Goal: Transaction & Acquisition: Purchase product/service

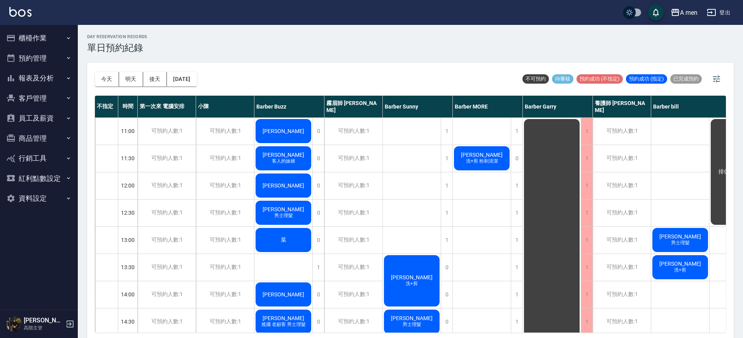
click at [281, 166] on div "Hank 客人的妹婿" at bounding box center [283, 158] width 58 height 26
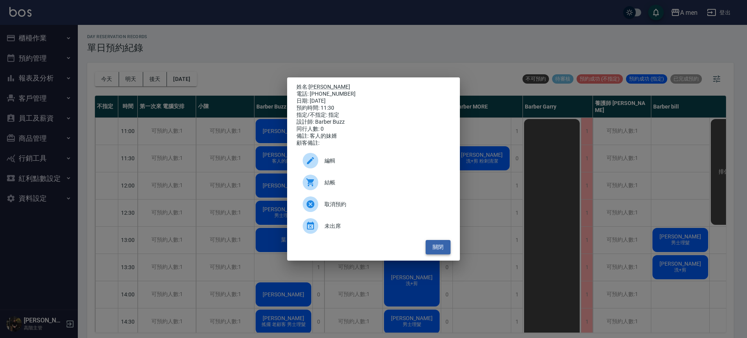
click at [440, 246] on button "關閉" at bounding box center [438, 247] width 25 height 14
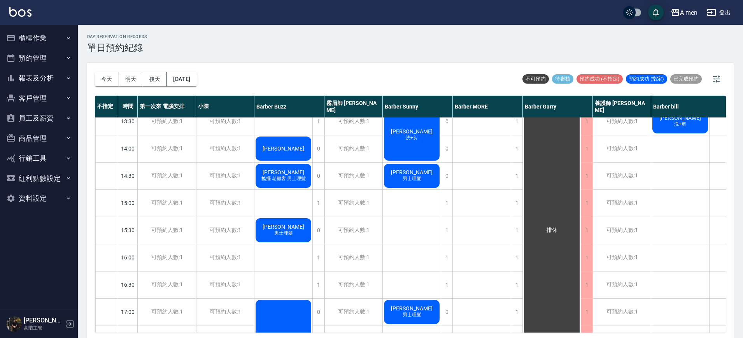
scroll to position [49, 0]
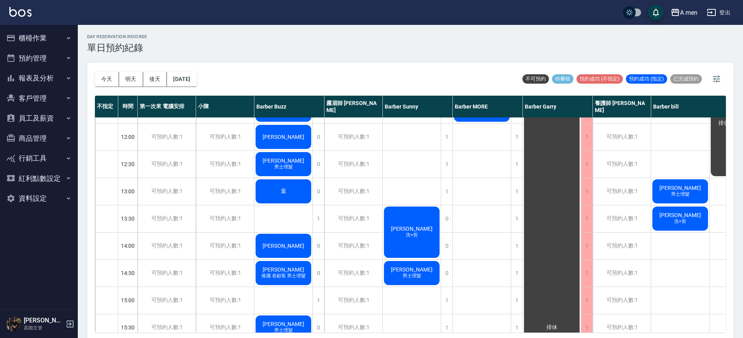
click at [284, 185] on div "葉" at bounding box center [283, 191] width 58 height 26
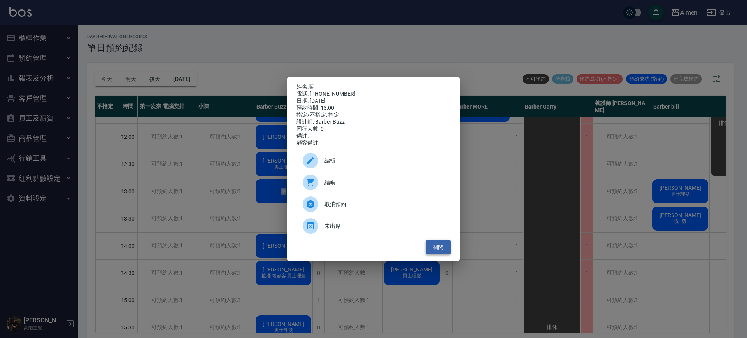
click at [436, 248] on button "關閉" at bounding box center [438, 247] width 25 height 14
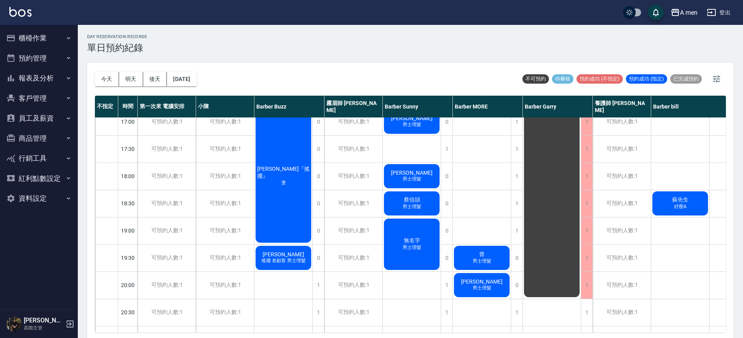
scroll to position [336, 0]
click at [409, 242] on span "無名字" at bounding box center [411, 240] width 19 height 7
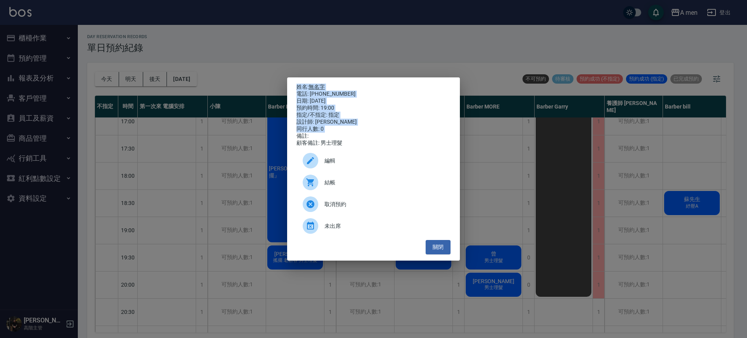
drag, startPoint x: 222, startPoint y: 79, endPoint x: 287, endPoint y: 185, distance: 124.5
click at [268, 158] on div "姓名: 無名字 電話: 0903610206 日期: 2025/09/17 預約時間: 19:00 指定/不指定: 指定 設計師: Barber Sunny …" at bounding box center [373, 169] width 747 height 338
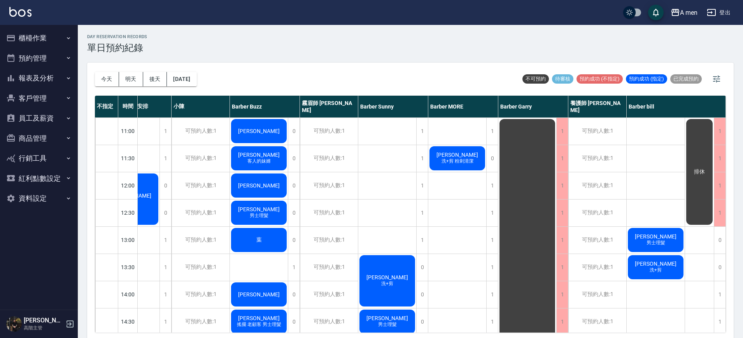
scroll to position [0, 0]
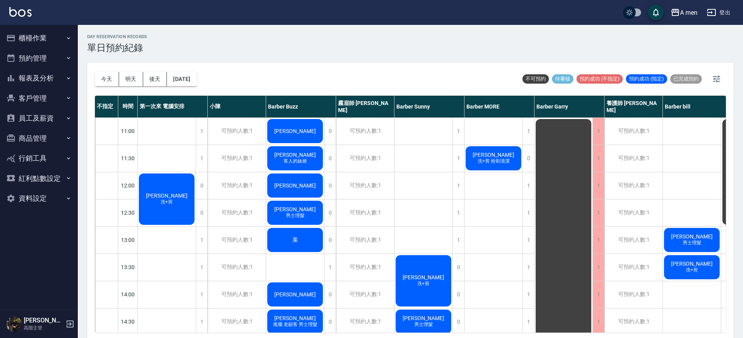
click at [152, 196] on div "陳品嘉 洗+剪" at bounding box center [167, 199] width 58 height 54
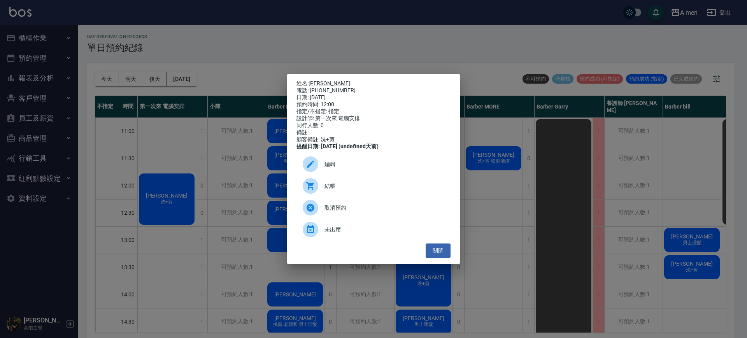
click at [343, 163] on div "編輯" at bounding box center [373, 164] width 154 height 22
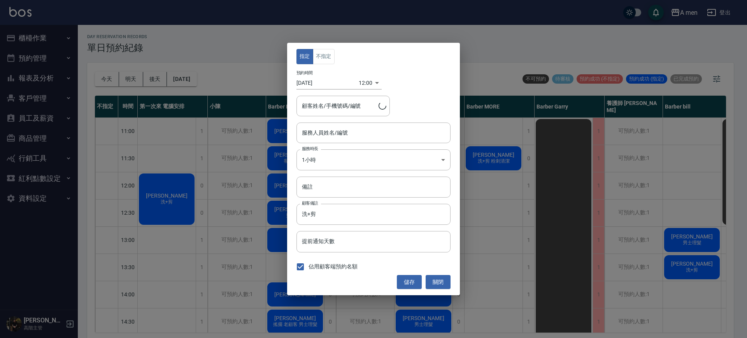
type input "第一次來 電腦安排-100"
type input "陳品嘉/0981317864"
click at [319, 58] on button "不指定" at bounding box center [324, 56] width 22 height 15
click at [342, 134] on input "第一次來 電腦安排-100" at bounding box center [367, 133] width 135 height 14
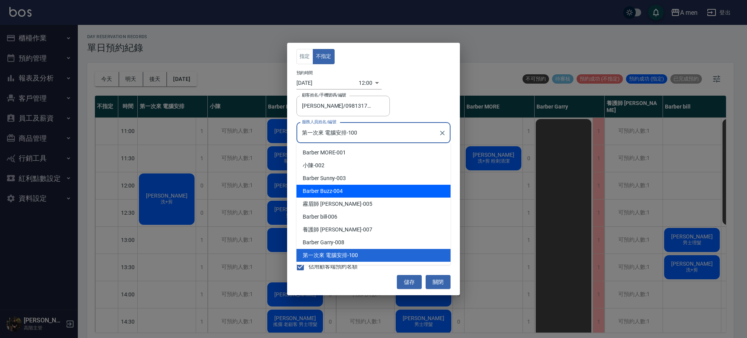
click at [345, 180] on div "Barber Sunny -003" at bounding box center [373, 178] width 154 height 13
type input "Barber Sunny -003"
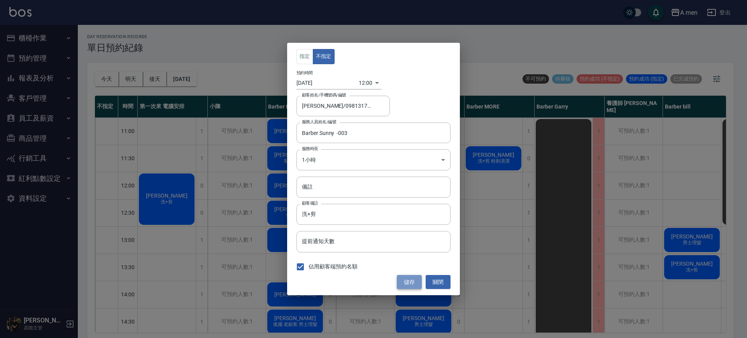
click at [406, 288] on button "儲存" at bounding box center [409, 282] width 25 height 14
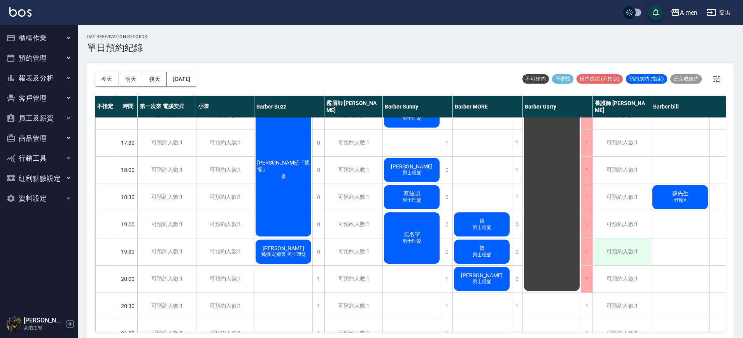
scroll to position [389, 0]
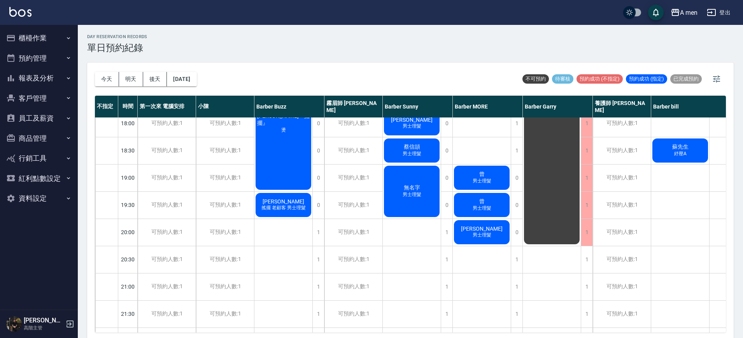
click at [423, 198] on div "無名字 男士理髮" at bounding box center [412, 192] width 58 height 54
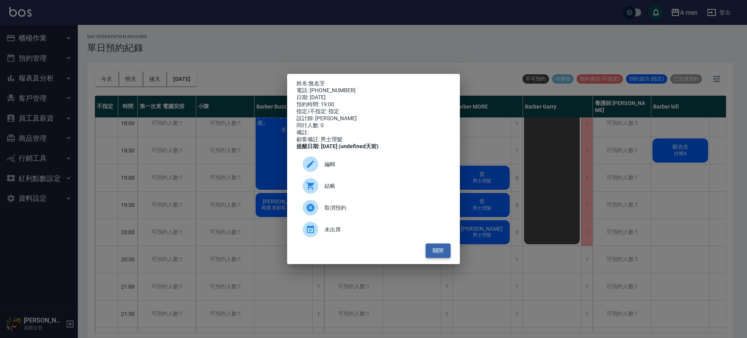
click at [439, 256] on button "關閉" at bounding box center [438, 250] width 25 height 14
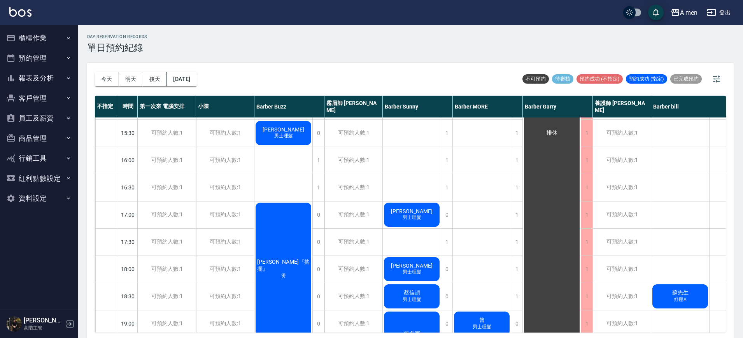
scroll to position [340, 0]
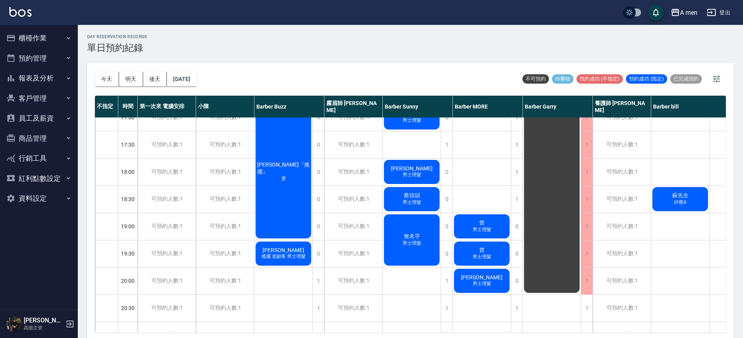
click at [497, 228] on div "曾 男士理髮" at bounding box center [482, 226] width 58 height 26
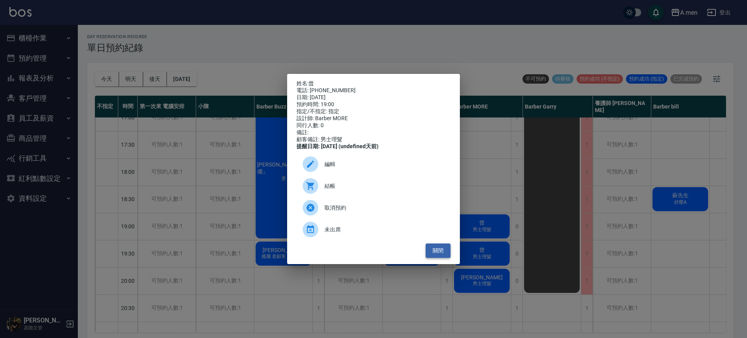
click at [433, 253] on button "關閉" at bounding box center [438, 250] width 25 height 14
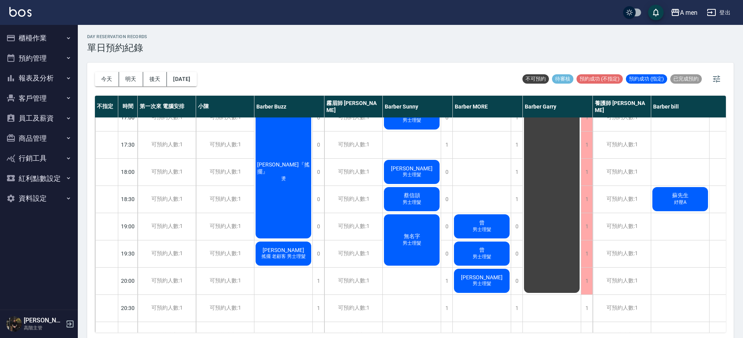
click at [481, 227] on span "男士理髮" at bounding box center [482, 229] width 22 height 7
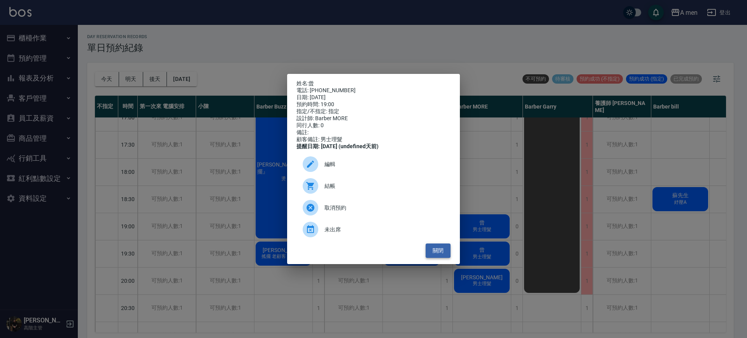
click at [448, 248] on button "關閉" at bounding box center [438, 250] width 25 height 14
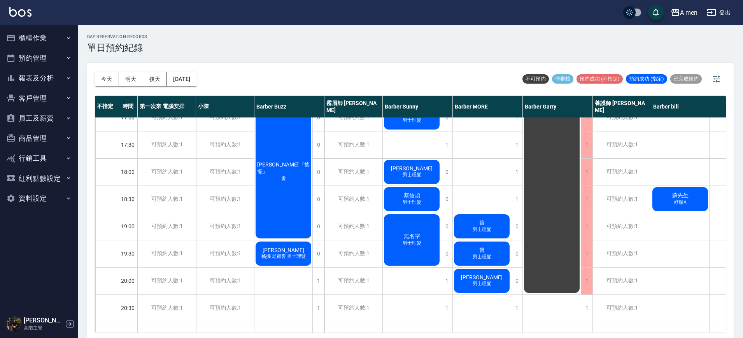
click at [471, 254] on span "男士理髮" at bounding box center [482, 257] width 22 height 7
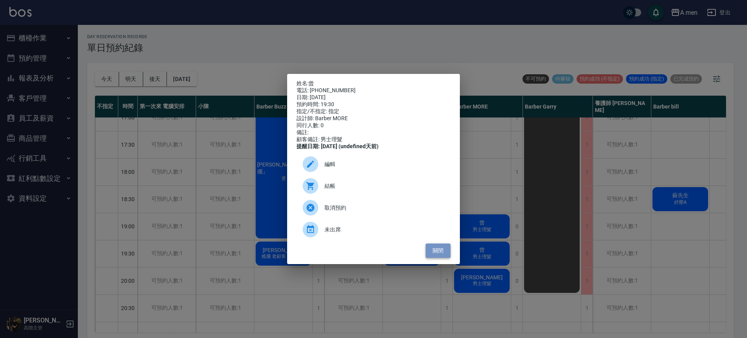
click at [430, 251] on button "關閉" at bounding box center [438, 250] width 25 height 14
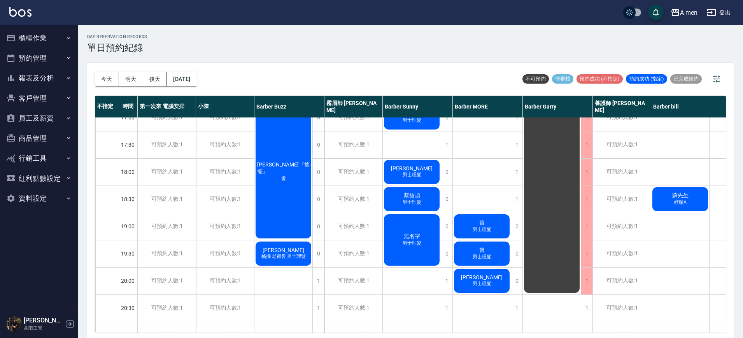
click at [455, 241] on div "曾 男士理髮" at bounding box center [482, 253] width 58 height 26
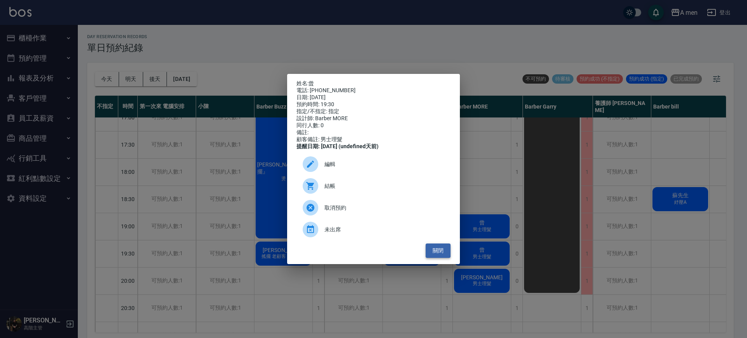
click at [432, 252] on button "關閉" at bounding box center [438, 250] width 25 height 14
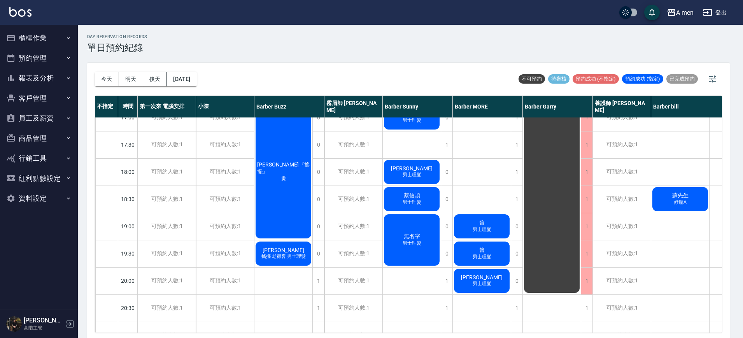
click at [485, 214] on div "曾 男士理髮" at bounding box center [482, 226] width 58 height 26
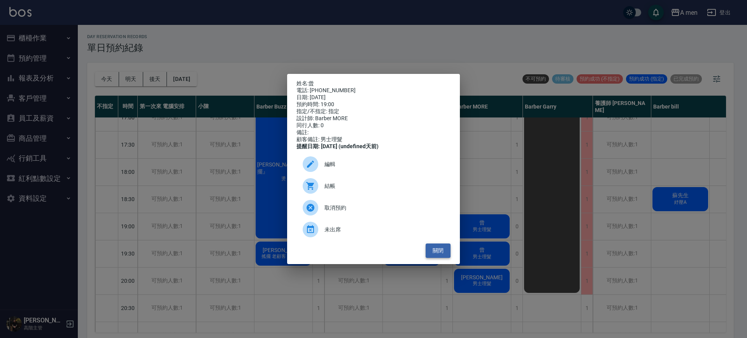
click at [440, 256] on button "關閉" at bounding box center [438, 250] width 25 height 14
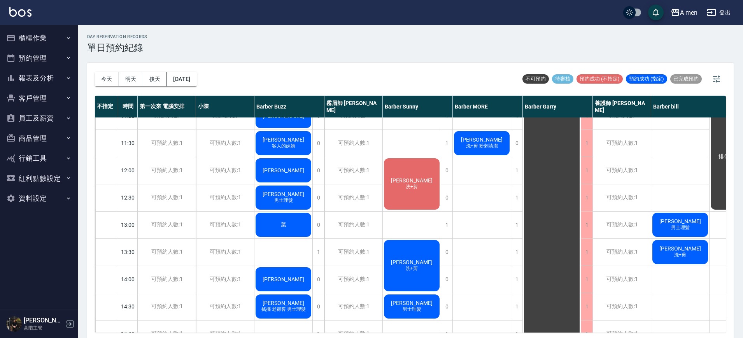
scroll to position [0, 0]
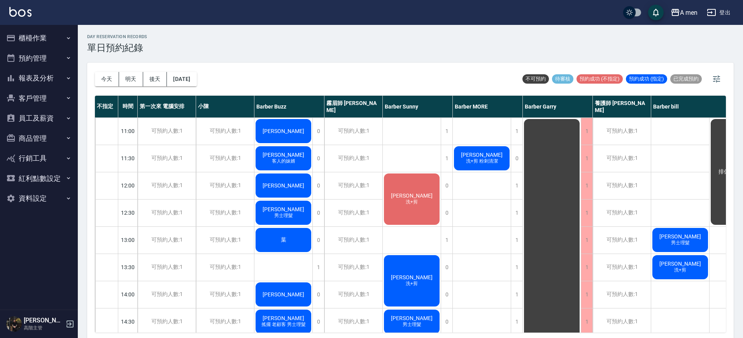
click at [294, 126] on div "[PERSON_NAME]" at bounding box center [283, 131] width 58 height 26
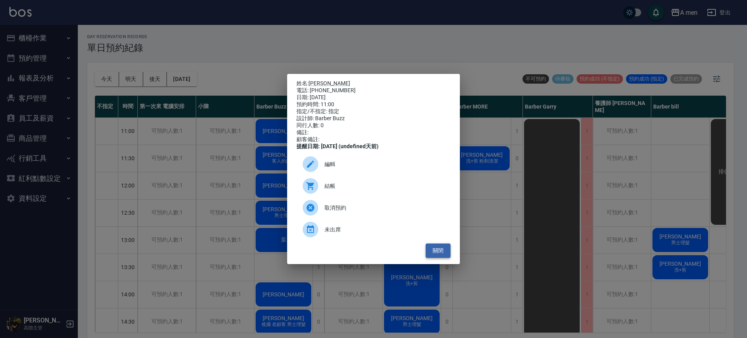
click at [441, 254] on button "關閉" at bounding box center [438, 250] width 25 height 14
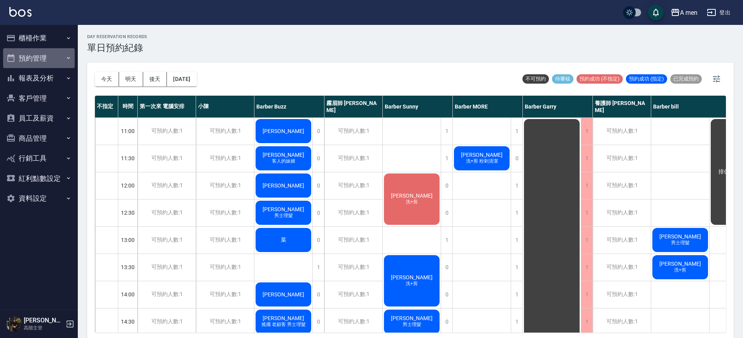
click at [63, 59] on button "預約管理" at bounding box center [39, 58] width 72 height 20
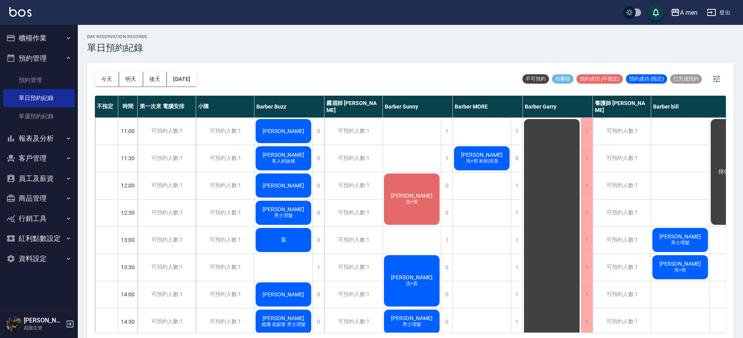
click at [47, 141] on button "報表及分析" at bounding box center [39, 138] width 72 height 20
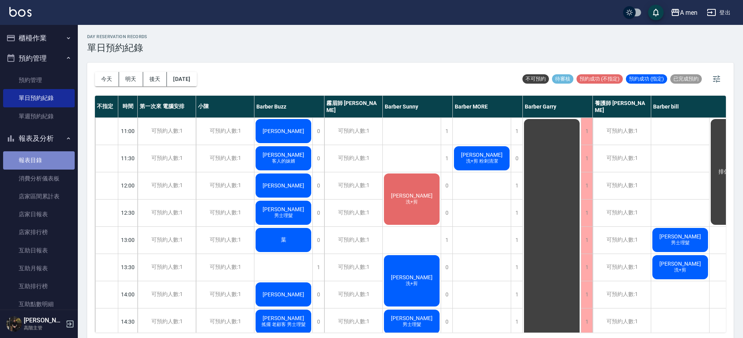
click at [50, 163] on link "報表目錄" at bounding box center [39, 160] width 72 height 18
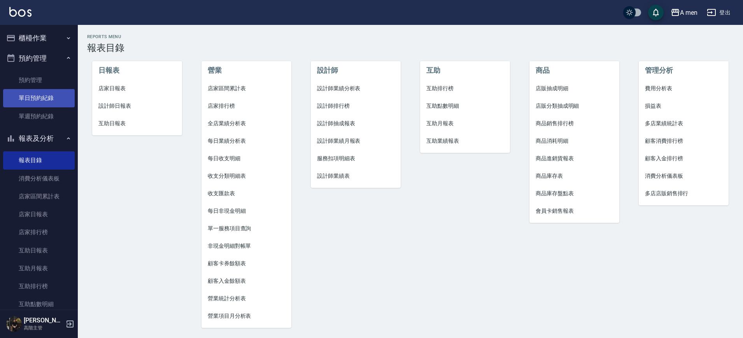
click at [37, 103] on link "單日預約紀錄" at bounding box center [39, 98] width 72 height 18
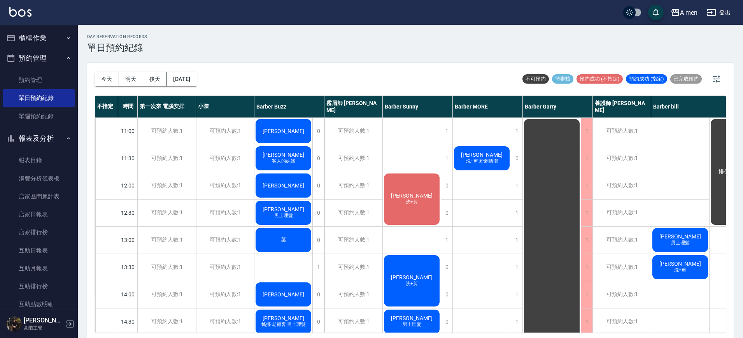
click at [299, 234] on div "葉" at bounding box center [283, 240] width 58 height 26
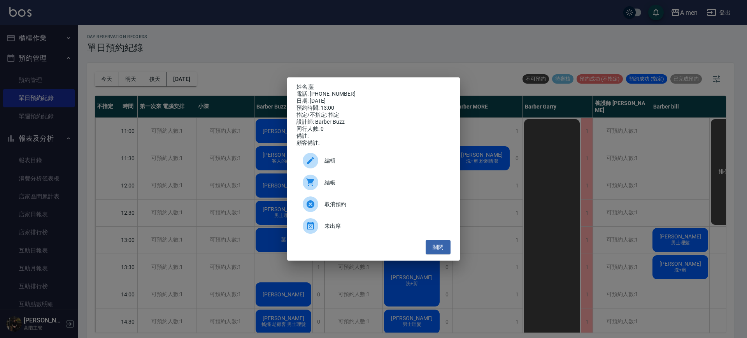
click at [320, 156] on div at bounding box center [314, 161] width 22 height 16
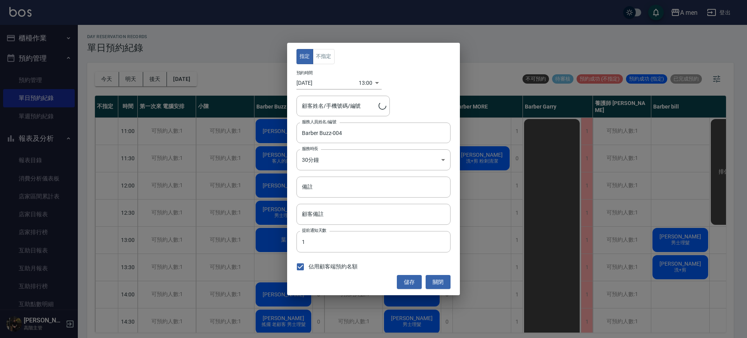
type input "葉/0976198162/"
click at [363, 77] on body "A men 登出 櫃檯作業 打帳單 帳單列表 營業儀表板 現金收支登錄 高階收支登錄 材料自購登錄 每日結帳 排班表 現場電腦打卡 掃碼打卡 預約管理 預約管…" at bounding box center [373, 170] width 747 height 340
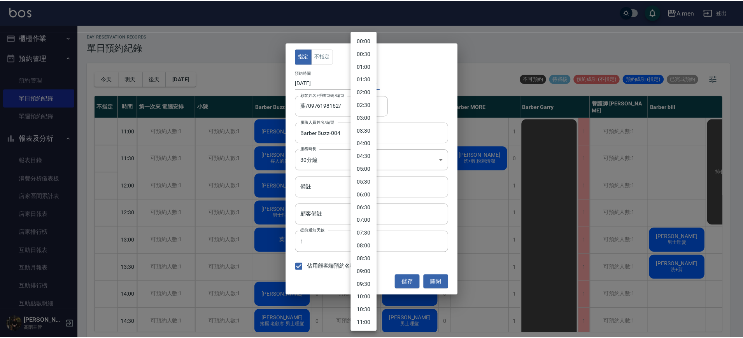
scroll to position [193, 0]
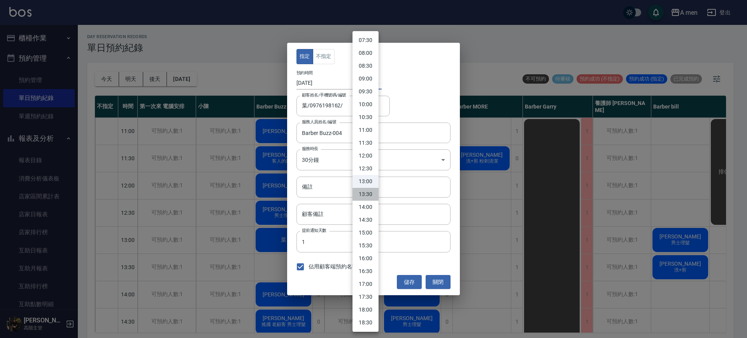
click at [366, 196] on li "13:30" at bounding box center [365, 194] width 26 height 13
type input "1758087000000"
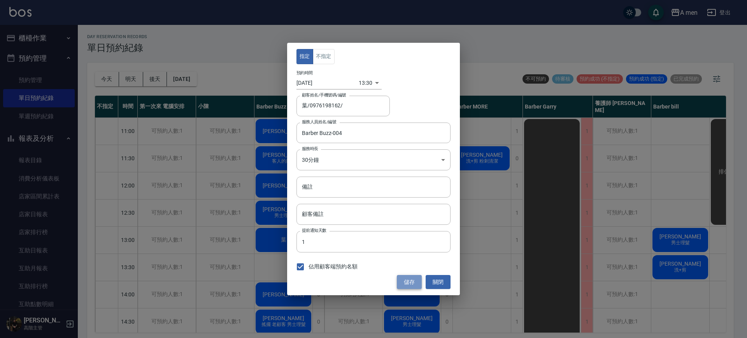
click at [408, 278] on button "儲存" at bounding box center [409, 282] width 25 height 14
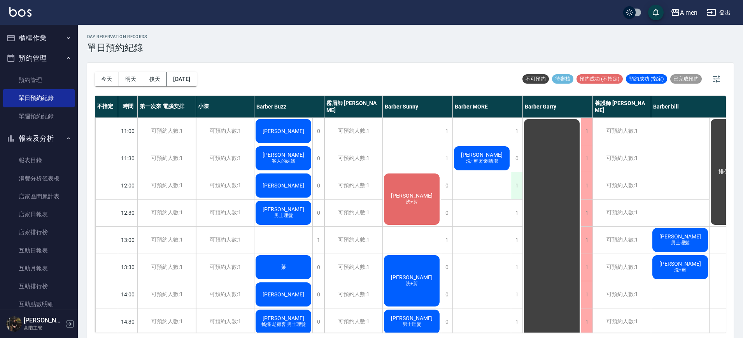
click at [515, 179] on div "1" at bounding box center [517, 185] width 12 height 27
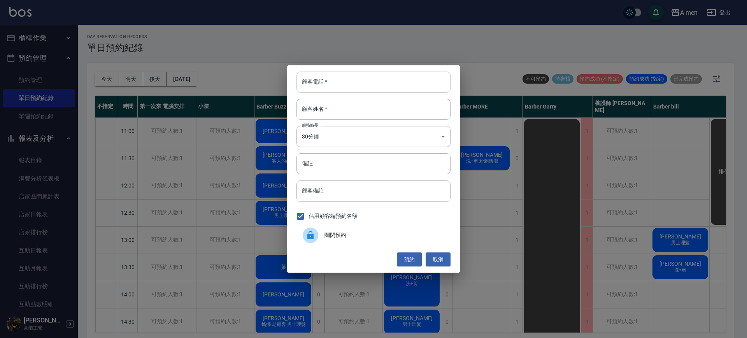
click at [379, 88] on input "顧客電話   *" at bounding box center [373, 82] width 154 height 21
type input "0965253133"
type input "董先生"
click at [411, 264] on button "預約" at bounding box center [409, 259] width 25 height 14
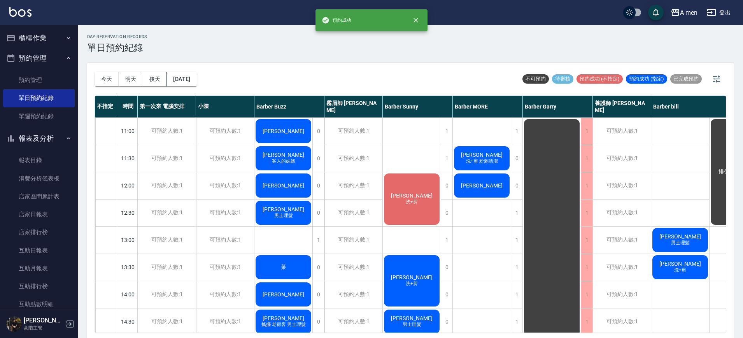
click at [473, 186] on div "day Reservation records 單日預約紀錄 今天 明天 後天 2025/09/17 不可預約 待審核 預約成功 (不指定) 預約成功 (指定…" at bounding box center [410, 182] width 665 height 315
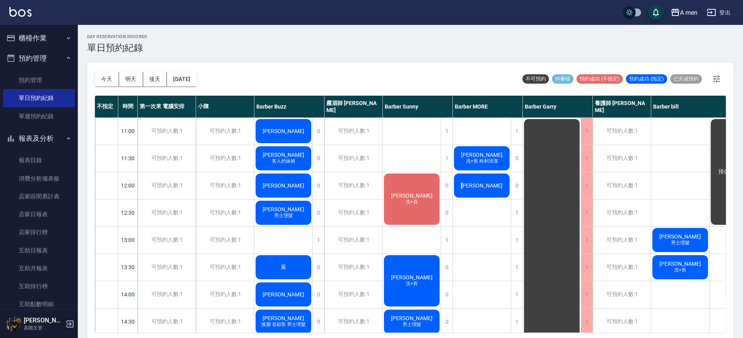
click at [473, 186] on span "董柏均" at bounding box center [481, 185] width 45 height 6
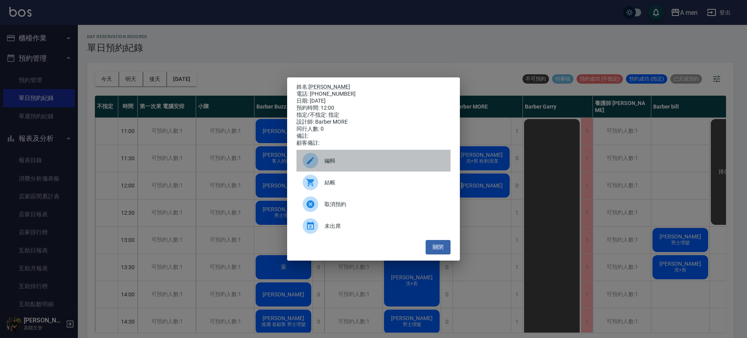
click at [338, 161] on span "編輯" at bounding box center [384, 161] width 120 height 8
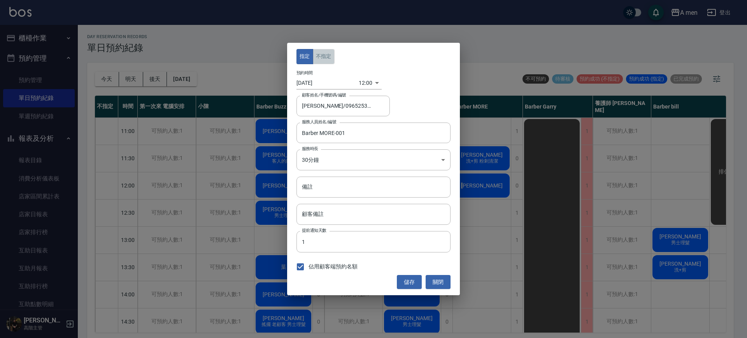
click at [333, 56] on button "不指定" at bounding box center [324, 56] width 22 height 15
click at [403, 288] on button "儲存" at bounding box center [409, 282] width 25 height 14
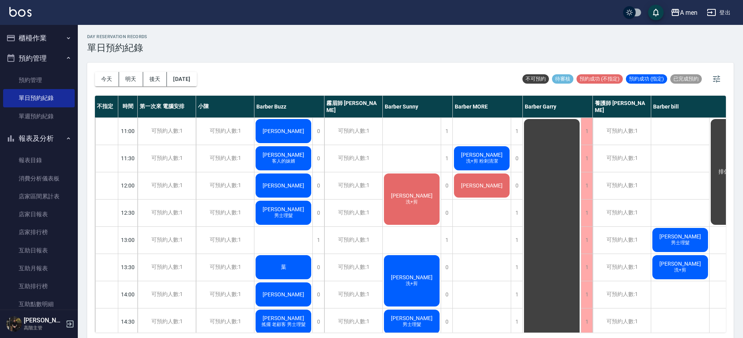
drag, startPoint x: 489, startPoint y: 233, endPoint x: 482, endPoint y: 232, distance: 7.2
click at [396, 53] on div "day Reservation records 單日預約紀錄 今天 明天 後天 2025/09/17 不可預約 待審核 預約成功 (不指定) 預約成功 (指定…" at bounding box center [410, 182] width 665 height 315
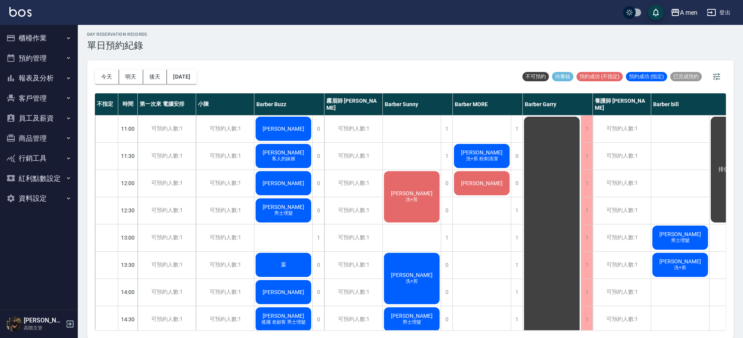
drag, startPoint x: 645, startPoint y: 334, endPoint x: 716, endPoint y: 330, distance: 70.5
click at [716, 330] on div "今天 明天 後天 2025/09/17 不可預約 待審核 預約成功 (不指定) 預約成功 (指定) 已完成預約 不指定 時間 第一次來 電腦安排 小陳 Bar…" at bounding box center [410, 199] width 646 height 278
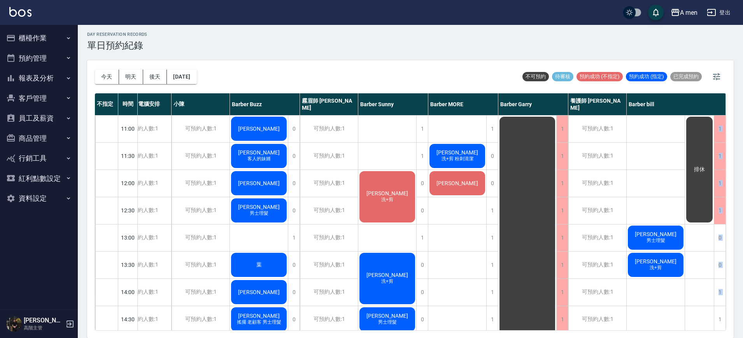
scroll to position [0, 0]
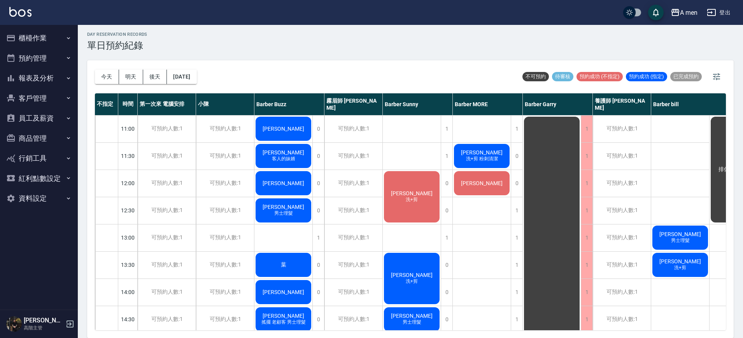
click at [294, 184] on div "王偉廷" at bounding box center [283, 183] width 58 height 26
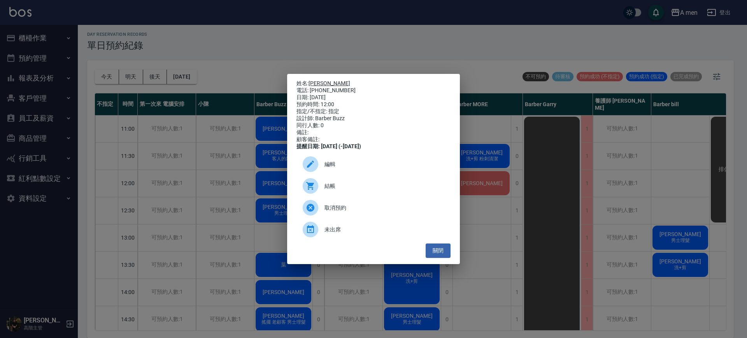
click at [321, 80] on link "王偉廷" at bounding box center [329, 83] width 42 height 6
click at [434, 251] on button "關閉" at bounding box center [438, 250] width 25 height 14
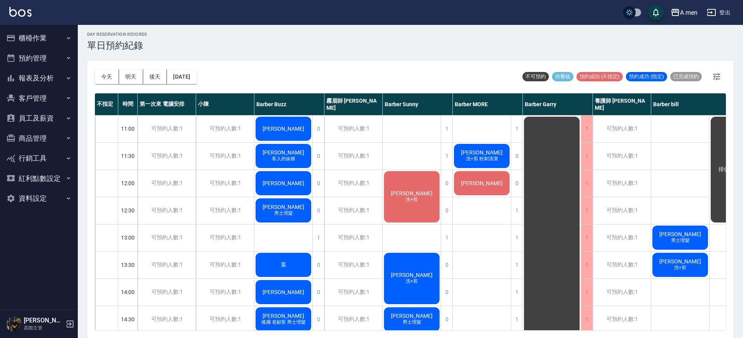
click at [268, 208] on div "Steven Lin 男士理髮" at bounding box center [283, 210] width 58 height 26
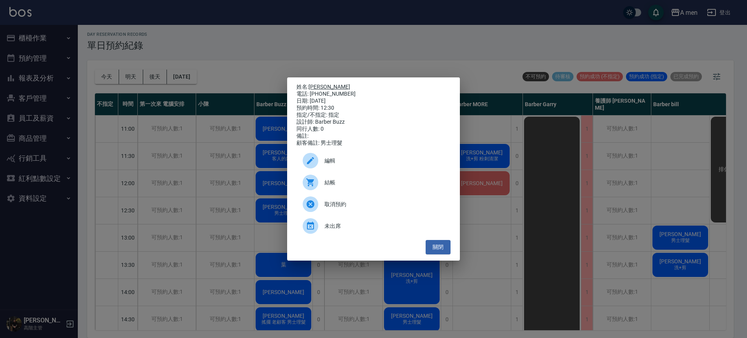
click at [320, 84] on link "[PERSON_NAME]" at bounding box center [329, 87] width 42 height 6
click at [443, 254] on button "關閉" at bounding box center [438, 247] width 25 height 14
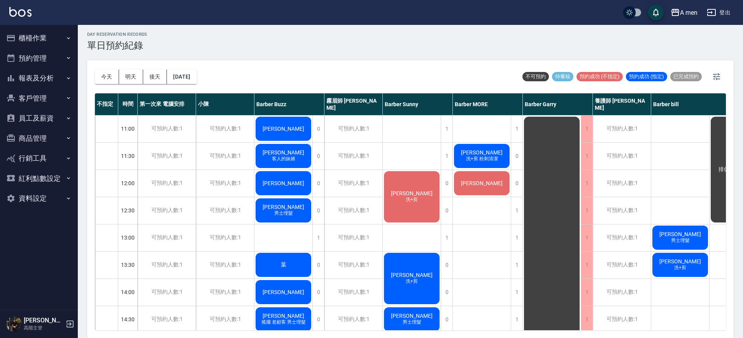
click at [413, 208] on div "陳品嘉 洗+剪" at bounding box center [412, 197] width 58 height 54
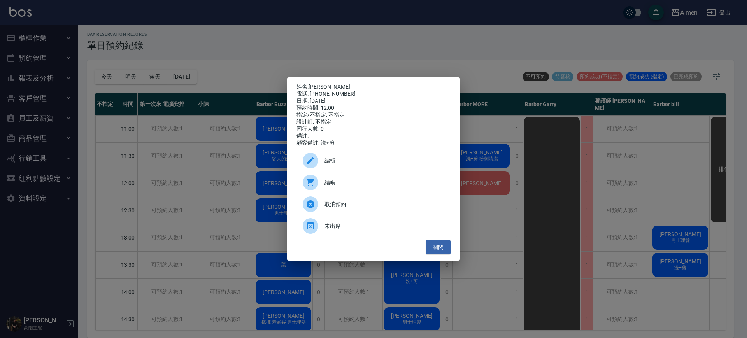
click at [314, 84] on link "[PERSON_NAME]" at bounding box center [329, 87] width 42 height 6
click at [439, 250] on button "關閉" at bounding box center [438, 247] width 25 height 14
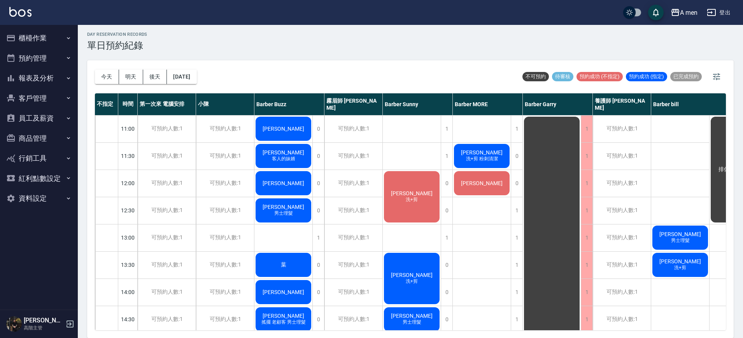
click at [323, 62] on div "[DATE] [DATE] [DATE] [DATE] 不可預約 待審核 預約成功 (不指定) 預約成功 (指定) 已完成預約" at bounding box center [410, 76] width 631 height 33
click at [309, 31] on div "day Reservation records 單日預約紀錄 今天 明天 後天 2025/09/17 不可預約 待審核 預約成功 (不指定) 預約成功 (指定…" at bounding box center [410, 180] width 665 height 315
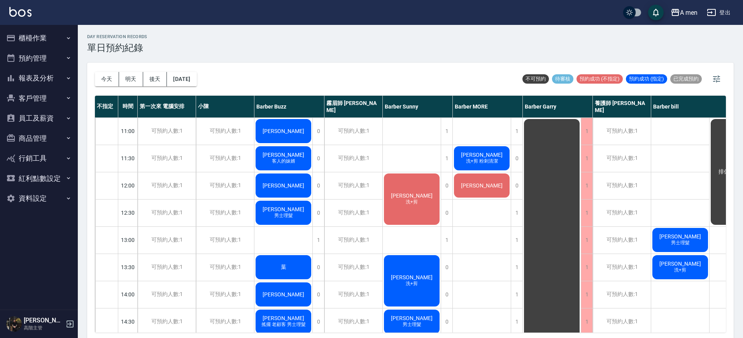
click at [426, 77] on div "[DATE] [DATE] [DATE] [DATE] 不可預約 待審核 預約成功 (不指定) 預約成功 (指定) 已完成預約" at bounding box center [410, 79] width 631 height 33
click at [417, 70] on div "[DATE] [DATE] [DATE] [DATE] 不可預約 待審核 預約成功 (不指定) 預約成功 (指定) 已完成預約" at bounding box center [410, 79] width 631 height 33
click at [346, 70] on div "[DATE] [DATE] [DATE] [DATE] 不可預約 待審核 預約成功 (不指定) 預約成功 (指定) 已完成預約" at bounding box center [410, 79] width 631 height 33
click at [377, 40] on div "day Reservation records 單日預約紀錄" at bounding box center [410, 43] width 646 height 19
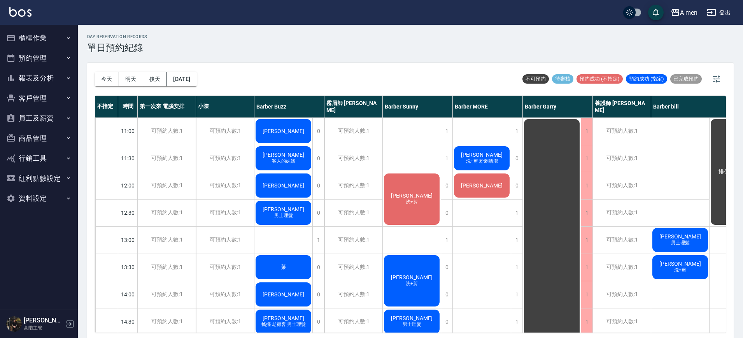
click at [466, 74] on div "今天 明天 後天 2025/09/17 不可預約 待審核 預約成功 (不指定) 預約成功 (指定) 已完成預約" at bounding box center [410, 79] width 631 height 33
click at [373, 66] on div "今天 明天 後天 2025/09/17 不可預約 待審核 預約成功 (不指定) 預約成功 (指定) 已完成預約" at bounding box center [410, 79] width 631 height 33
click at [479, 152] on span "[PERSON_NAME]" at bounding box center [481, 155] width 45 height 6
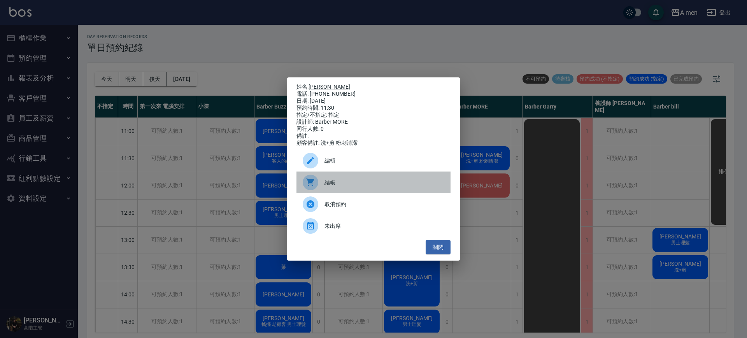
click at [323, 190] on div at bounding box center [314, 183] width 22 height 16
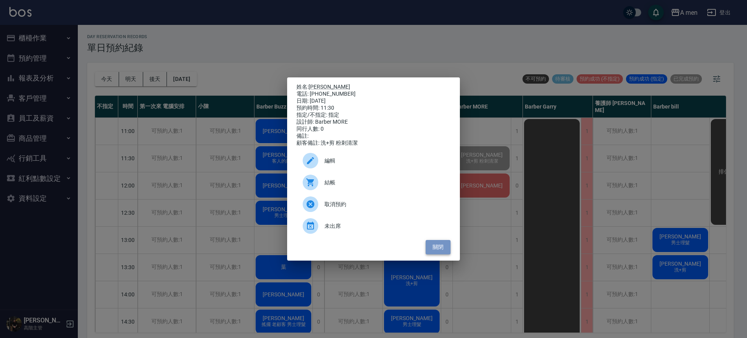
click at [435, 251] on button "關閉" at bounding box center [438, 247] width 25 height 14
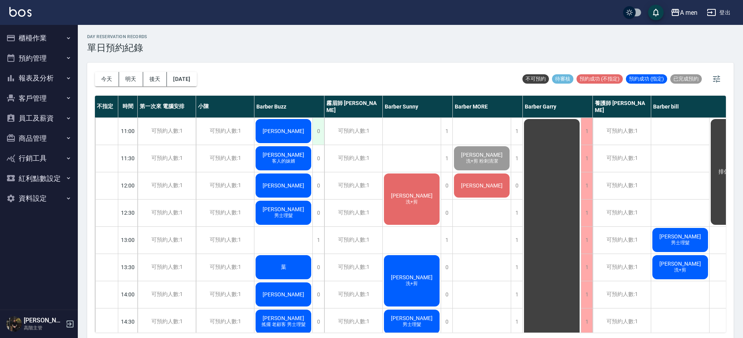
scroll to position [28, 0]
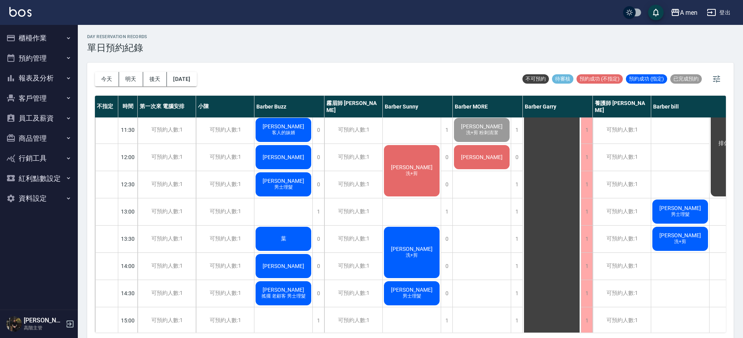
click at [290, 244] on div "葉" at bounding box center [283, 239] width 58 height 26
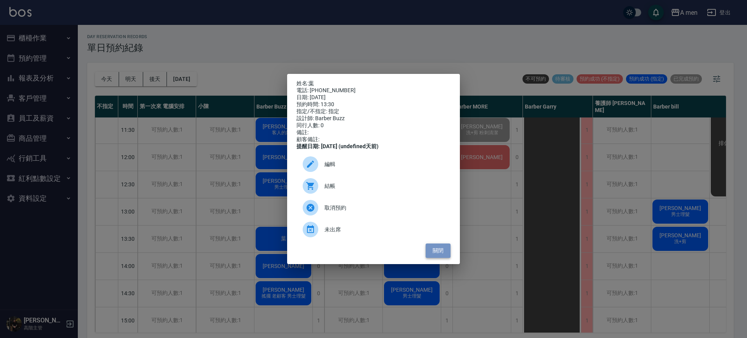
click at [437, 254] on button "關閉" at bounding box center [438, 250] width 25 height 14
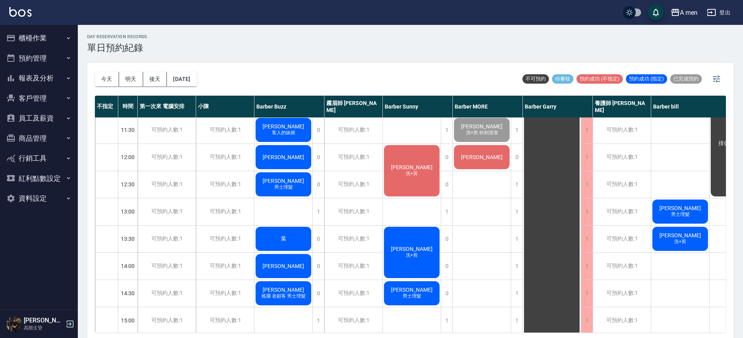
click at [276, 131] on span "客人的妹婿" at bounding box center [283, 133] width 26 height 7
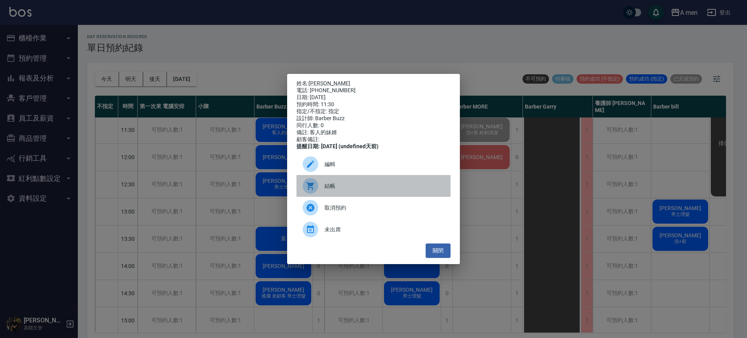
click at [342, 190] on span "結帳" at bounding box center [384, 186] width 120 height 8
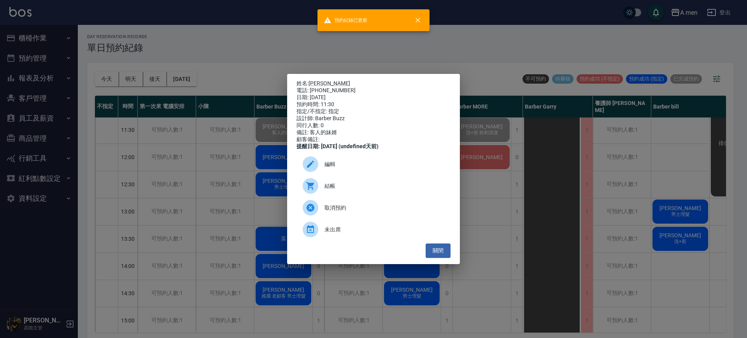
drag, startPoint x: 439, startPoint y: 249, endPoint x: 426, endPoint y: 246, distance: 13.4
click at [439, 249] on button "關閉" at bounding box center [438, 250] width 25 height 14
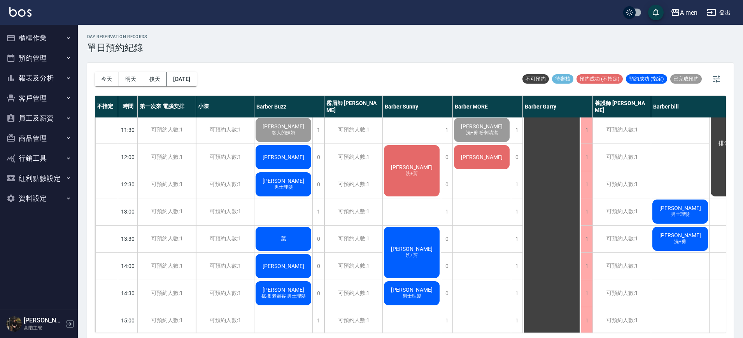
click at [282, 156] on span "[PERSON_NAME]" at bounding box center [283, 157] width 45 height 6
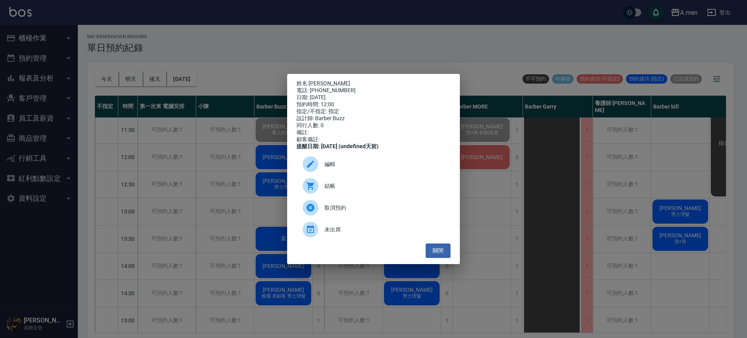
click at [219, 151] on div "姓名: 王偉廷 電話: 0958873617 日期: 2025/09/17 預約時間: 12:00 指定/不指定: 指定 設計師: Barber Buzz 同…" at bounding box center [373, 169] width 747 height 338
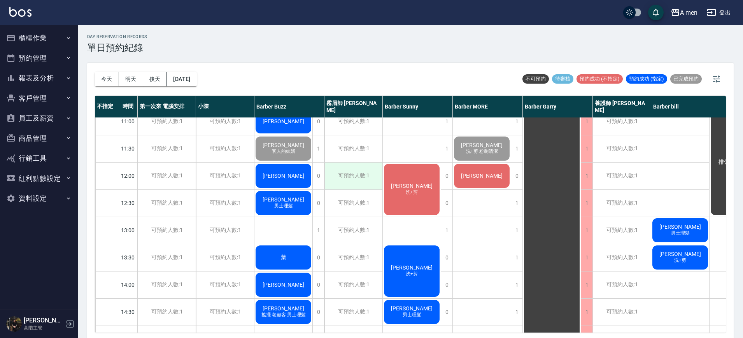
scroll to position [0, 0]
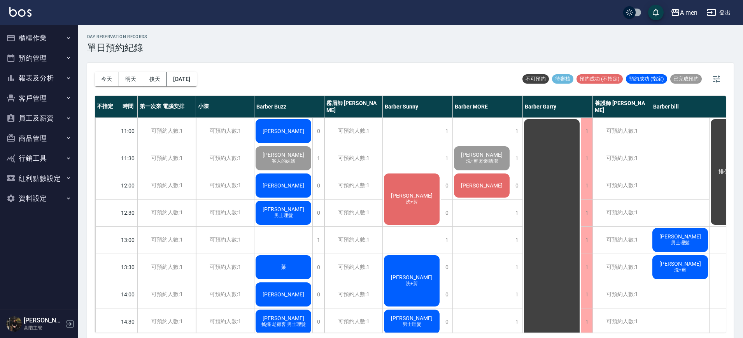
click at [285, 132] on span "[PERSON_NAME]" at bounding box center [283, 131] width 45 height 6
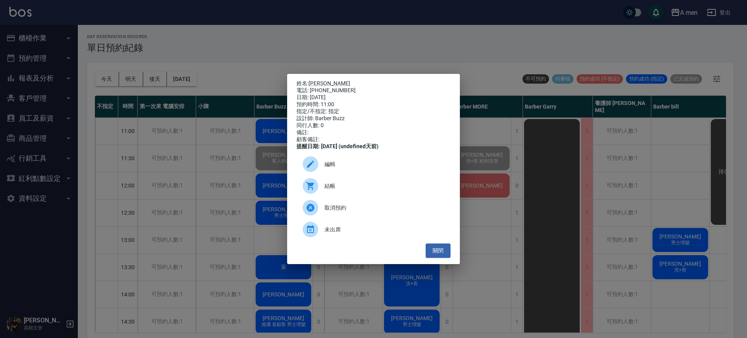
click at [340, 189] on span "結帳" at bounding box center [384, 186] width 120 height 8
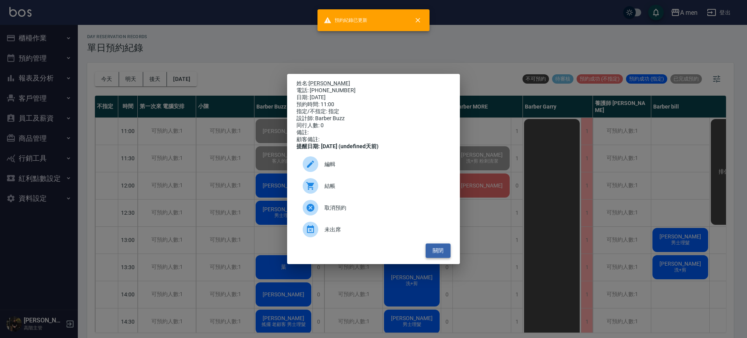
click at [442, 254] on button "關閉" at bounding box center [438, 250] width 25 height 14
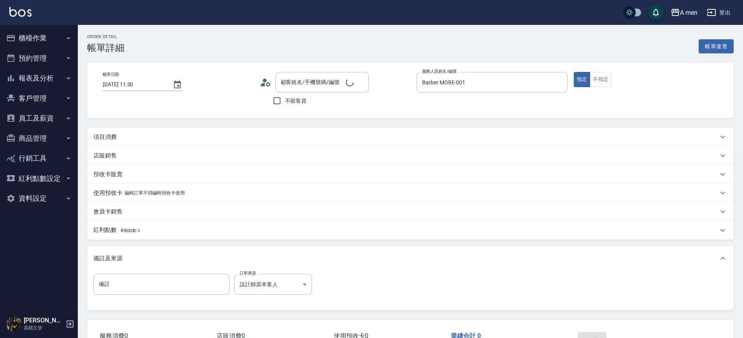
type input "[PERSON_NAME]/0975219657/null"
click at [685, 42] on button "組合商品" at bounding box center [677, 46] width 35 height 14
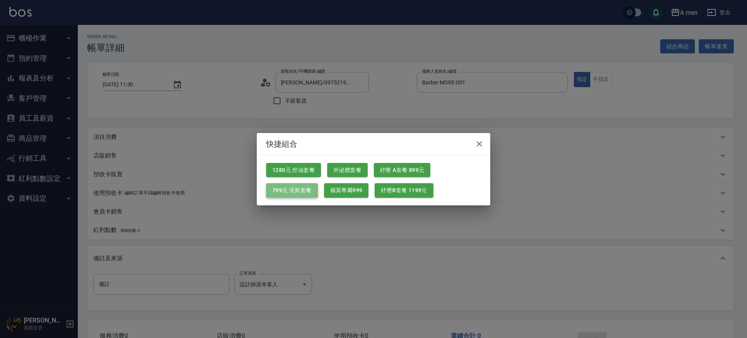
click at [294, 189] on button "799元 洗剪套餐" at bounding box center [292, 190] width 52 height 14
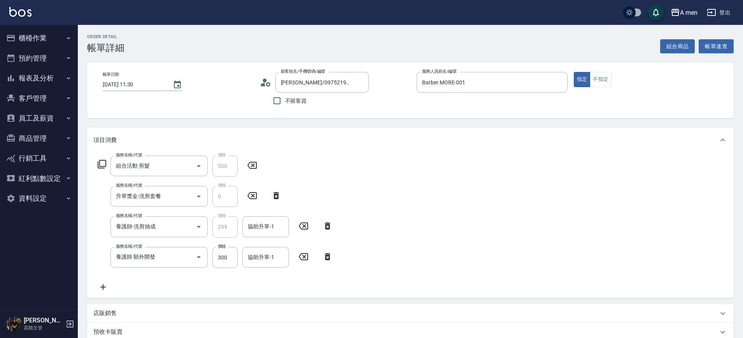
click at [328, 256] on icon at bounding box center [327, 256] width 5 height 7
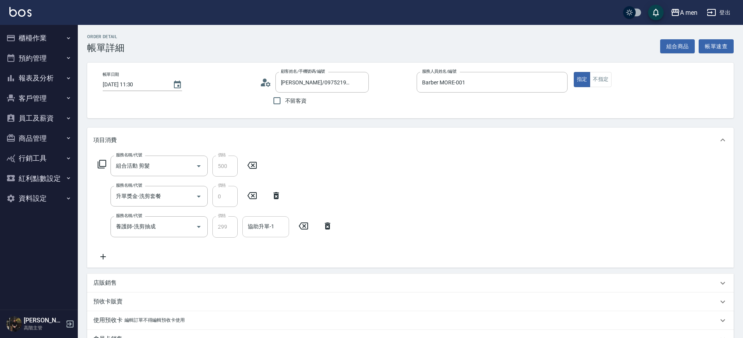
click at [268, 232] on input "協助升單-1" at bounding box center [266, 227] width 40 height 14
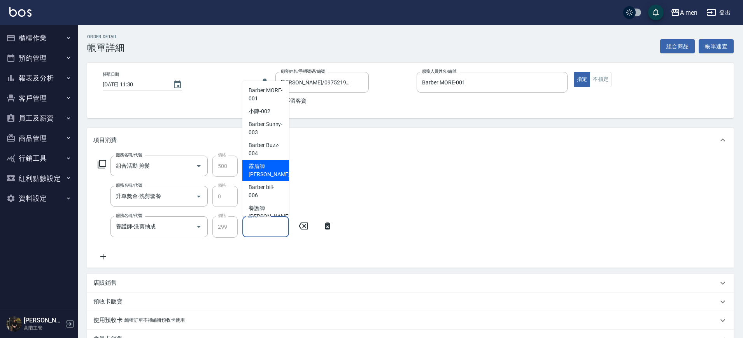
click at [252, 176] on span "霧眉師 小蔡 -005" at bounding box center [275, 170] width 52 height 16
type input "霧眉師 小蔡-005"
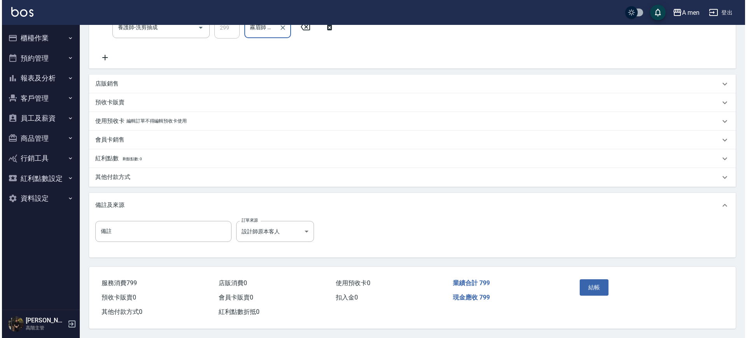
scroll to position [203, 0]
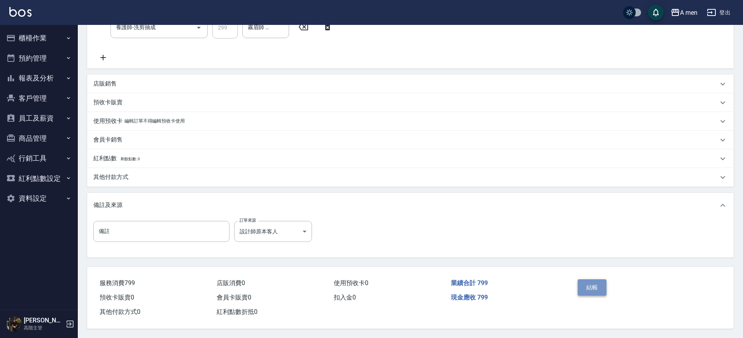
click at [596, 279] on button "結帳" at bounding box center [592, 287] width 29 height 16
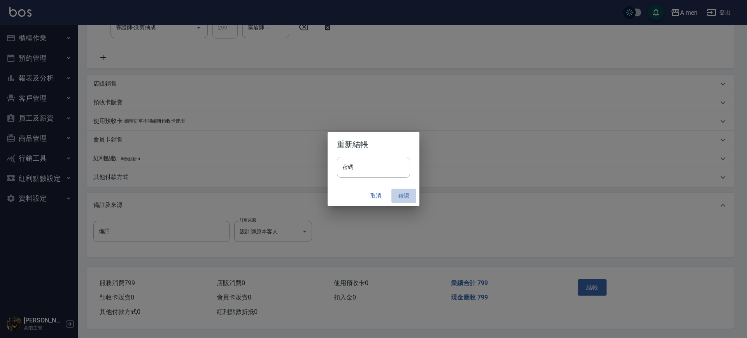
click at [403, 197] on button "確認" at bounding box center [403, 196] width 25 height 14
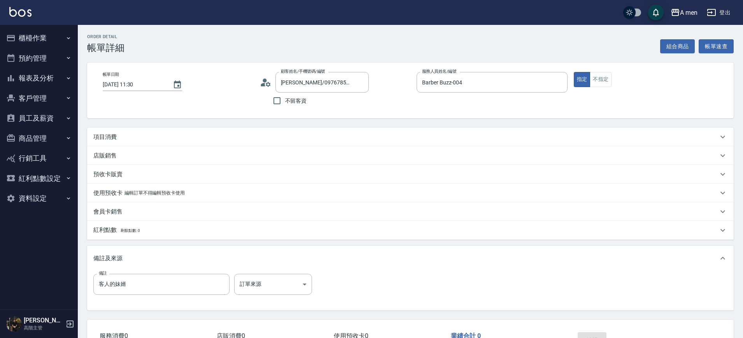
click at [120, 137] on div "項目消費" at bounding box center [405, 137] width 625 height 8
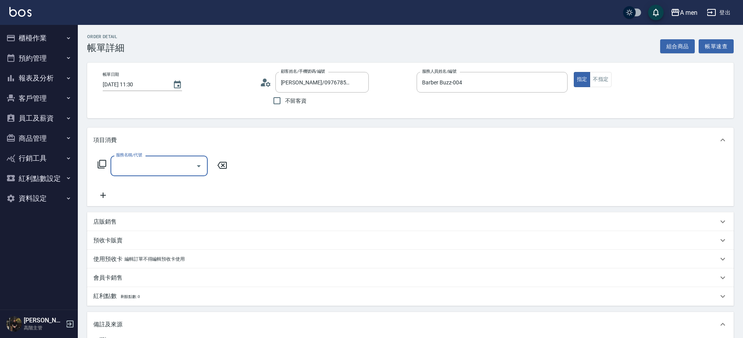
click at [138, 164] on input "服務名稱/代號" at bounding box center [153, 166] width 79 height 14
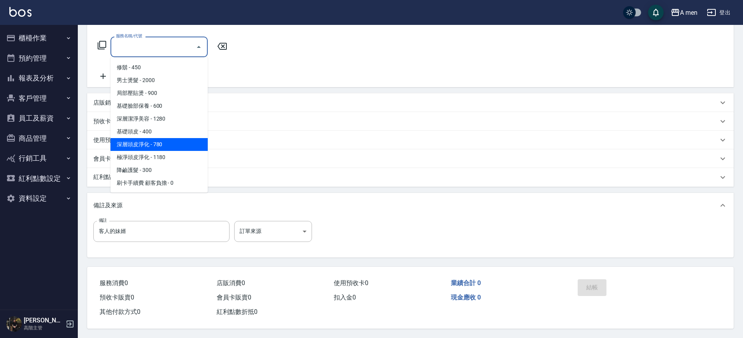
scroll to position [194, 0]
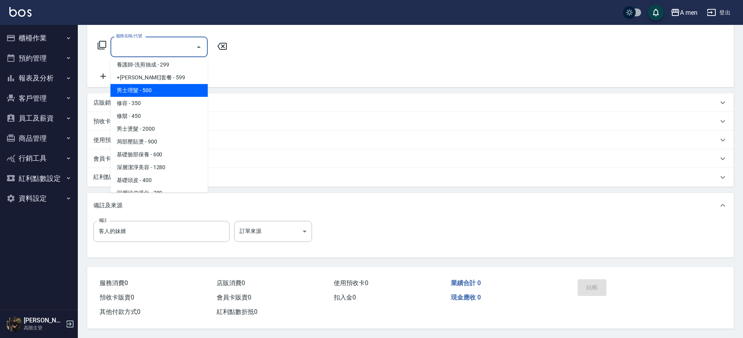
click at [141, 84] on span "男士理髮 - 500" at bounding box center [158, 90] width 97 height 13
type input "男士理髮(A01)"
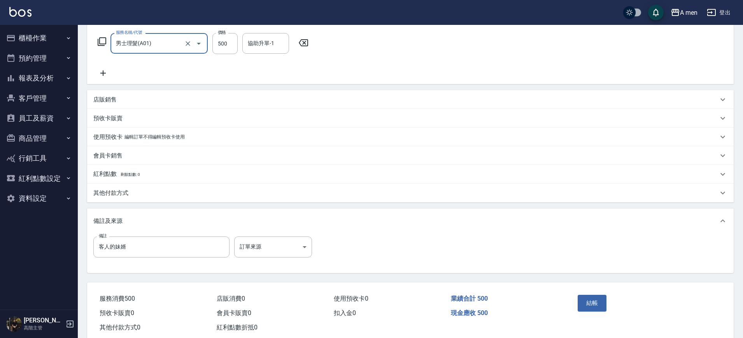
scroll to position [74, 0]
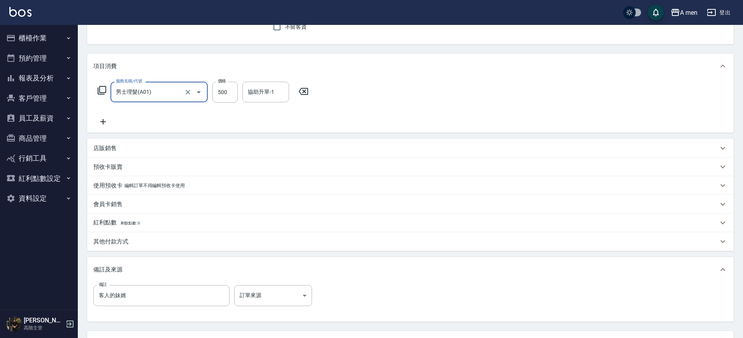
click at [222, 84] on label "價格" at bounding box center [222, 81] width 8 height 6
click at [222, 84] on input "500" at bounding box center [224, 92] width 25 height 21
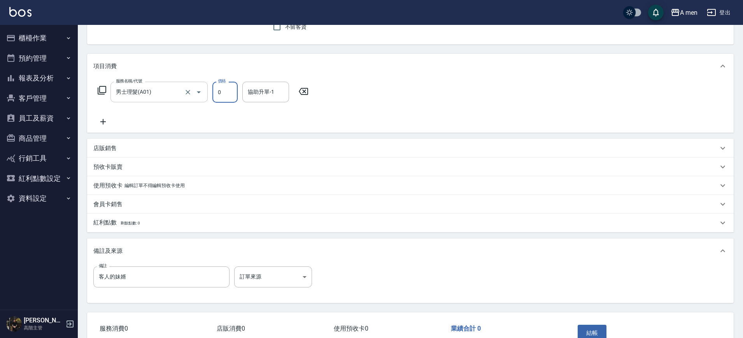
drag, startPoint x: 217, startPoint y: 89, endPoint x: 205, endPoint y: 92, distance: 11.9
click at [205, 92] on div "服務名稱/代號 男士理髮(A01) 服務名稱/代號 價格 0 價格 協助升單-1 協助升單-1" at bounding box center [203, 92] width 220 height 21
drag, startPoint x: 225, startPoint y: 95, endPoint x: 196, endPoint y: 88, distance: 29.2
click at [196, 88] on div "服務名稱/代號 男士理髮(A01) 服務名稱/代號 價格 0 價格 協助升單-1 協助升單-1" at bounding box center [203, 92] width 220 height 21
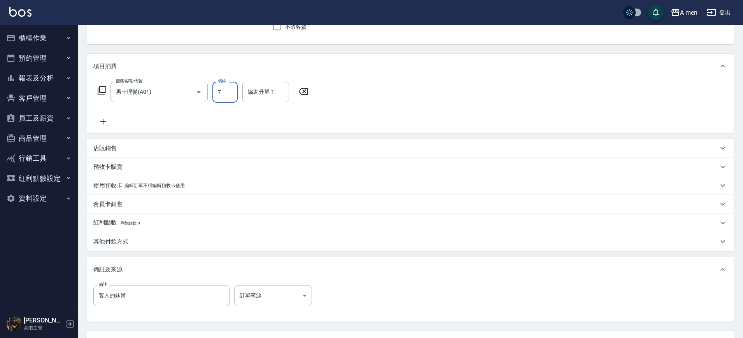
type input "700"
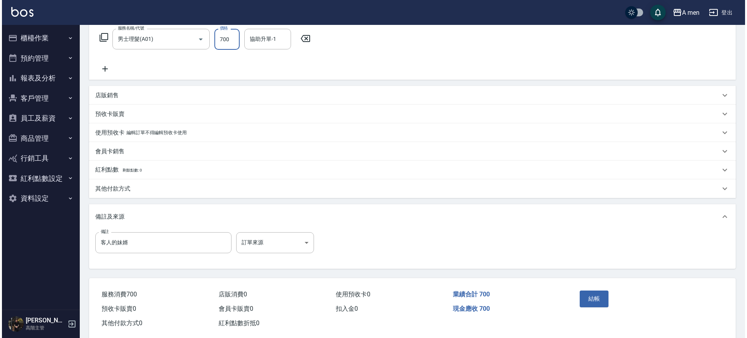
scroll to position [142, 0]
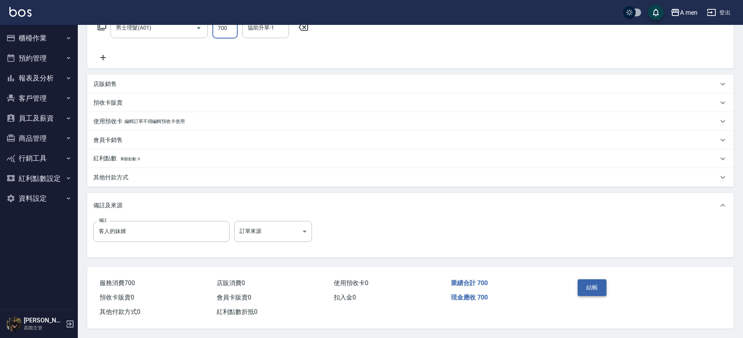
click at [592, 279] on button "結帳" at bounding box center [592, 287] width 29 height 16
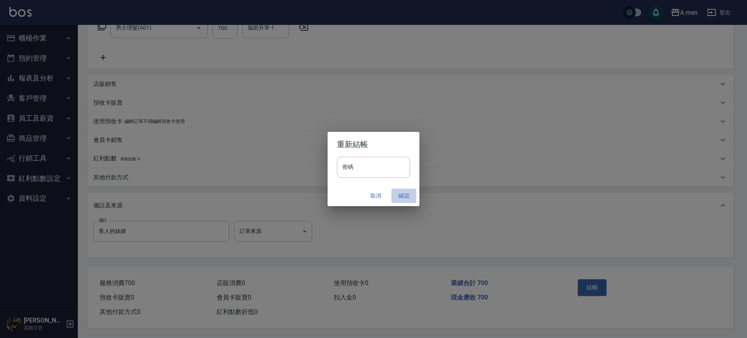
click at [406, 199] on button "確認" at bounding box center [403, 196] width 25 height 14
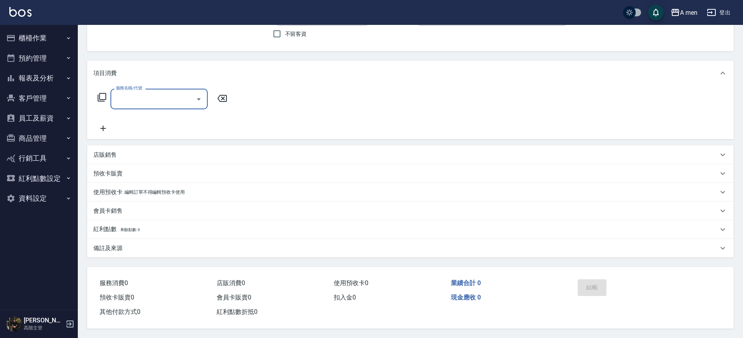
scroll to position [70, 0]
click at [152, 86] on div "服務名稱/代號 服務名稱/代號" at bounding box center [410, 113] width 646 height 54
click at [149, 92] on input "服務名稱/代號" at bounding box center [153, 99] width 79 height 14
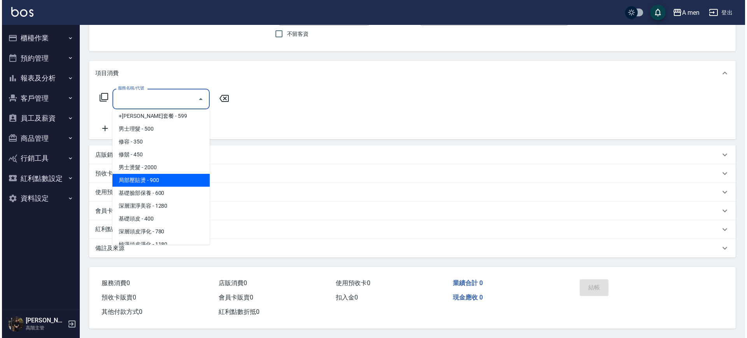
scroll to position [194, 0]
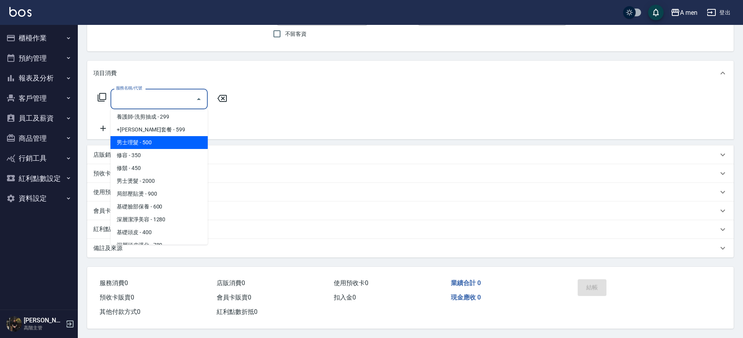
click at [152, 143] on span "男士理髮 - 500" at bounding box center [158, 142] width 97 height 13
type input "男士理髮(A01)"
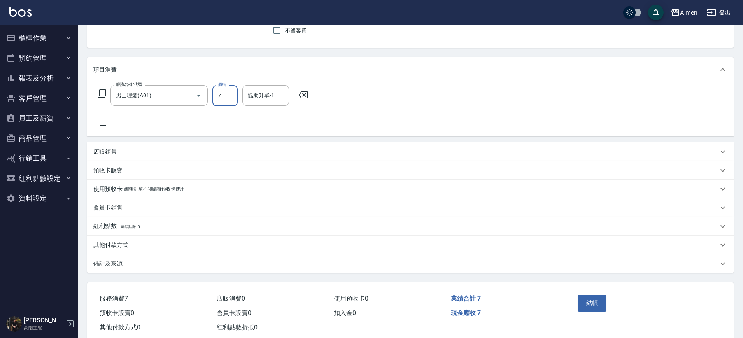
type input "700"
click at [594, 300] on button "結帳" at bounding box center [592, 303] width 29 height 16
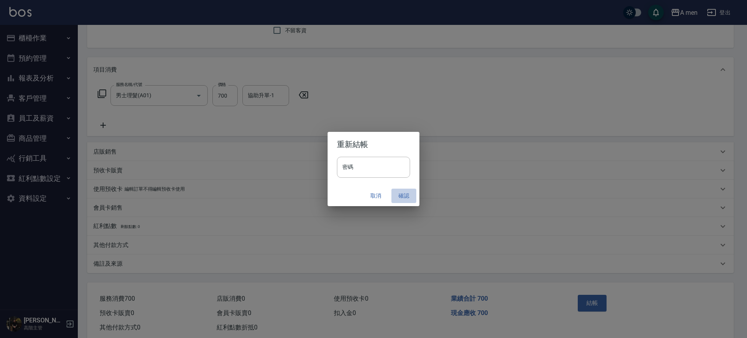
click at [403, 194] on button "確認" at bounding box center [403, 196] width 25 height 14
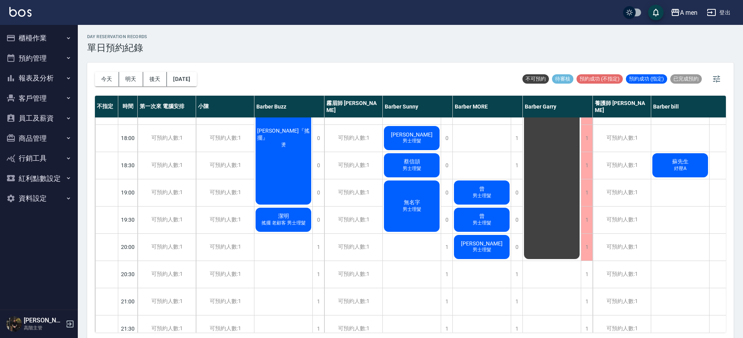
scroll to position [389, 0]
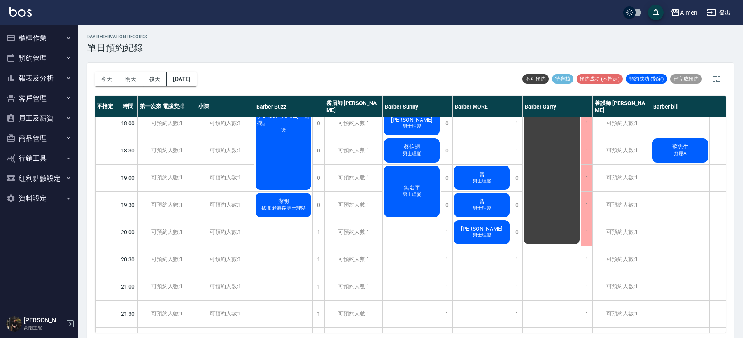
click at [489, 174] on div "曾 男士理髮" at bounding box center [482, 178] width 58 height 26
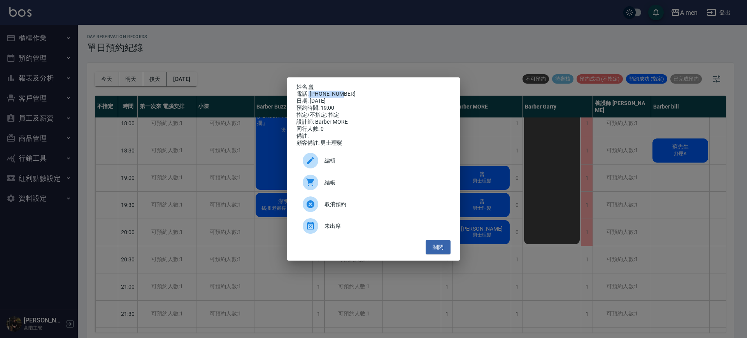
drag, startPoint x: 310, startPoint y: 90, endPoint x: 345, endPoint y: 92, distance: 35.5
click at [345, 92] on div "電話: [PHONE_NUMBER]" at bounding box center [373, 94] width 154 height 7
drag, startPoint x: 310, startPoint y: 92, endPoint x: 347, endPoint y: 90, distance: 36.6
click at [347, 91] on div "電話: [PHONE_NUMBER]" at bounding box center [373, 94] width 154 height 7
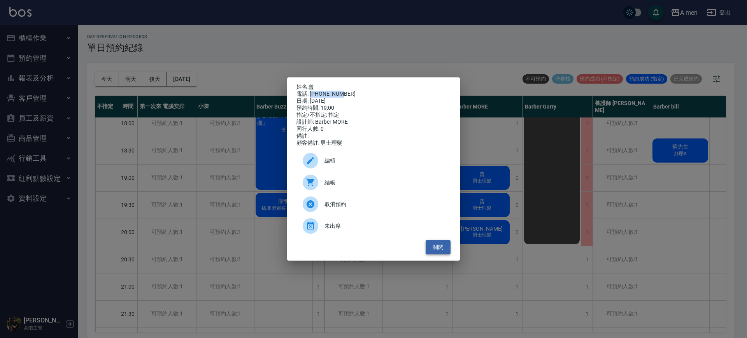
click at [433, 252] on button "關閉" at bounding box center [438, 247] width 25 height 14
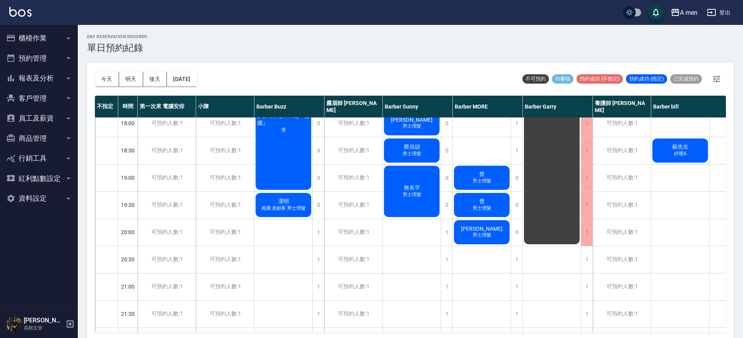
click at [494, 172] on div "曾 男士理髮" at bounding box center [482, 178] width 58 height 26
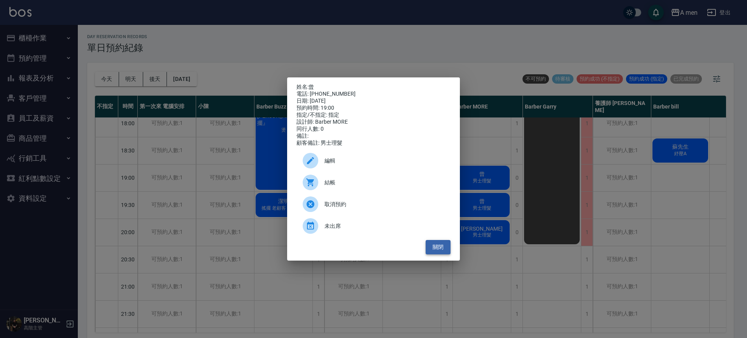
click at [437, 251] on button "關閉" at bounding box center [438, 247] width 25 height 14
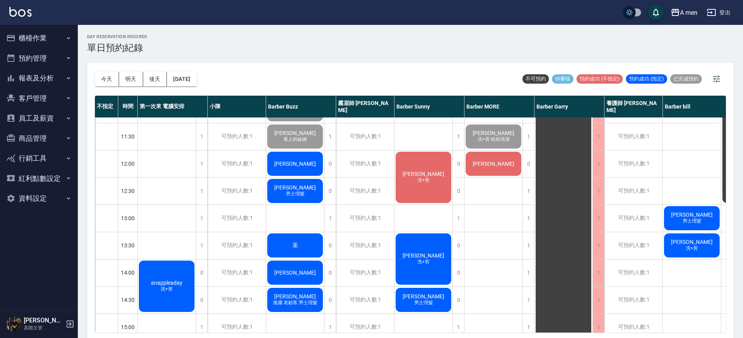
scroll to position [24, 0]
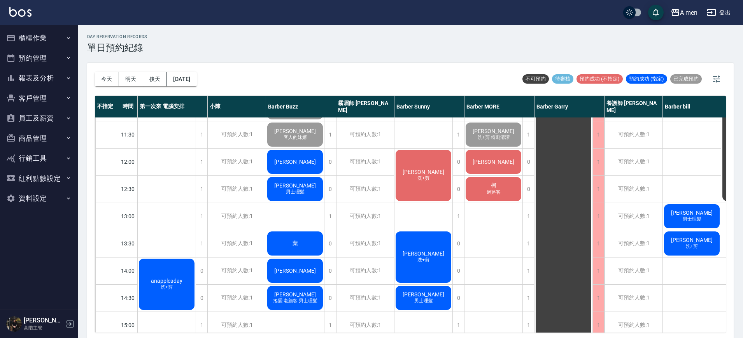
click at [492, 166] on div "[PERSON_NAME]" at bounding box center [493, 162] width 58 height 26
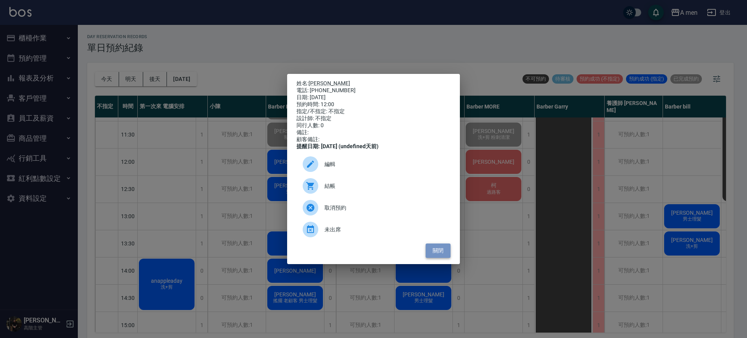
click at [435, 250] on button "關閉" at bounding box center [438, 250] width 25 height 14
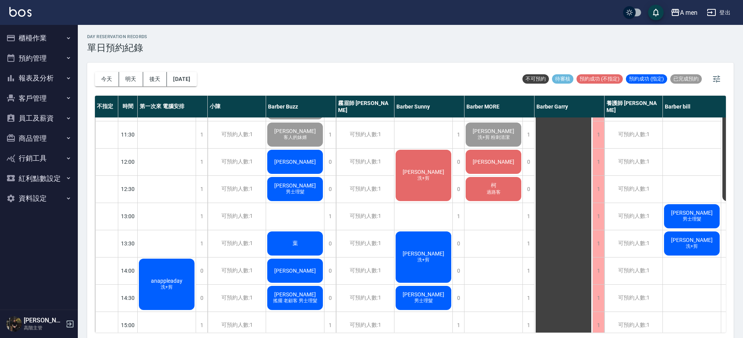
click at [481, 162] on div "[PERSON_NAME]" at bounding box center [493, 162] width 58 height 26
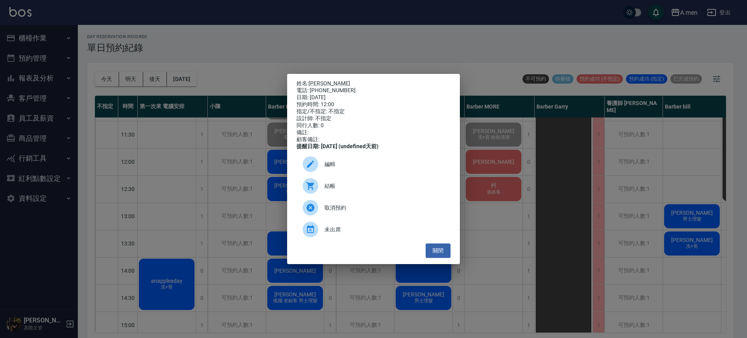
click at [414, 161] on div "編輯" at bounding box center [373, 164] width 154 height 22
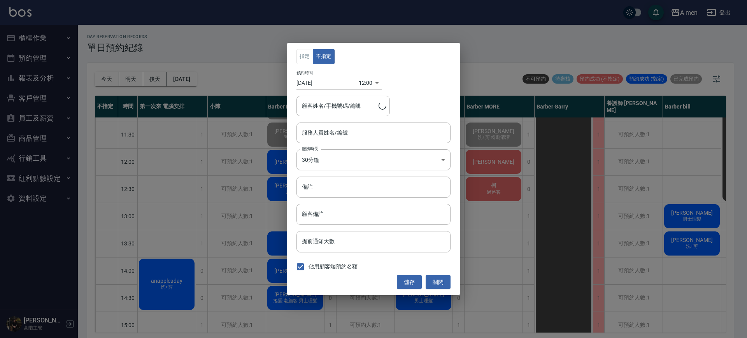
type input "Barber MORE-001"
type input "董柏均/0965253133"
click at [360, 152] on body "A men 登出 櫃檯作業 打帳單 帳單列表 營業儀表板 現金收支登錄 高階收支登錄 材料自購登錄 每日結帳 排班表 現場電腦打卡 掃碼打卡 預約管理 預約管…" at bounding box center [373, 170] width 747 height 340
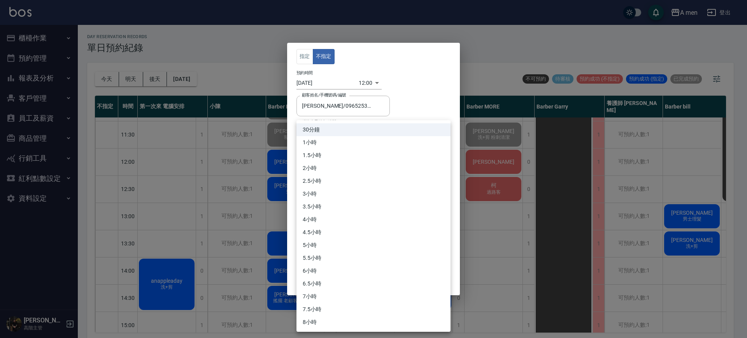
click at [292, 177] on div at bounding box center [373, 169] width 747 height 338
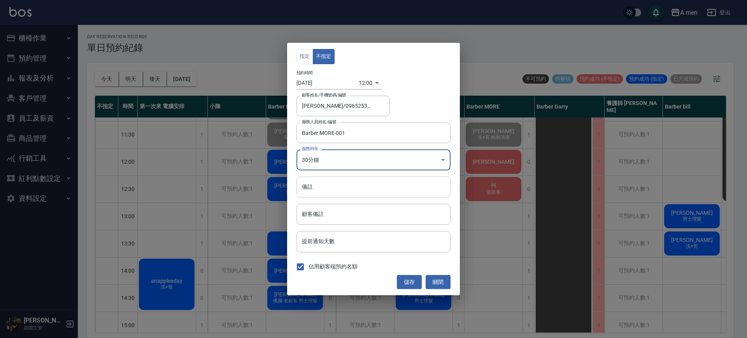
click at [313, 192] on input "備註" at bounding box center [373, 187] width 154 height 21
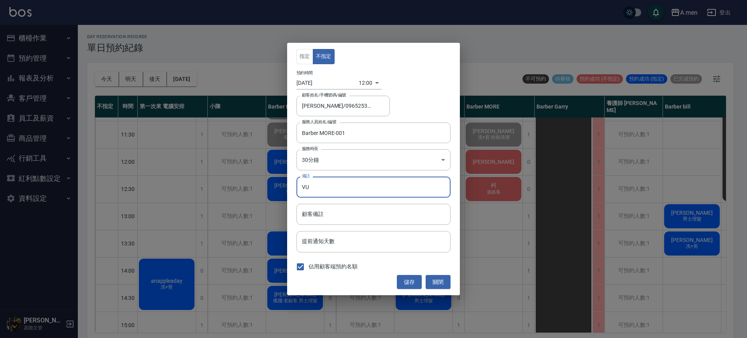
type input "V"
type input "洗加剪"
click at [403, 275] on button "儲存" at bounding box center [409, 282] width 25 height 14
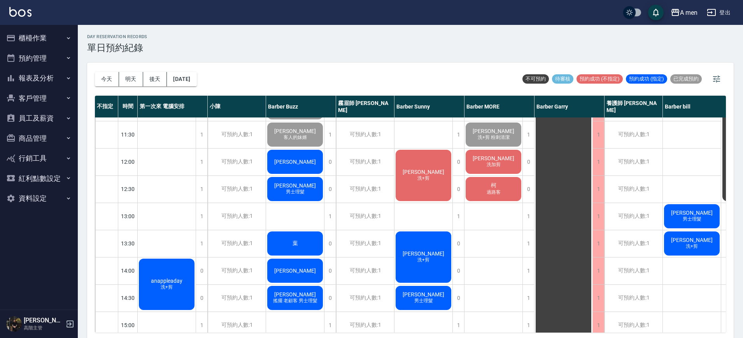
click at [317, 190] on div "Steven Lin 男士理髮" at bounding box center [295, 189] width 58 height 26
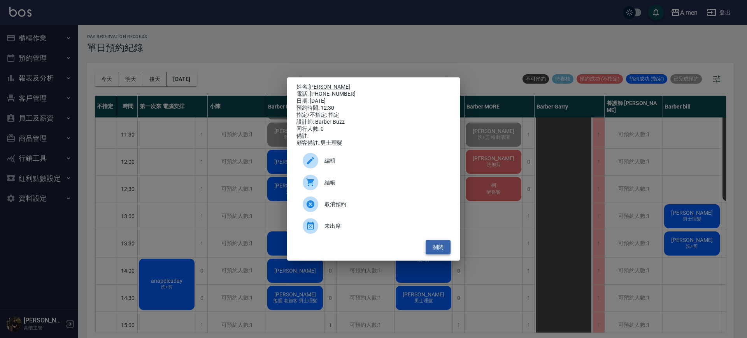
click at [438, 251] on button "關閉" at bounding box center [438, 247] width 25 height 14
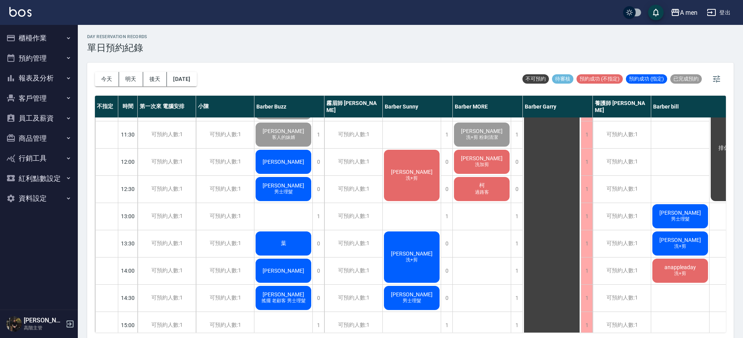
click at [478, 162] on span "洗加剪" at bounding box center [481, 164] width 17 height 7
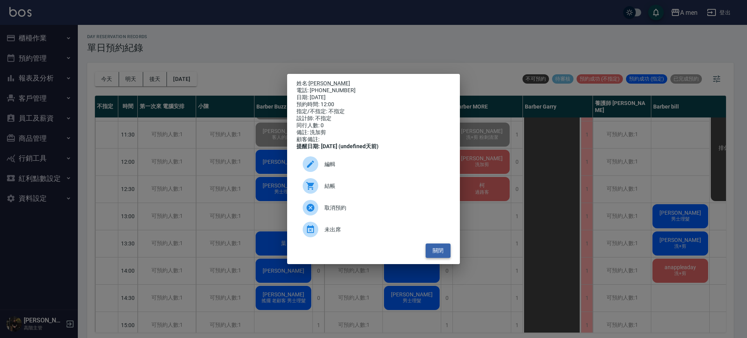
click at [442, 253] on button "關閉" at bounding box center [438, 250] width 25 height 14
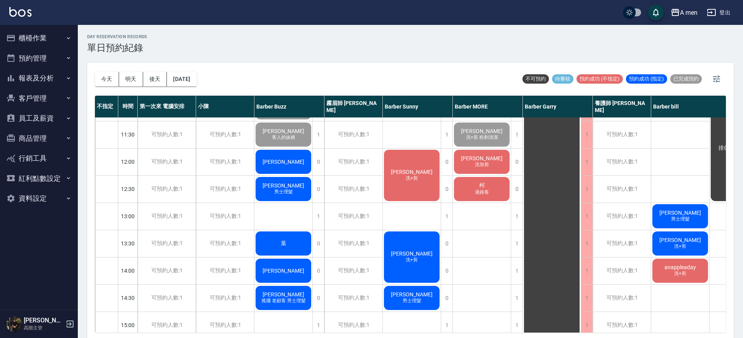
click at [488, 162] on span "洗加剪" at bounding box center [481, 164] width 17 height 7
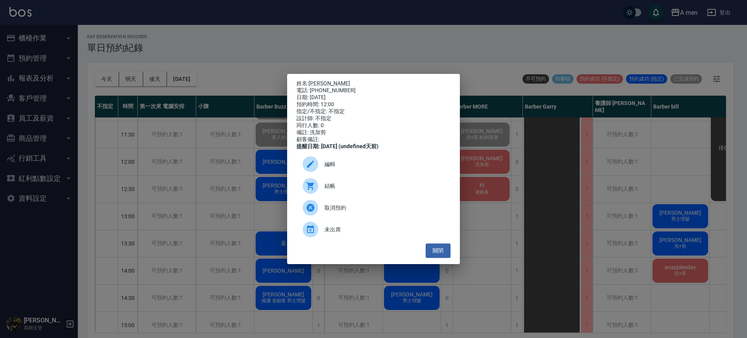
click at [373, 189] on span "結帳" at bounding box center [384, 186] width 120 height 8
click at [434, 251] on button "關閉" at bounding box center [438, 250] width 25 height 14
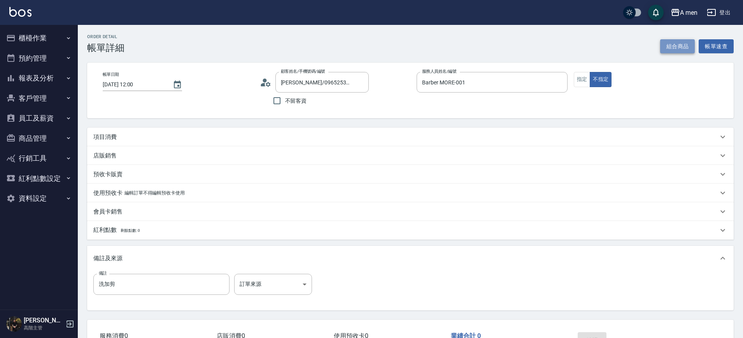
click at [681, 43] on button "組合商品" at bounding box center [677, 46] width 35 height 14
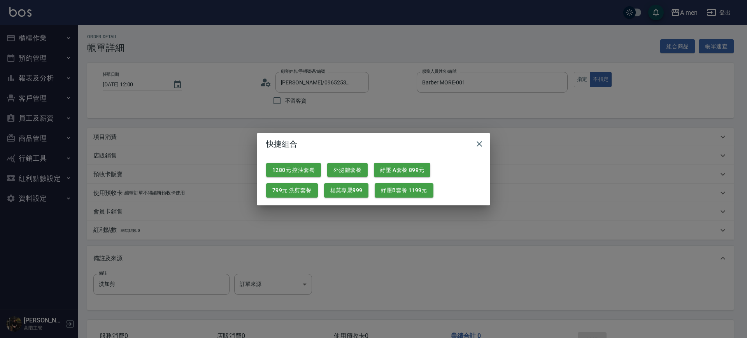
click at [310, 200] on div "1280元 控油套餐 外泌體套餐 紓壓 A套餐 899元 799元 洗剪套餐 楊莫專屬999 紓壓B套餐 1199元" at bounding box center [373, 180] width 233 height 50
click at [306, 191] on button "799元 洗剪套餐" at bounding box center [292, 190] width 52 height 14
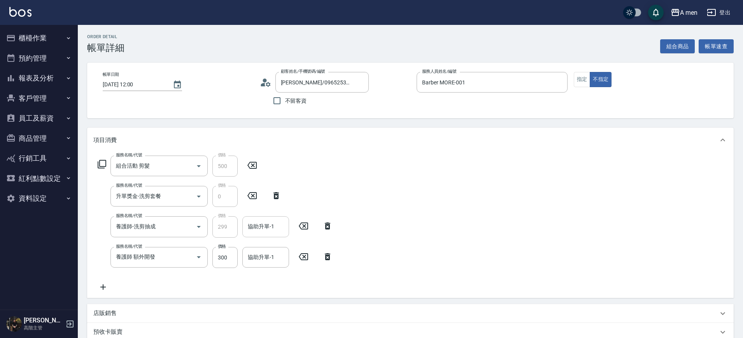
click at [256, 224] on input "協助升單-1" at bounding box center [266, 227] width 40 height 14
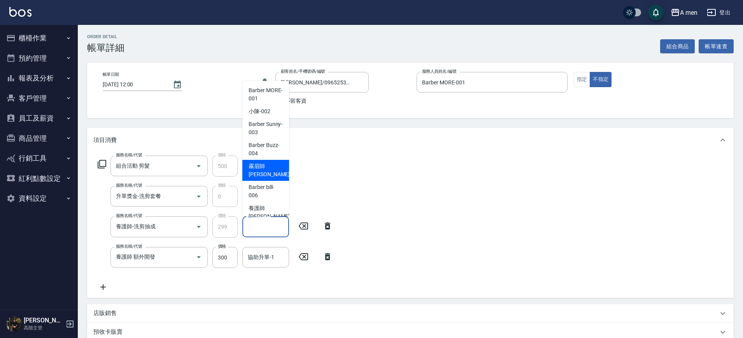
click at [268, 175] on span "霧眉師 小蔡 -005" at bounding box center [275, 170] width 52 height 16
type input "霧眉師 小[PERSON_NAME]-005"
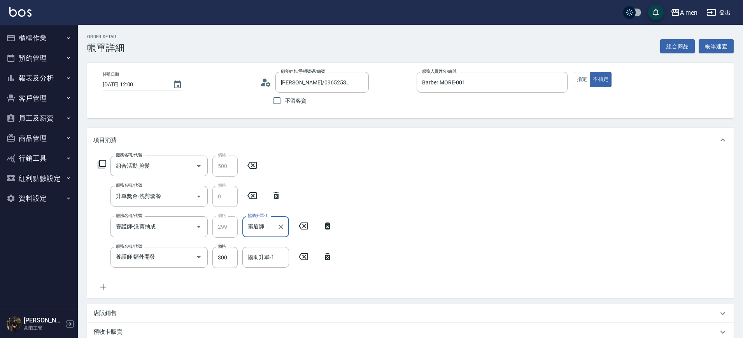
click at [325, 257] on icon at bounding box center [327, 256] width 19 height 9
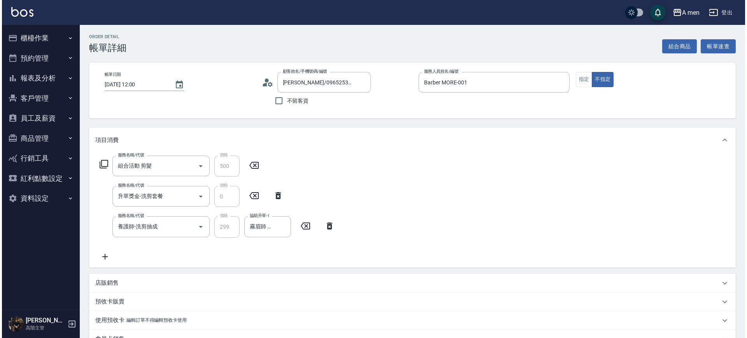
scroll to position [203, 0]
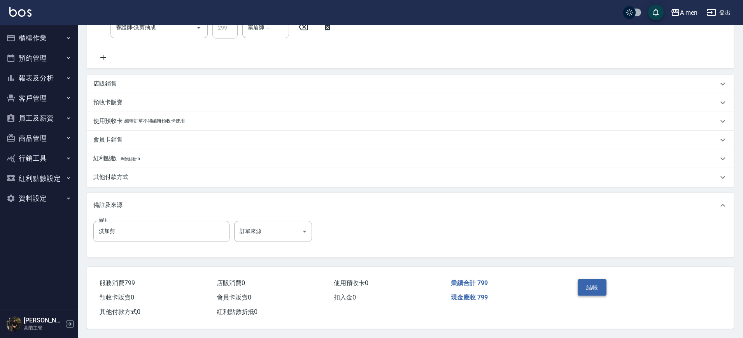
click at [585, 279] on button "結帳" at bounding box center [592, 287] width 29 height 16
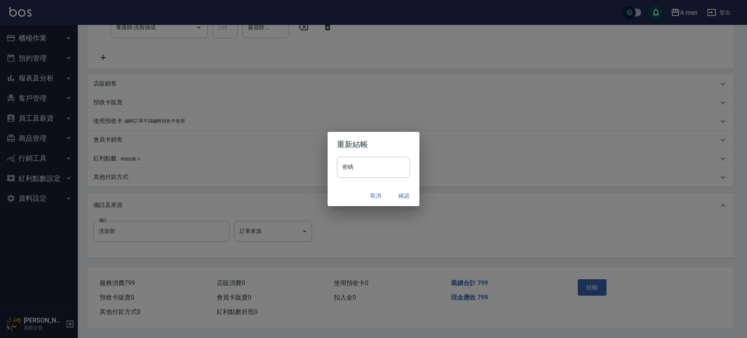
click at [408, 194] on button "確認" at bounding box center [403, 196] width 25 height 14
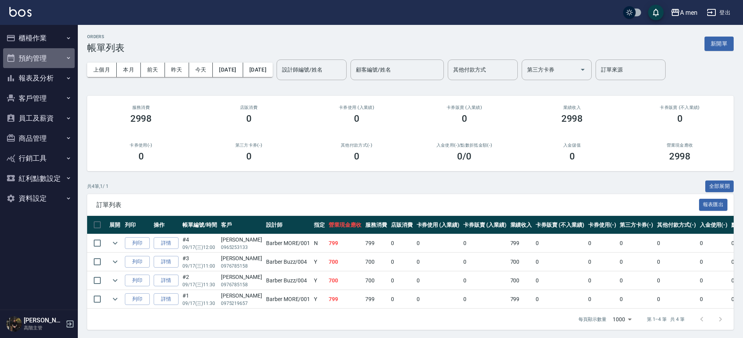
click at [39, 58] on button "預約管理" at bounding box center [39, 58] width 72 height 20
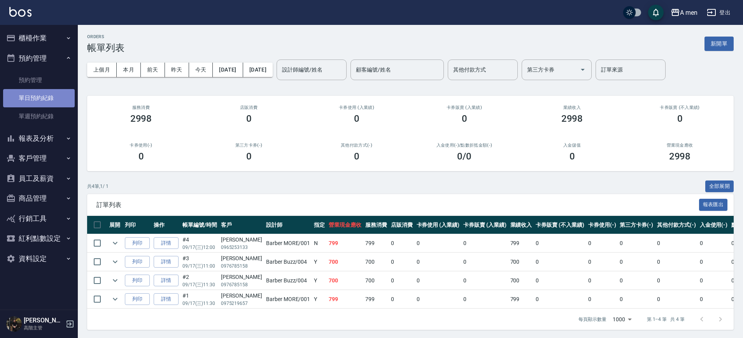
click at [50, 94] on link "單日預約紀錄" at bounding box center [39, 98] width 72 height 18
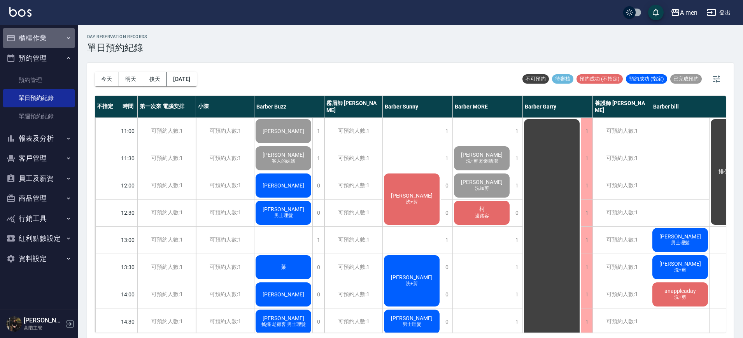
click at [44, 39] on button "櫃檯作業" at bounding box center [39, 38] width 72 height 20
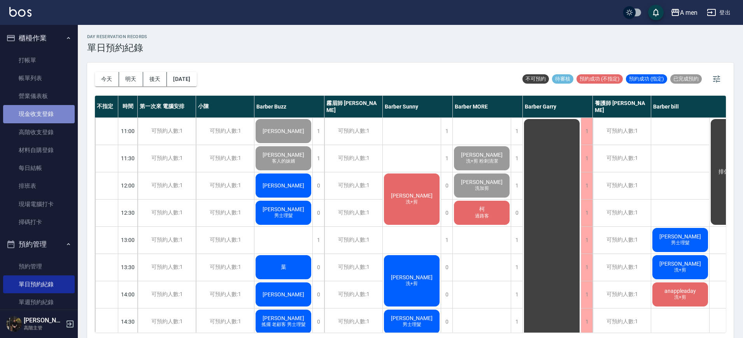
click at [46, 116] on link "現金收支登錄" at bounding box center [39, 114] width 72 height 18
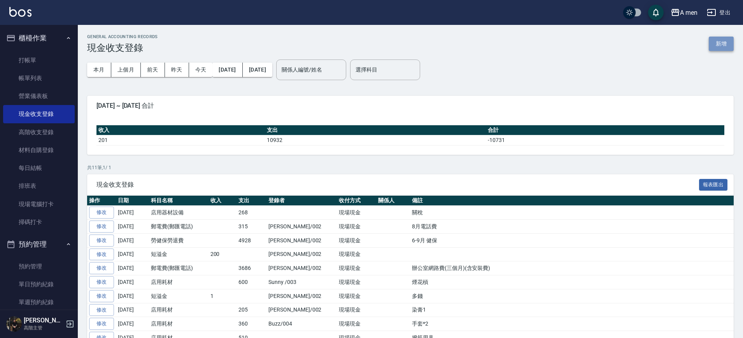
click at [716, 43] on button "新增" at bounding box center [721, 44] width 25 height 14
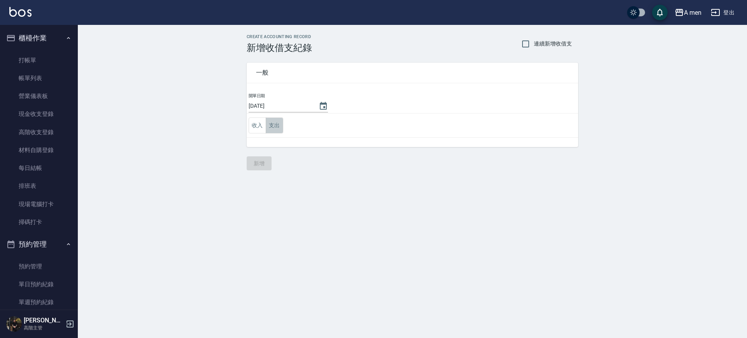
click at [274, 128] on button "支出" at bounding box center [275, 125] width 18 height 16
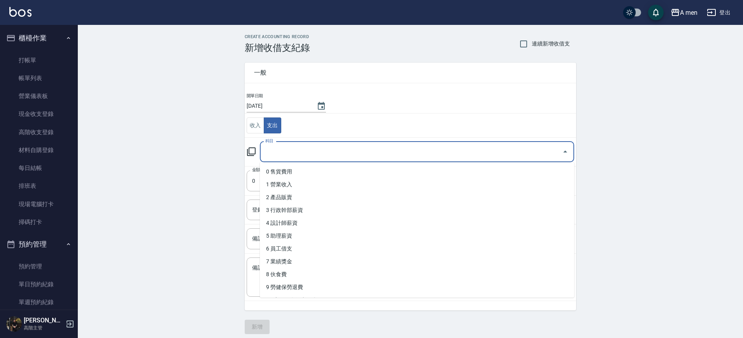
click at [284, 147] on input "科目" at bounding box center [411, 152] width 296 height 14
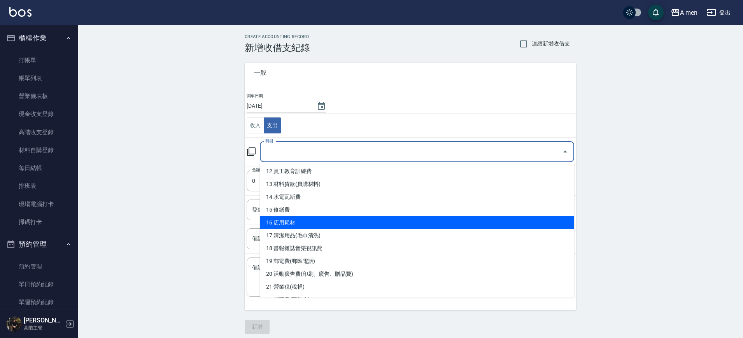
click at [550, 220] on li "16 店用耗材" at bounding box center [417, 222] width 314 height 13
type input "16 店用耗材"
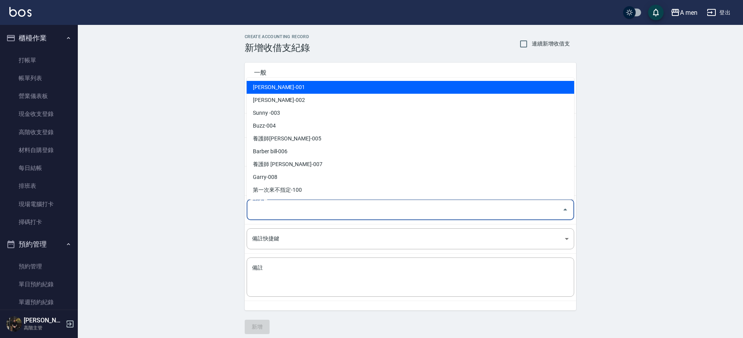
click at [540, 214] on input "登錄者" at bounding box center [404, 210] width 309 height 14
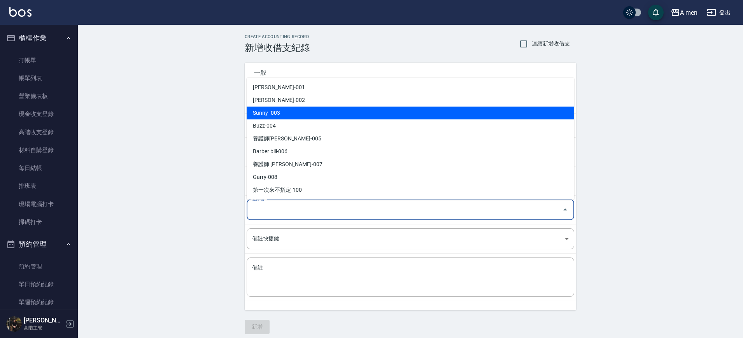
click at [394, 110] on li "Sunny -003" at bounding box center [410, 113] width 327 height 13
type input "Sunny -003"
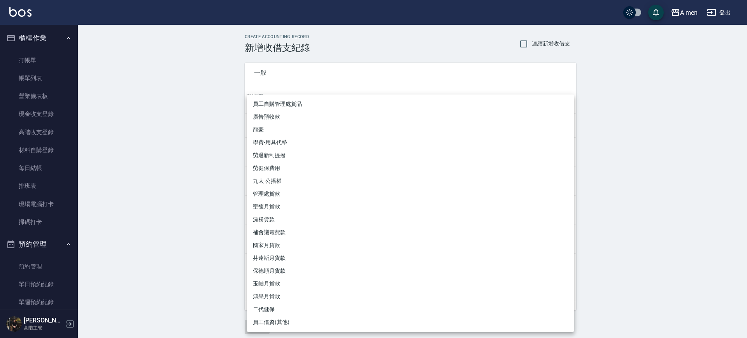
click at [341, 235] on body "A men 登出 櫃檯作業 打帳單 帳單列表 營業儀表板 現金收支登錄 高階收支登錄 材料自購登錄 每日結帳 排班表 現場電腦打卡 掃碼打卡 預約管理 預約管…" at bounding box center [373, 171] width 747 height 343
click at [134, 172] on div at bounding box center [373, 169] width 747 height 338
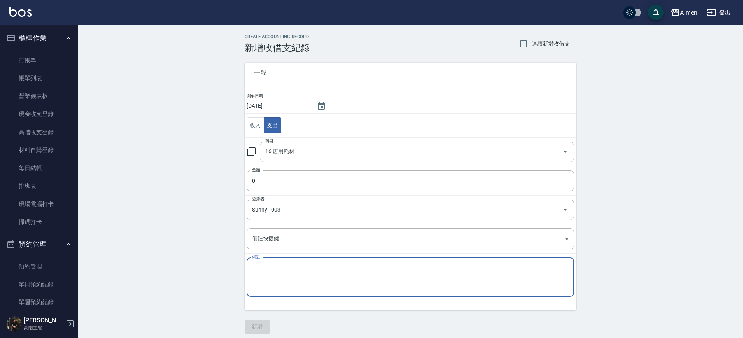
click at [273, 269] on textarea "備註" at bounding box center [410, 277] width 317 height 26
type textarea "-"
type textarea "二代棉條,染膏"
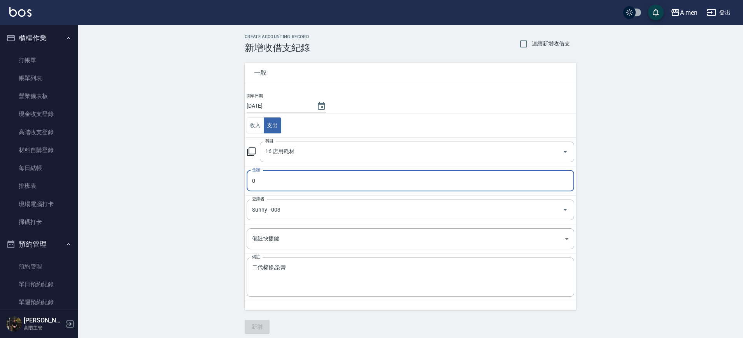
click at [290, 184] on input "0" at bounding box center [410, 180] width 327 height 21
type input "1000"
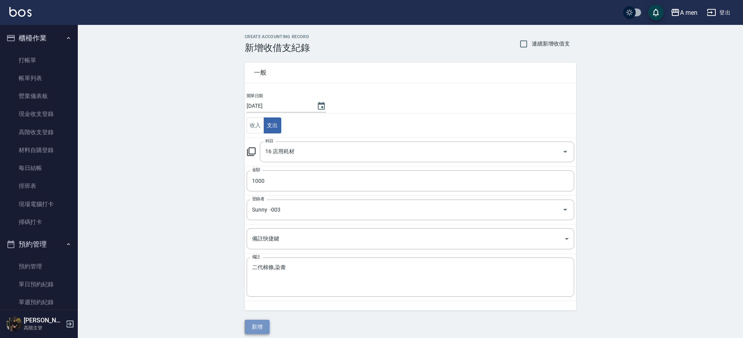
click at [256, 322] on button "新增" at bounding box center [257, 327] width 25 height 14
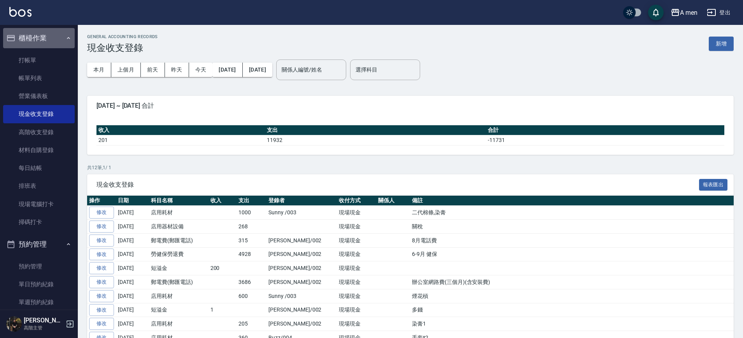
click at [44, 38] on button "櫃檯作業" at bounding box center [39, 38] width 72 height 20
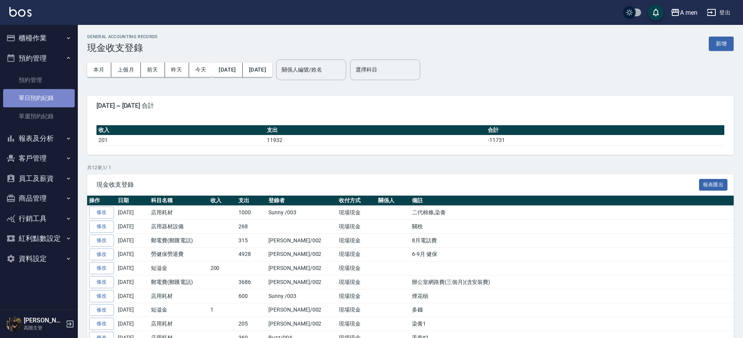
click at [42, 96] on link "單日預約紀錄" at bounding box center [39, 98] width 72 height 18
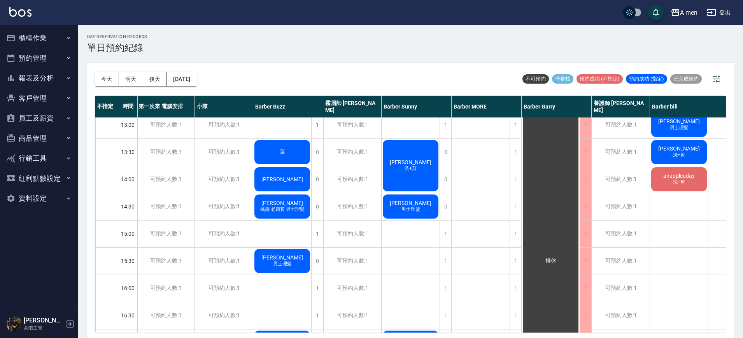
scroll to position [114, 1]
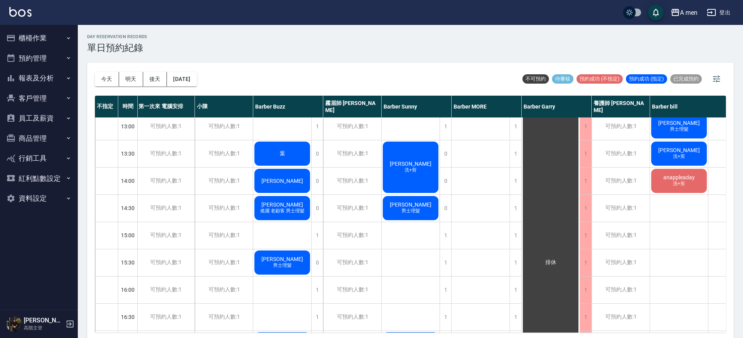
click at [302, 260] on div "[PERSON_NAME] 男士理髮" at bounding box center [282, 262] width 58 height 26
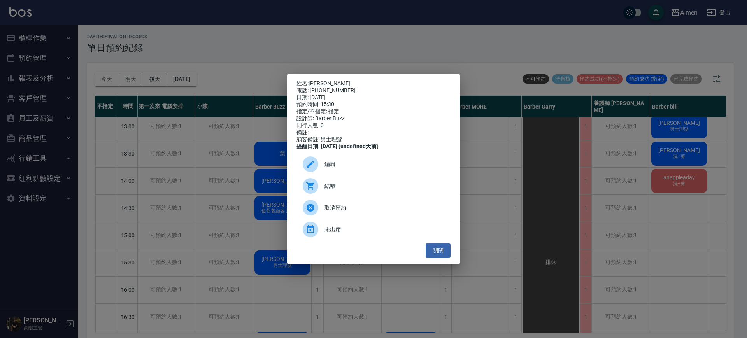
click at [319, 82] on link "[PERSON_NAME]" at bounding box center [329, 83] width 42 height 6
click at [439, 261] on div "姓名: wallace 電話: [PHONE_NUMBER] 日期: [DATE] 預約時間: 15:30 指定/不指定: 指定 設計師: [PERSON_N…" at bounding box center [373, 169] width 173 height 190
click at [438, 257] on button "關閉" at bounding box center [438, 250] width 25 height 14
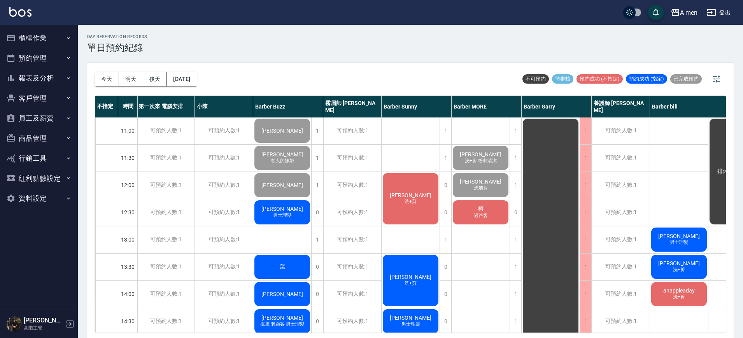
scroll to position [0, 1]
click at [301, 218] on div "Steven Lin 男士理髮" at bounding box center [282, 213] width 58 height 26
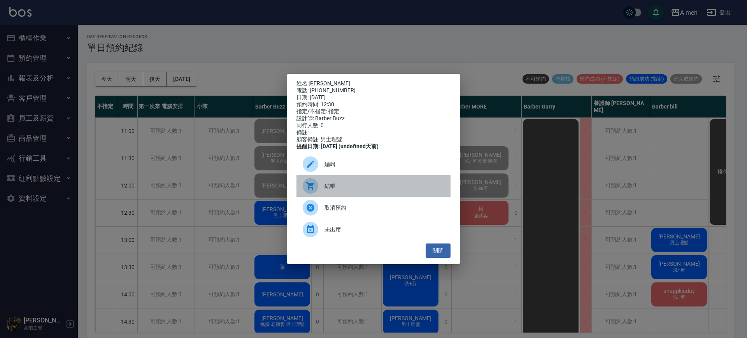
click at [336, 185] on div "結帳" at bounding box center [373, 186] width 154 height 22
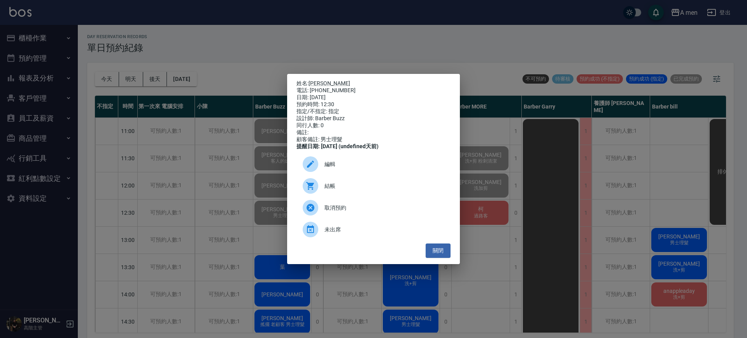
click at [452, 255] on div "姓名: Steven Lin 電話: 0905379091 日期: 2025/09/17 預約時間: 12:30 指定/不指定: 指定 設計師: Barber…" at bounding box center [373, 169] width 173 height 190
click at [438, 254] on button "關閉" at bounding box center [438, 250] width 25 height 14
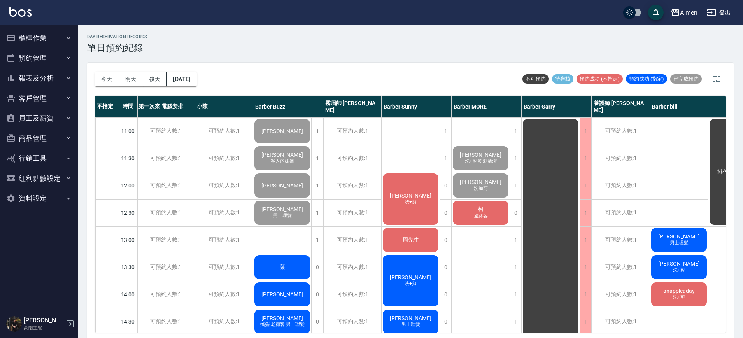
click at [439, 249] on div "周先生" at bounding box center [411, 240] width 58 height 26
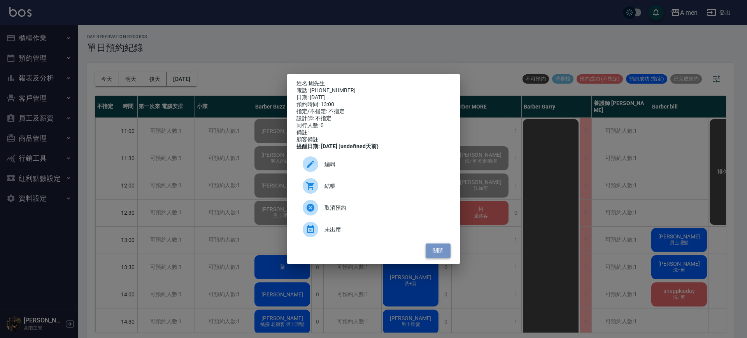
click at [438, 256] on button "關閉" at bounding box center [438, 250] width 25 height 14
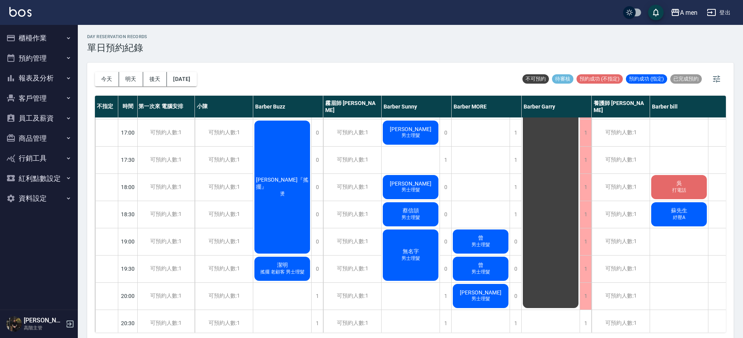
scroll to position [307, 1]
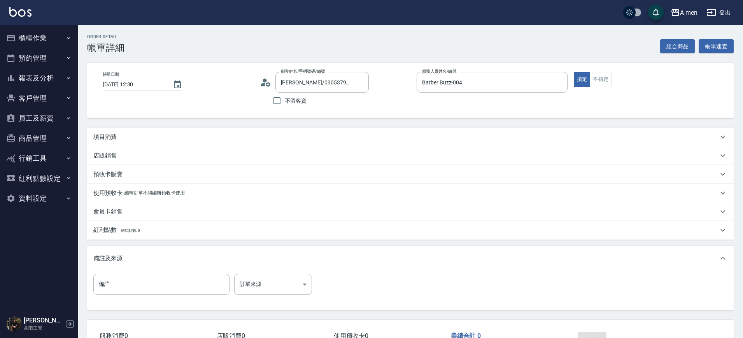
click at [241, 142] on div "項目消費" at bounding box center [410, 137] width 646 height 19
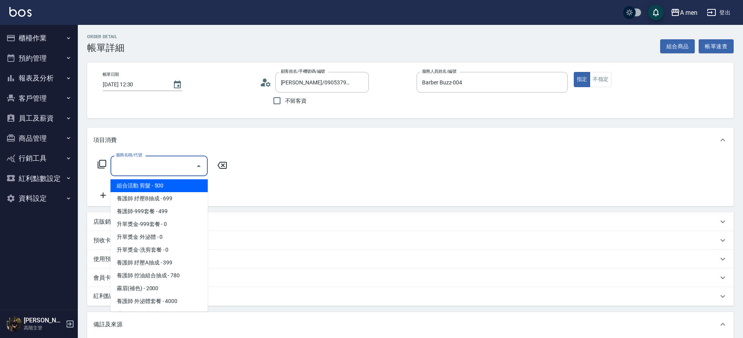
click at [189, 165] on input "服務名稱/代號" at bounding box center [153, 166] width 79 height 14
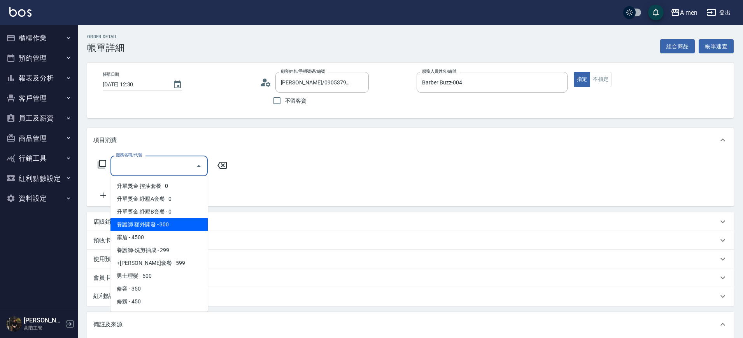
scroll to position [129, 0]
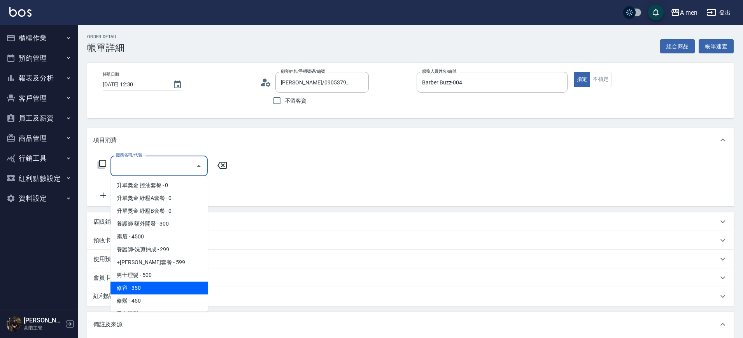
click at [147, 282] on span "修容 - 350" at bounding box center [158, 288] width 97 height 13
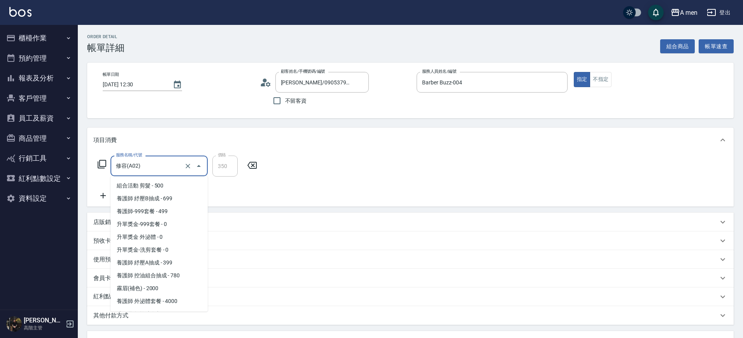
click at [141, 165] on input "修容(A02)" at bounding box center [148, 166] width 68 height 14
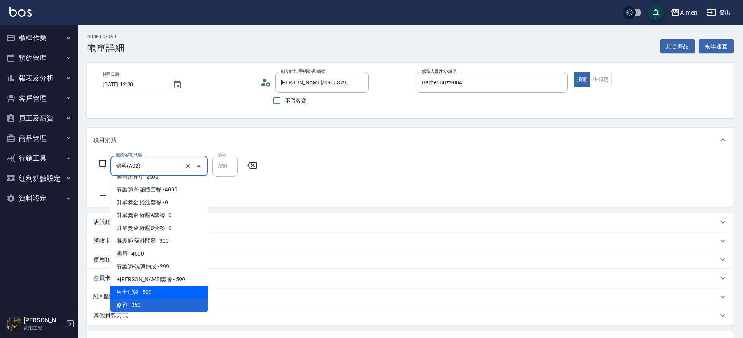
click at [144, 289] on span "男士理髮 - 500" at bounding box center [158, 292] width 97 height 13
type input "男士理髮(A01)"
type input "500"
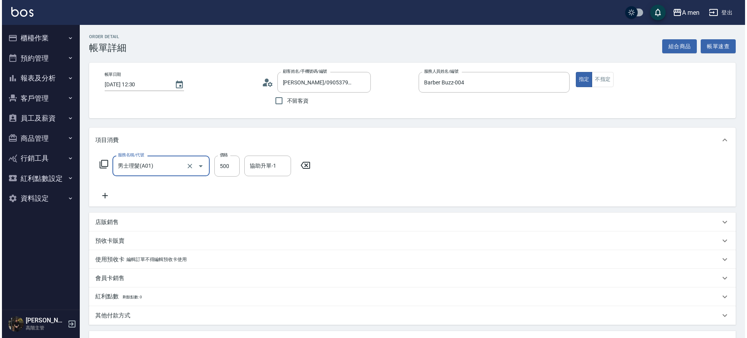
scroll to position [142, 0]
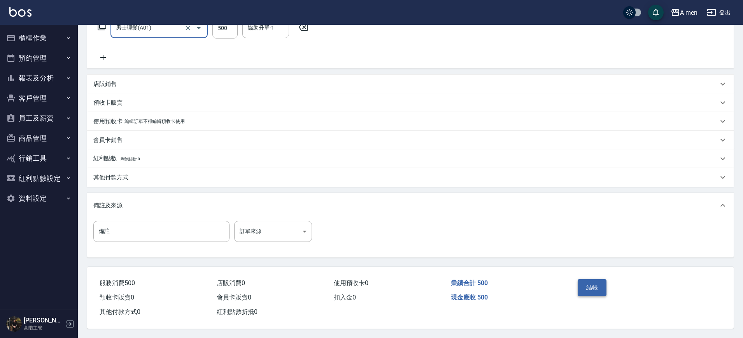
click at [589, 280] on button "結帳" at bounding box center [592, 287] width 29 height 16
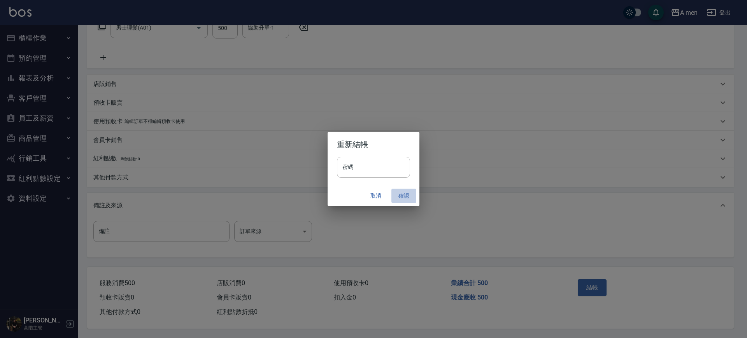
click at [404, 198] on button "確認" at bounding box center [403, 196] width 25 height 14
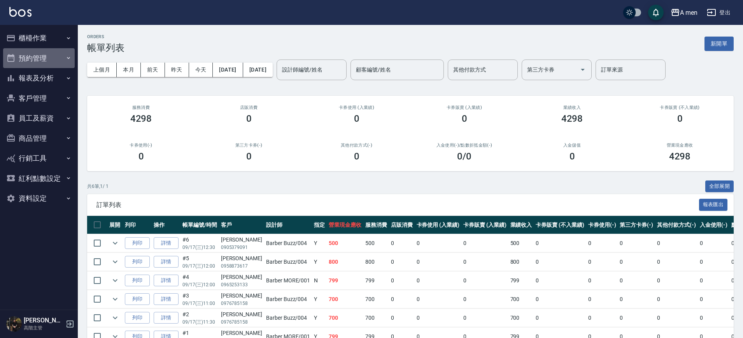
click at [51, 53] on button "預約管理" at bounding box center [39, 58] width 72 height 20
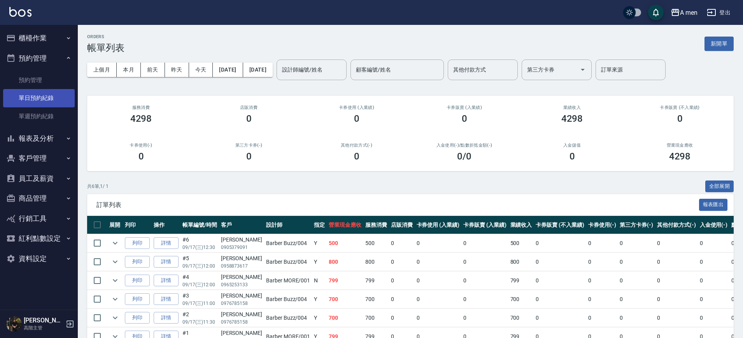
click at [49, 103] on link "單日預約紀錄" at bounding box center [39, 98] width 72 height 18
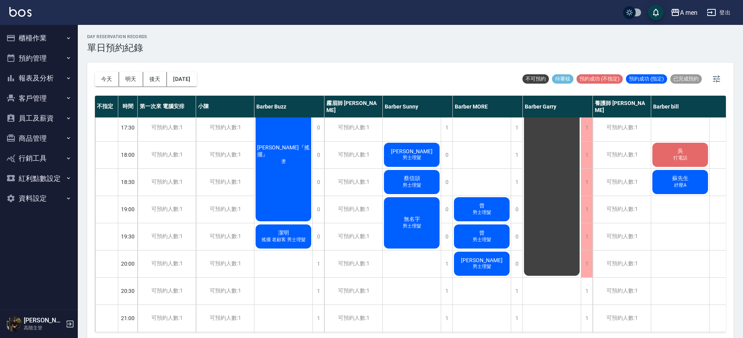
scroll to position [323, 9]
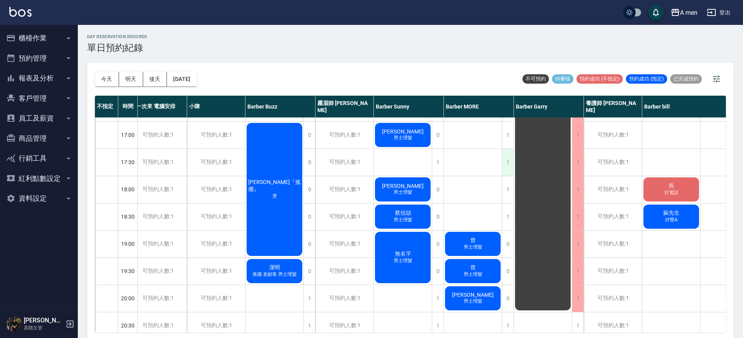
click at [509, 153] on div "1" at bounding box center [508, 162] width 12 height 27
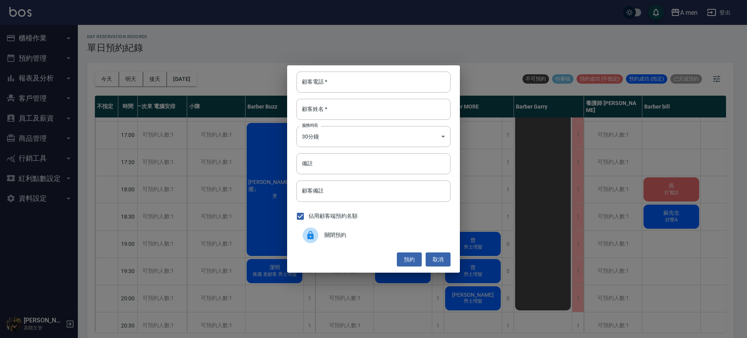
click at [368, 244] on div "關閉預約" at bounding box center [373, 235] width 154 height 22
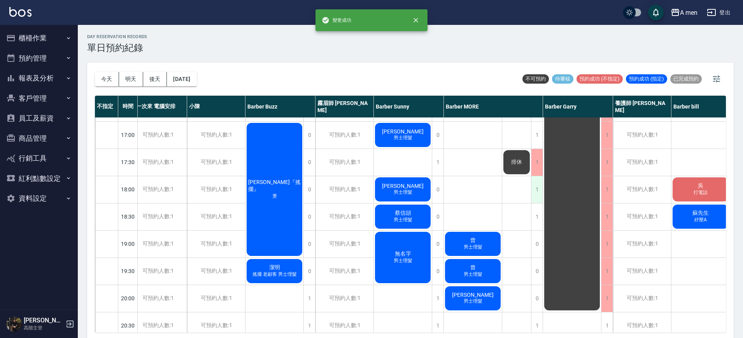
click at [531, 193] on div "1" at bounding box center [537, 189] width 12 height 27
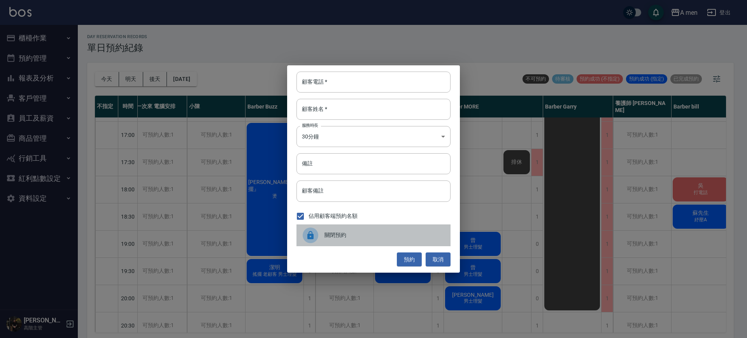
click at [421, 242] on div "關閉預約" at bounding box center [373, 235] width 154 height 22
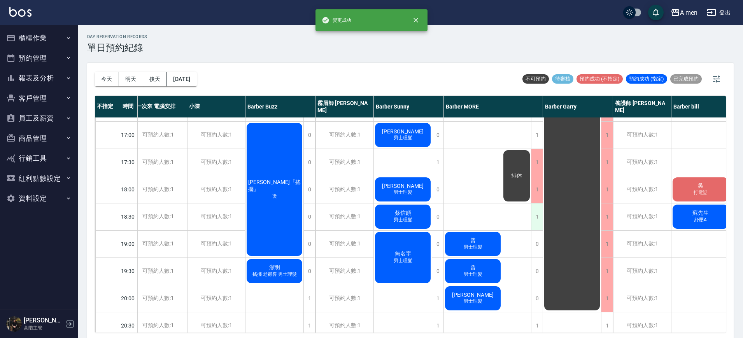
click at [532, 218] on div "1" at bounding box center [537, 216] width 12 height 27
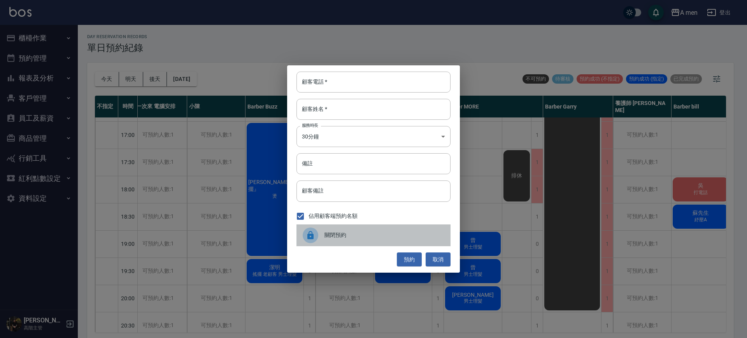
click at [430, 241] on div "關閉預約" at bounding box center [373, 235] width 154 height 22
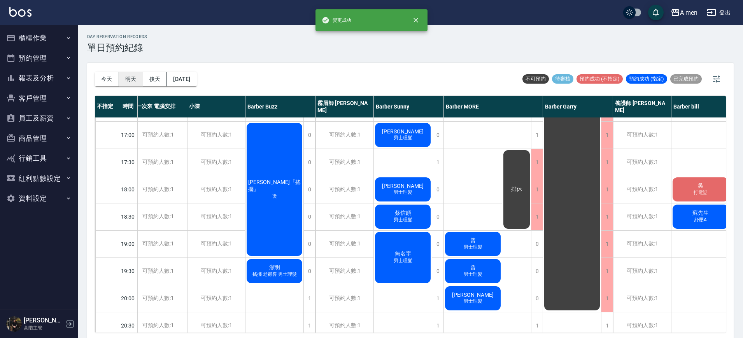
click at [133, 82] on button "明天" at bounding box center [131, 79] width 24 height 14
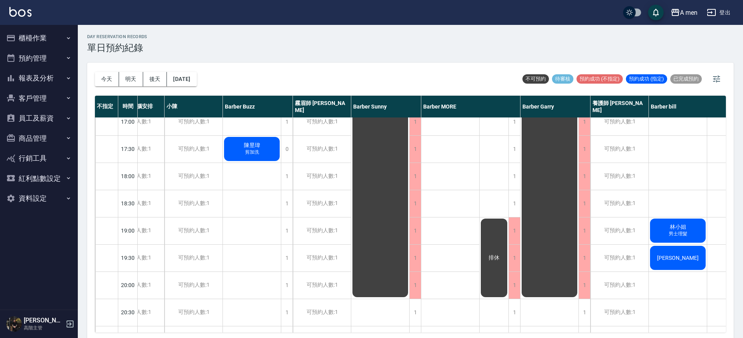
scroll to position [336, 30]
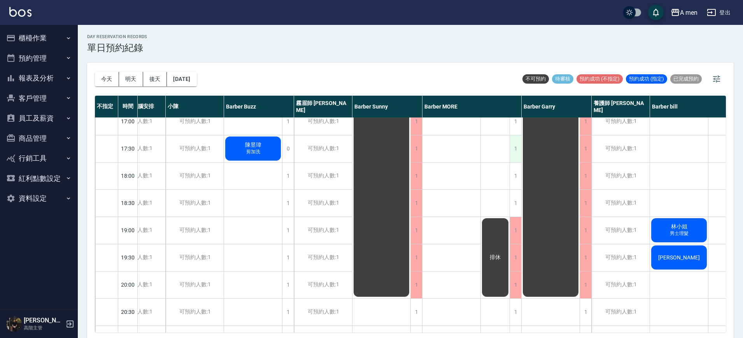
click at [518, 149] on div "1" at bounding box center [516, 148] width 12 height 27
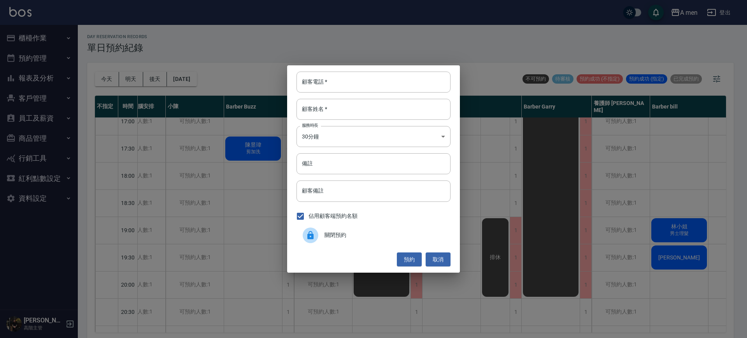
click at [401, 219] on div "佔用顧客端預約名額" at bounding box center [373, 216] width 154 height 16
click at [401, 226] on div "關閉預約" at bounding box center [373, 235] width 154 height 22
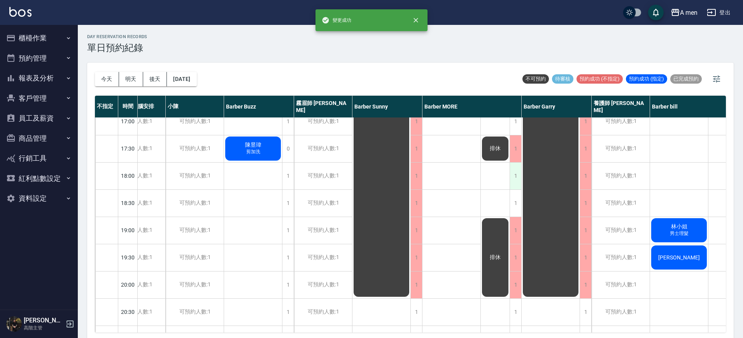
click at [516, 183] on div "1" at bounding box center [516, 176] width 12 height 27
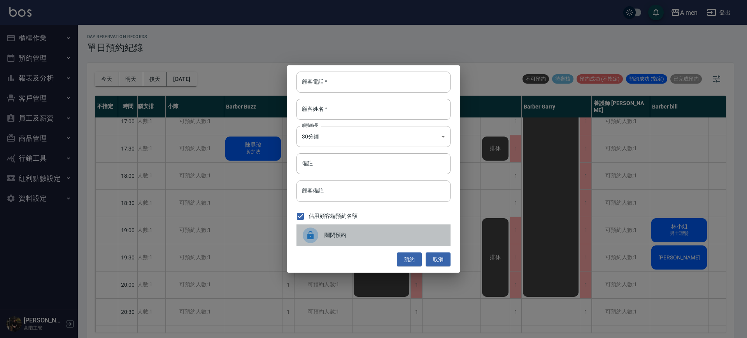
click at [409, 226] on div "關閉預約" at bounding box center [373, 235] width 154 height 22
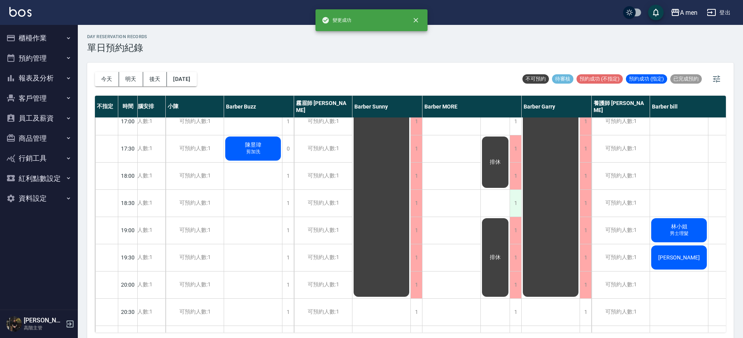
click at [511, 212] on div "1" at bounding box center [516, 203] width 12 height 27
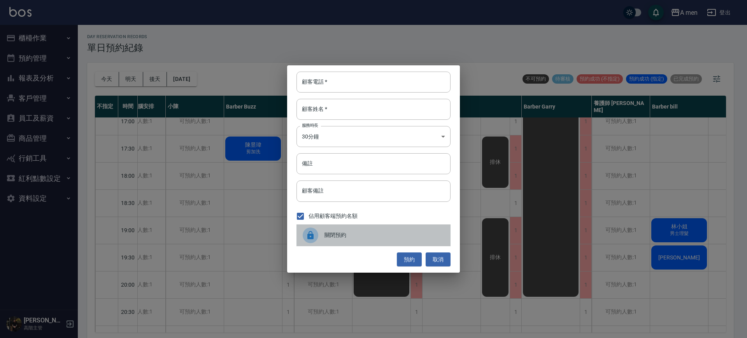
click at [350, 243] on div "關閉預約" at bounding box center [373, 235] width 154 height 22
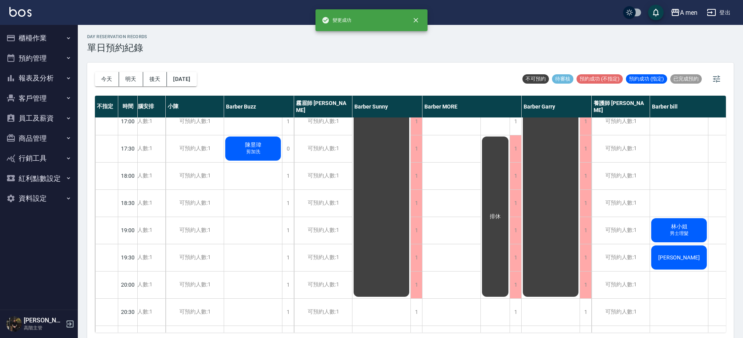
click at [485, 236] on div "排休" at bounding box center [495, 216] width 29 height 163
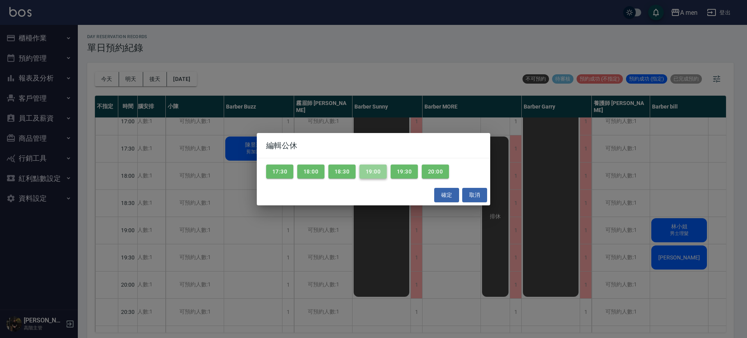
click at [375, 176] on button "19:00" at bounding box center [372, 172] width 27 height 14
click at [401, 180] on div "17:30 18:00 18:30 19:00 19:30 20:00" at bounding box center [373, 171] width 233 height 27
click at [403, 179] on div "17:30 18:00 18:30 19:00 19:30 20:00" at bounding box center [373, 171] width 233 height 27
click at [403, 176] on button "19:30" at bounding box center [404, 172] width 27 height 14
click at [437, 174] on button "20:00" at bounding box center [435, 172] width 27 height 14
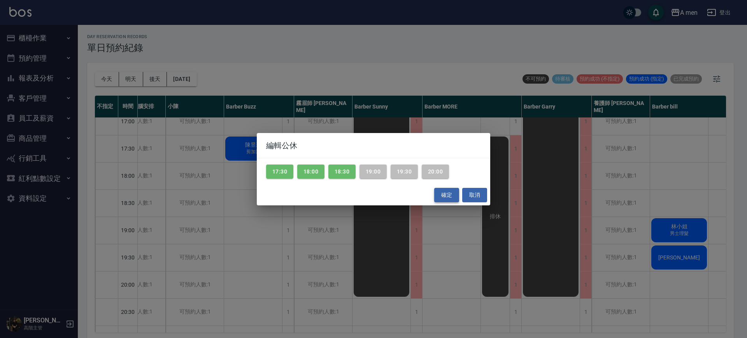
click at [442, 188] on button "確定" at bounding box center [446, 195] width 25 height 14
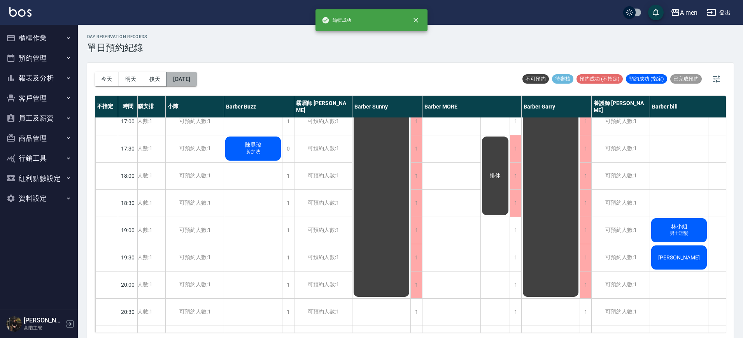
click at [191, 81] on button "2025/09/18" at bounding box center [182, 79] width 30 height 14
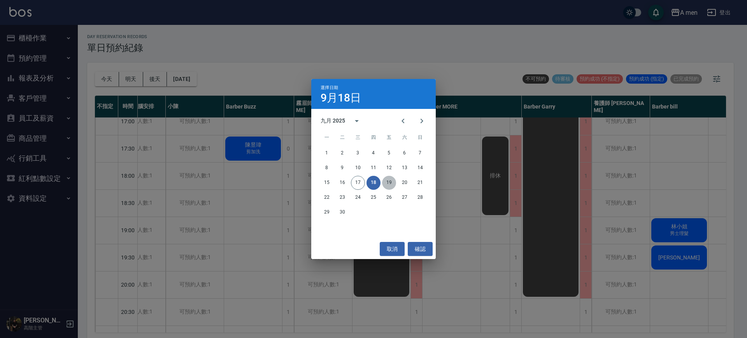
click at [388, 182] on button "19" at bounding box center [389, 183] width 14 height 14
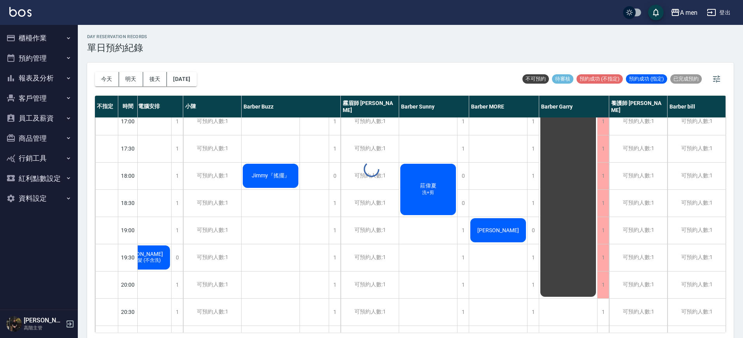
scroll to position [336, 28]
click at [527, 207] on div "1" at bounding box center [533, 203] width 12 height 27
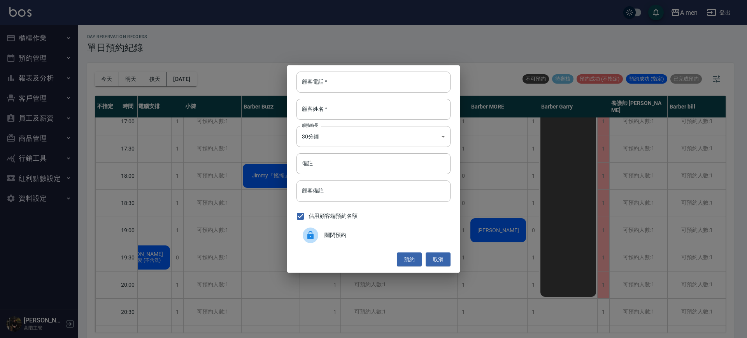
click at [419, 232] on span "關閉預約" at bounding box center [384, 235] width 120 height 8
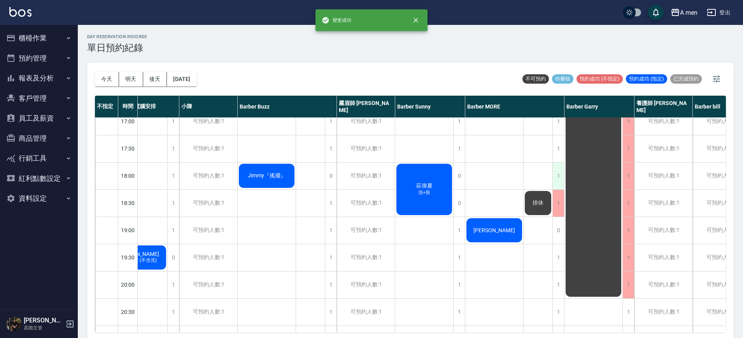
click at [558, 166] on div "1" at bounding box center [558, 176] width 12 height 27
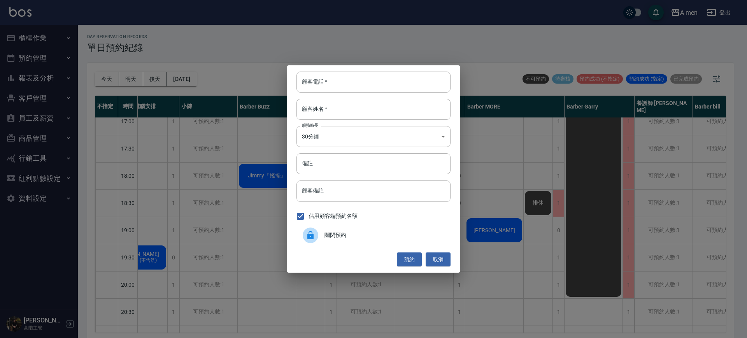
click at [410, 233] on span "關閉預約" at bounding box center [384, 235] width 120 height 8
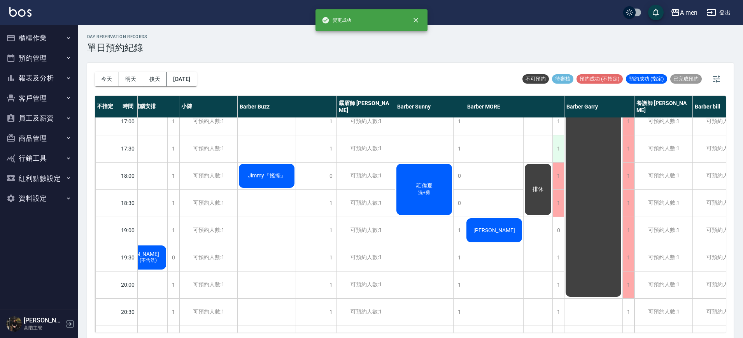
click at [554, 148] on div "1" at bounding box center [558, 148] width 12 height 27
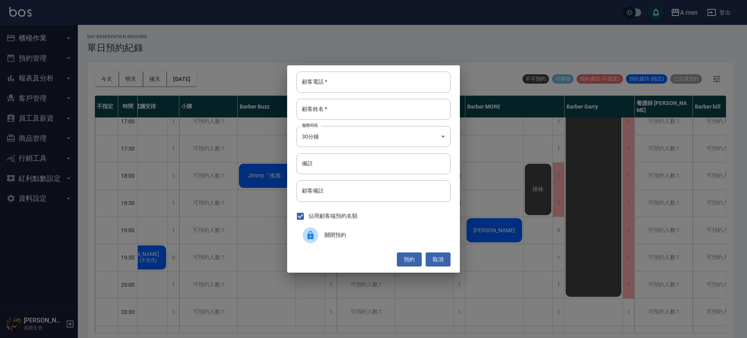
click at [424, 223] on div "佔用顧客端預約名額" at bounding box center [373, 216] width 154 height 16
click at [423, 224] on div "關閉預約" at bounding box center [373, 235] width 154 height 22
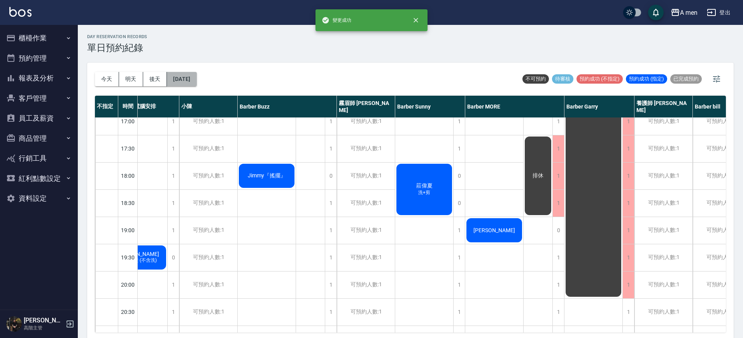
click at [196, 73] on button "2025/09/19" at bounding box center [182, 79] width 30 height 14
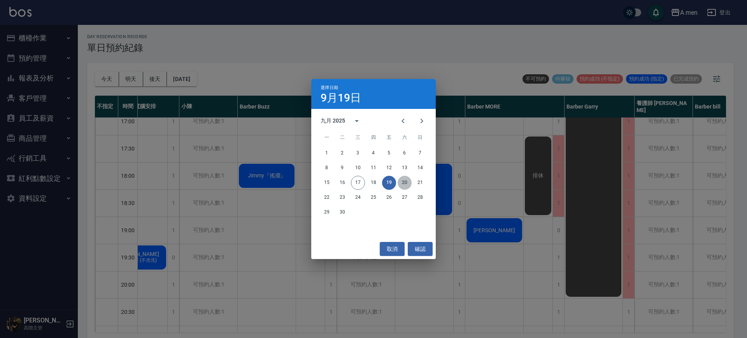
click at [405, 187] on button "20" at bounding box center [405, 183] width 14 height 14
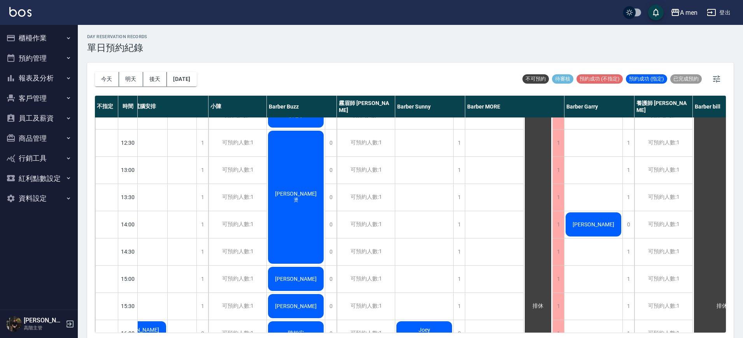
scroll to position [0, 28]
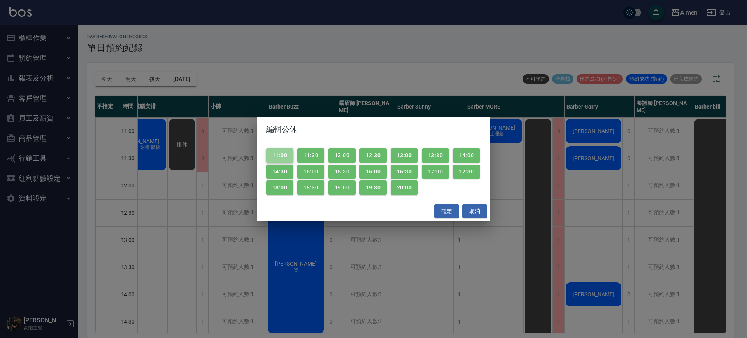
click at [289, 150] on button "11:00" at bounding box center [279, 155] width 27 height 14
click at [442, 207] on button "確定" at bounding box center [446, 211] width 25 height 14
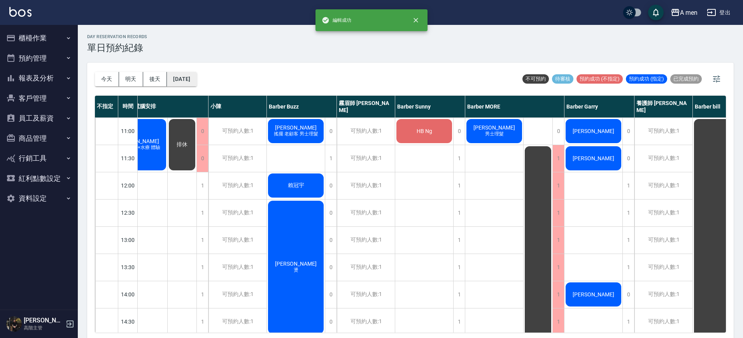
click at [176, 77] on button "2025/09/20" at bounding box center [182, 79] width 30 height 14
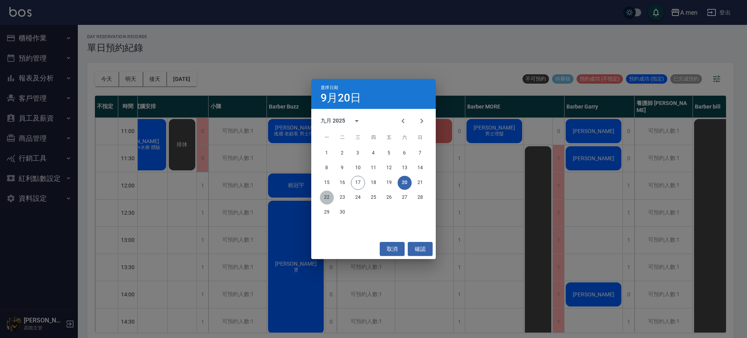
click at [330, 198] on button "22" at bounding box center [327, 198] width 14 height 14
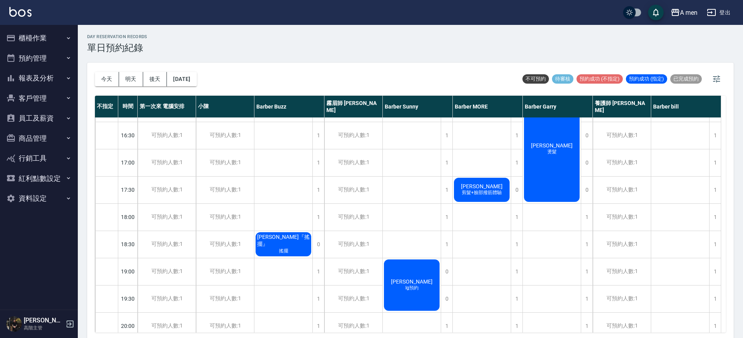
scroll to position [296, 0]
click at [528, 213] on div "蕭又齊 燙髮" at bounding box center [552, 162] width 58 height 681
click at [518, 215] on div "1" at bounding box center [517, 216] width 12 height 27
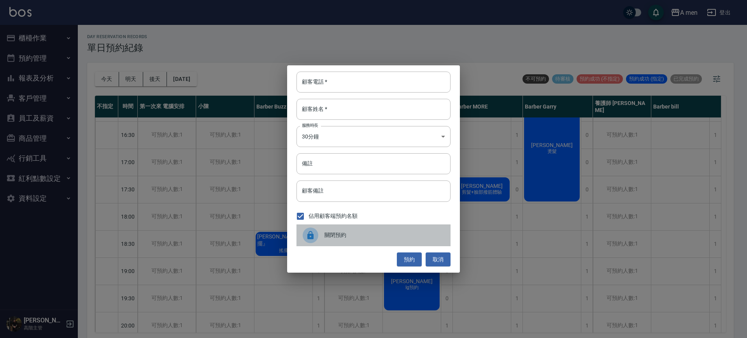
click at [420, 231] on span "關閉預約" at bounding box center [384, 235] width 120 height 8
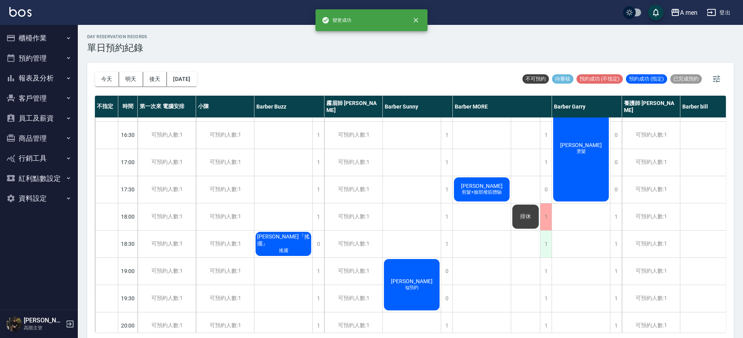
click at [544, 249] on div "1" at bounding box center [546, 244] width 12 height 27
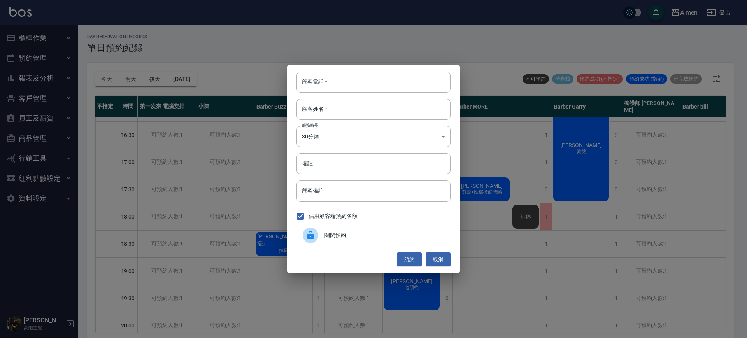
click at [433, 244] on div "關閉預約" at bounding box center [373, 235] width 154 height 22
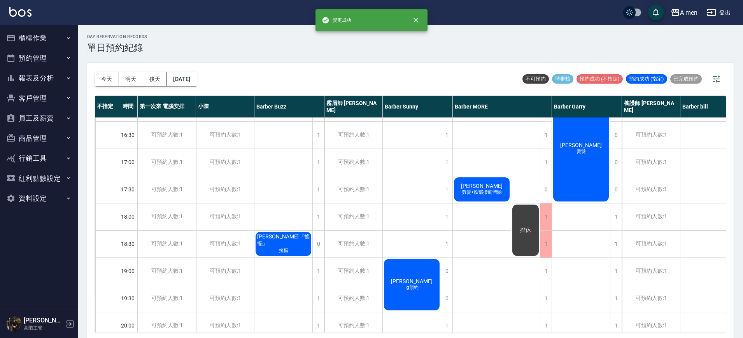
scroll to position [308, 0]
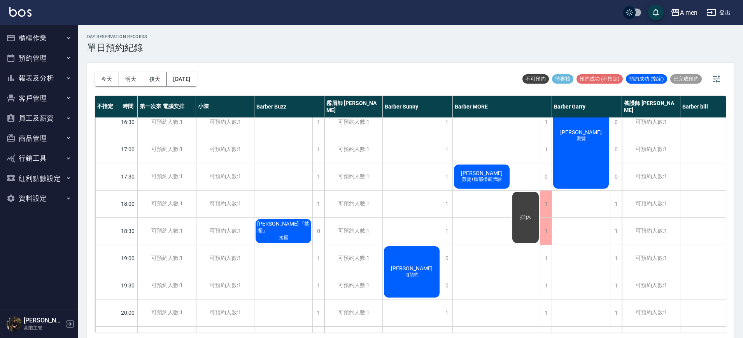
click at [537, 260] on div "排休" at bounding box center [525, 149] width 29 height 681
click at [541, 261] on div "1" at bounding box center [546, 258] width 12 height 27
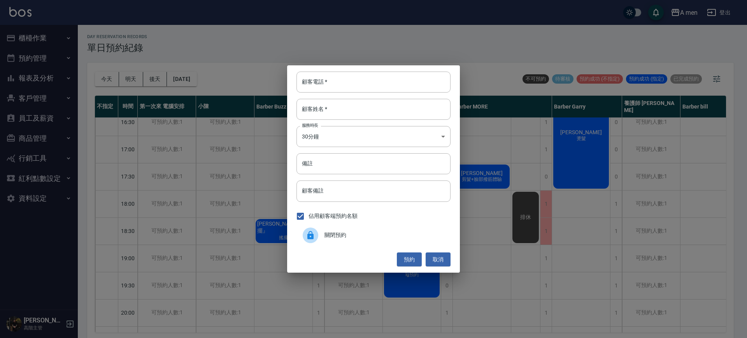
click at [422, 230] on div "關閉預約" at bounding box center [373, 235] width 154 height 22
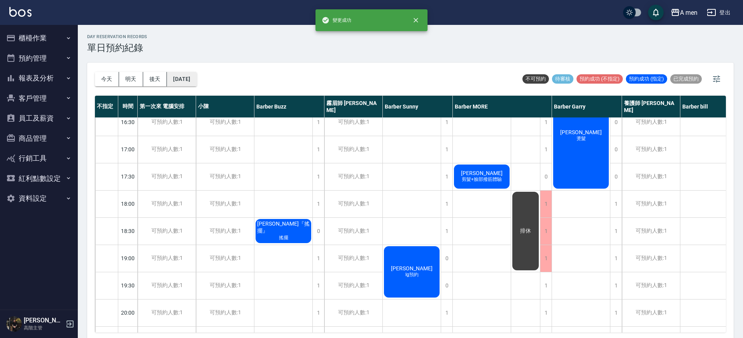
click at [196, 84] on button "2025/09/22" at bounding box center [182, 79] width 30 height 14
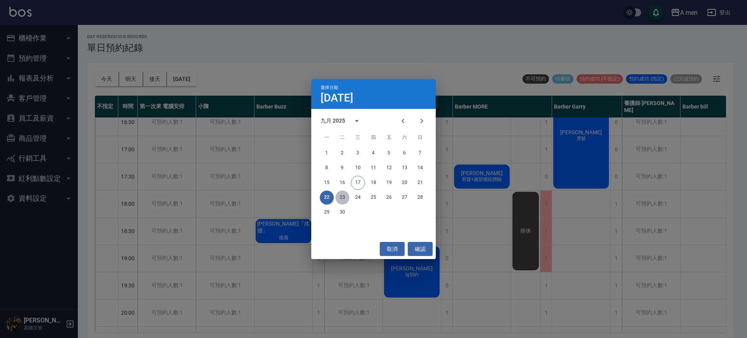
click at [338, 194] on button "23" at bounding box center [342, 198] width 14 height 14
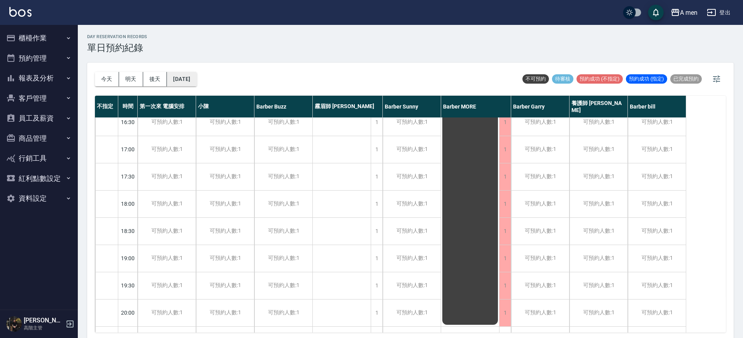
click at [196, 86] on button "2025/09/23" at bounding box center [182, 79] width 30 height 14
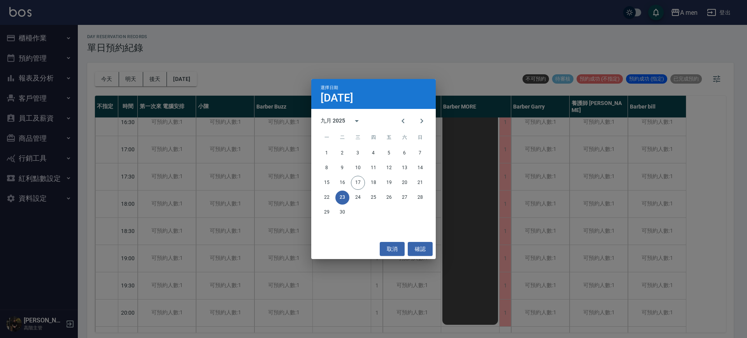
click at [457, 244] on div "選擇日期 9月23日 九月 2025 一 二 三 四 五 六 日 1 2 3 4 5 6 7 8 9 10 11 12 13 14 15 16 17 18 1…" at bounding box center [373, 169] width 747 height 338
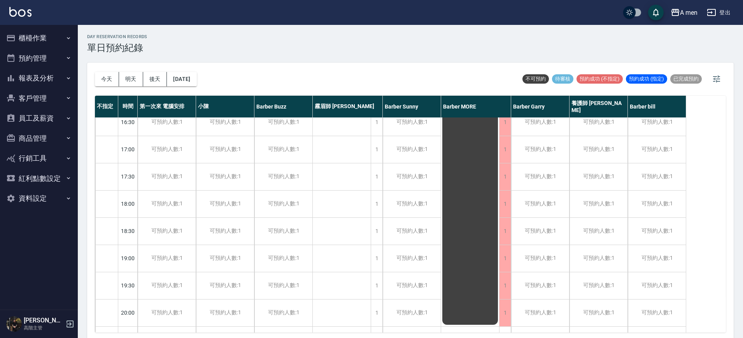
click at [469, 263] on div "排休" at bounding box center [470, 67] width 58 height 517
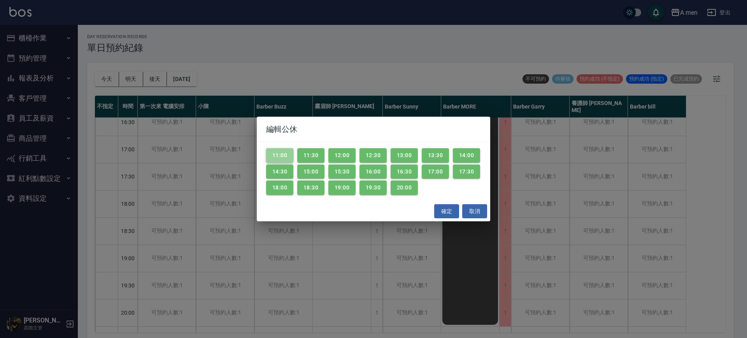
click at [284, 155] on button "11:00" at bounding box center [279, 155] width 27 height 14
click at [282, 165] on button "14:30" at bounding box center [279, 172] width 27 height 14
click at [319, 154] on button "11:30" at bounding box center [310, 155] width 27 height 14
click at [320, 165] on button "15:00" at bounding box center [310, 172] width 27 height 14
click at [328, 166] on button "15:30" at bounding box center [341, 172] width 27 height 14
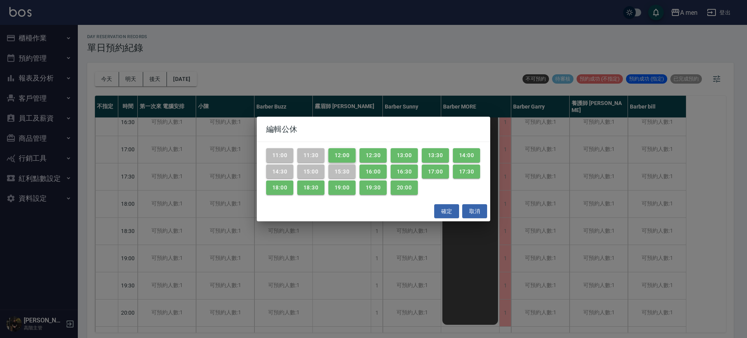
click at [348, 157] on button "12:00" at bounding box center [341, 155] width 27 height 14
click at [363, 156] on button "12:30" at bounding box center [372, 155] width 27 height 14
click at [367, 169] on button "16:00" at bounding box center [372, 172] width 27 height 14
click at [393, 169] on button "16:30" at bounding box center [404, 172] width 27 height 14
click at [394, 160] on button "13:00" at bounding box center [404, 155] width 27 height 14
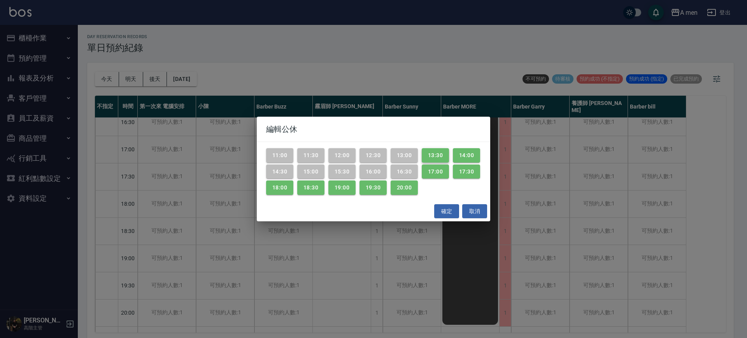
click at [424, 162] on button "13:30" at bounding box center [435, 155] width 27 height 14
click at [427, 170] on button "17:00" at bounding box center [435, 172] width 27 height 14
click at [461, 156] on button "14:00" at bounding box center [466, 155] width 27 height 14
click at [347, 189] on button "19:00" at bounding box center [341, 187] width 27 height 14
click at [368, 189] on button "19:30" at bounding box center [372, 187] width 27 height 14
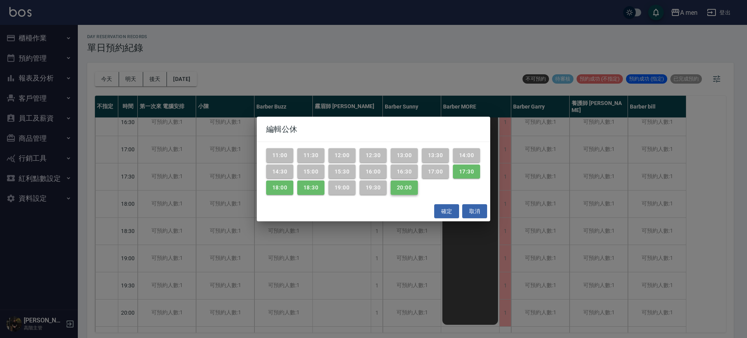
click at [398, 187] on button "20:00" at bounding box center [404, 187] width 27 height 14
click at [444, 209] on button "確定" at bounding box center [446, 211] width 25 height 14
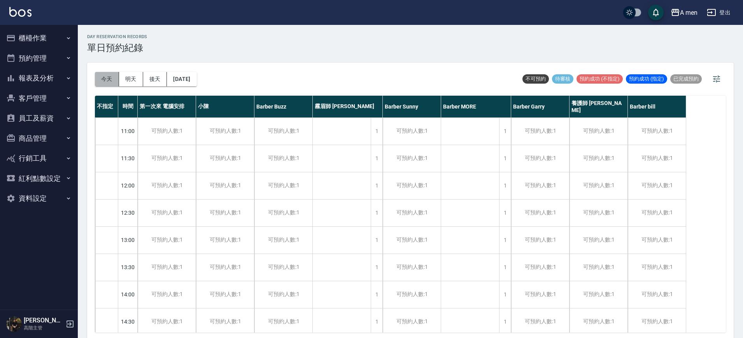
click at [109, 82] on button "今天" at bounding box center [107, 79] width 24 height 14
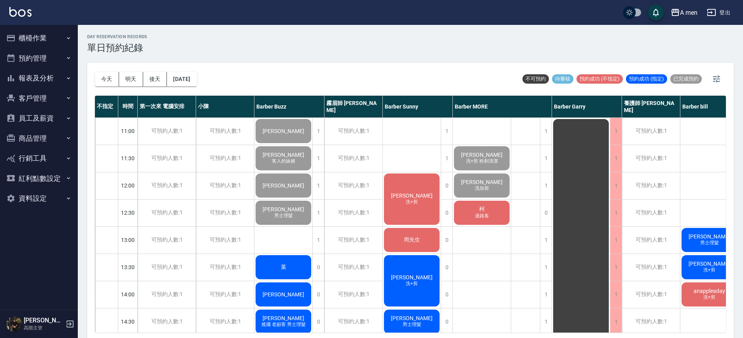
scroll to position [15, 0]
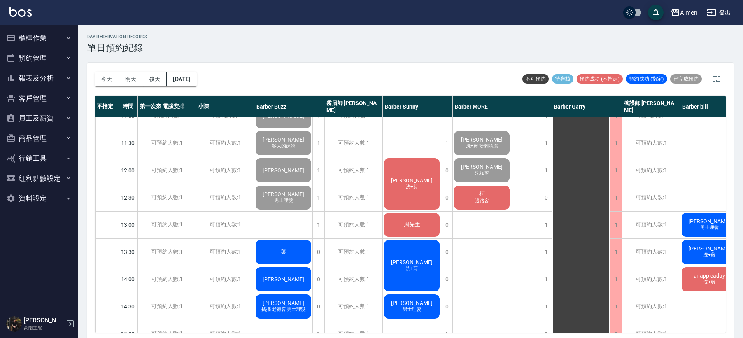
click at [708, 222] on span "陳柏睿" at bounding box center [709, 221] width 45 height 6
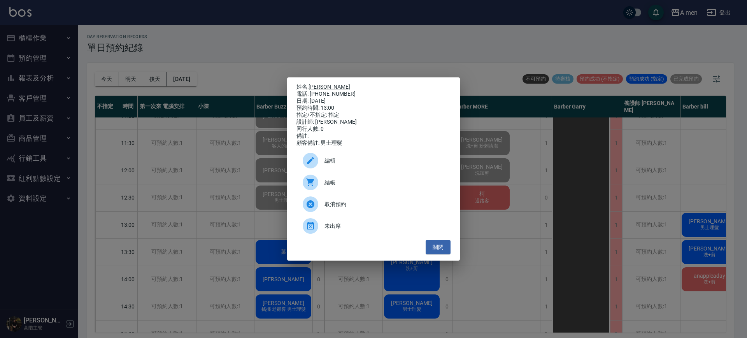
click at [515, 166] on div "姓名: 陳柏睿 電話: 0981511198 日期: 2025/09/17 預約時間: 13:00 指定/不指定: 指定 設計師: Barber bill 同…" at bounding box center [373, 169] width 747 height 338
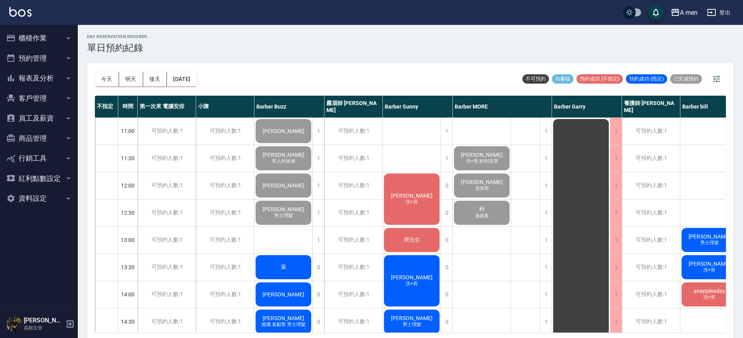
click at [450, 83] on div "[DATE] [DATE] [DATE] [DATE] 不可預約 待審核 預約成功 (不指定) 預約成功 (指定) 已完成預約" at bounding box center [410, 79] width 631 height 33
click at [448, 82] on div "[DATE] [DATE] [DATE] [DATE] 不可預約 待審核 預約成功 (不指定) 預約成功 (指定) 已完成預約" at bounding box center [410, 79] width 631 height 33
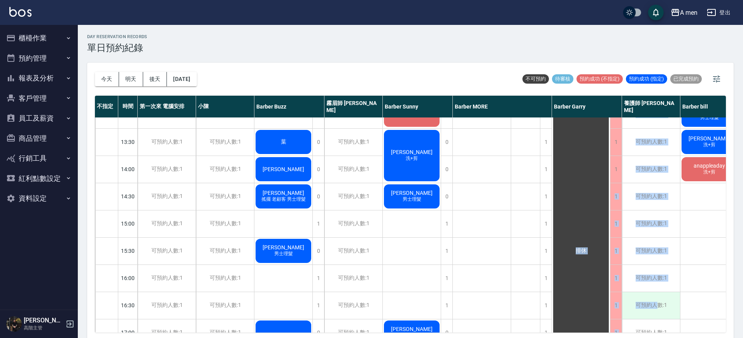
drag, startPoint x: 598, startPoint y: 334, endPoint x: 669, endPoint y: 313, distance: 74.1
click at [656, 320] on div "[DATE] [DATE] [DATE] [DATE] 不可預約 待審核 預約成功 (不指定) 預約成功 (指定) 已完成預約 不指定 時間 第一次來 電腦安…" at bounding box center [410, 202] width 646 height 278
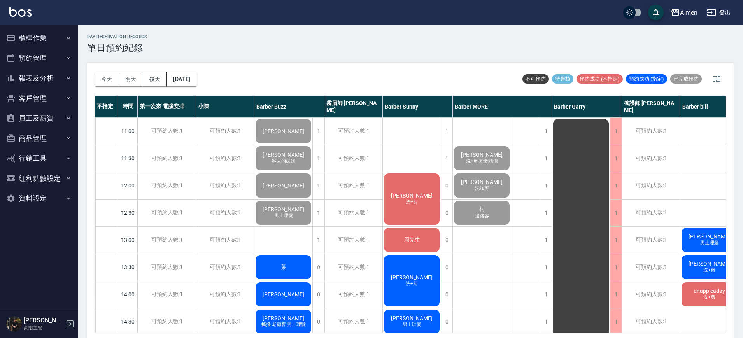
click at [689, 264] on div "[PERSON_NAME]+剪" at bounding box center [709, 267] width 58 height 26
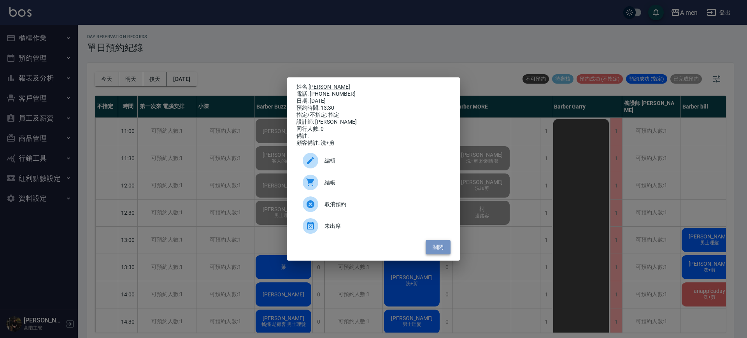
click at [440, 253] on button "關閉" at bounding box center [438, 247] width 25 height 14
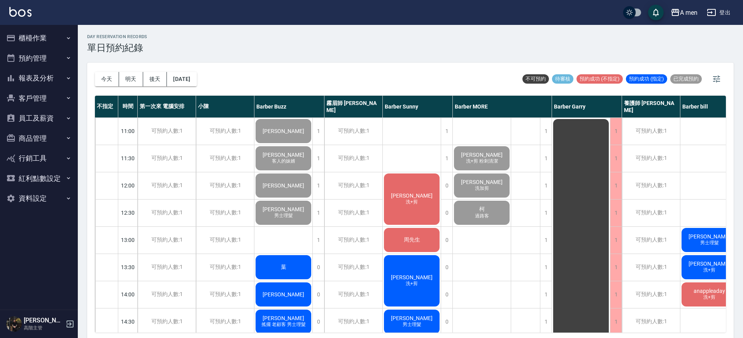
scroll to position [0, 58]
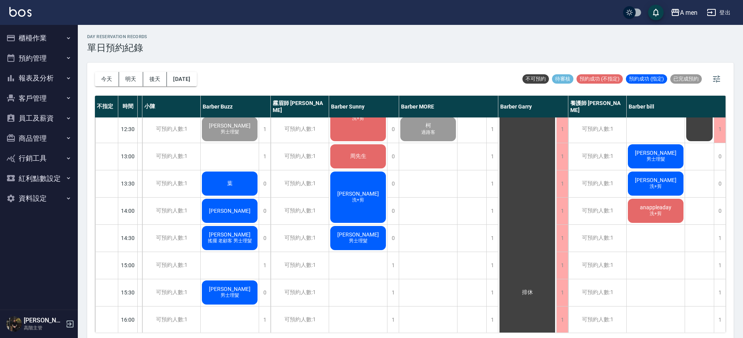
scroll to position [84, 58]
click at [358, 197] on span "洗+剪" at bounding box center [357, 199] width 15 height 7
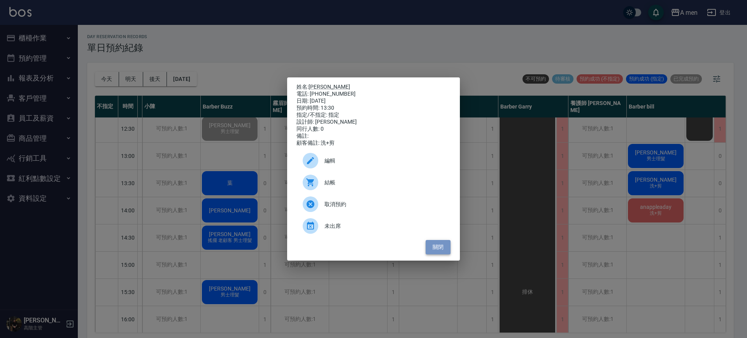
click at [436, 249] on button "關閉" at bounding box center [438, 247] width 25 height 14
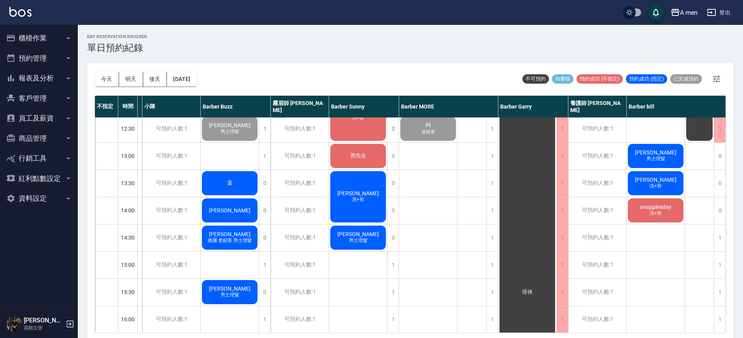
scroll to position [33, 50]
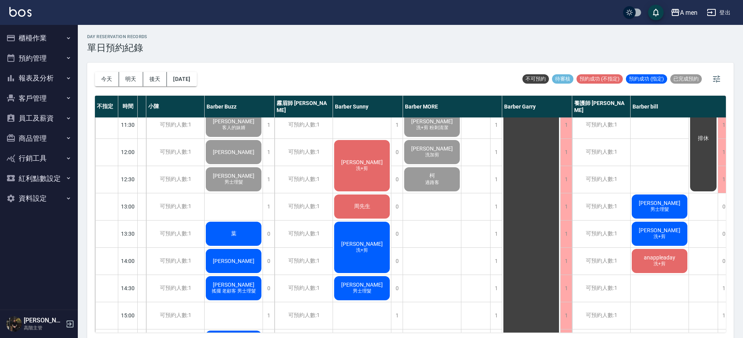
click at [354, 167] on span "洗+剪" at bounding box center [361, 168] width 15 height 7
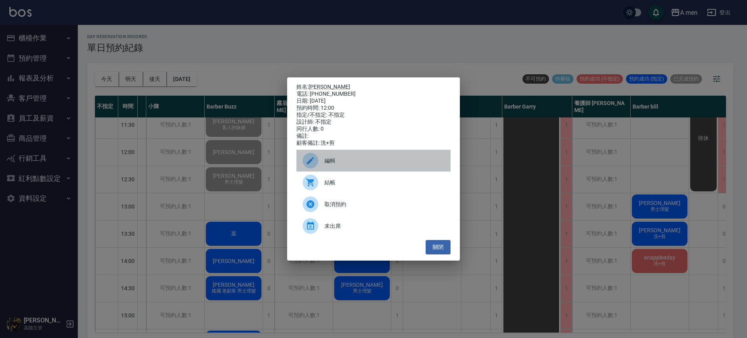
click at [334, 171] on div "編輯" at bounding box center [373, 161] width 154 height 22
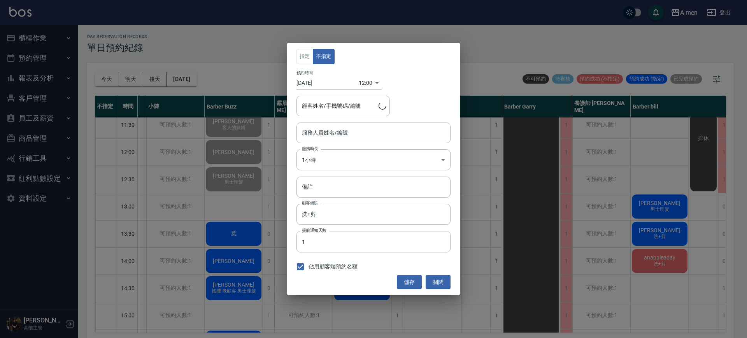
type input "Barber Sunny -003"
type input "陳品嘉/0981317864"
click at [436, 286] on button "關閉" at bounding box center [438, 282] width 25 height 14
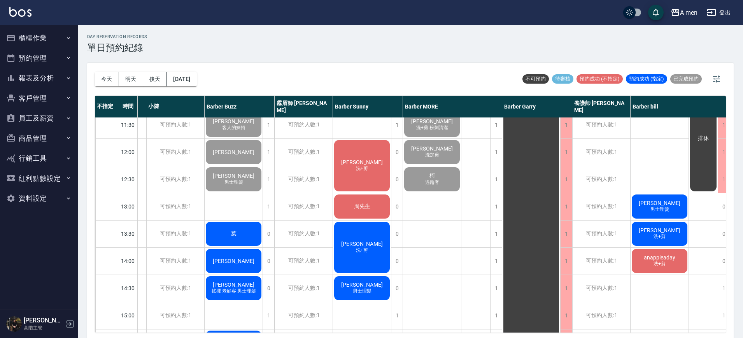
click at [363, 168] on span "洗+剪" at bounding box center [361, 168] width 15 height 7
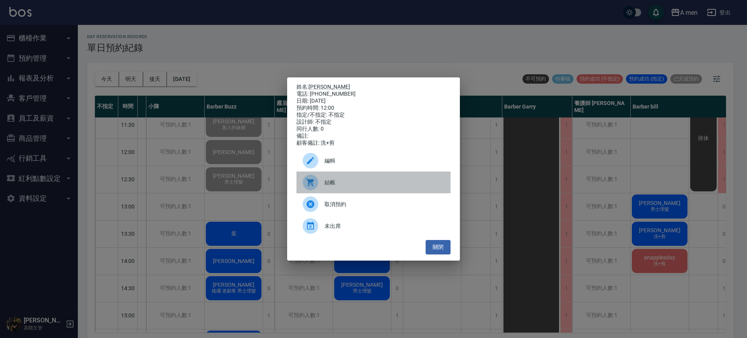
click at [322, 193] on div "結帳" at bounding box center [373, 183] width 154 height 22
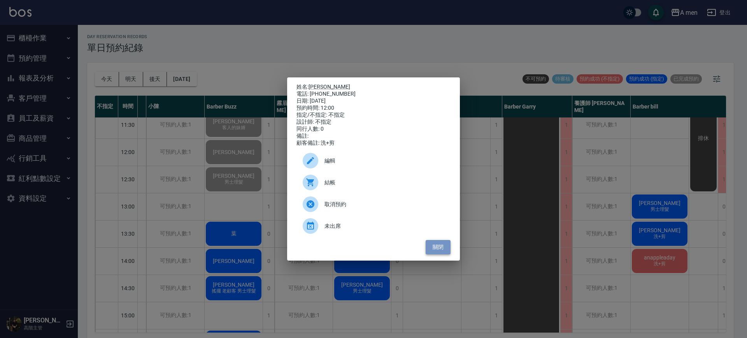
click at [438, 244] on button "關閉" at bounding box center [438, 247] width 25 height 14
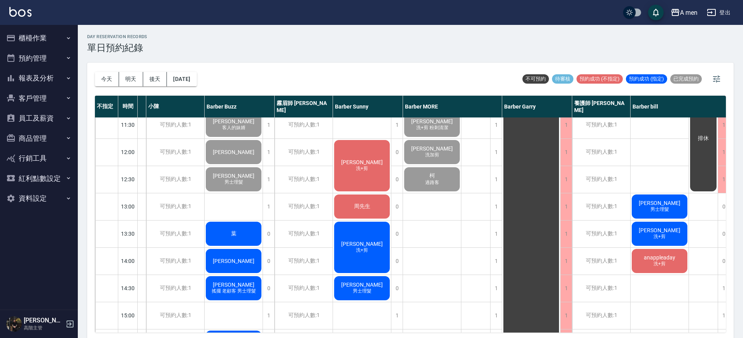
click at [244, 224] on div "葉" at bounding box center [234, 234] width 58 height 26
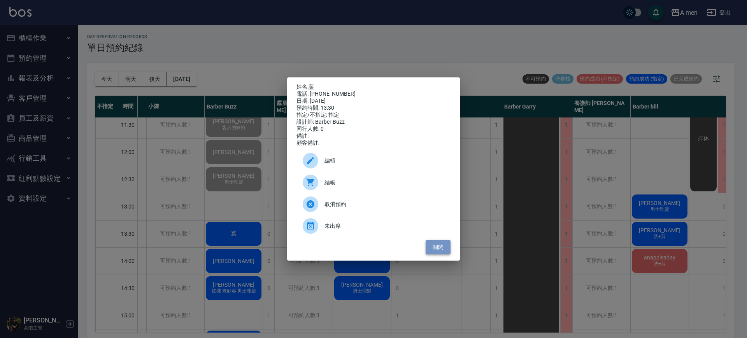
click at [434, 248] on button "關閉" at bounding box center [438, 247] width 25 height 14
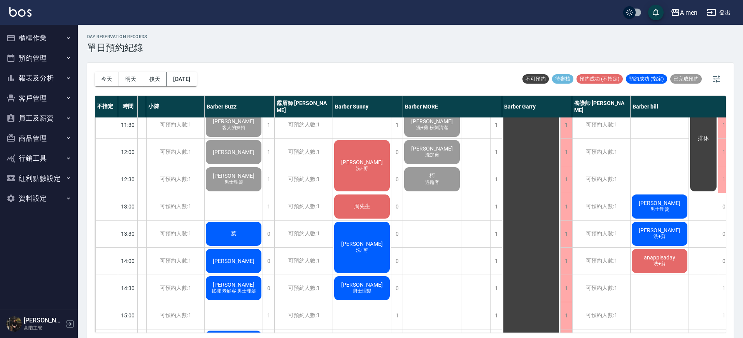
click at [231, 248] on div "趙子頡" at bounding box center [234, 261] width 58 height 26
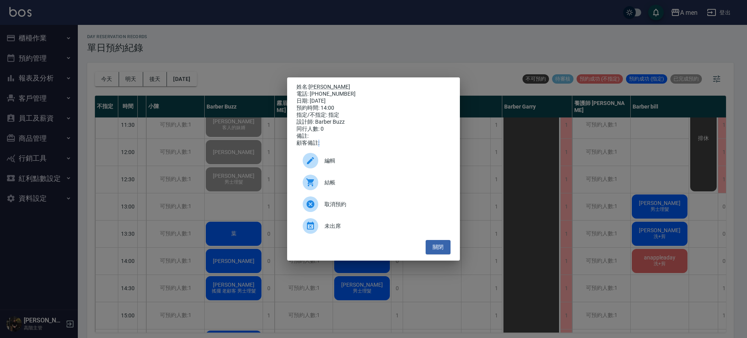
click at [231, 248] on div "姓名: 趙子頡 電話: 0909282003 日期: 2025/09/17 預約時間: 14:00 指定/不指定: 指定 設計師: Barber Buzz 同…" at bounding box center [373, 169] width 747 height 338
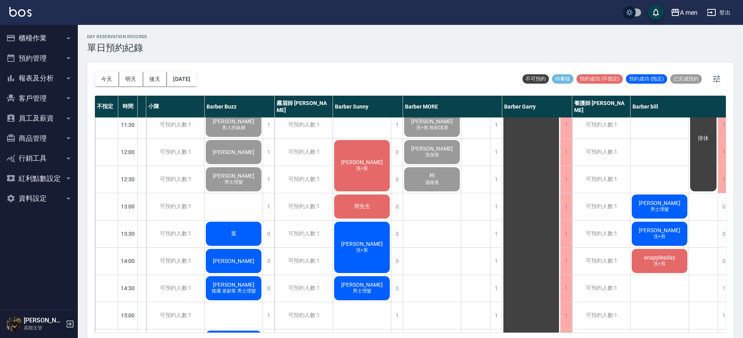
click at [256, 233] on div "葉" at bounding box center [234, 234] width 58 height 26
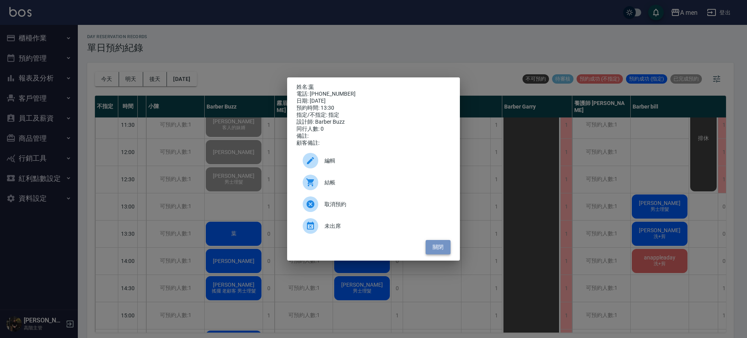
click at [430, 253] on button "關閉" at bounding box center [438, 247] width 25 height 14
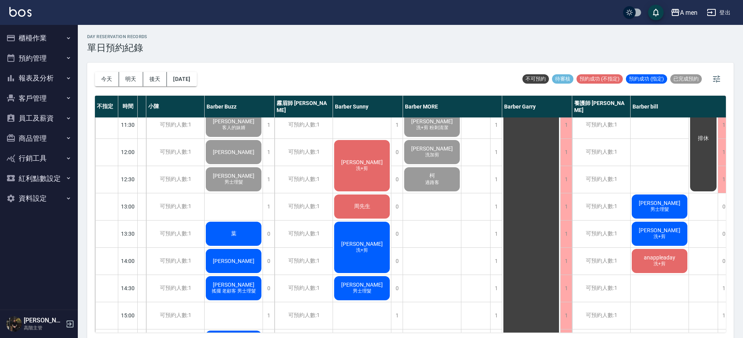
click at [238, 237] on div "葉" at bounding box center [234, 234] width 58 height 26
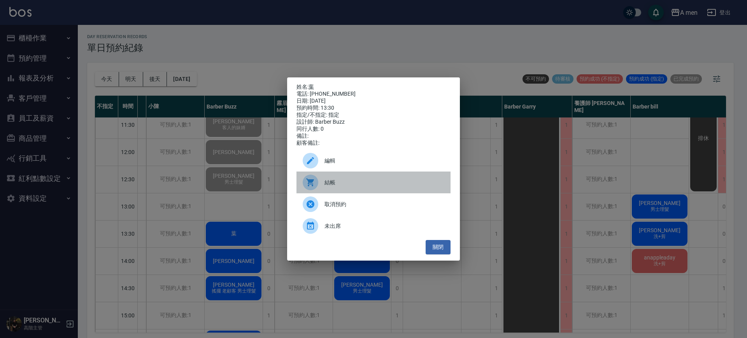
click at [334, 187] on span "結帳" at bounding box center [384, 183] width 120 height 8
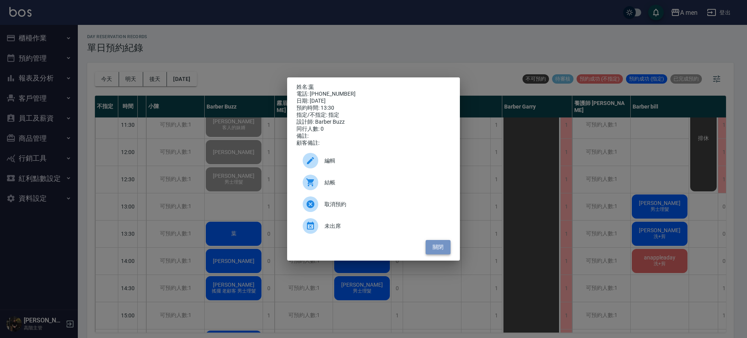
click at [448, 251] on button "關閉" at bounding box center [438, 247] width 25 height 14
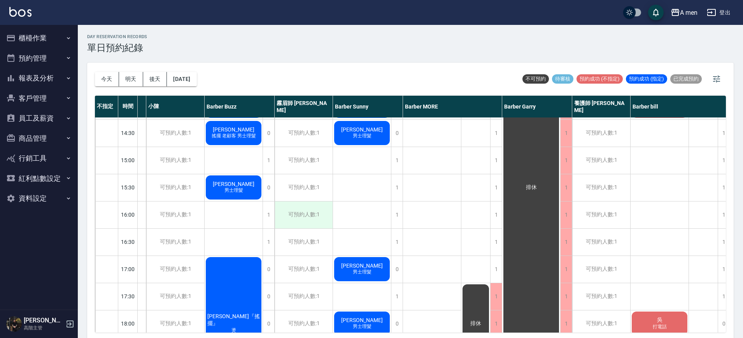
scroll to position [0, 50]
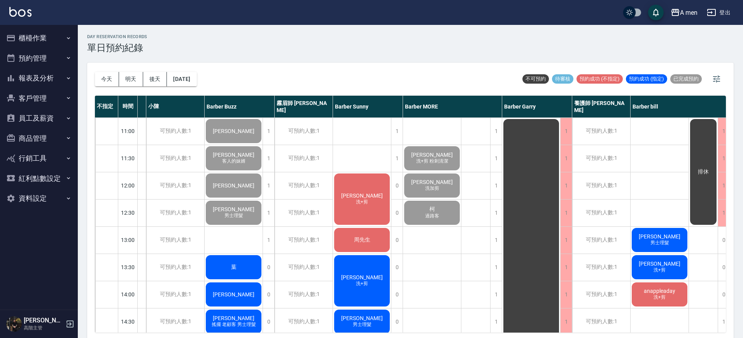
click at [348, 180] on div "陳品嘉 洗+剪" at bounding box center [362, 199] width 58 height 54
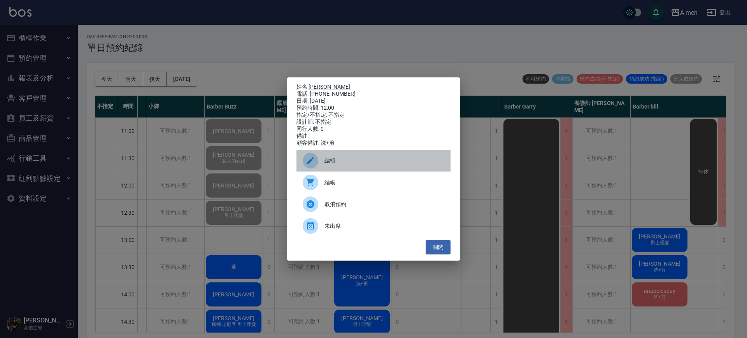
click at [330, 156] on div "編輯" at bounding box center [373, 161] width 154 height 22
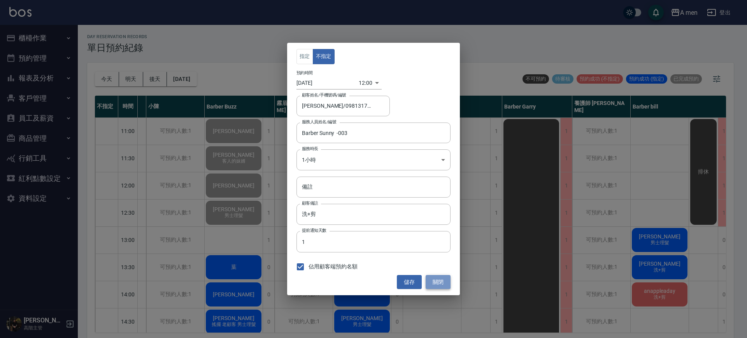
click at [438, 284] on button "關閉" at bounding box center [438, 282] width 25 height 14
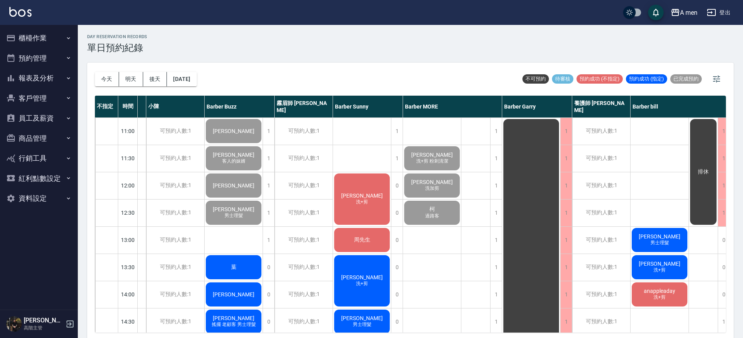
scroll to position [14, 50]
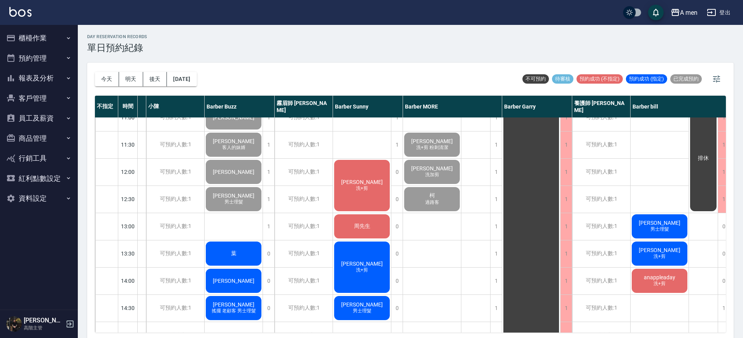
click at [378, 160] on div "陳品嘉 洗+剪" at bounding box center [362, 186] width 58 height 54
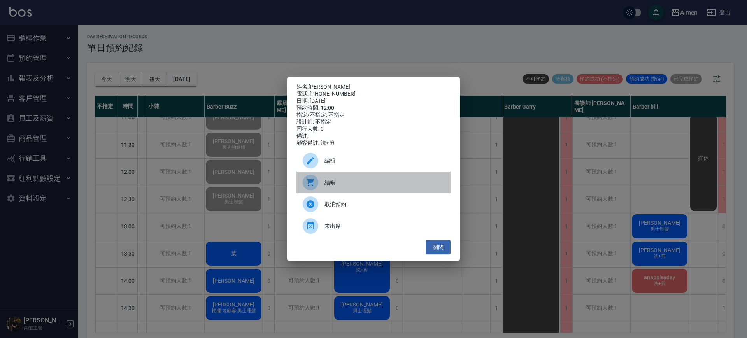
click at [332, 187] on span "結帳" at bounding box center [384, 183] width 120 height 8
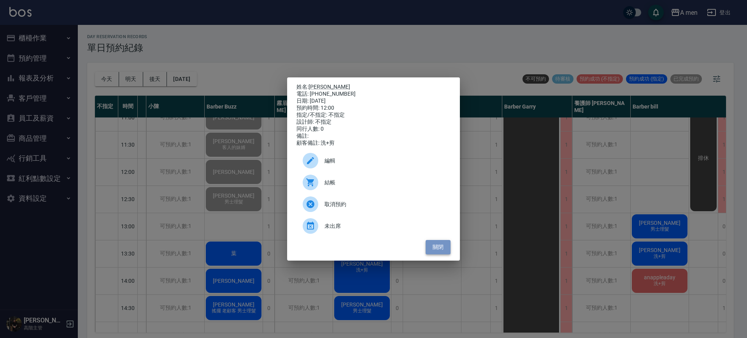
click at [438, 252] on button "關閉" at bounding box center [438, 247] width 25 height 14
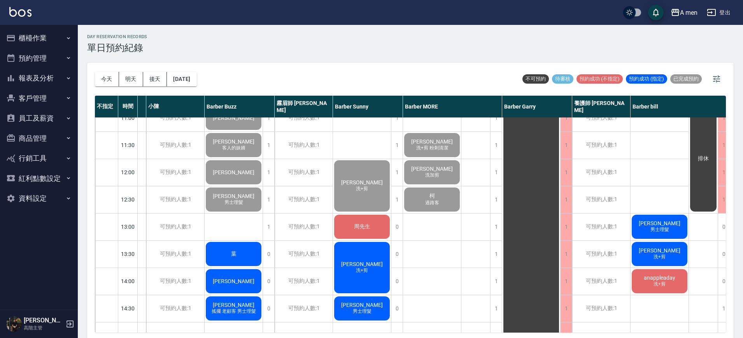
scroll to position [4, 50]
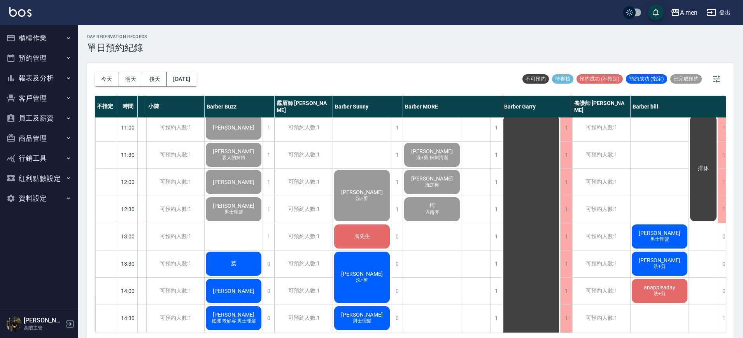
click at [656, 233] on span "陳柏睿" at bounding box center [659, 233] width 45 height 6
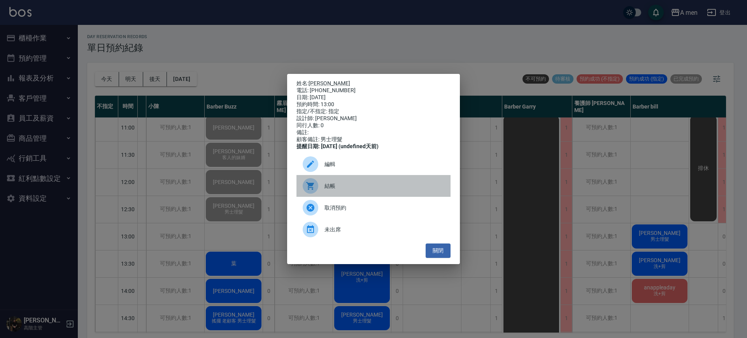
click at [373, 187] on span "結帳" at bounding box center [384, 186] width 120 height 8
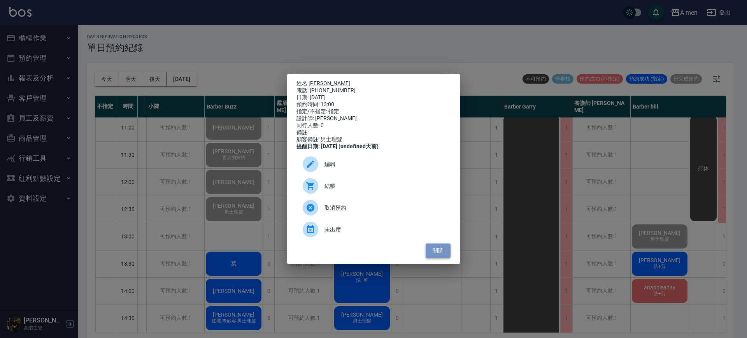
click at [443, 257] on button "關閉" at bounding box center [438, 250] width 25 height 14
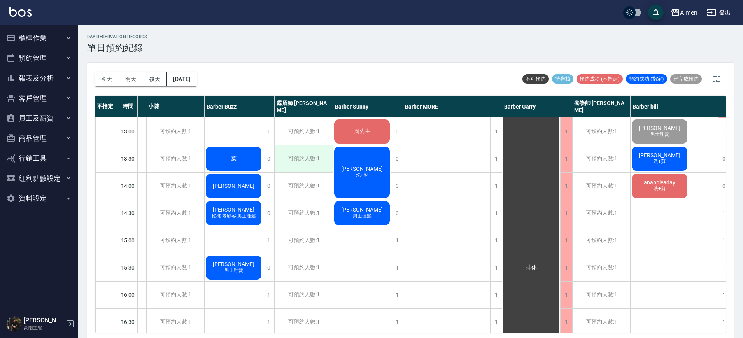
scroll to position [109, 50]
click at [234, 193] on div "趙子頡" at bounding box center [234, 186] width 58 height 26
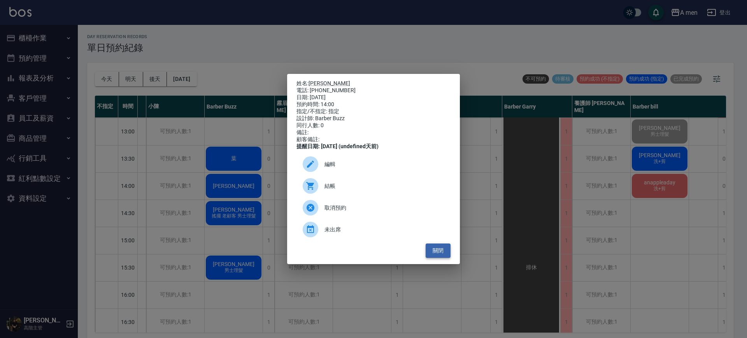
drag, startPoint x: 427, startPoint y: 246, endPoint x: 433, endPoint y: 256, distance: 11.4
click at [433, 256] on div "姓名: 趙子頡 電話: 0909282003 日期: 2025/09/17 預約時間: 14:00 指定/不指定: 指定 設計師: Barber Buzz 同…" at bounding box center [373, 169] width 173 height 190
drag, startPoint x: 433, startPoint y: 256, endPoint x: 655, endPoint y: 182, distance: 233.1
click at [655, 182] on div "姓名: 趙子頡 電話: 0909282003 日期: 2025/09/17 預約時間: 14:00 指定/不指定: 指定 設計師: Barber Buzz 同…" at bounding box center [373, 169] width 747 height 338
click at [655, 184] on div "姓名: 趙子頡 電話: 0909282003 日期: 2025/09/17 預約時間: 14:00 指定/不指定: 指定 設計師: Barber Buzz 同…" at bounding box center [373, 169] width 747 height 338
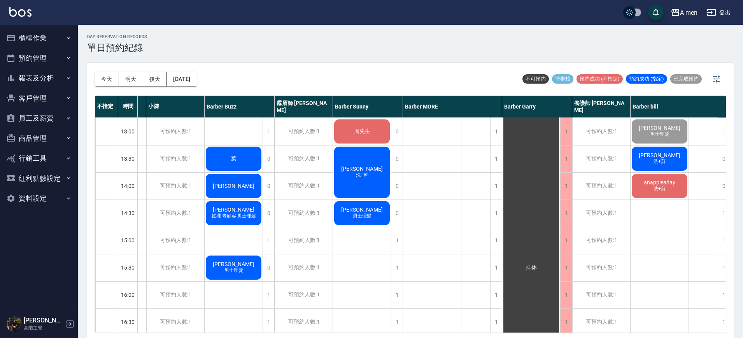
click at [660, 180] on span "anappleaday" at bounding box center [659, 182] width 35 height 6
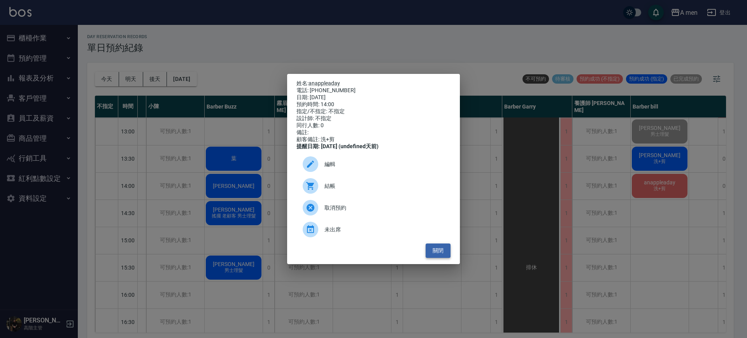
click at [435, 250] on button "關閉" at bounding box center [438, 250] width 25 height 14
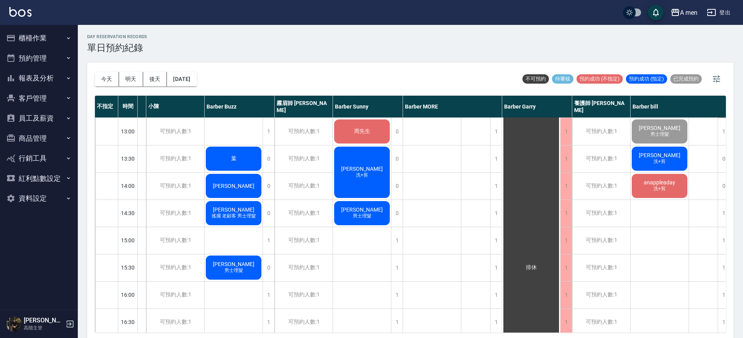
scroll to position [62, 50]
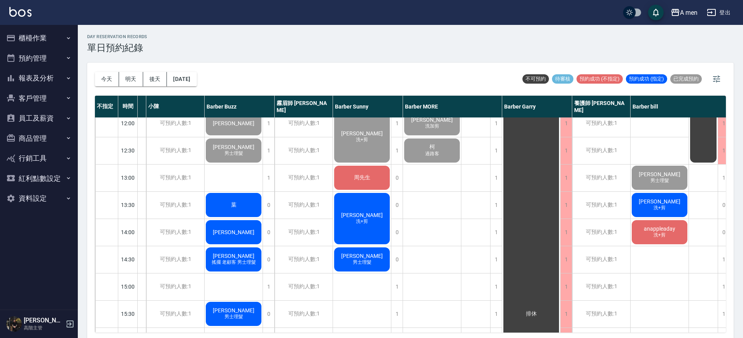
click at [212, 211] on div "葉" at bounding box center [234, 205] width 58 height 26
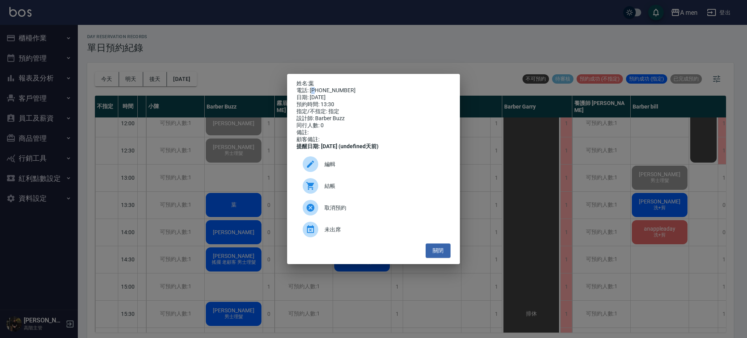
click at [316, 87] on div "電話: 0976198162" at bounding box center [373, 90] width 154 height 7
click at [342, 87] on div "電話: 0976198162" at bounding box center [373, 90] width 154 height 7
drag, startPoint x: 342, startPoint y: 84, endPoint x: 339, endPoint y: 88, distance: 4.7
click at [339, 88] on div "電話: 0976198162" at bounding box center [373, 90] width 154 height 7
drag, startPoint x: 310, startPoint y: 88, endPoint x: 343, endPoint y: 90, distance: 33.5
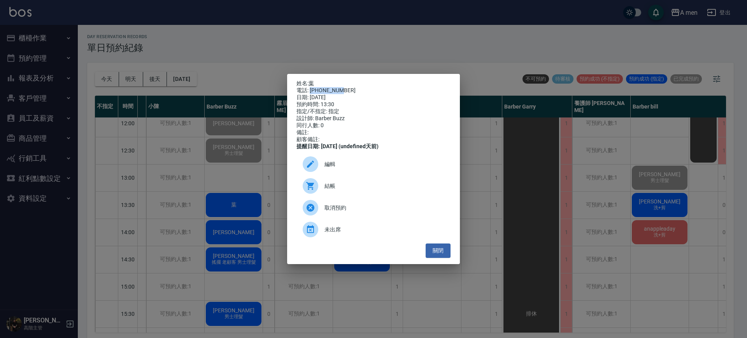
click at [343, 90] on div "電話: 0976198162" at bounding box center [373, 90] width 154 height 7
copy div "0976198162"
click at [307, 25] on div "姓名: 葉 電話: 0976198162 日期: 2025/09/17 預約時間: 13:30 指定/不指定: 指定 設計師: Barber Buzz 同行人…" at bounding box center [373, 169] width 747 height 338
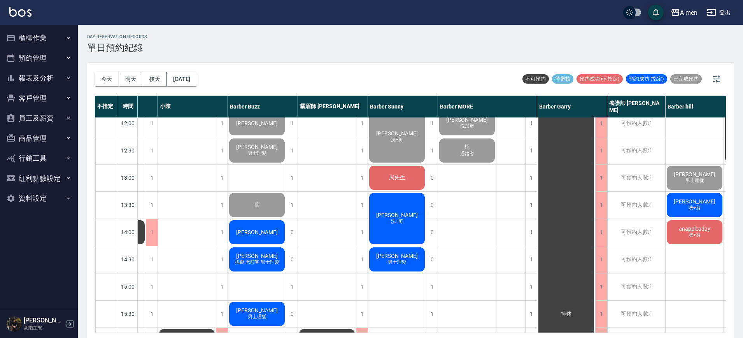
scroll to position [2, 0]
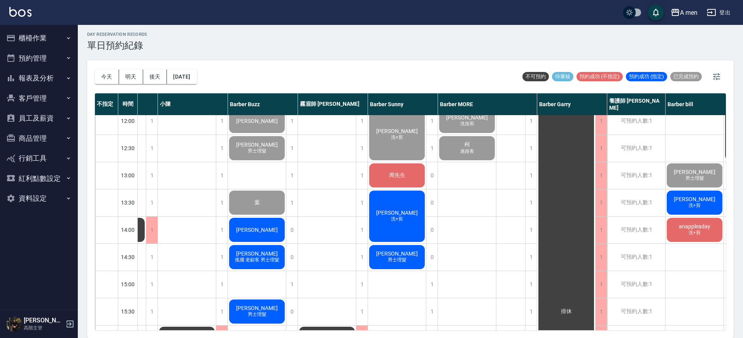
drag, startPoint x: 746, startPoint y: 135, endPoint x: 740, endPoint y: 76, distance: 59.0
click at [739, 76] on div "day Reservation records 單日預約紀錄 今天 明天 後天 2025/09/17 不可預約 待審核 預約成功 (不指定) 預約成功 (指定…" at bounding box center [410, 180] width 665 height 315
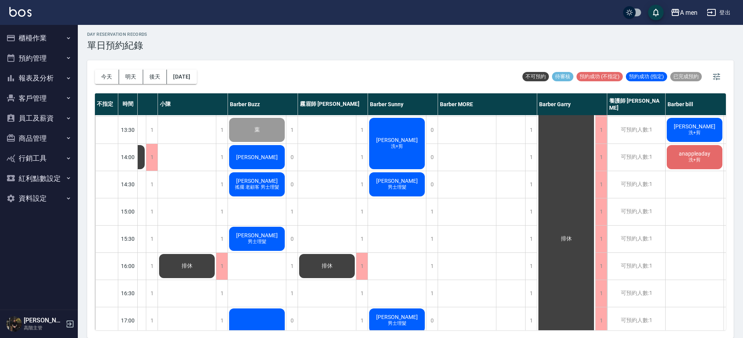
scroll to position [166, 50]
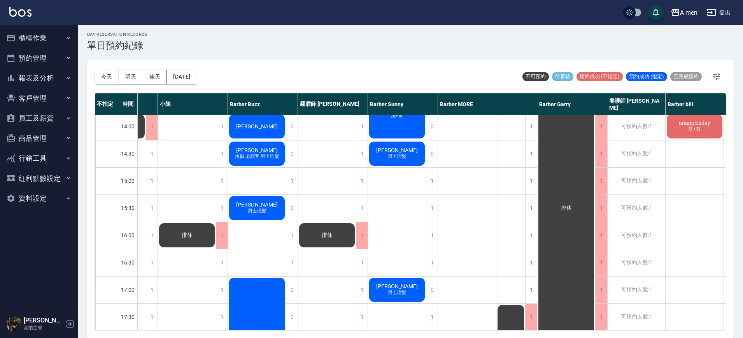
click at [348, 249] on div "排休" at bounding box center [327, 289] width 58 height 681
click at [343, 243] on div "排休" at bounding box center [327, 235] width 58 height 26
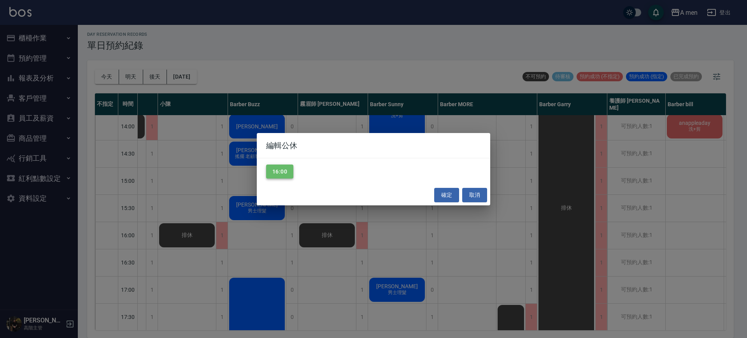
click at [284, 172] on button "16:00" at bounding box center [279, 172] width 27 height 14
click at [446, 197] on button "確定" at bounding box center [446, 195] width 25 height 14
click at [446, 197] on div "確定 取消" at bounding box center [373, 195] width 233 height 21
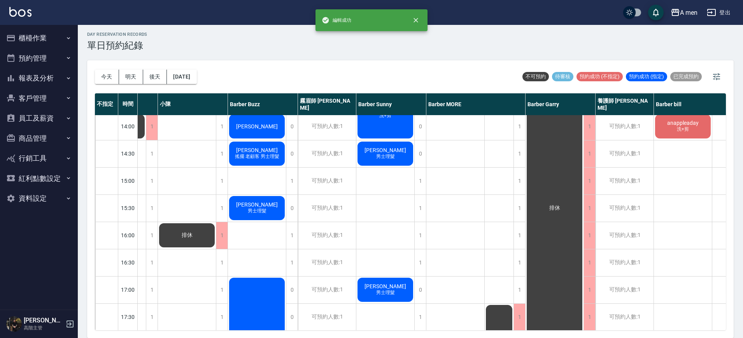
click at [179, 230] on div "排休" at bounding box center [187, 235] width 58 height 26
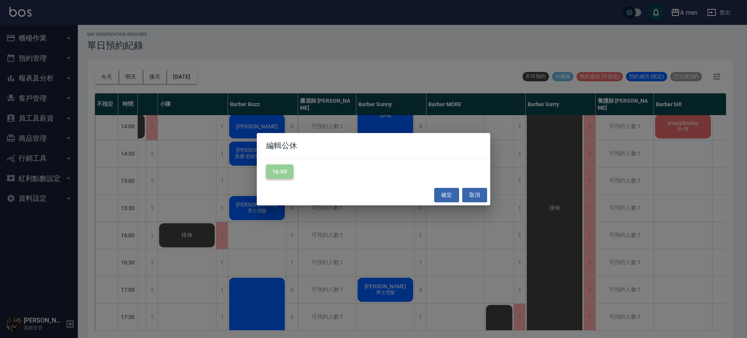
drag, startPoint x: 284, startPoint y: 168, endPoint x: 288, endPoint y: 167, distance: 4.0
click at [286, 167] on button "16:00" at bounding box center [279, 172] width 27 height 14
click at [437, 196] on button "確定" at bounding box center [446, 195] width 25 height 14
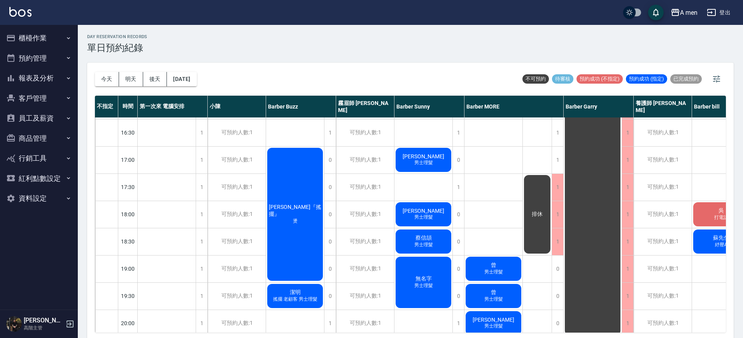
scroll to position [293, 0]
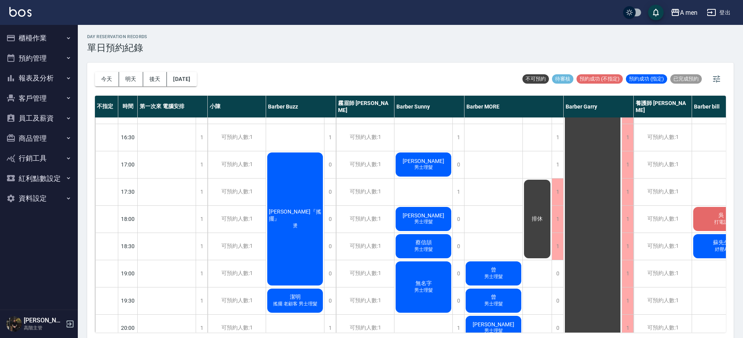
drag, startPoint x: 742, startPoint y: 207, endPoint x: 739, endPoint y: 176, distance: 31.7
click at [739, 176] on div "day Reservation records 單日預約紀錄 今天 明天 後天 2025/09/17 不可預約 待審核 預約成功 (不指定) 預約成功 (指定…" at bounding box center [410, 182] width 665 height 315
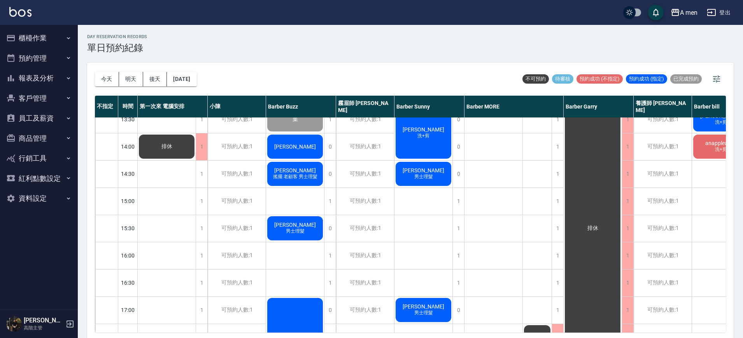
scroll to position [145, 0]
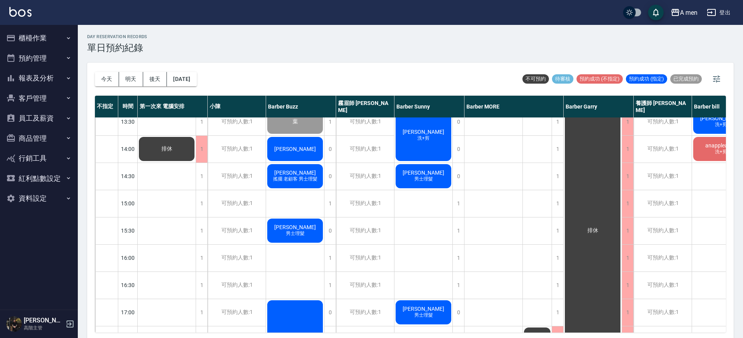
click at [491, 245] on div "韓博宇 洗+剪 粉刺清潔 董柏均 洗加剪 柯 過路客 曾 男士理髮 曾 男士理髮 施淵舜 男士理髮" at bounding box center [493, 312] width 58 height 681
click at [363, 207] on div "可預約人數:1" at bounding box center [365, 203] width 58 height 27
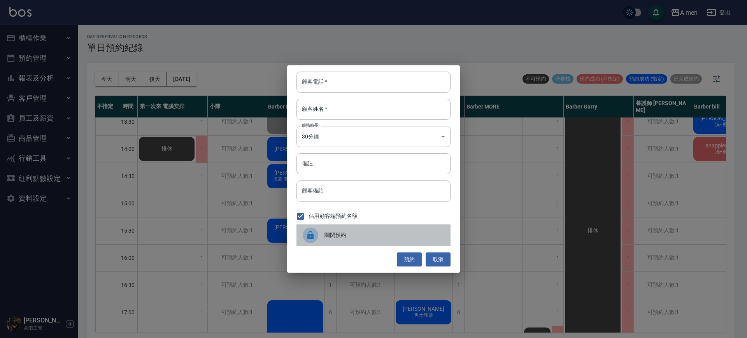
click at [318, 235] on div at bounding box center [311, 236] width 16 height 16
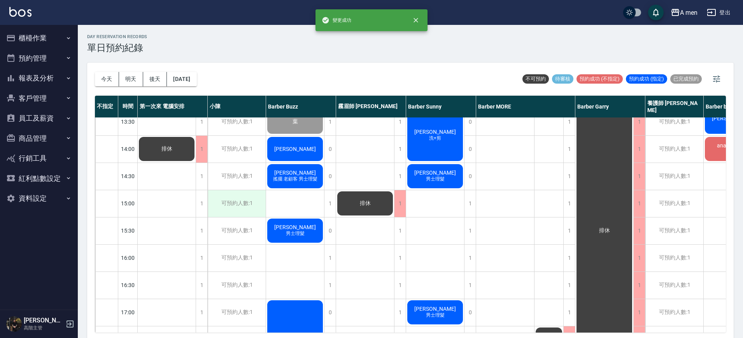
click at [249, 208] on div "可預約人數:1" at bounding box center [237, 203] width 58 height 27
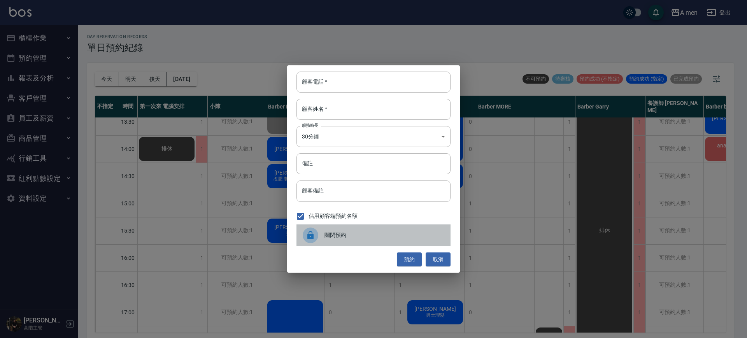
click at [320, 243] on div "關閉預約" at bounding box center [373, 235] width 154 height 22
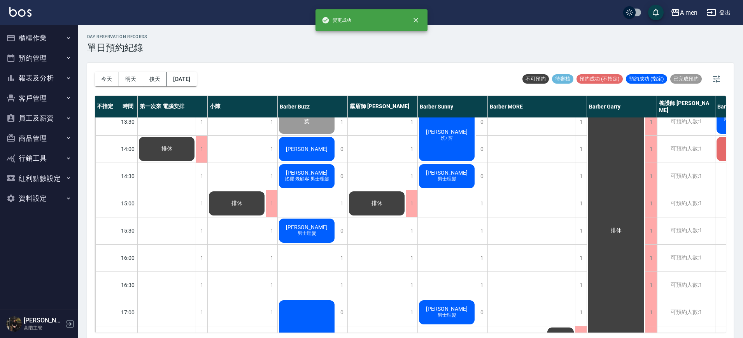
click at [447, 43] on div "day Reservation records 單日預約紀錄" at bounding box center [410, 43] width 646 height 19
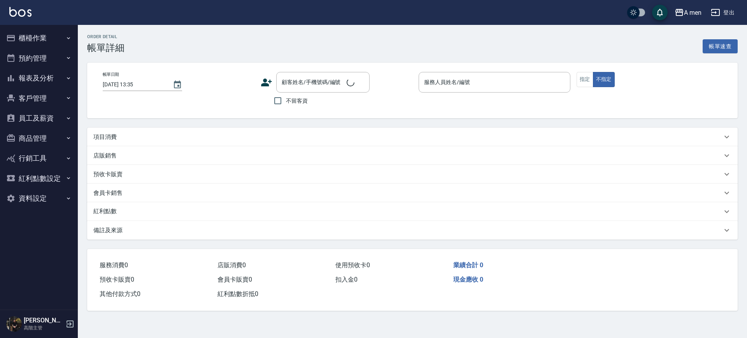
type input "[DATE] 12:00"
type input "Barber Sunny -003"
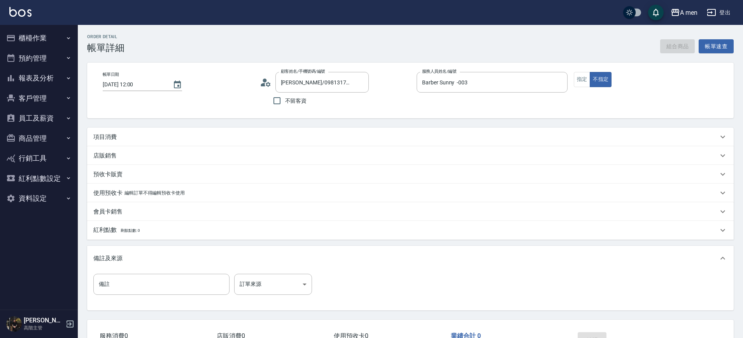
type input "[PERSON_NAME]/0981317864/null"
click at [180, 140] on div "項目消費" at bounding box center [405, 137] width 625 height 8
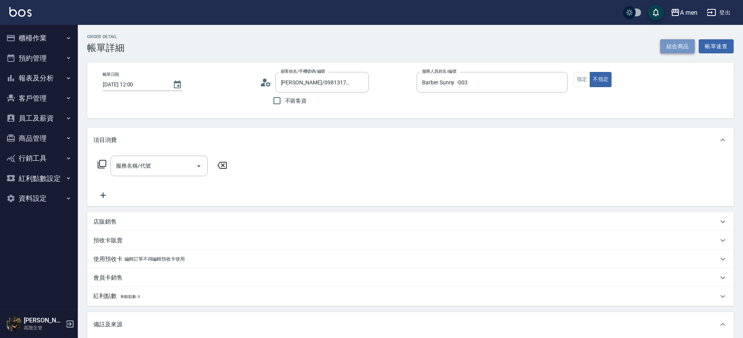
click at [676, 41] on button "組合商品" at bounding box center [677, 46] width 35 height 14
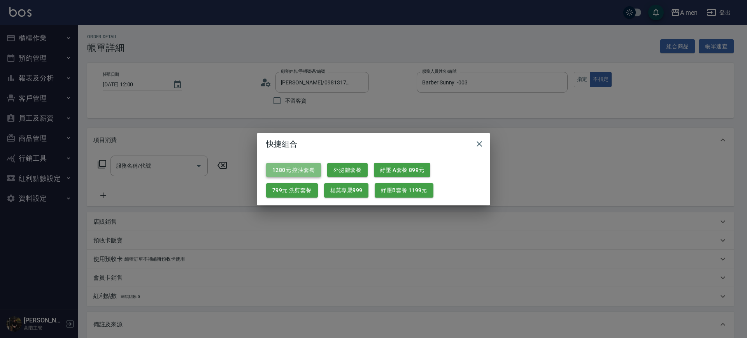
click at [308, 171] on button "1280元 控油套餐" at bounding box center [293, 170] width 55 height 14
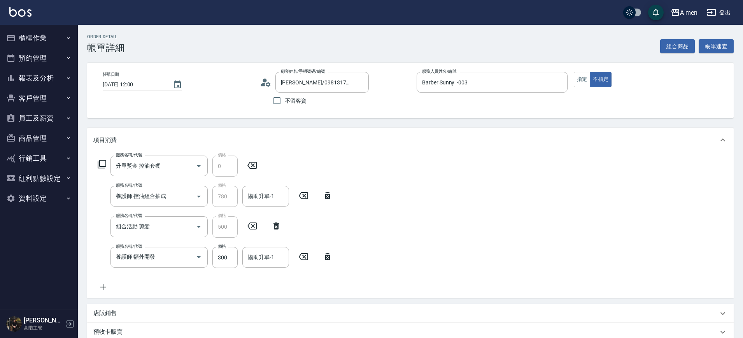
click at [329, 258] on icon at bounding box center [327, 256] width 5 height 7
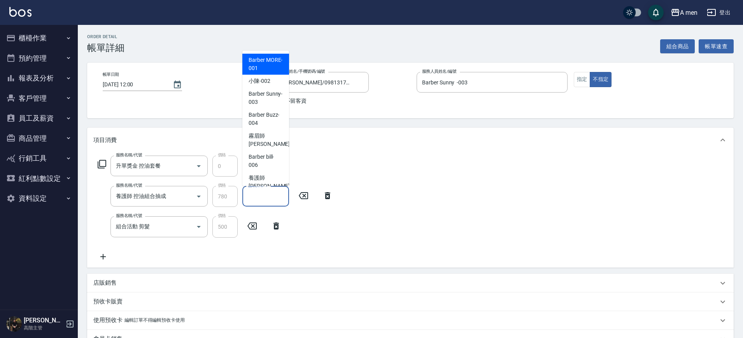
click at [268, 202] on input "協助升單-1" at bounding box center [266, 196] width 40 height 14
click at [264, 138] on span "霧眉師 小蔡 -005" at bounding box center [275, 140] width 52 height 16
type input "霧眉師 小[PERSON_NAME]-005"
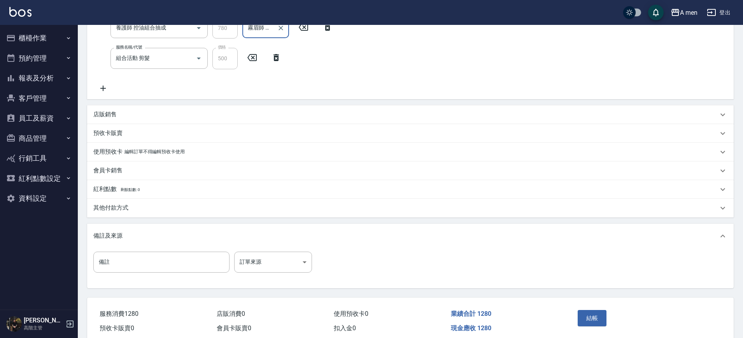
scroll to position [203, 0]
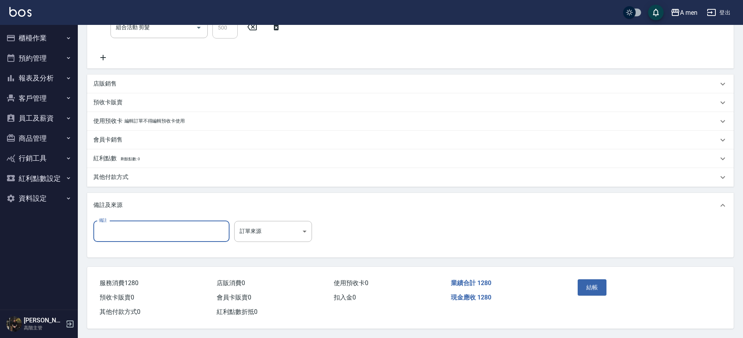
click at [205, 222] on input "備註" at bounding box center [161, 231] width 136 height 21
click at [156, 81] on div "店販銷售" at bounding box center [405, 84] width 625 height 8
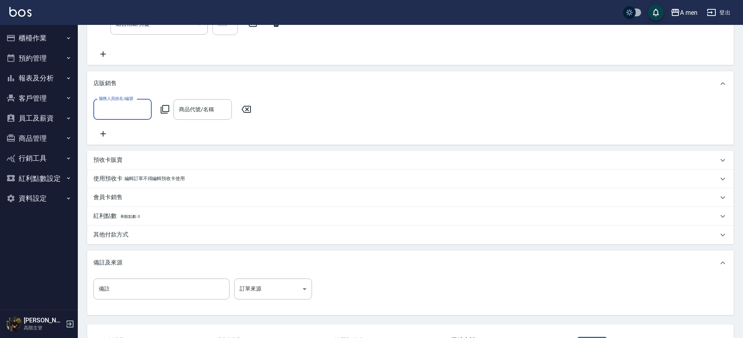
scroll to position [271, 0]
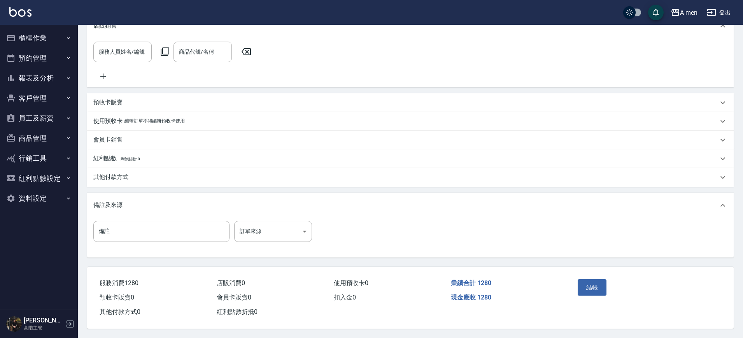
click at [144, 175] on div "其他付款方式" at bounding box center [405, 177] width 625 height 8
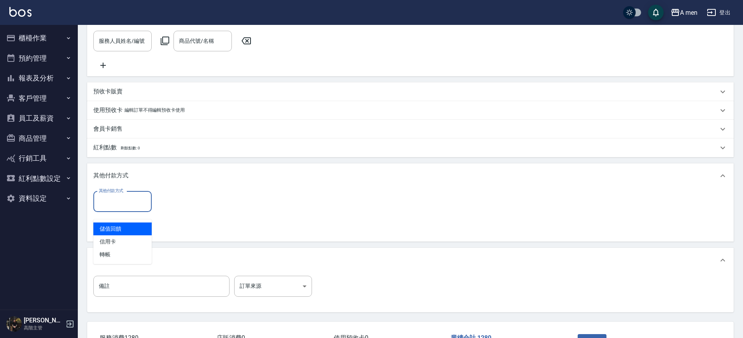
click at [125, 208] on input "其他付款方式" at bounding box center [122, 202] width 51 height 14
click at [111, 236] on span "信用卡" at bounding box center [122, 241] width 58 height 13
type input "信用卡"
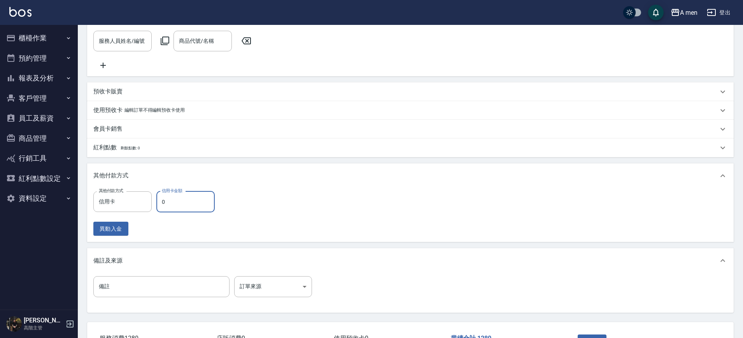
click at [171, 209] on input "0" at bounding box center [185, 201] width 58 height 21
click at [183, 212] on input "134" at bounding box center [185, 201] width 58 height 21
click at [194, 200] on input "134" at bounding box center [185, 201] width 58 height 21
click at [190, 206] on input "134" at bounding box center [185, 201] width 58 height 21
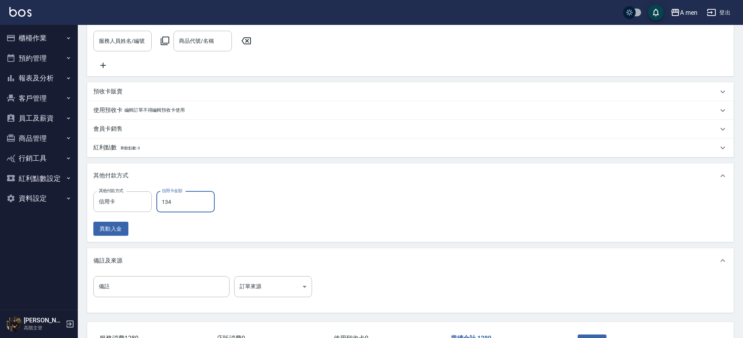
drag, startPoint x: 189, startPoint y: 206, endPoint x: 165, endPoint y: 206, distance: 24.1
click at [165, 206] on input "134" at bounding box center [185, 201] width 58 height 21
drag, startPoint x: 191, startPoint y: 206, endPoint x: 160, endPoint y: 206, distance: 31.1
click at [160, 206] on input "134" at bounding box center [185, 201] width 58 height 21
type input "134"
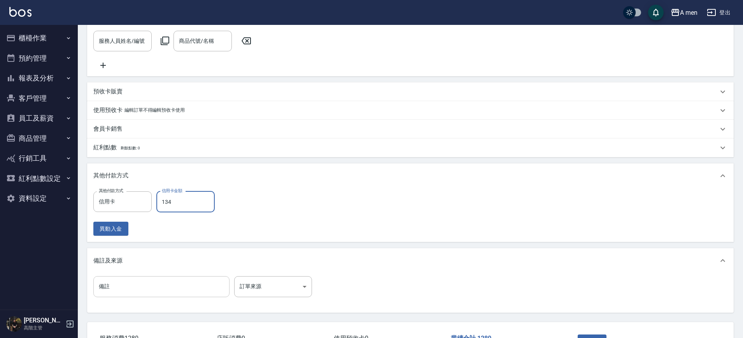
click at [153, 290] on input "備註" at bounding box center [161, 286] width 136 height 21
type input "1344"
click at [105, 291] on input "1344" at bounding box center [161, 286] width 136 height 21
drag, startPoint x: 111, startPoint y: 293, endPoint x: 90, endPoint y: 286, distance: 22.3
click at [90, 286] on div "備註 1344 備註 訂單來源 ​ 訂單來源" at bounding box center [410, 293] width 646 height 40
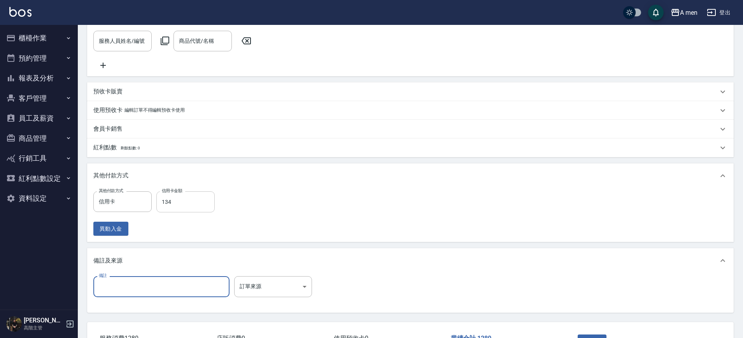
click at [188, 212] on input "134" at bounding box center [185, 201] width 58 height 21
paste input "text"
click at [172, 222] on div "其他付款方式 信用卡 其他付款方式 信用卡金額 134 信用卡金額 異動入金" at bounding box center [156, 213] width 126 height 45
click at [179, 194] on label "信用卡金額" at bounding box center [172, 191] width 20 height 6
click at [179, 196] on input "134" at bounding box center [185, 201] width 58 height 21
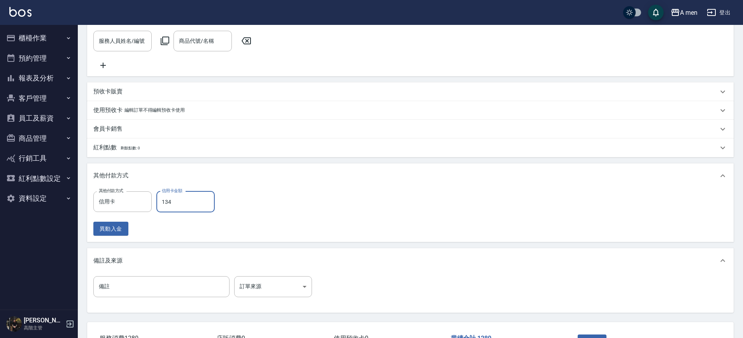
click at [179, 201] on input "134" at bounding box center [185, 201] width 58 height 21
click at [180, 207] on input "134" at bounding box center [185, 201] width 58 height 21
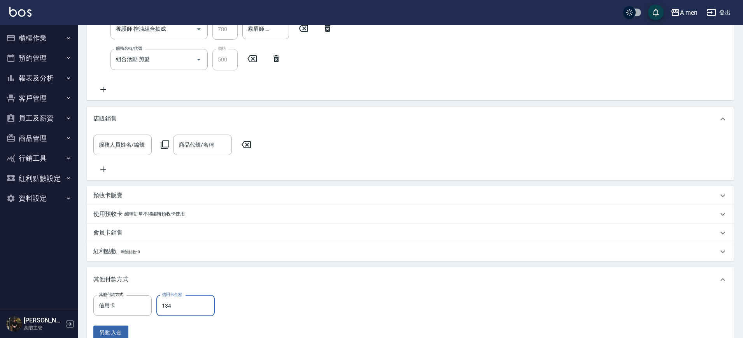
scroll to position [220, 0]
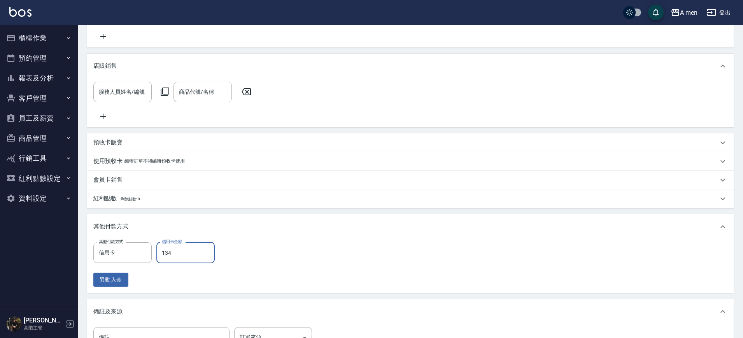
click at [188, 263] on input "134" at bounding box center [185, 252] width 58 height 21
type input "0"
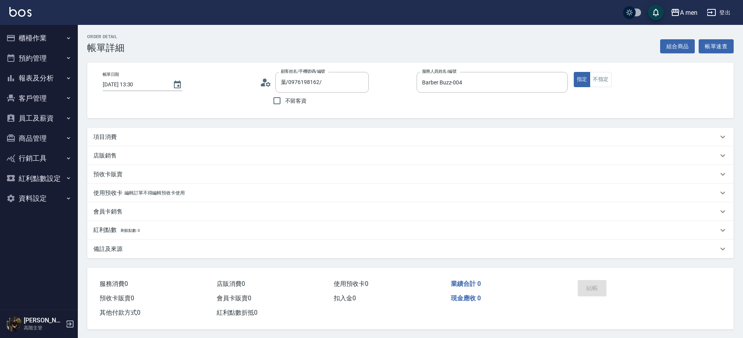
click at [141, 140] on div "項目消費" at bounding box center [405, 137] width 625 height 8
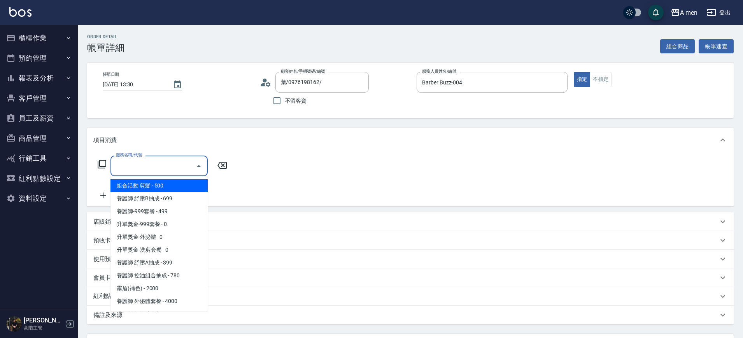
click at [137, 170] on input "服務名稱/代號" at bounding box center [153, 166] width 79 height 14
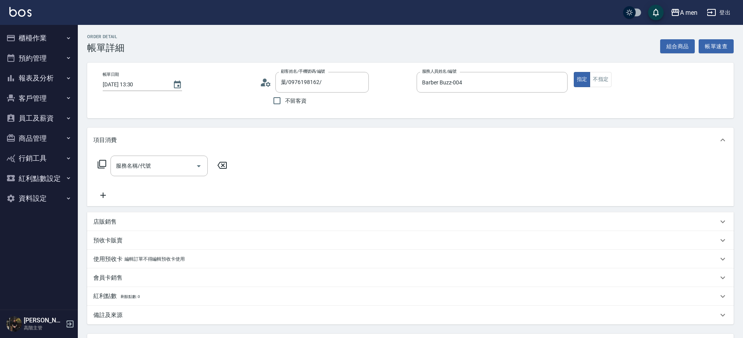
click at [187, 128] on div "項目消費" at bounding box center [410, 140] width 646 height 25
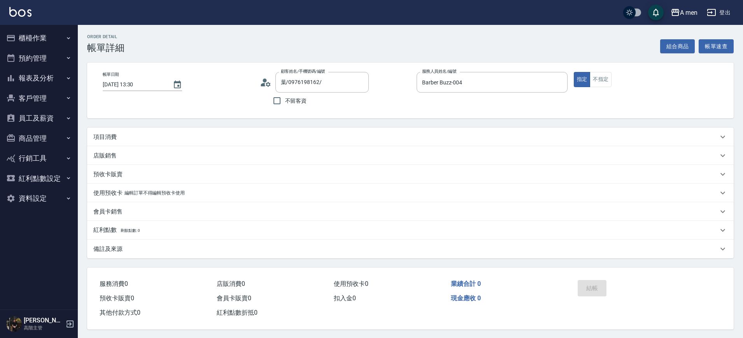
click at [153, 129] on div "項目消費" at bounding box center [410, 137] width 646 height 19
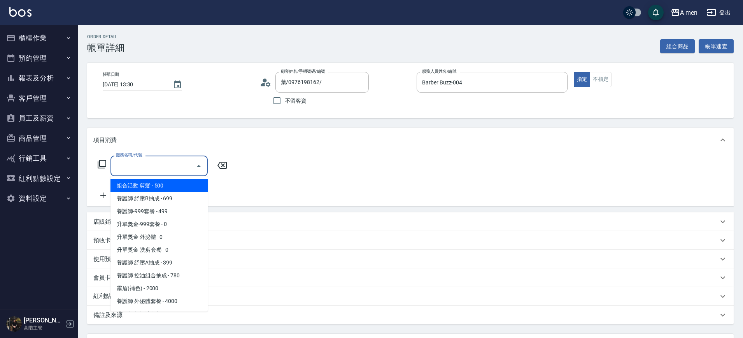
click at [131, 164] on input "服務名稱/代號" at bounding box center [153, 166] width 79 height 14
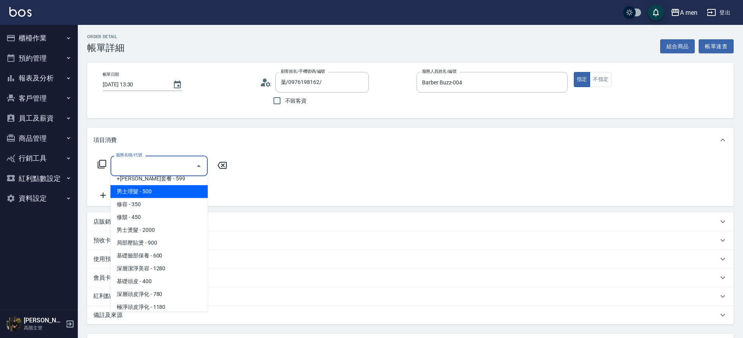
click at [157, 195] on span "男士理髮 - 500" at bounding box center [158, 191] width 97 height 13
type input "男士理髮(A01)"
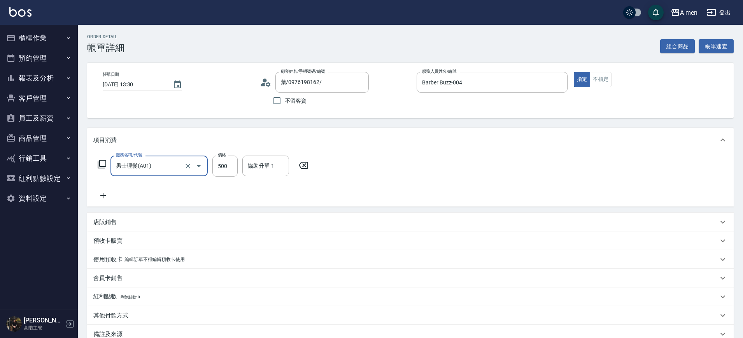
scroll to position [89, 0]
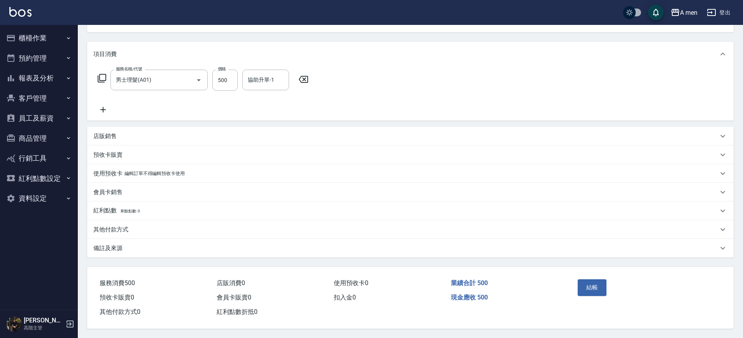
click at [135, 232] on div "其他付款方式" at bounding box center [410, 229] width 646 height 19
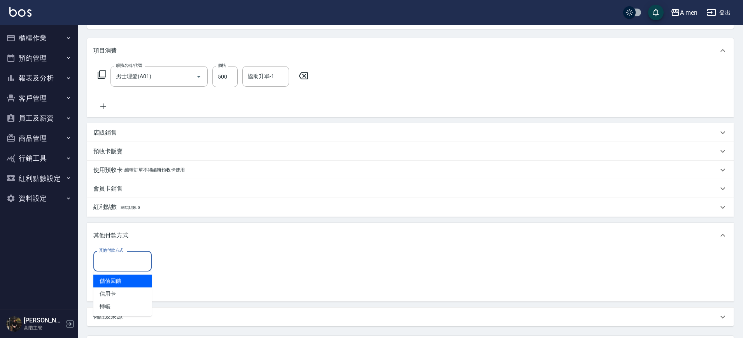
click at [131, 255] on input "其他付款方式" at bounding box center [122, 261] width 51 height 14
click at [120, 304] on span "轉帳" at bounding box center [122, 306] width 58 height 13
type input "轉帳"
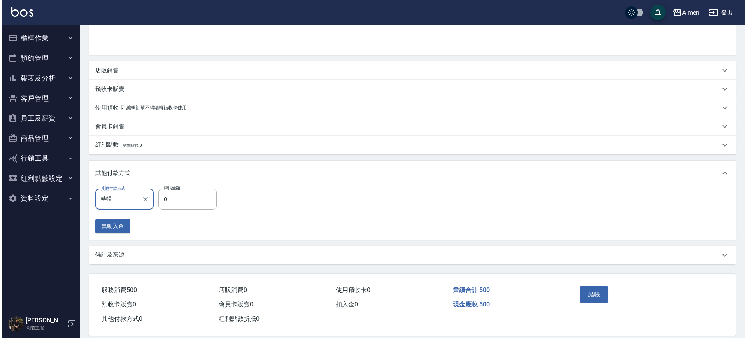
scroll to position [162, 0]
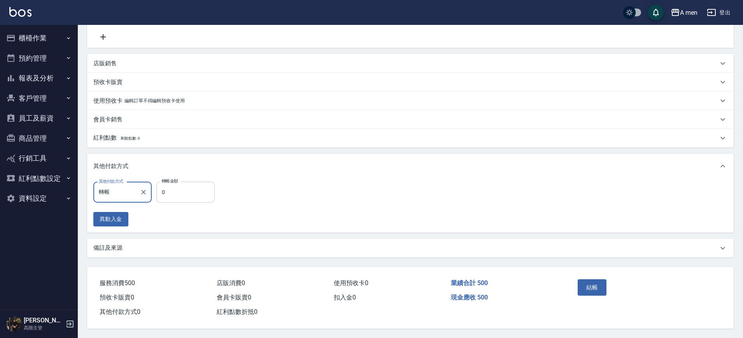
click at [173, 183] on input "0" at bounding box center [185, 192] width 58 height 21
type input "500"
click at [591, 287] on button "結帳" at bounding box center [592, 287] width 29 height 16
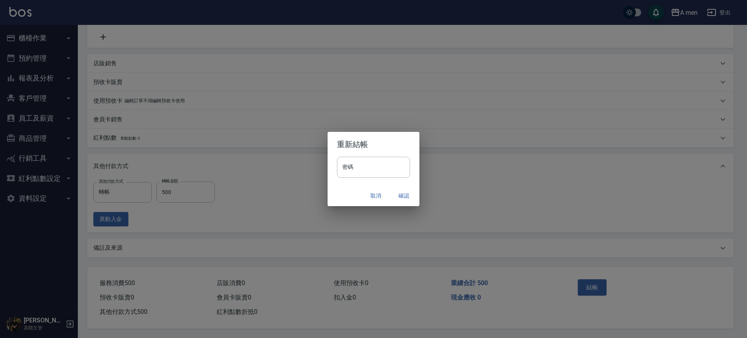
click at [413, 196] on button "確認" at bounding box center [403, 196] width 25 height 14
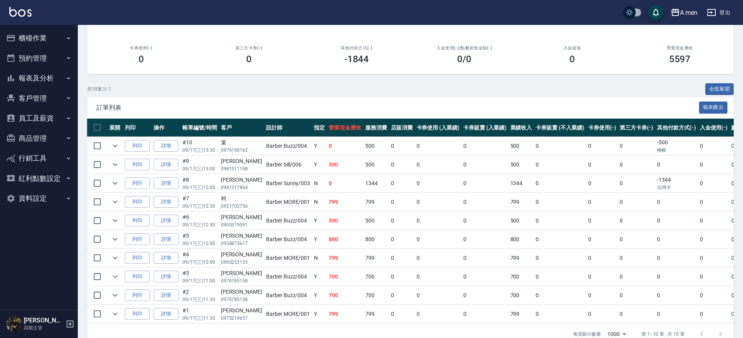
scroll to position [121, 0]
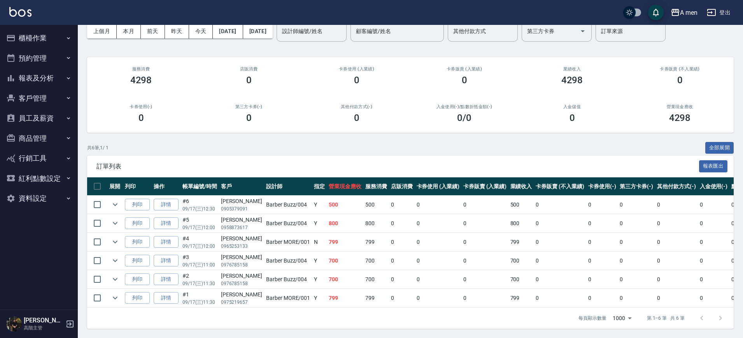
scroll to position [46, 0]
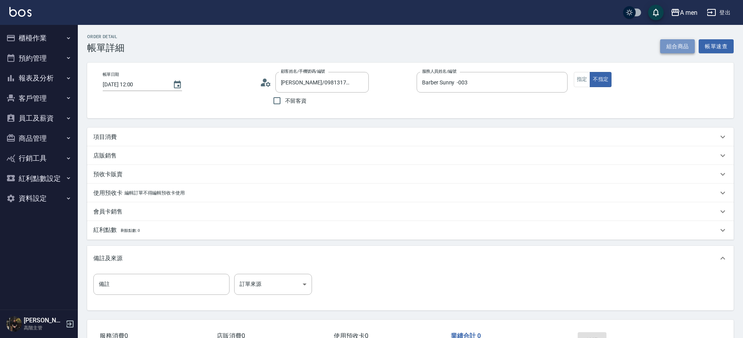
click at [667, 47] on button "組合商品" at bounding box center [677, 46] width 35 height 14
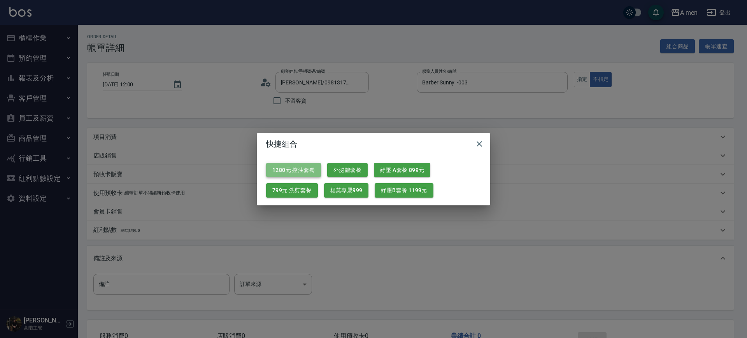
click at [294, 174] on button "1280元 控油套餐" at bounding box center [293, 170] width 55 height 14
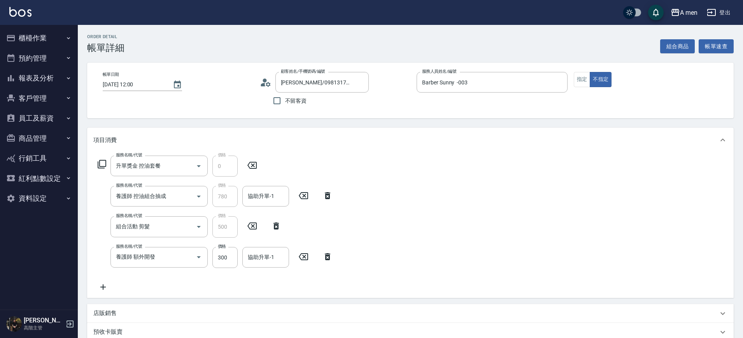
click at [326, 255] on icon at bounding box center [327, 256] width 5 height 7
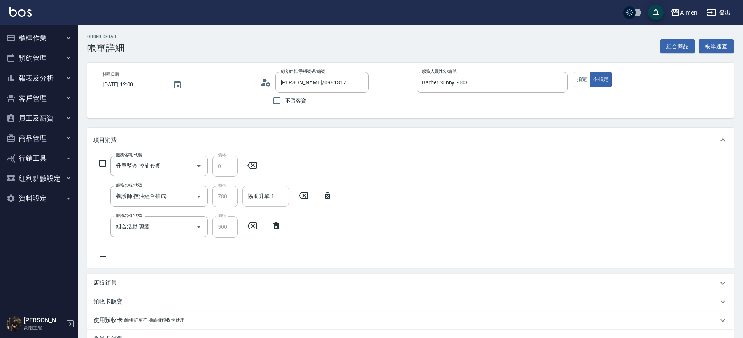
click at [288, 205] on div "協助升單-1" at bounding box center [265, 196] width 47 height 21
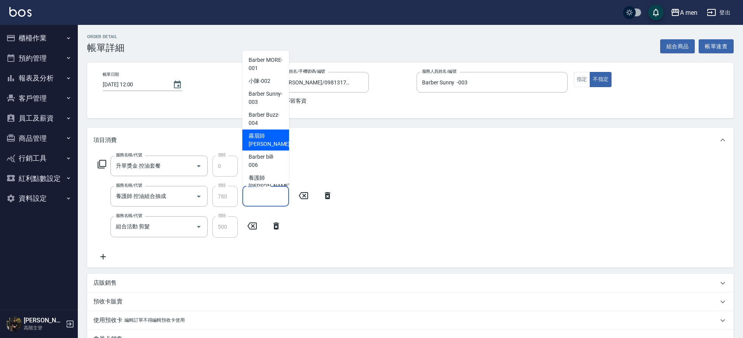
click at [261, 131] on div "霧眉師 小蔡 -005" at bounding box center [265, 140] width 47 height 21
type input "霧眉師 [PERSON_NAME]-005"
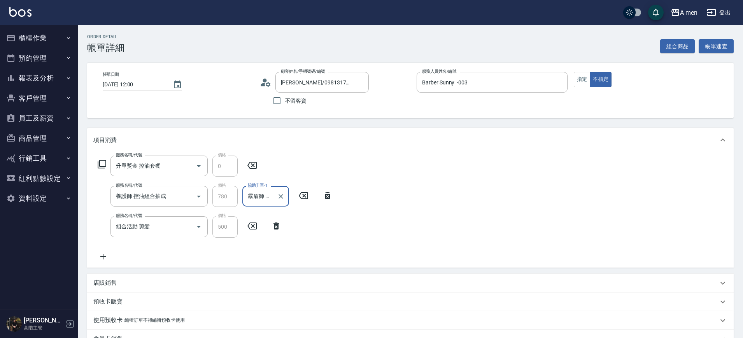
scroll to position [203, 0]
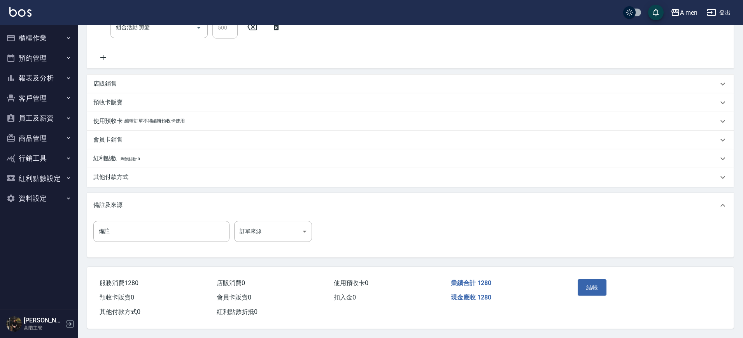
click at [117, 173] on p "其他付款方式" at bounding box center [110, 177] width 35 height 8
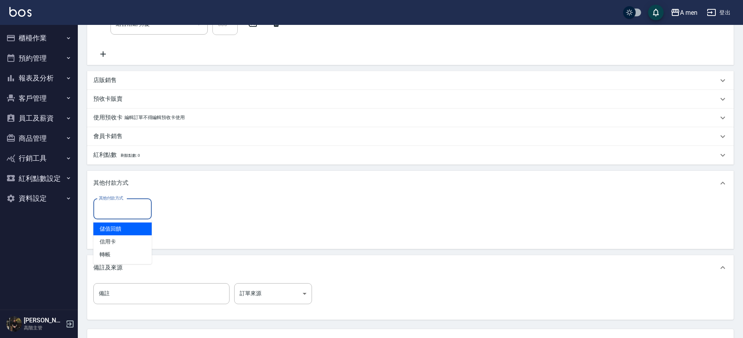
click at [117, 212] on input "其他付款方式" at bounding box center [122, 209] width 51 height 14
click at [115, 239] on span "信用卡" at bounding box center [122, 241] width 58 height 13
type input "信用卡"
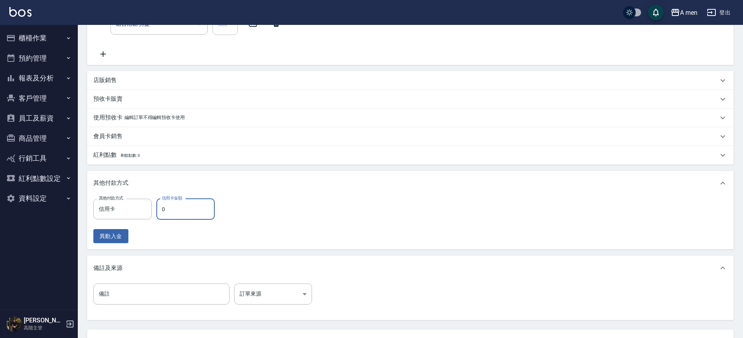
click at [184, 200] on input "0" at bounding box center [185, 209] width 58 height 21
type input "134"
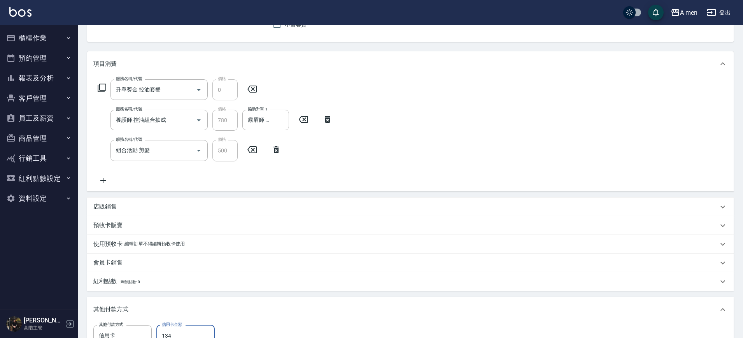
scroll to position [269, 0]
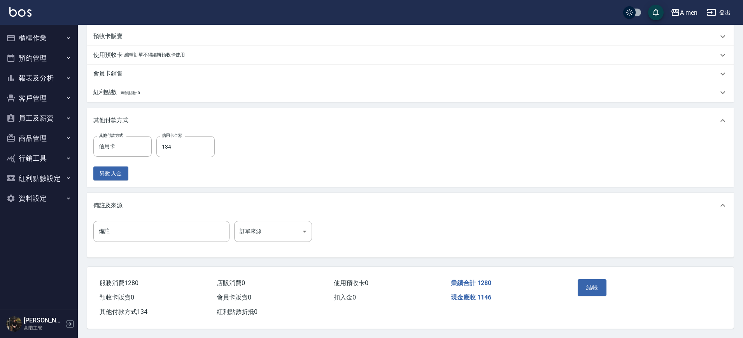
click at [154, 171] on div "異動入金" at bounding box center [156, 173] width 126 height 14
click at [120, 169] on button "異動入金" at bounding box center [110, 173] width 35 height 14
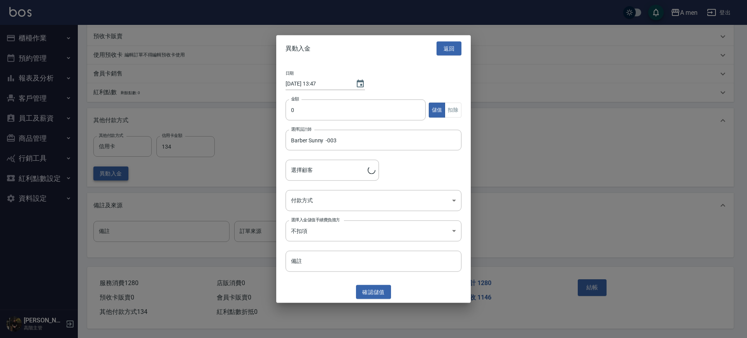
type input "陳品嘉/0981317864"
click at [304, 110] on input "0" at bounding box center [355, 110] width 140 height 21
type input "1344"
click at [450, 111] on button "扣除" at bounding box center [453, 109] width 17 height 15
click at [358, 205] on body "A men 登出 櫃檯作業 打帳單 帳單列表 營業儀表板 現金收支登錄 高階收支登錄 材料自購登錄 每日結帳 排班表 現場電腦打卡 掃碼打卡 預約管理 預約管…" at bounding box center [373, 36] width 747 height 603
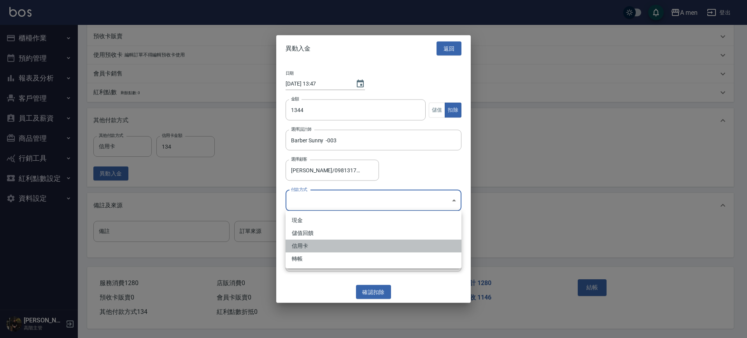
click at [295, 249] on li "信用卡" at bounding box center [373, 246] width 176 height 13
type input "信用卡"
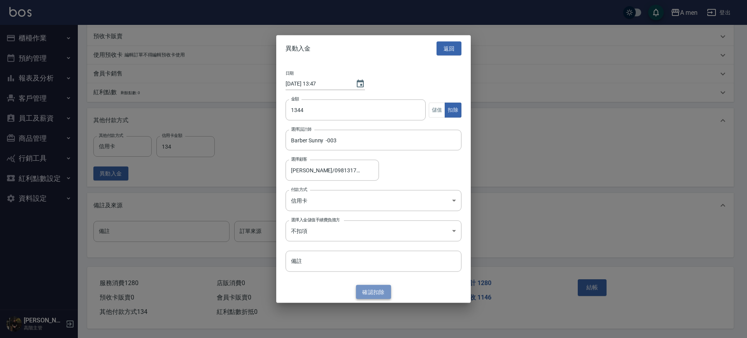
click at [374, 289] on button "確認 扣除" at bounding box center [373, 292] width 35 height 14
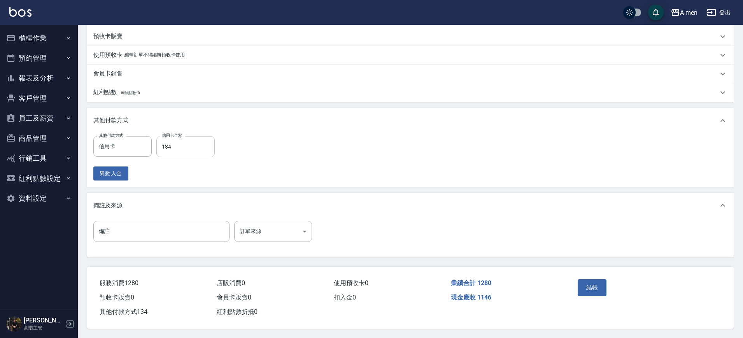
click at [196, 142] on input "134" at bounding box center [185, 146] width 58 height 21
click at [160, 140] on input "0" at bounding box center [185, 146] width 58 height 21
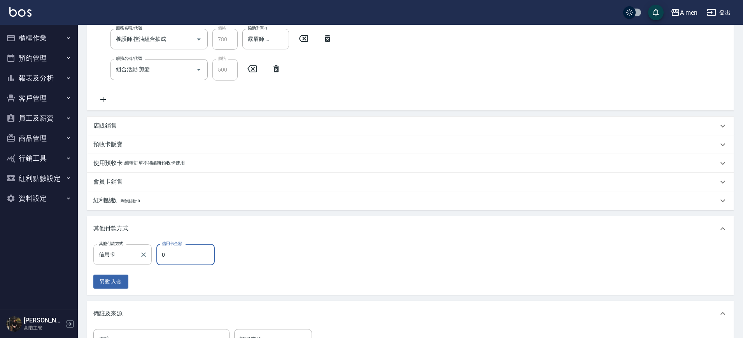
scroll to position [156, 0]
click at [137, 254] on div "信用卡 其他付款方式" at bounding box center [122, 255] width 58 height 21
type input "0"
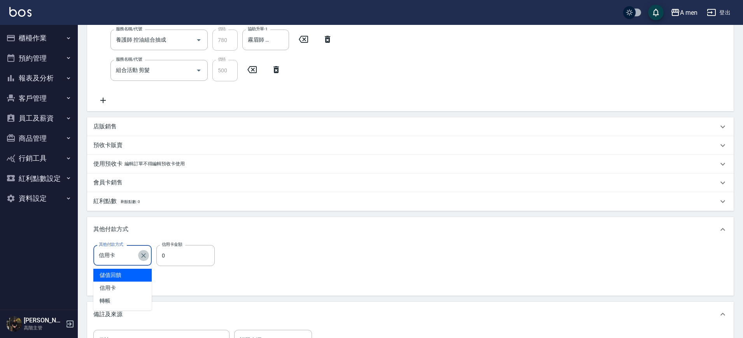
click at [144, 256] on icon "Clear" at bounding box center [143, 255] width 5 height 5
click at [222, 292] on div "其他付款方式 其他付款方式 異動入金" at bounding box center [410, 269] width 646 height 54
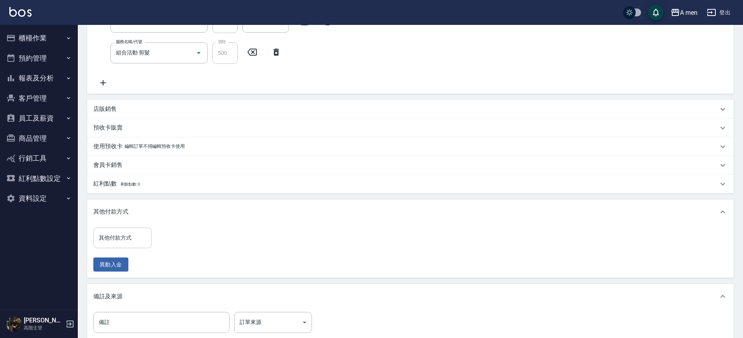
scroll to position [199, 0]
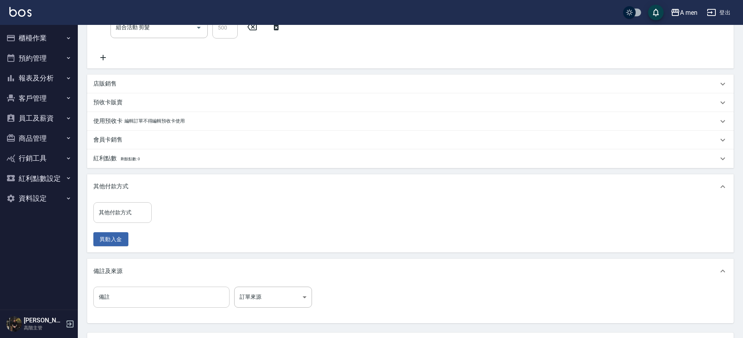
click at [119, 298] on input "備註" at bounding box center [161, 297] width 136 height 21
click at [119, 298] on input "V" at bounding box center [161, 297] width 136 height 21
type input "U"
type input "信"
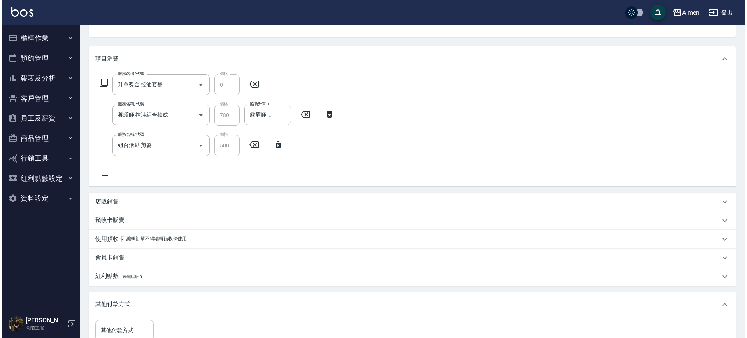
scroll to position [268, 0]
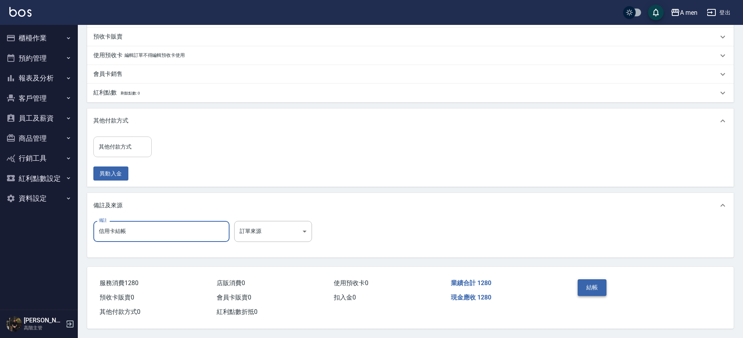
type input "信用卡結帳"
click at [592, 283] on button "結帳" at bounding box center [592, 287] width 29 height 16
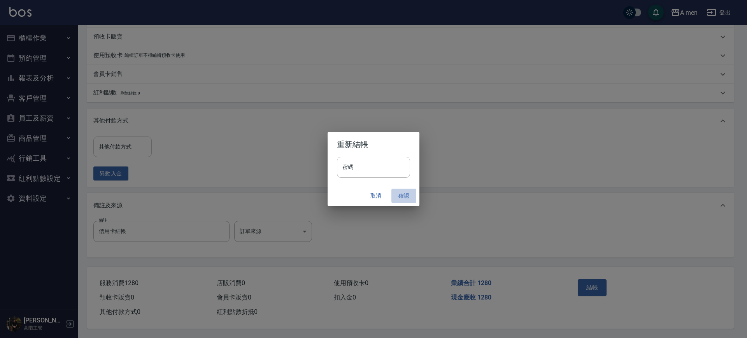
click at [403, 196] on button "確認" at bounding box center [403, 196] width 25 height 14
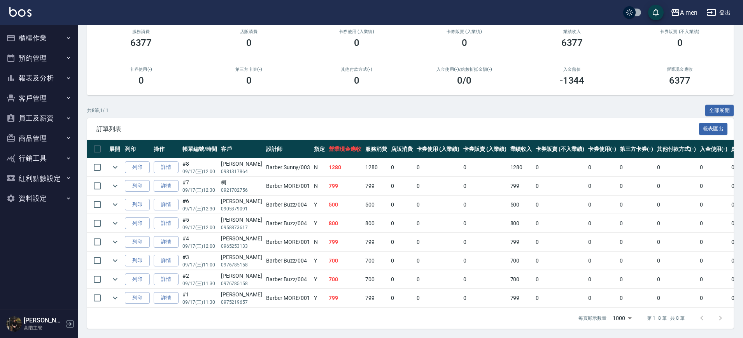
scroll to position [0, 25]
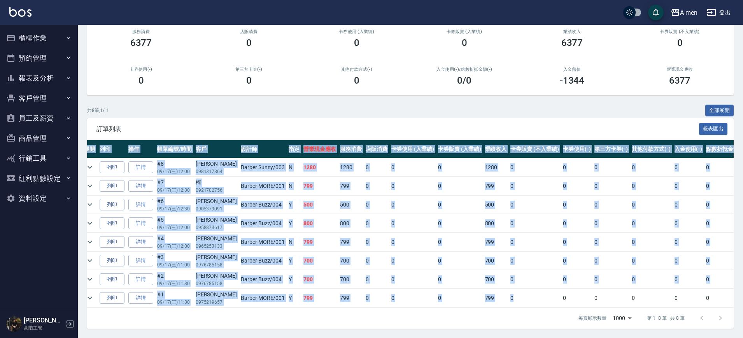
drag, startPoint x: 539, startPoint y: 296, endPoint x: 531, endPoint y: 301, distance: 9.6
click at [531, 301] on div "展開 列印 操作 帳單編號/時間 客戶 設計師 指定 營業現金應收 服務消費 店販消費 卡券使用 (入業績) 卡券販賣 (入業績) 業績收入 卡券販賣 (不入…" at bounding box center [410, 224] width 646 height 168
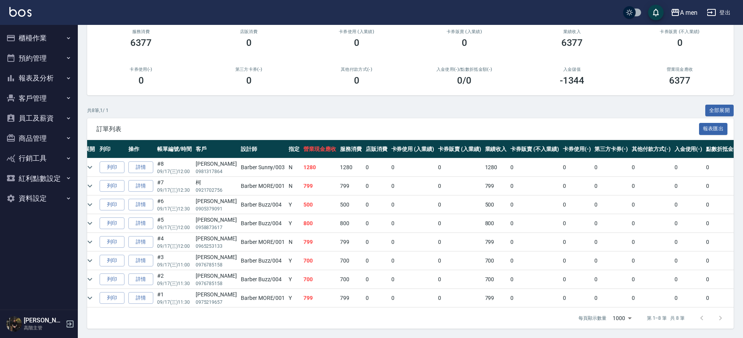
click at [434, 310] on div "每頁顯示數量 1000 1000 第 1–8 筆 共 8 筆" at bounding box center [410, 318] width 646 height 21
click at [91, 163] on icon "expand row" at bounding box center [89, 167] width 9 height 9
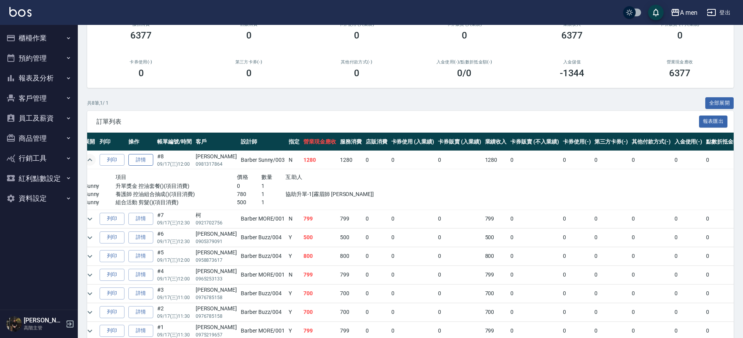
click at [147, 156] on link "詳情" at bounding box center [140, 160] width 25 height 12
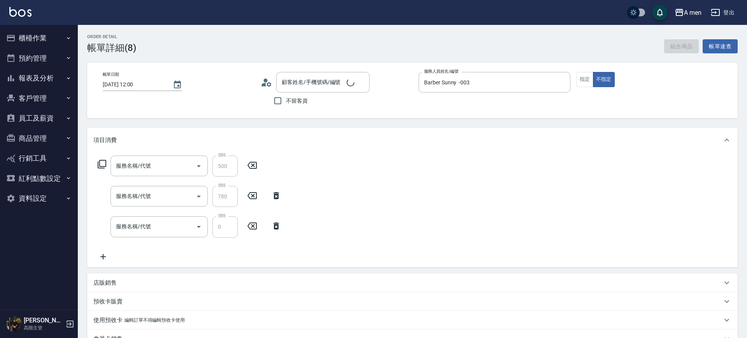
type input "[DATE] 12:00"
type input "Barber Sunny -003"
type input "信用卡結帳"
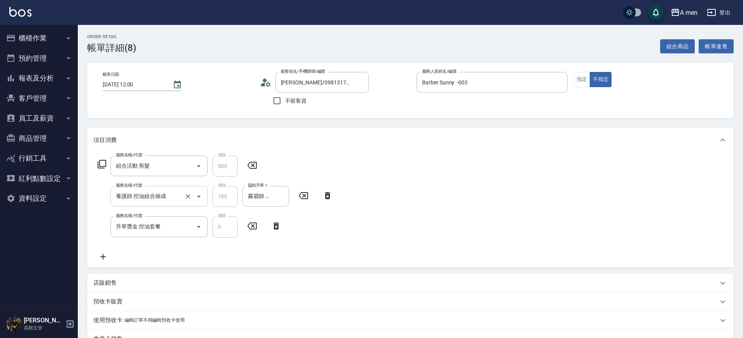
type input "[PERSON_NAME]/0981317864/null"
type input "組合活動 剪髮"
type input "養護師 控油組合抽成"
type input "升單獎金 控油套餐"
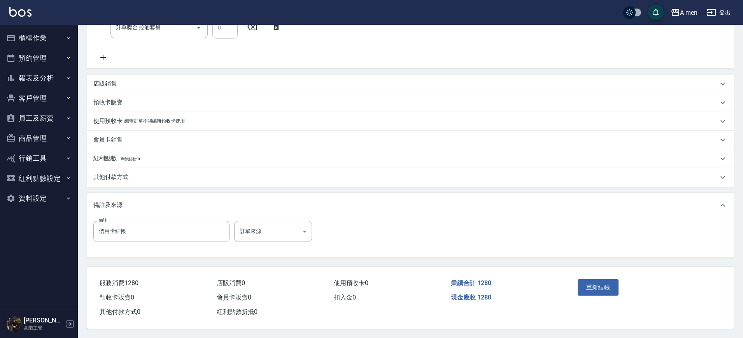
scroll to position [203, 0]
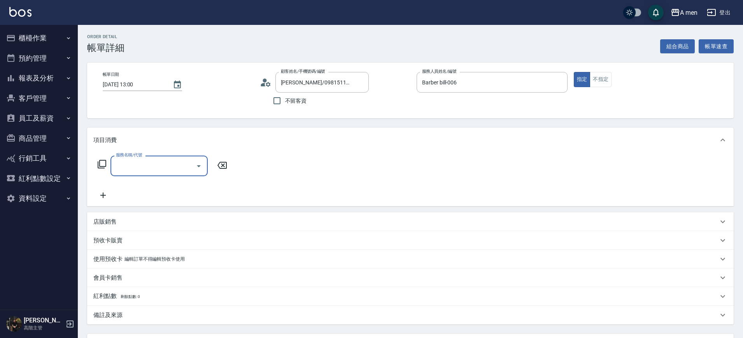
click at [172, 161] on input "服務名稱/代號" at bounding box center [153, 166] width 79 height 14
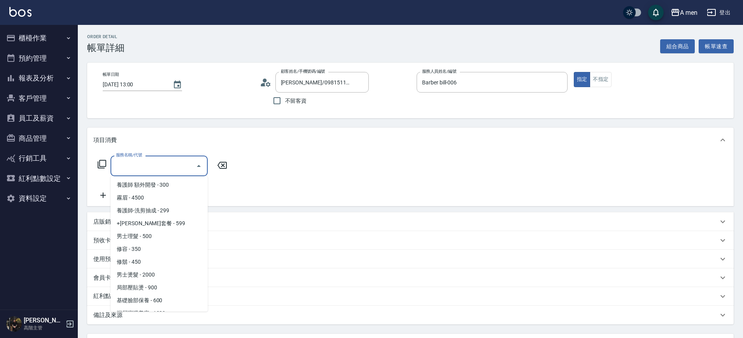
scroll to position [168, 0]
click at [151, 235] on span "男士理髮 - 500" at bounding box center [158, 235] width 97 height 13
type input "男士理髮(A01)"
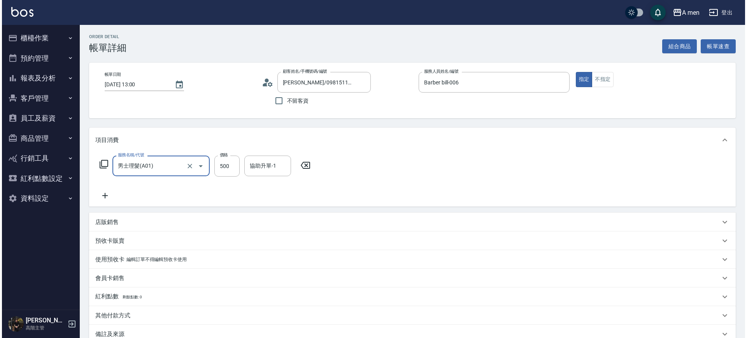
scroll to position [89, 0]
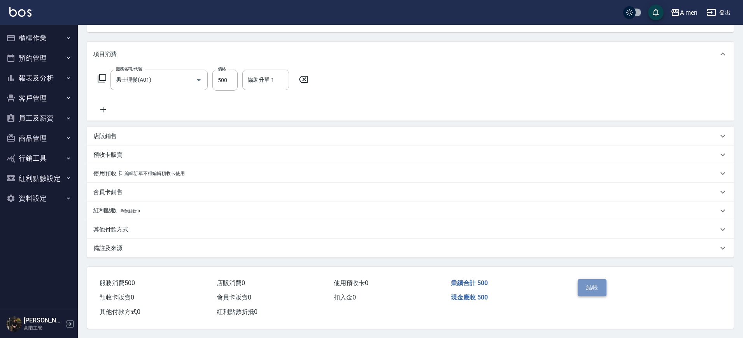
click at [597, 279] on button "結帳" at bounding box center [592, 287] width 29 height 16
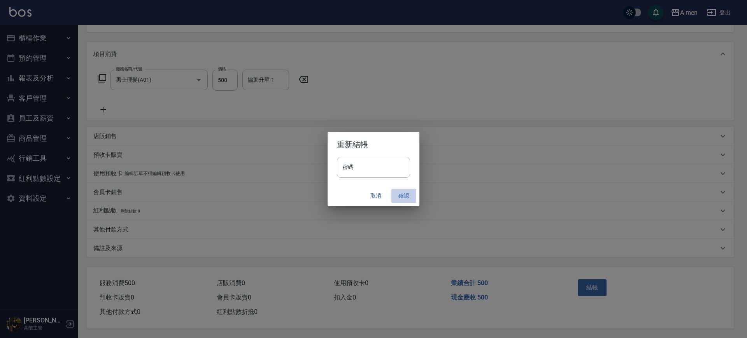
click at [392, 192] on button "確認" at bounding box center [403, 196] width 25 height 14
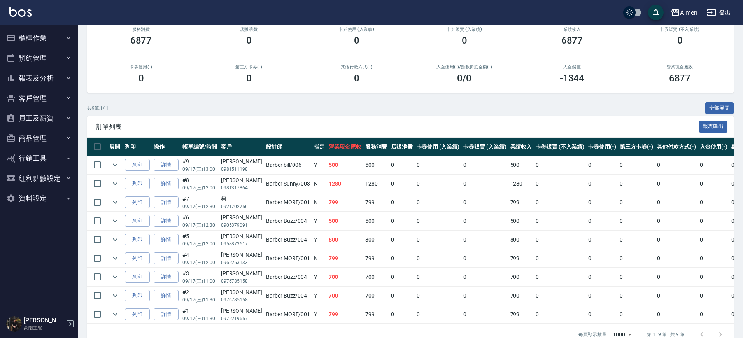
scroll to position [79, 0]
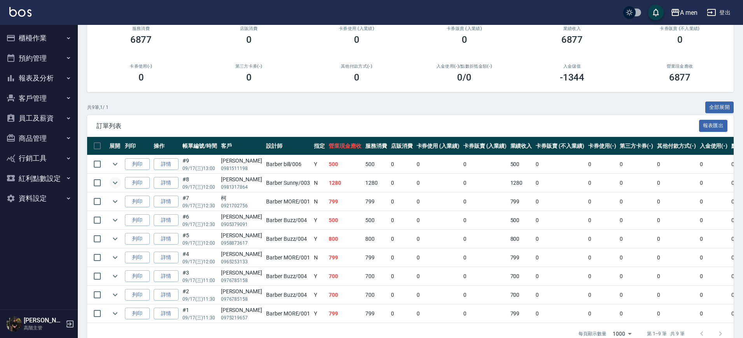
click at [117, 185] on icon "expand row" at bounding box center [114, 182] width 9 height 9
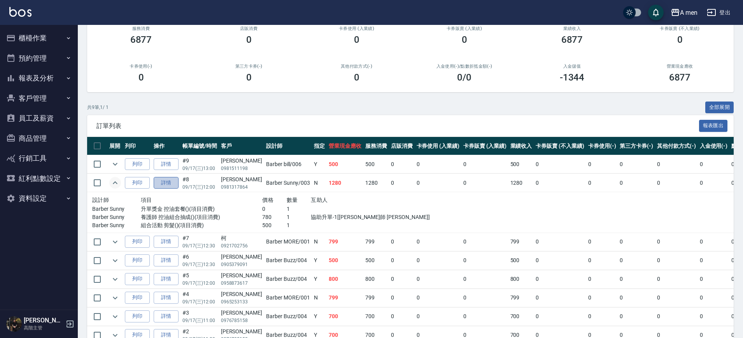
click at [176, 180] on link "詳情" at bounding box center [166, 183] width 25 height 12
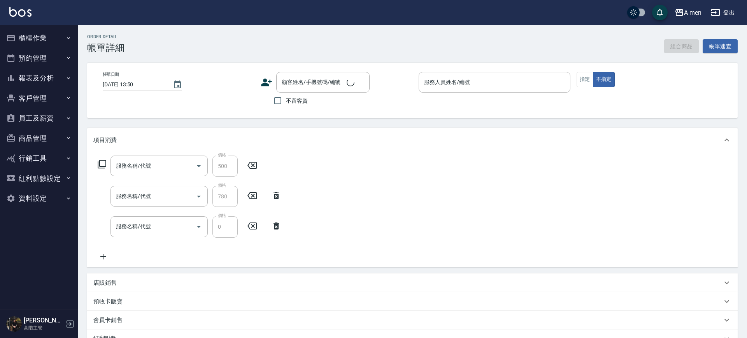
type input "[DATE] 12:00"
type input "Barber Sunny -003"
type input "信用卡結帳"
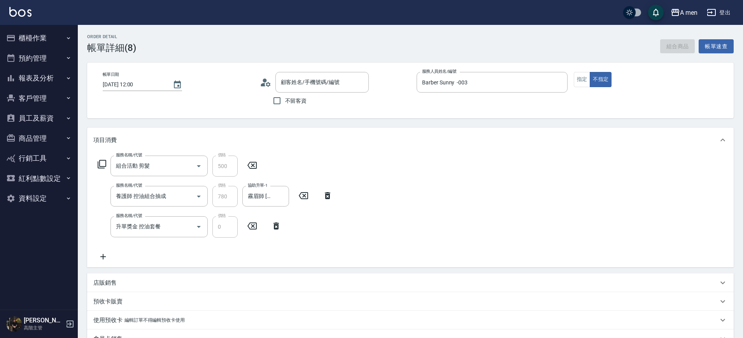
type input "組合活動 剪髮"
type input "養護師 控油組合抽成"
type input "升單獎金 控油套餐"
type input "[PERSON_NAME]/0981317864/null"
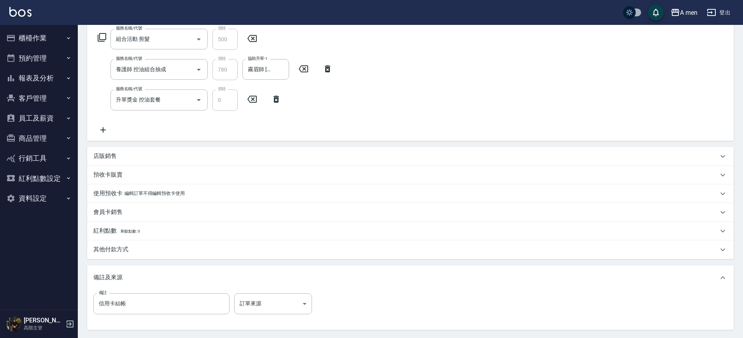
scroll to position [181, 0]
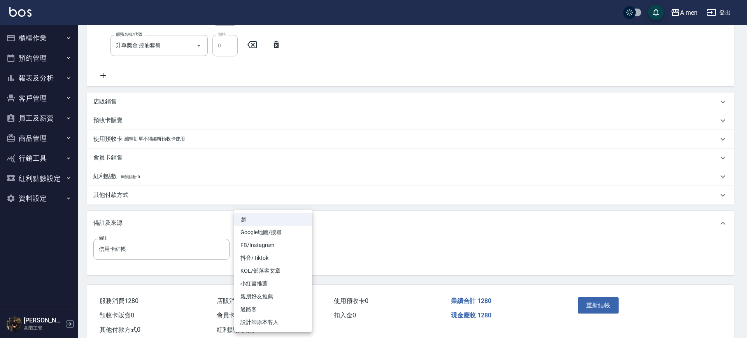
click at [259, 243] on body "A men 登出 櫃檯作業 打帳單 帳單列表 營業儀表板 現金收支登錄 高階收支登錄 材料自購登錄 每日結帳 排班表 現場電腦打卡 掃碼打卡 預約管理 預約管…" at bounding box center [373, 87] width 747 height 537
drag, startPoint x: 261, startPoint y: 192, endPoint x: 207, endPoint y: 211, distance: 57.2
click at [207, 211] on div at bounding box center [373, 169] width 747 height 338
click at [261, 257] on body "A men 登出 櫃檯作業 打帳單 帳單列表 營業儀表板 現金收支登錄 高階收支登錄 材料自購登錄 每日結帳 排班表 現場電腦打卡 掃碼打卡 預約管理 預約管…" at bounding box center [373, 87] width 747 height 537
click at [271, 219] on li "無" at bounding box center [273, 219] width 78 height 13
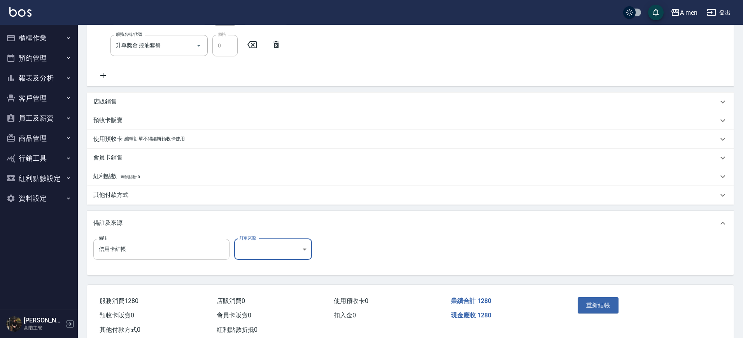
scroll to position [203, 0]
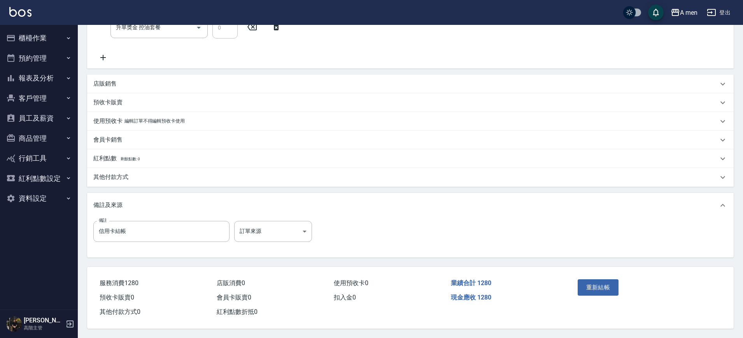
click at [131, 177] on div "其他付款方式" at bounding box center [405, 177] width 625 height 8
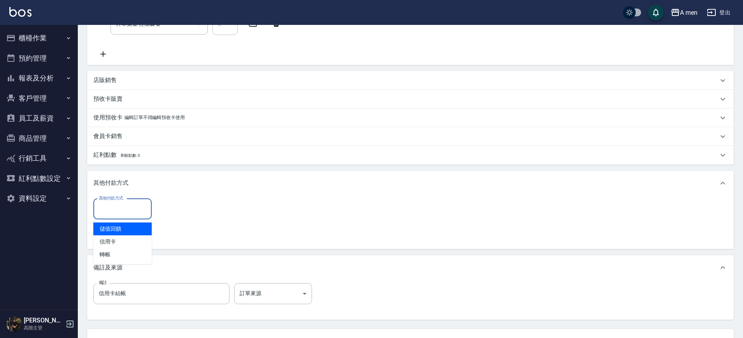
click at [127, 208] on input "其他付款方式" at bounding box center [122, 209] width 51 height 14
click at [120, 238] on span "信用卡" at bounding box center [122, 241] width 58 height 13
type input "信用卡"
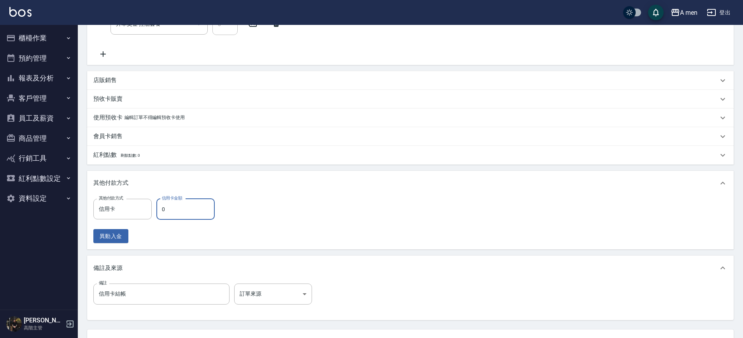
click at [177, 202] on input "0" at bounding box center [185, 209] width 58 height 21
drag, startPoint x: 170, startPoint y: 207, endPoint x: 156, endPoint y: 208, distance: 14.1
click at [156, 208] on div "其他付款方式 信用卡 其他付款方式 信用卡金額 0 信用卡金額" at bounding box center [156, 209] width 126 height 21
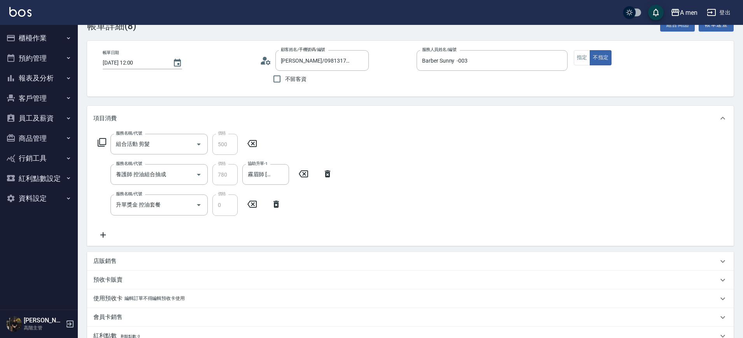
scroll to position [0, 0]
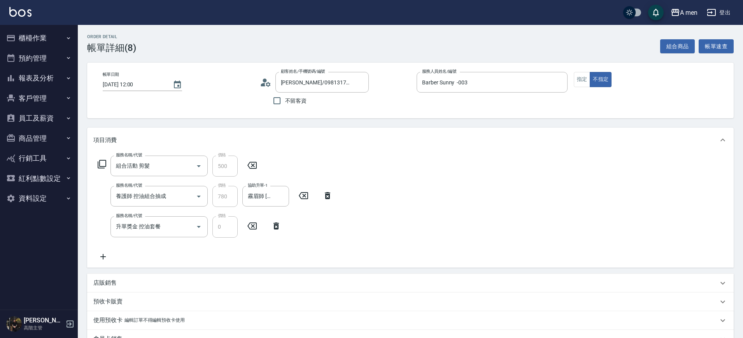
type input "134"
click at [103, 258] on icon at bounding box center [102, 256] width 5 height 5
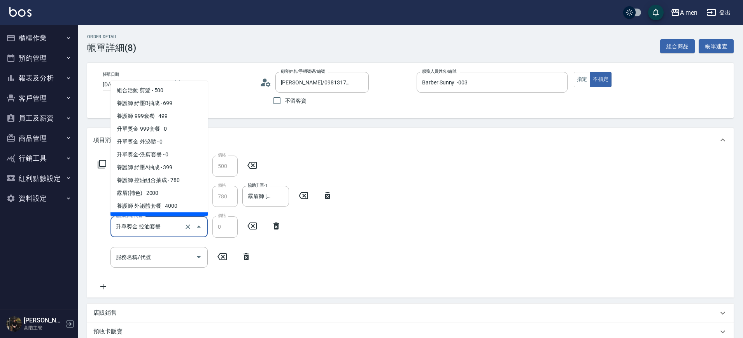
click at [167, 226] on input "升單獎金 控油套餐" at bounding box center [148, 227] width 68 height 14
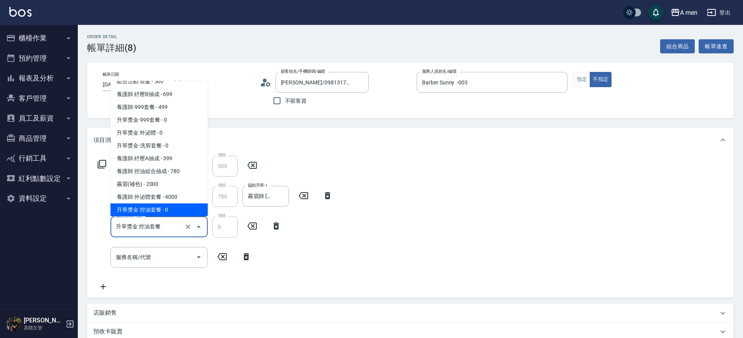
click at [167, 226] on input "升單獎金 控油套餐" at bounding box center [148, 227] width 68 height 14
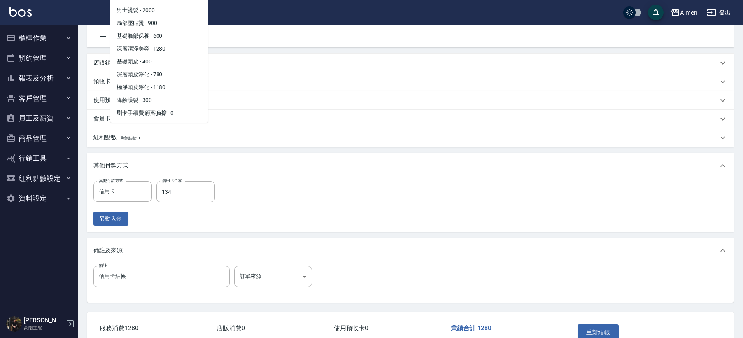
scroll to position [299, 0]
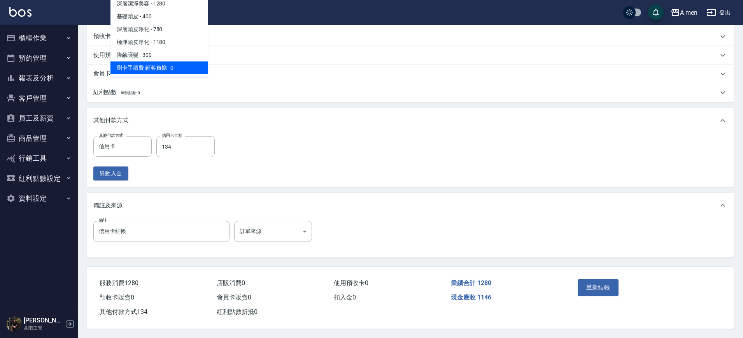
click at [185, 66] on span "刷卡手續費 顧客負擔 - 0" at bounding box center [158, 67] width 97 height 13
type input "刷卡手續費 顧客負擔(Z1)"
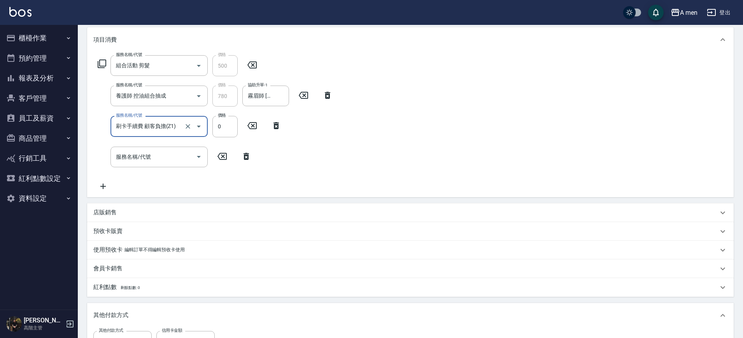
scroll to position [100, 0]
click at [220, 135] on input "0" at bounding box center [224, 126] width 25 height 21
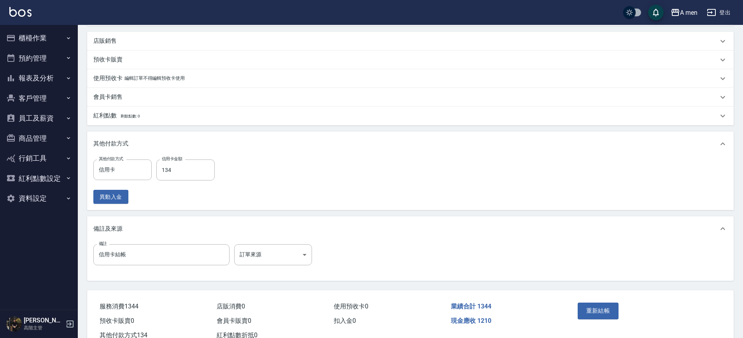
scroll to position [299, 0]
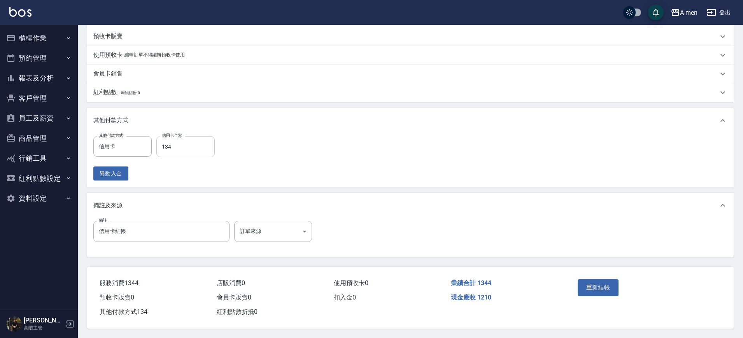
type input "64"
click at [189, 140] on input "134" at bounding box center [185, 146] width 58 height 21
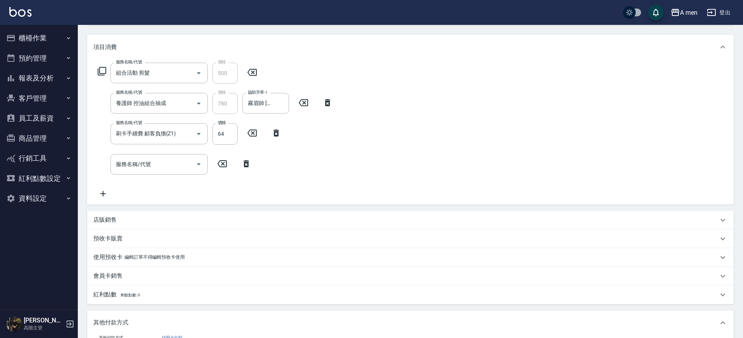
scroll to position [94, 0]
type input "1344"
click at [245, 160] on icon at bounding box center [245, 162] width 5 height 7
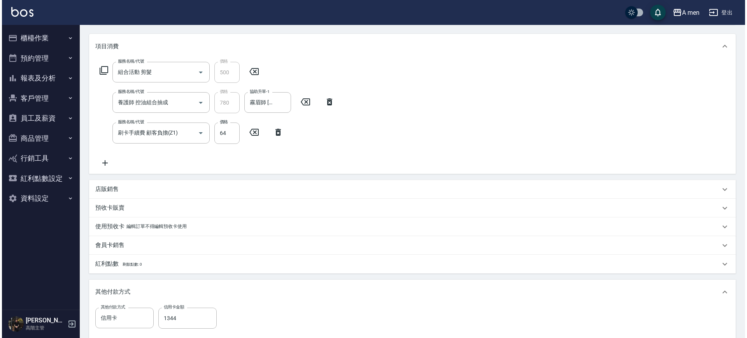
scroll to position [269, 0]
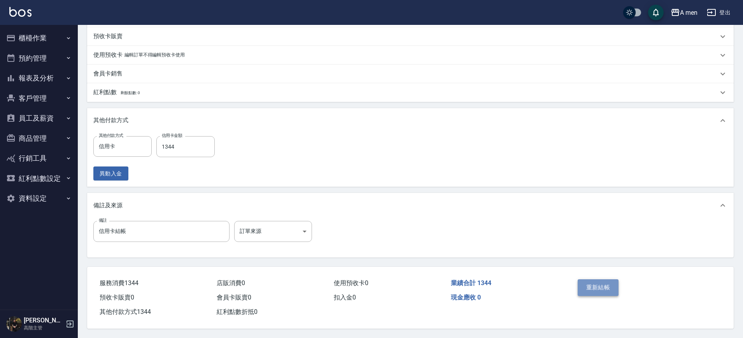
click at [606, 279] on button "重新結帳" at bounding box center [598, 287] width 41 height 16
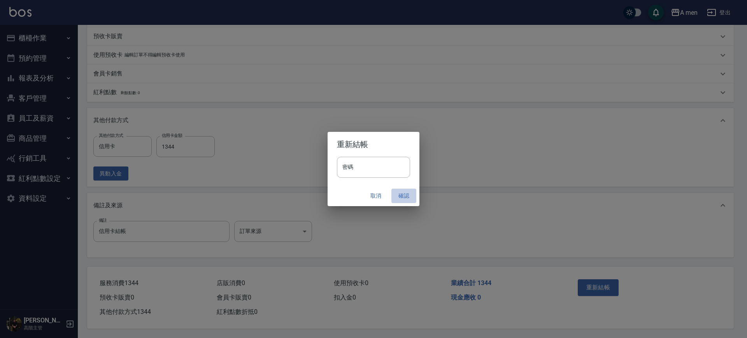
click at [401, 194] on button "確認" at bounding box center [403, 196] width 25 height 14
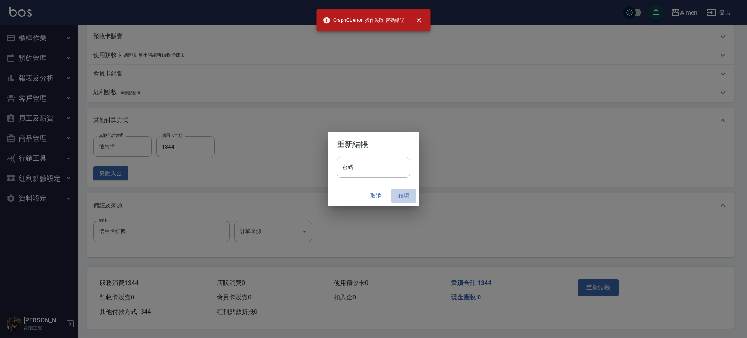
click at [406, 197] on button "確認" at bounding box center [403, 196] width 25 height 14
click at [382, 162] on input "密碼" at bounding box center [373, 167] width 73 height 21
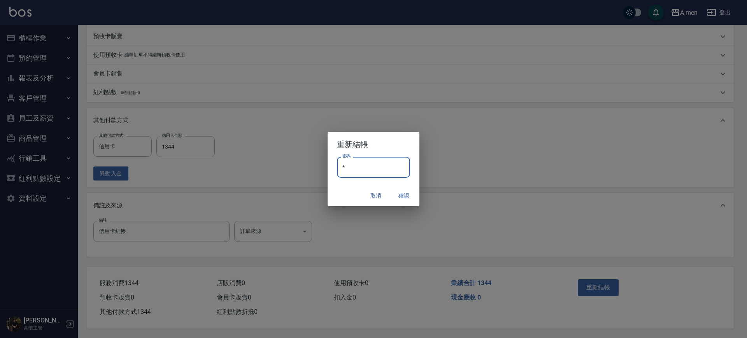
click at [388, 158] on input "*" at bounding box center [373, 167] width 73 height 21
type input "*"
type input "**********"
click at [398, 185] on div "**********" at bounding box center [373, 171] width 92 height 29
click at [401, 191] on button "確認" at bounding box center [403, 196] width 25 height 14
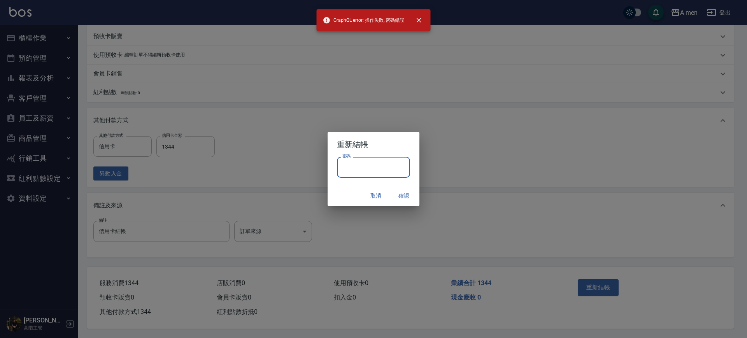
click at [369, 159] on input "密碼" at bounding box center [373, 167] width 73 height 21
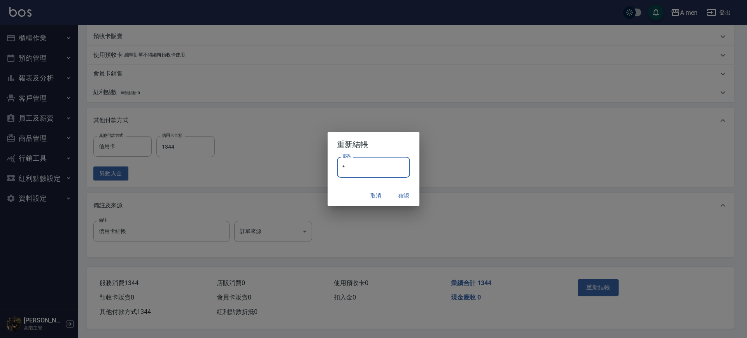
type input "*"
click at [354, 167] on input "密碼" at bounding box center [373, 167] width 73 height 21
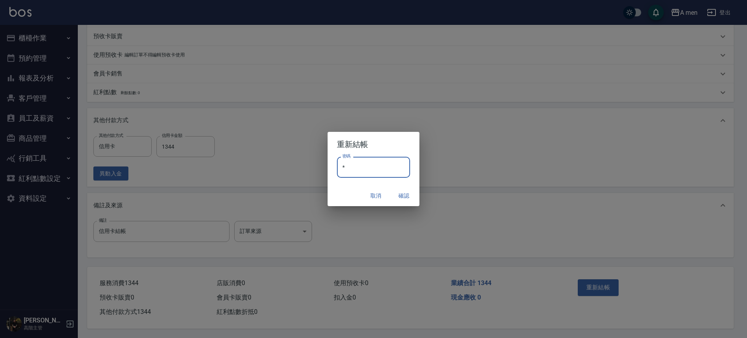
type input "*"
type input "**********"
click at [413, 196] on button "確認" at bounding box center [403, 196] width 25 height 14
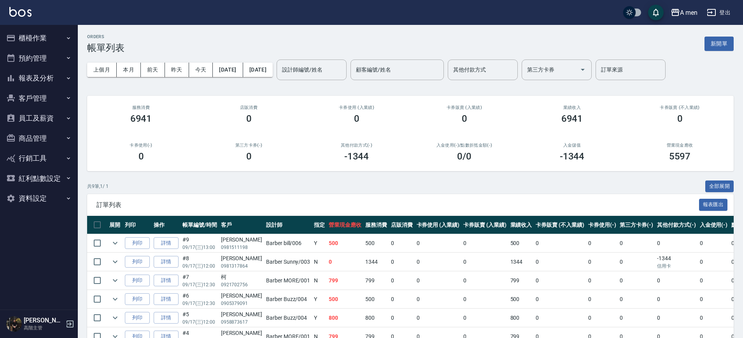
drag, startPoint x: 342, startPoint y: 159, endPoint x: 367, endPoint y: 159, distance: 25.3
click at [344, 159] on div "-1344" at bounding box center [356, 156] width 89 height 11
click at [369, 158] on div "-1344" at bounding box center [356, 156] width 89 height 11
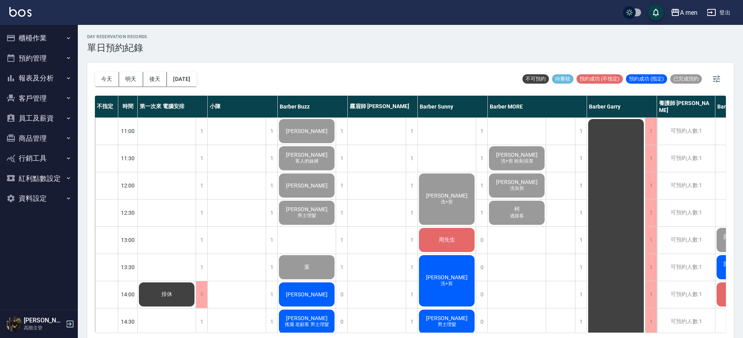
click at [281, 38] on div "day Reservation records 單日預約紀錄" at bounding box center [410, 43] width 646 height 19
click at [639, 333] on div "[DATE] [DATE] [DATE] [DATE] 不可預約 待審核 預約成功 (不指定) 預約成功 (指定) 已完成預約 不指定 時間 第一次來 電腦安…" at bounding box center [410, 202] width 646 height 278
click at [639, 332] on div "今天 明天 後天 2025/09/17 不可預約 待審核 預約成功 (不指定) 預約成功 (指定) 已完成預約 不指定 時間 第一次來 電腦安排 小陳 Bar…" at bounding box center [410, 202] width 646 height 278
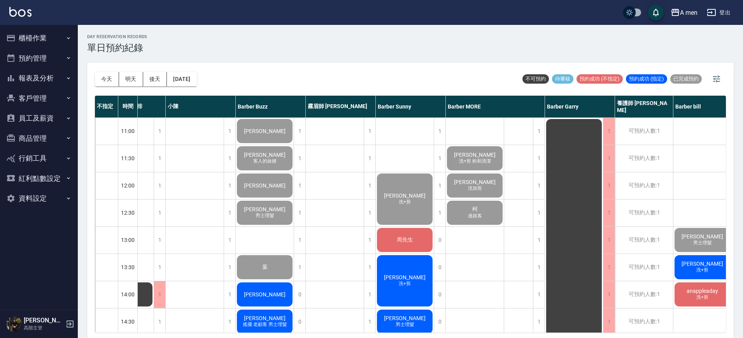
scroll to position [0, 42]
click at [691, 288] on span "anappleaday" at bounding box center [702, 291] width 35 height 6
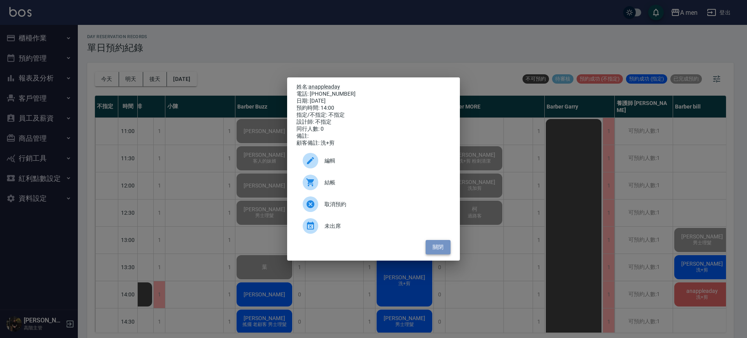
click at [444, 243] on button "關閉" at bounding box center [438, 247] width 25 height 14
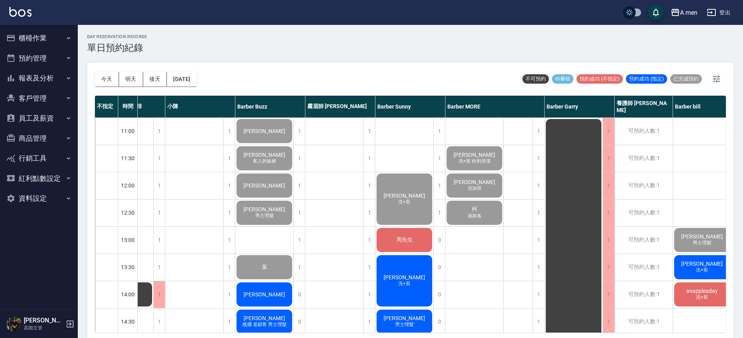
scroll to position [27, 42]
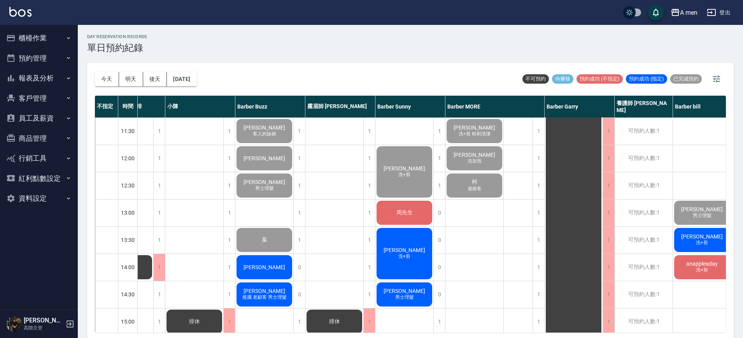
click at [270, 257] on div "[PERSON_NAME]" at bounding box center [264, 267] width 58 height 26
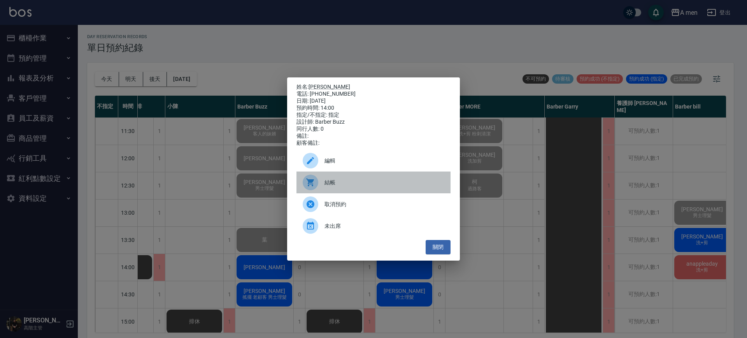
click at [339, 187] on span "結帳" at bounding box center [384, 183] width 120 height 8
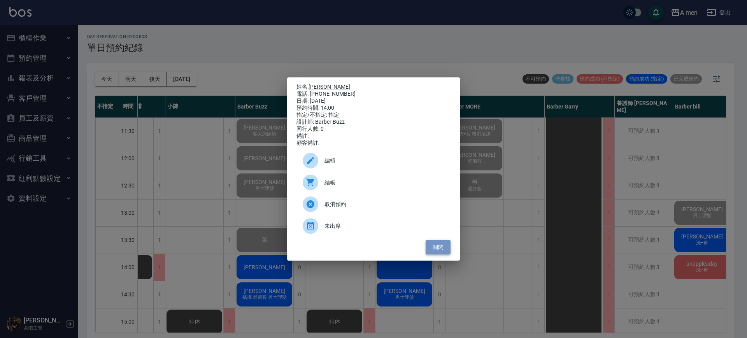
click at [447, 249] on button "關閉" at bounding box center [438, 247] width 25 height 14
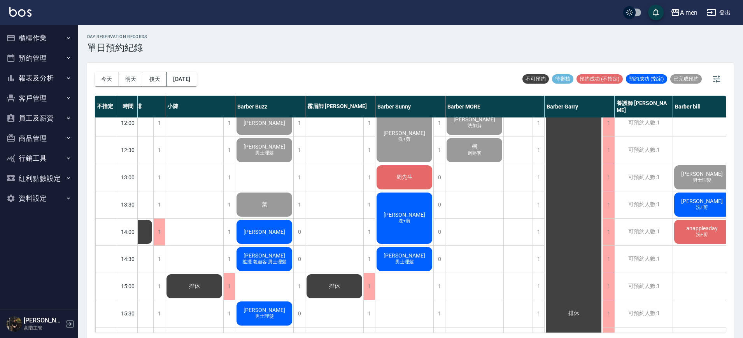
scroll to position [61, 42]
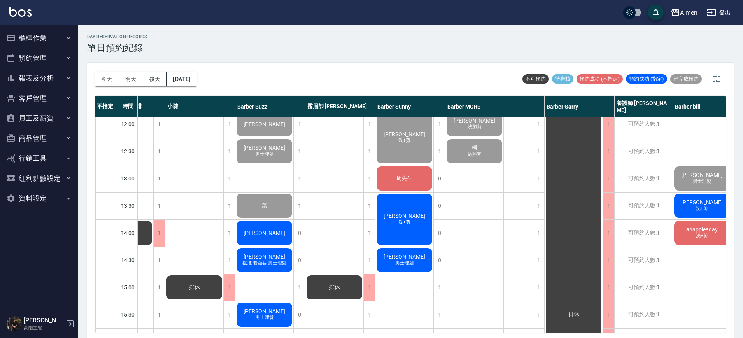
click at [274, 223] on div "[PERSON_NAME]" at bounding box center [264, 233] width 58 height 26
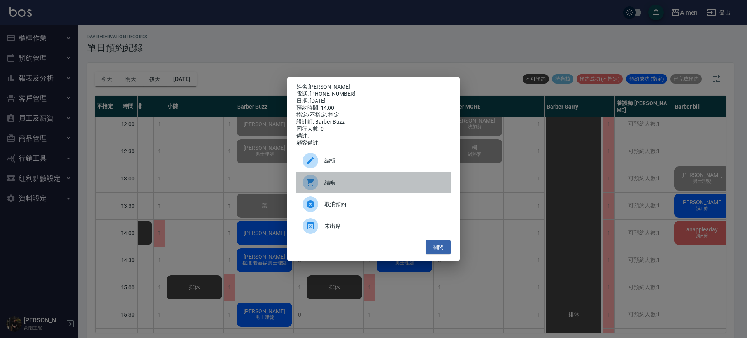
click at [327, 179] on div "結帳" at bounding box center [373, 183] width 154 height 22
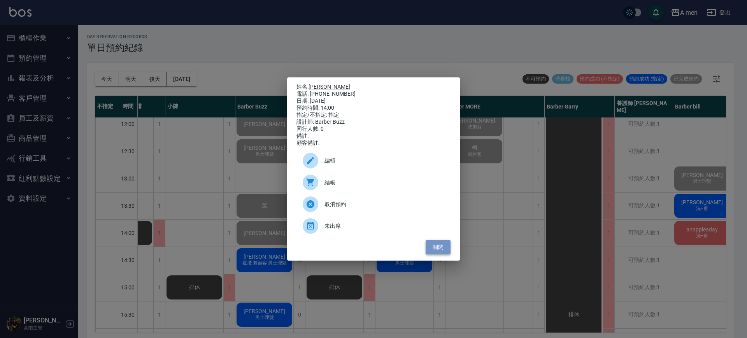
click at [446, 249] on button "關閉" at bounding box center [438, 247] width 25 height 14
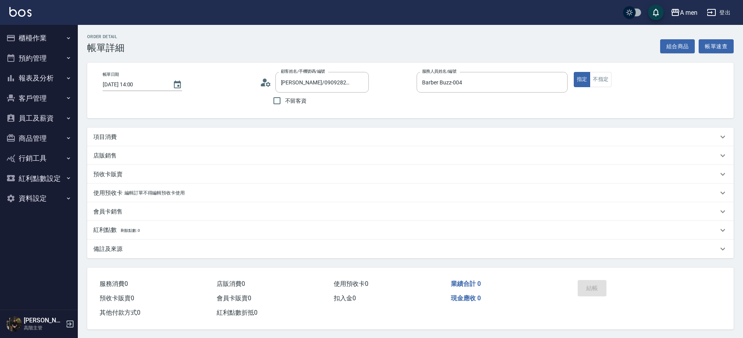
click at [170, 131] on div "項目消費" at bounding box center [410, 137] width 646 height 19
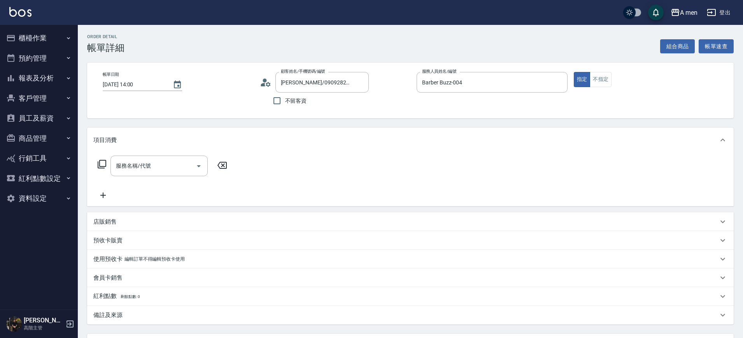
click at [191, 217] on div "店販銷售" at bounding box center [410, 221] width 646 height 19
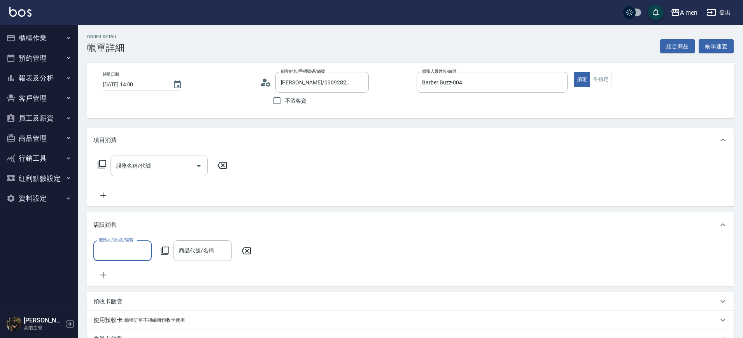
click at [156, 158] on div "服務名稱/代號" at bounding box center [158, 166] width 97 height 21
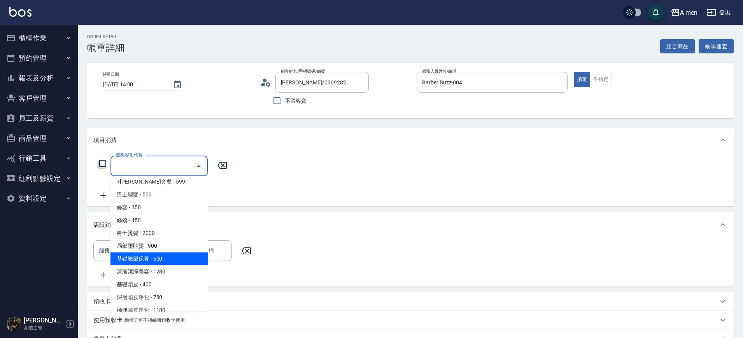
scroll to position [208, 0]
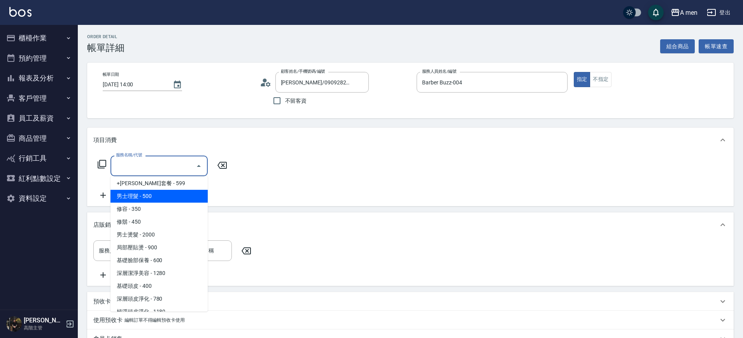
click at [152, 193] on span "男士理髮 - 500" at bounding box center [158, 196] width 97 height 13
type input "男士理髮(A01)"
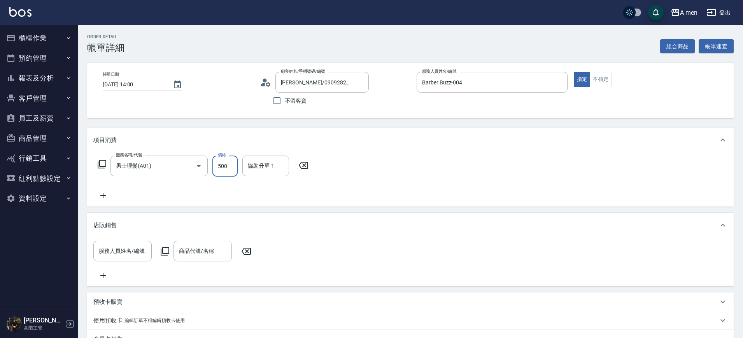
click at [222, 168] on input "500" at bounding box center [224, 166] width 25 height 21
type input "700"
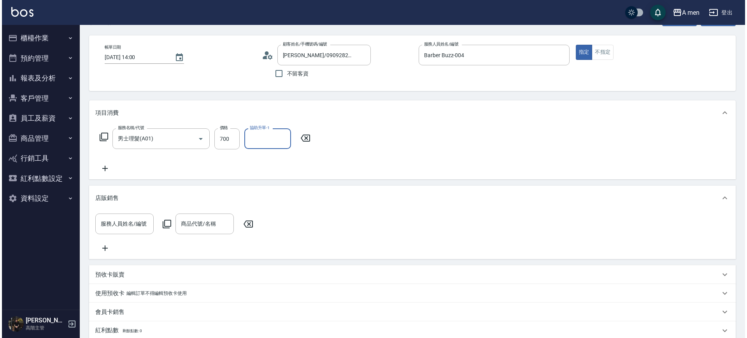
scroll to position [158, 0]
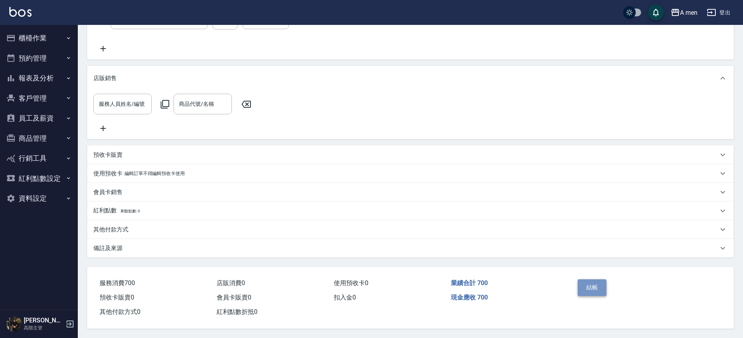
click at [590, 279] on button "結帳" at bounding box center [592, 287] width 29 height 16
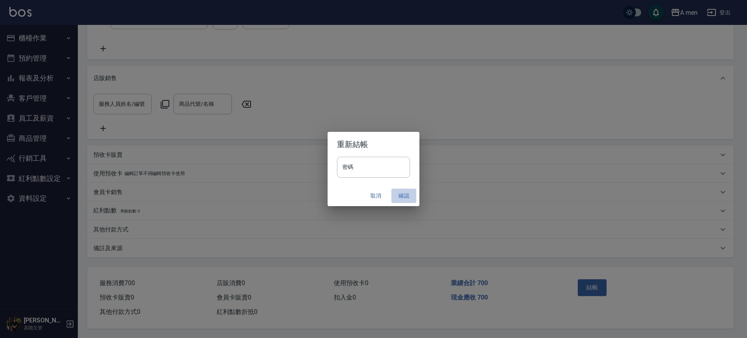
click at [405, 190] on button "確認" at bounding box center [403, 196] width 25 height 14
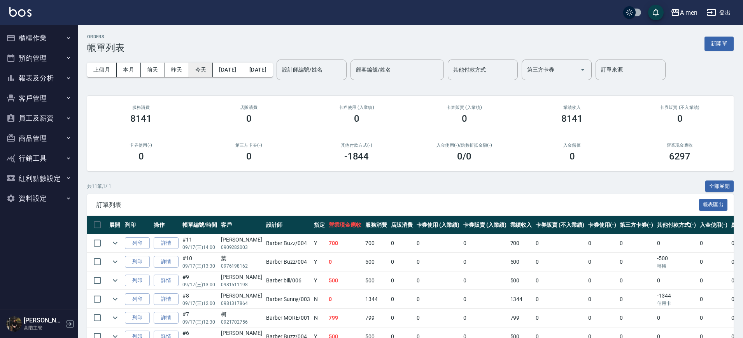
click at [197, 72] on button "今天" at bounding box center [201, 70] width 24 height 14
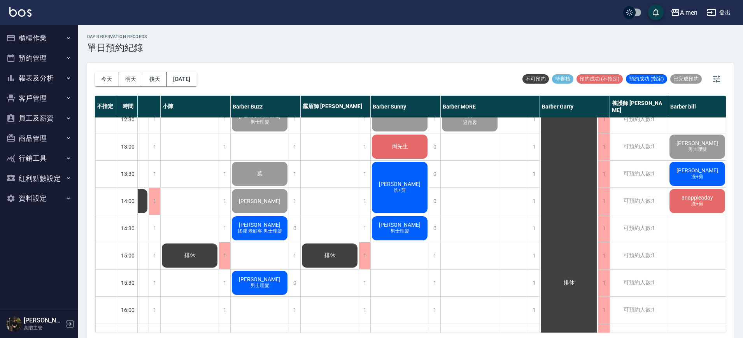
scroll to position [94, 47]
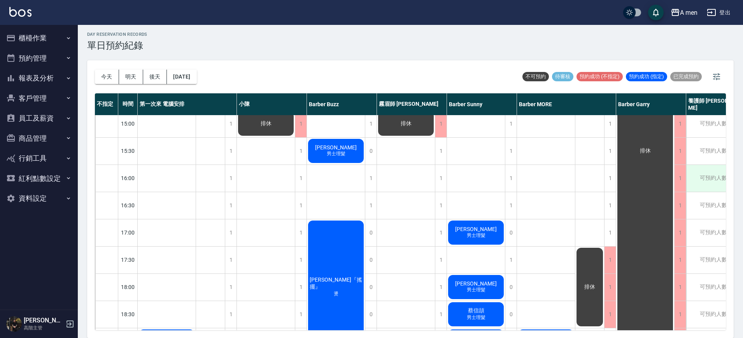
scroll to position [203, 0]
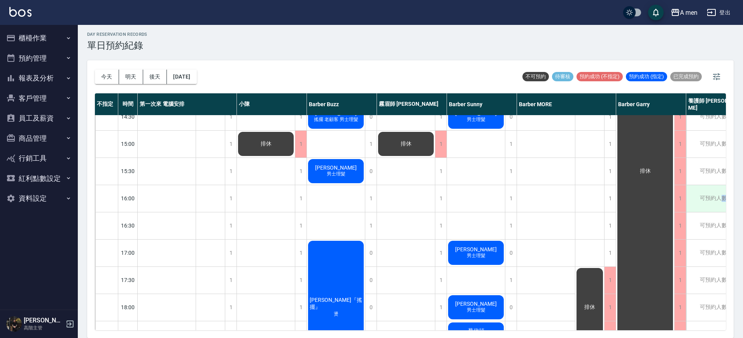
drag, startPoint x: 719, startPoint y: 200, endPoint x: 718, endPoint y: 193, distance: 7.4
click at [718, 193] on div "可預約人數:1" at bounding box center [715, 198] width 58 height 27
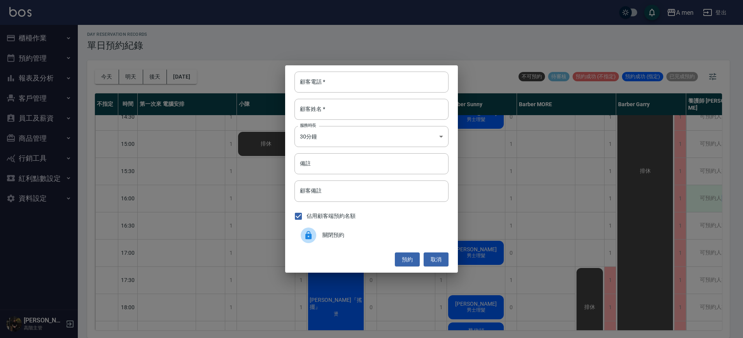
scroll to position [203, 23]
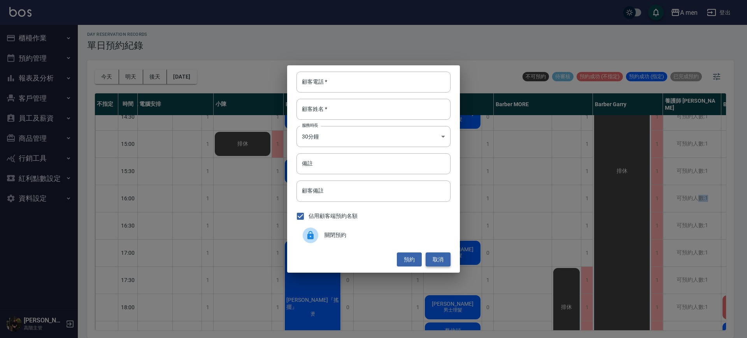
click at [437, 257] on button "取消" at bounding box center [438, 259] width 25 height 14
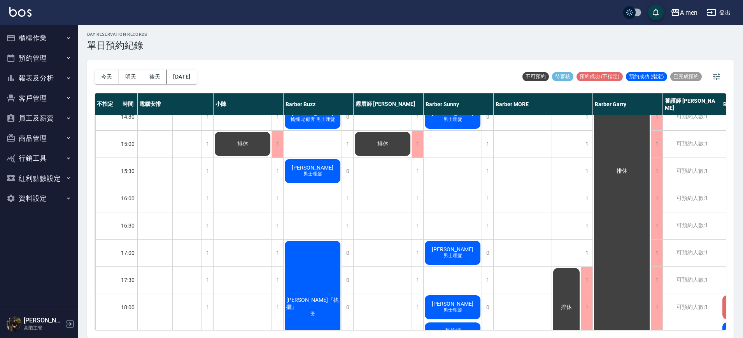
click at [538, 195] on div "[PERSON_NAME]+剪 粉刺清潔 [PERSON_NAME]加剪 柯 過路客 曾 男士理髮 曾 男士理髮 [PERSON_NAME] 男士理髮" at bounding box center [523, 252] width 58 height 681
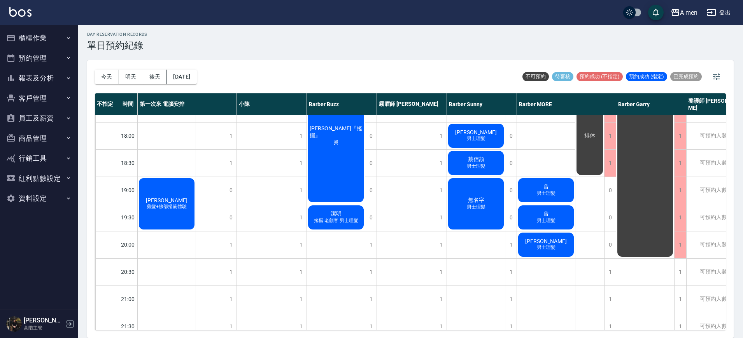
scroll to position [379, 0]
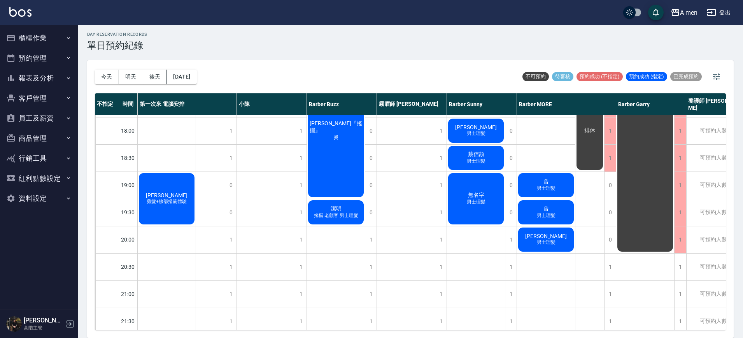
click at [169, 208] on div "朱偉文 剪髮+臉部撥筋體驗" at bounding box center [167, 199] width 58 height 54
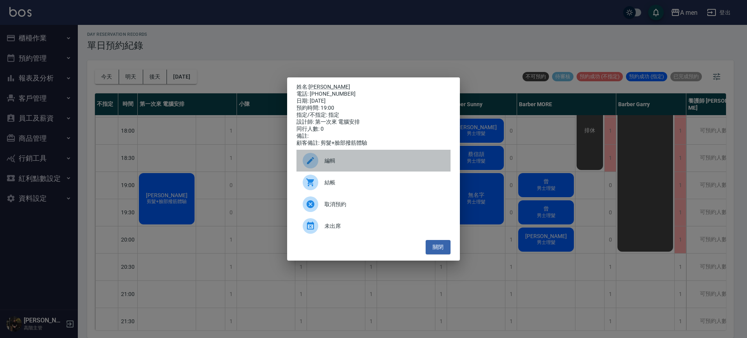
click at [349, 164] on span "編輯" at bounding box center [384, 161] width 120 height 8
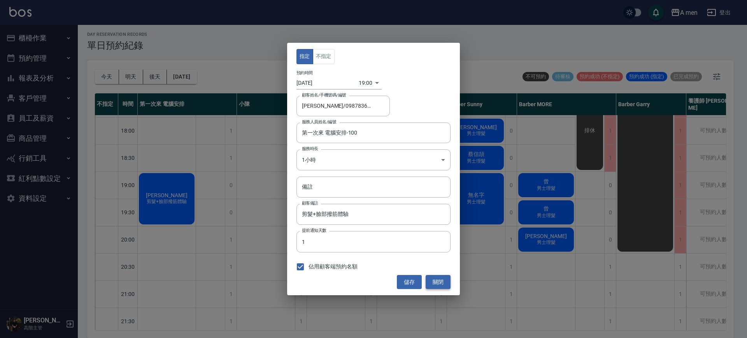
click at [439, 280] on button "關閉" at bounding box center [438, 282] width 25 height 14
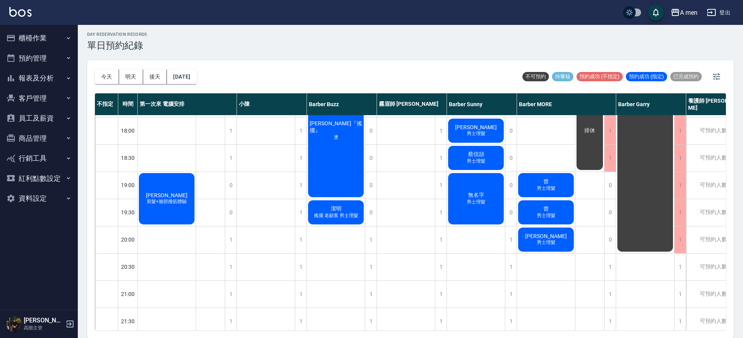
click at [191, 200] on div "朱偉文 剪髮+臉部撥筋體驗" at bounding box center [167, 199] width 58 height 54
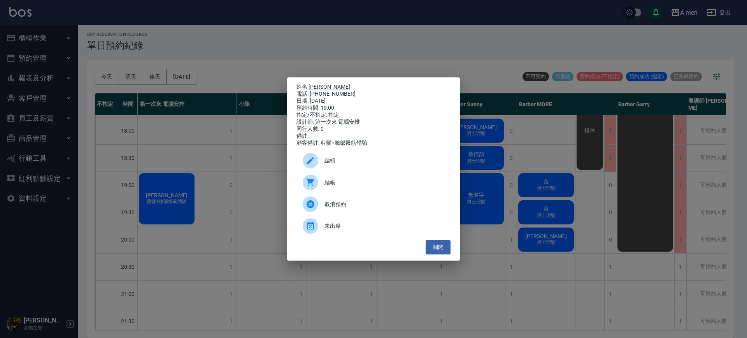
click at [355, 164] on span "編輯" at bounding box center [384, 161] width 120 height 8
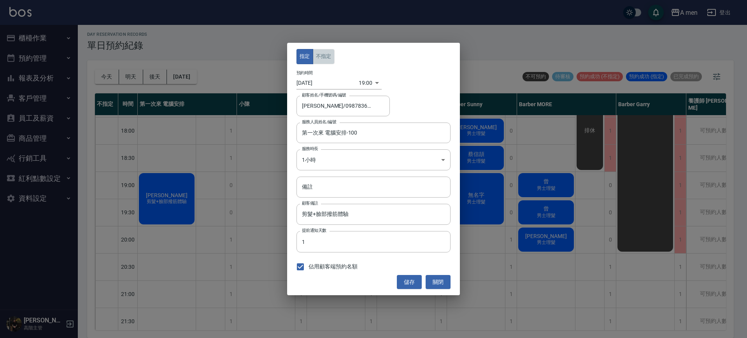
click at [327, 63] on button "不指定" at bounding box center [324, 56] width 22 height 15
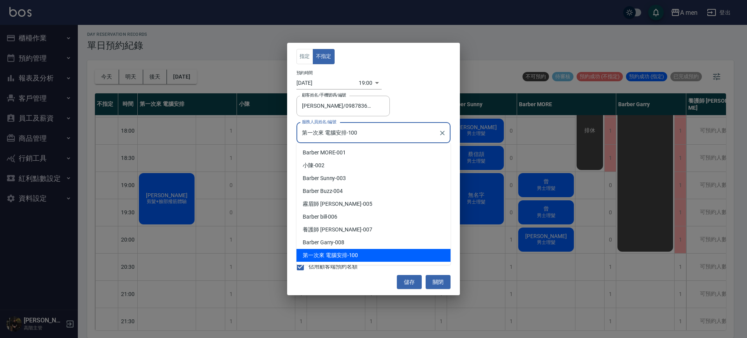
click at [350, 129] on input "第一次來 電腦安排-100" at bounding box center [367, 133] width 135 height 14
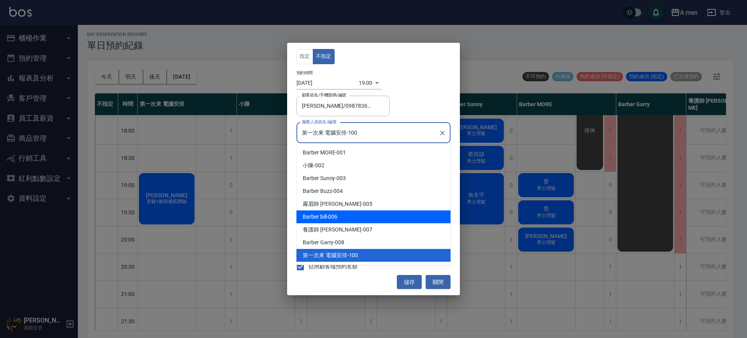
click at [353, 213] on div "Barber bill -006" at bounding box center [373, 216] width 154 height 13
type input "Barber bill-006"
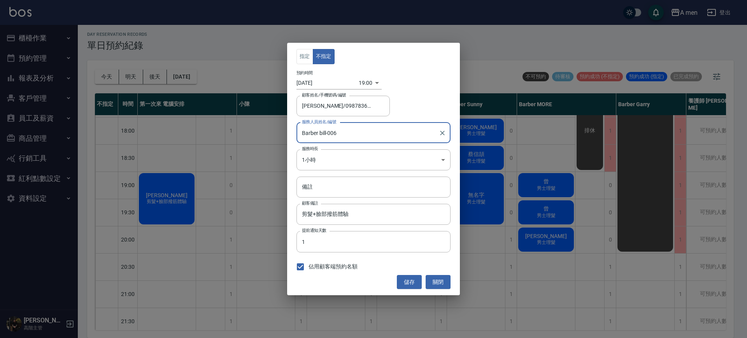
click at [409, 96] on div "顧客姓名/手機號碼/編號 朱偉文/0987836463 顧客姓名/手機號碼/編號" at bounding box center [373, 106] width 154 height 21
click at [409, 278] on button "儲存" at bounding box center [409, 282] width 25 height 14
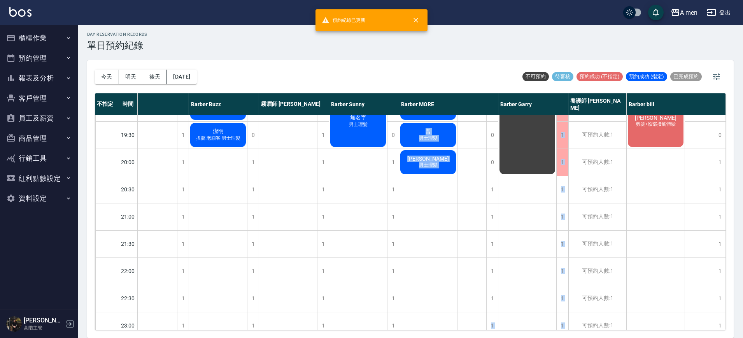
scroll to position [473, 93]
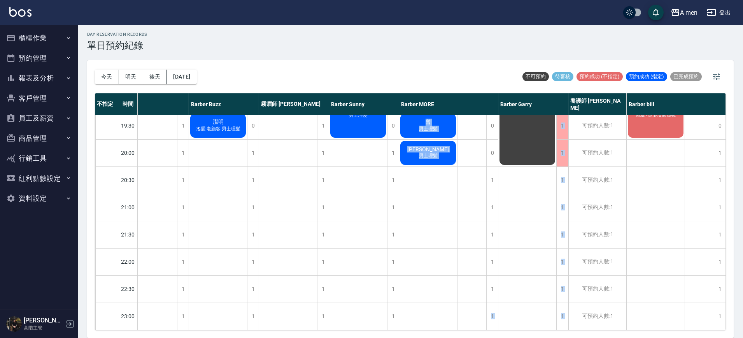
drag, startPoint x: 500, startPoint y: 311, endPoint x: 407, endPoint y: 331, distance: 94.8
click at [407, 331] on div "今天 明天 後天 2025/09/17 不可預約 待審核 預約成功 (不指定) 預約成功 (指定) 已完成預約 不指定 時間 第一次來 電腦安排 小陳 Bar…" at bounding box center [410, 199] width 646 height 278
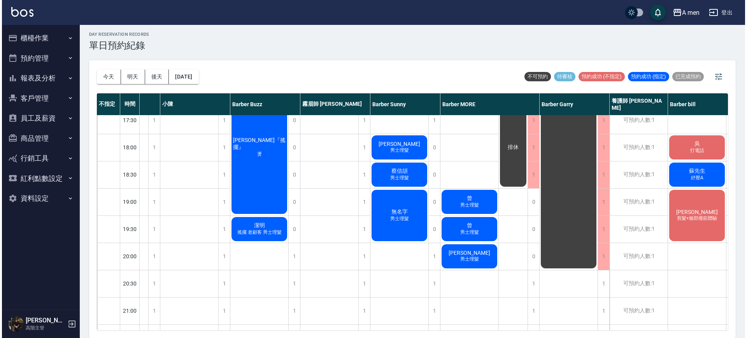
scroll to position [363, 73]
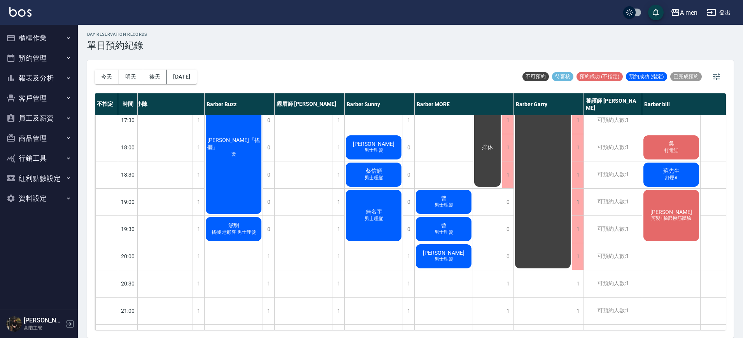
click at [664, 214] on span "朱偉文" at bounding box center [671, 212] width 45 height 6
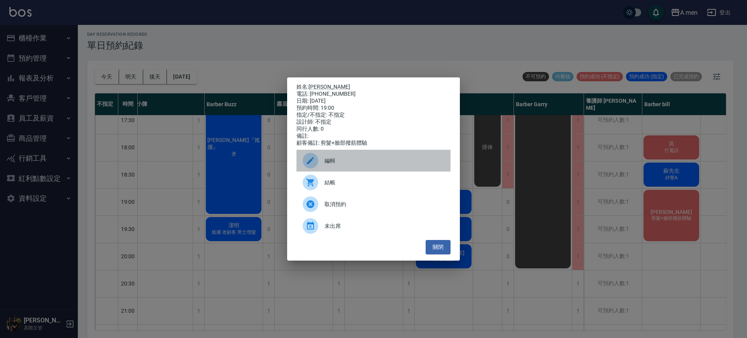
click at [418, 160] on span "編輯" at bounding box center [384, 161] width 120 height 8
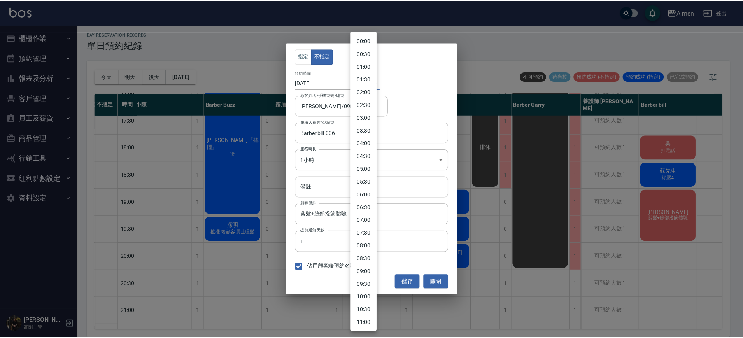
scroll to position [322, 0]
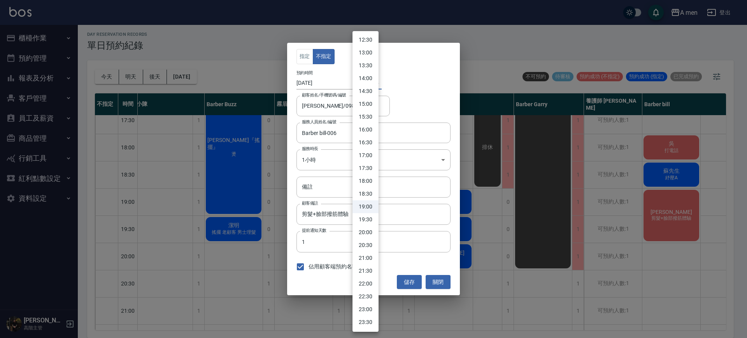
drag, startPoint x: 364, startPoint y: 88, endPoint x: 441, endPoint y: 78, distance: 78.1
click at [441, 78] on body "A men 登出 櫃檯作業 打帳單 帳單列表 營業儀表板 現金收支登錄 高階收支登錄 材料自購登錄 每日結帳 排班表 現場電腦打卡 掃碼打卡 預約管理 預約管…" at bounding box center [373, 168] width 747 height 340
click at [432, 117] on div at bounding box center [373, 169] width 747 height 338
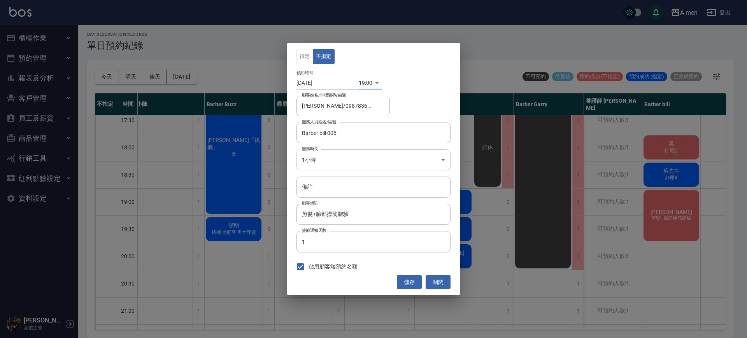
click at [424, 157] on body "A men 登出 櫃檯作業 打帳單 帳單列表 營業儀表板 現金收支登錄 高階收支登錄 材料自購登錄 每日結帳 排班表 現場電腦打卡 掃碼打卡 預約管理 預約管…" at bounding box center [373, 168] width 747 height 340
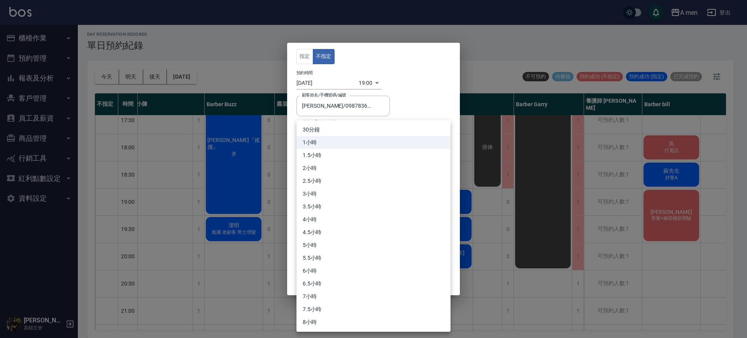
click at [422, 124] on li "30分鐘" at bounding box center [373, 129] width 154 height 13
type input "1"
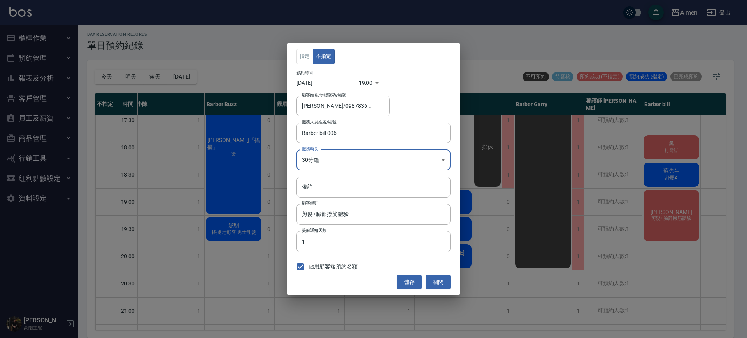
click at [422, 95] on div "指定 不指定 預約時間 2025/09/17 19:00 1758106800000 顧客姓名/手機號碼/編號 朱偉文/0987836463 顧客姓名/手機號…" at bounding box center [373, 169] width 173 height 252
click at [420, 280] on button "儲存" at bounding box center [409, 282] width 25 height 14
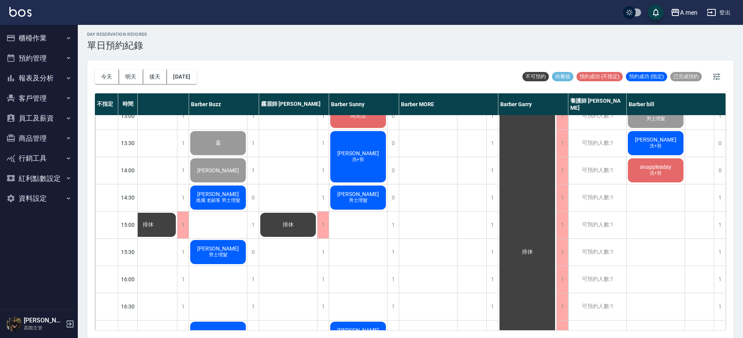
scroll to position [121, 93]
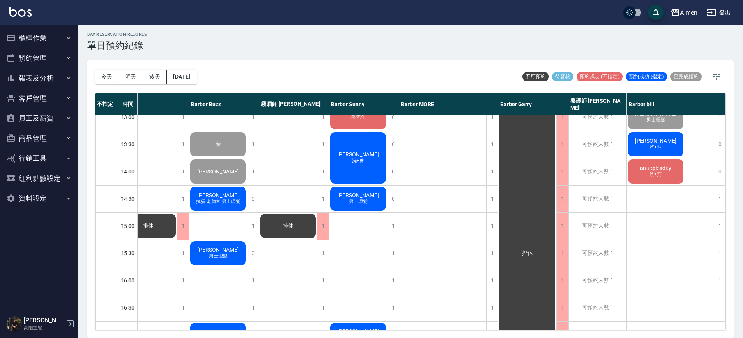
click at [727, 201] on div "今天 明天 後天 2025/09/17 不可預約 待審核 預約成功 (不指定) 預約成功 (指定) 已完成預約 不指定 時間 第一次來 電腦安排 小陳 Bar…" at bounding box center [410, 199] width 646 height 278
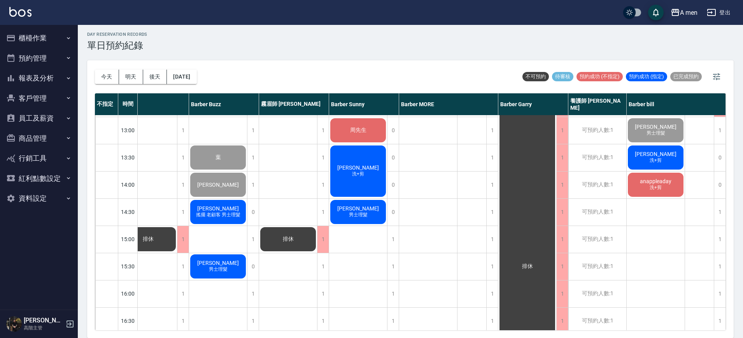
scroll to position [0, 93]
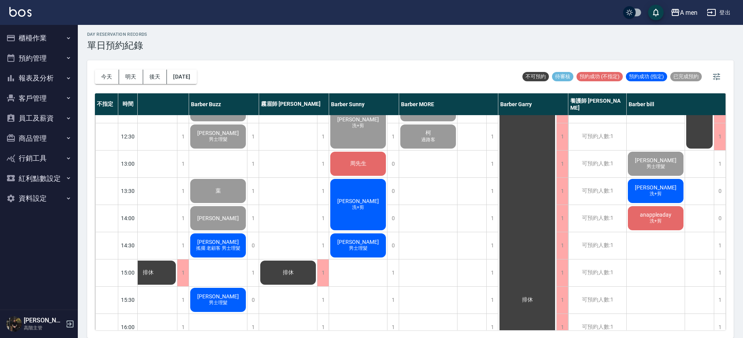
scroll to position [69, 93]
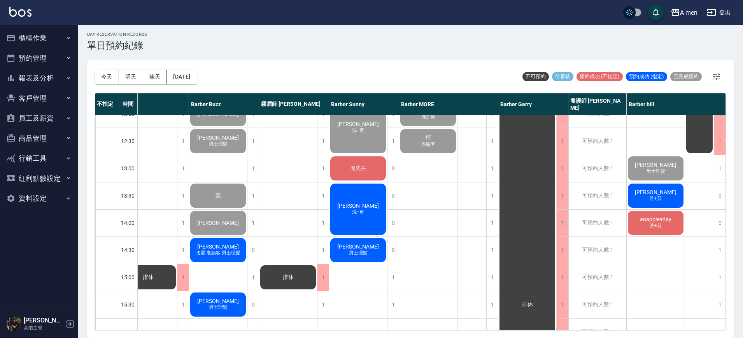
click at [637, 195] on div "林長逸 洗+剪" at bounding box center [656, 195] width 58 height 26
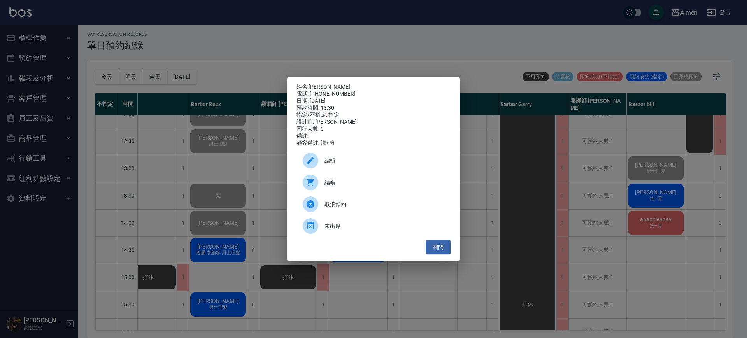
click at [637, 195] on div "姓名: 林長逸 電話: 0926788329 日期: 2025/09/17 預約時間: 13:30 指定/不指定: 指定 設計師: Barber bill 同…" at bounding box center [373, 169] width 747 height 338
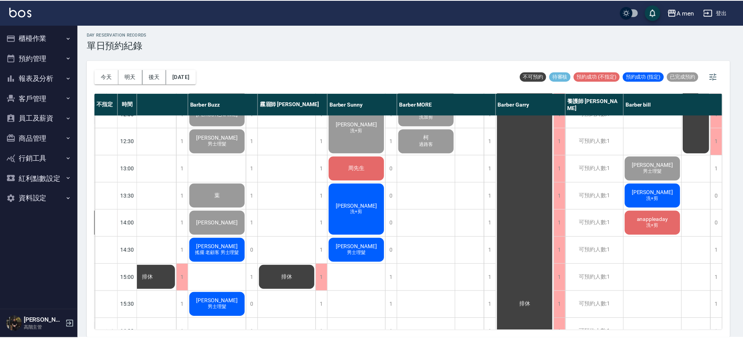
scroll to position [69, 89]
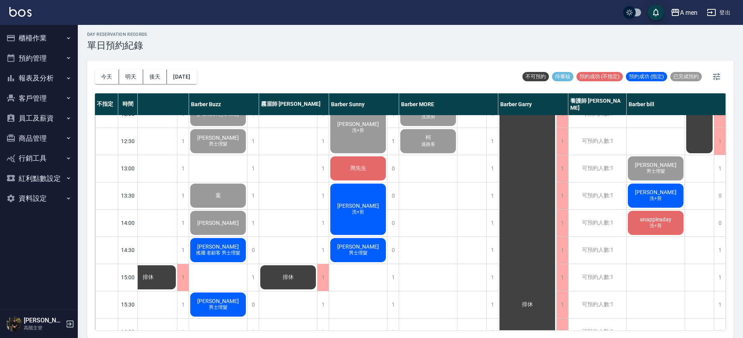
click at [666, 201] on div "林長逸 洗+剪" at bounding box center [656, 195] width 58 height 26
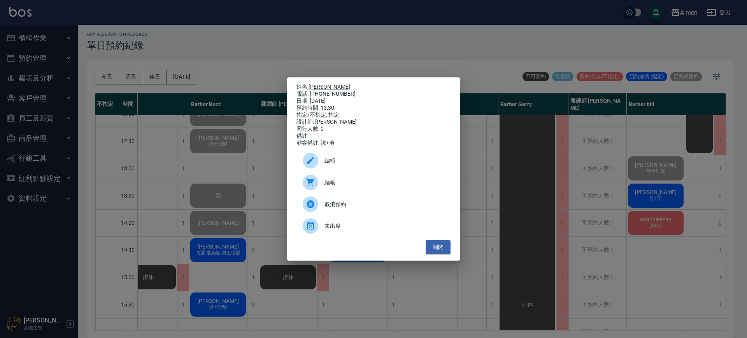
click at [317, 86] on link "[PERSON_NAME]" at bounding box center [329, 87] width 42 height 6
click at [446, 246] on button "關閉" at bounding box center [438, 247] width 25 height 14
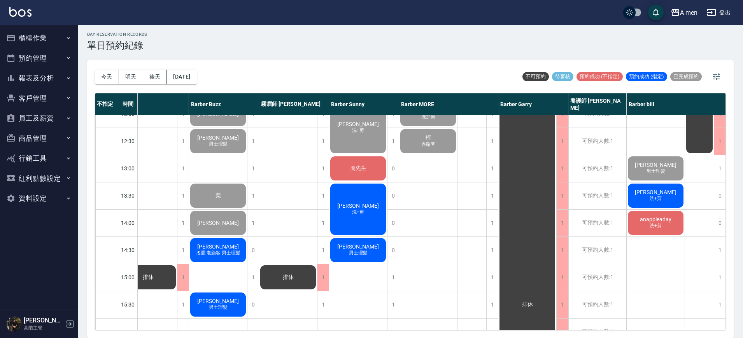
click at [669, 200] on div "林長逸 洗+剪" at bounding box center [656, 195] width 58 height 26
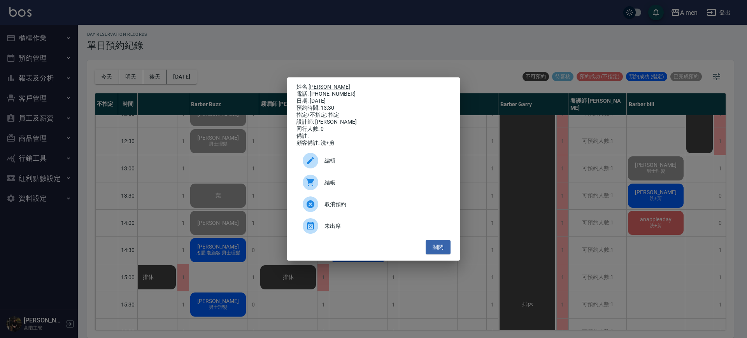
click at [402, 190] on div "結帳" at bounding box center [373, 183] width 154 height 22
click at [442, 253] on button "關閉" at bounding box center [438, 247] width 25 height 14
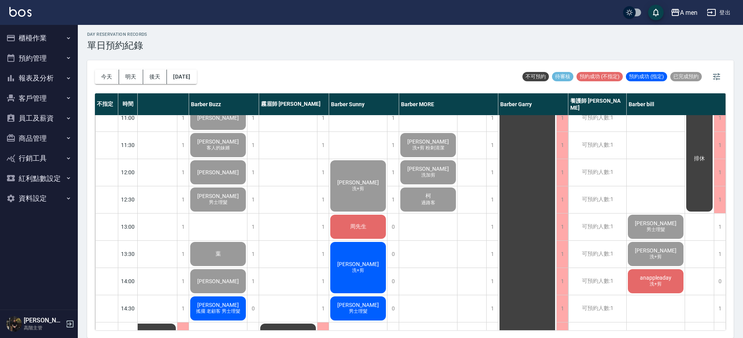
scroll to position [2, 89]
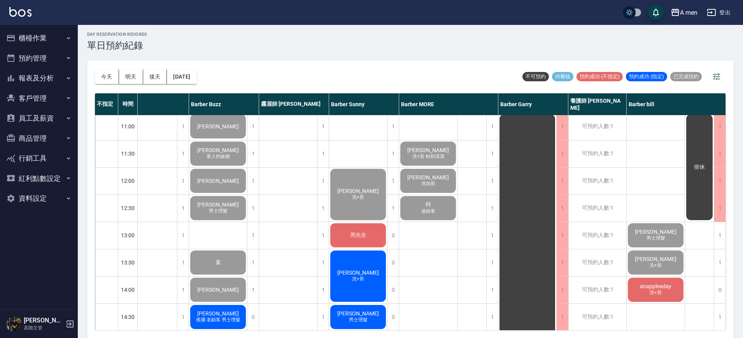
drag, startPoint x: 713, startPoint y: 132, endPoint x: 565, endPoint y: 335, distance: 251.1
click at [565, 335] on div "今天 明天 後天 2025/09/17 不可預約 待審核 預約成功 (不指定) 預約成功 (指定) 已完成預約 不指定 時間 第一次來 電腦安排 小陳 Bar…" at bounding box center [410, 199] width 646 height 278
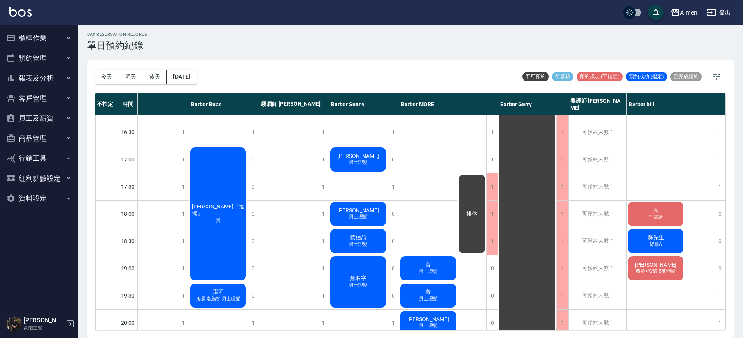
scroll to position [292, 89]
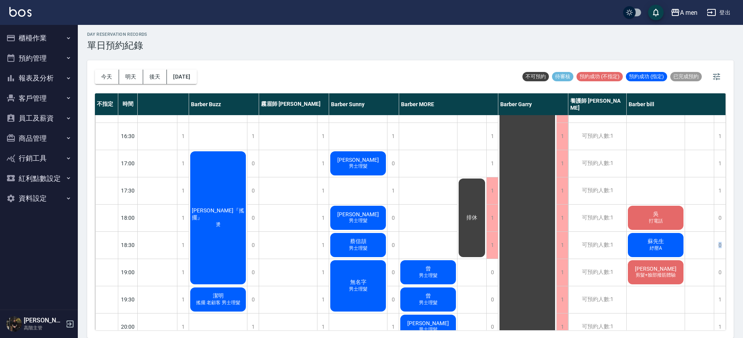
drag, startPoint x: 727, startPoint y: 210, endPoint x: 723, endPoint y: 245, distance: 34.9
click at [723, 245] on div "今天 明天 後天 2025/09/17 不可預約 待審核 預約成功 (不指定) 預約成功 (指定) 已完成預約 不指定 時間 第一次來 電腦安排 小陳 Bar…" at bounding box center [410, 199] width 646 height 278
click at [729, 220] on div "今天 明天 後天 2025/09/17 不可預約 待審核 預約成功 (不指定) 預約成功 (指定) 已完成預約 不指定 時間 第一次來 電腦安排 小陳 Bar…" at bounding box center [410, 199] width 646 height 278
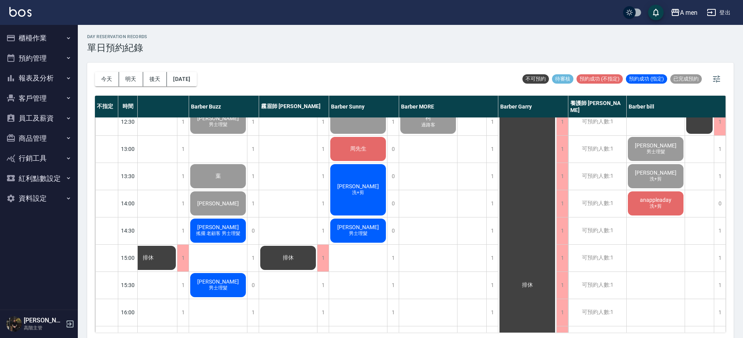
scroll to position [97, 89]
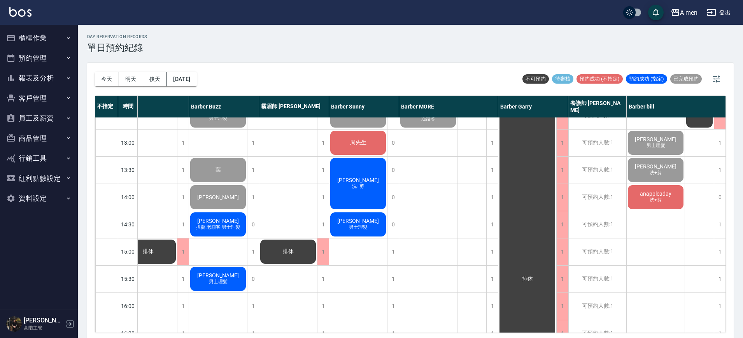
click at [351, 185] on span "洗+剪" at bounding box center [357, 186] width 15 height 7
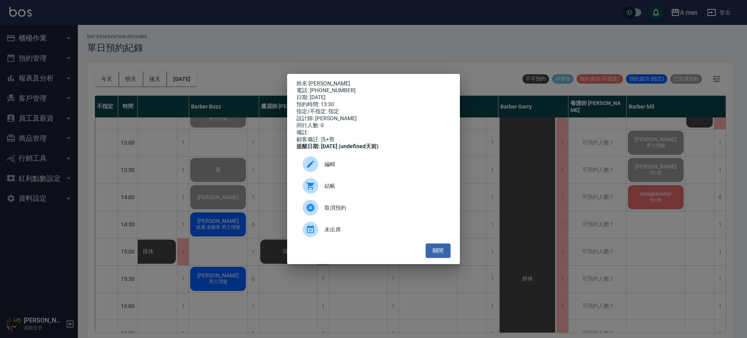
click at [335, 187] on span "結帳" at bounding box center [384, 186] width 120 height 8
click at [446, 258] on button "關閉" at bounding box center [438, 250] width 25 height 14
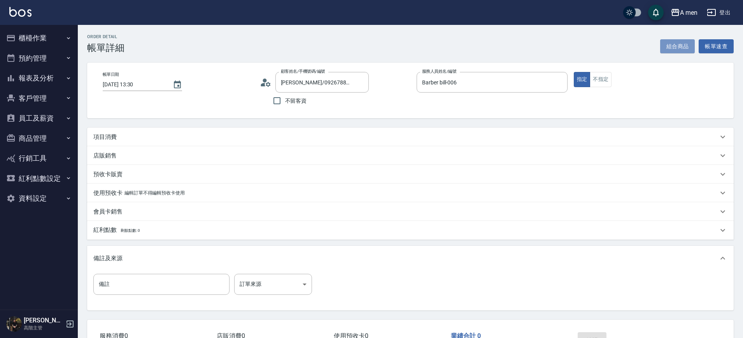
click at [672, 45] on button "組合商品" at bounding box center [677, 46] width 35 height 14
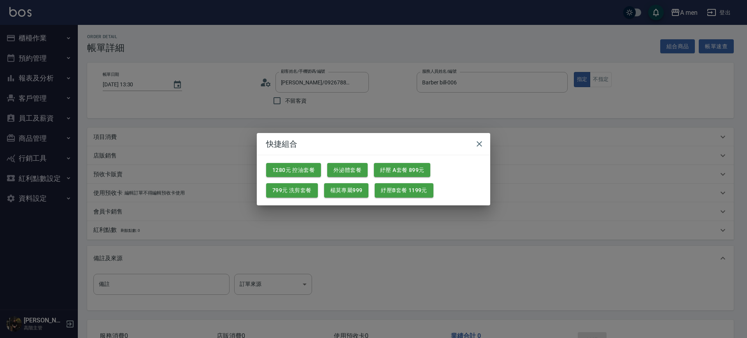
click at [285, 197] on div "1280元 控油套餐 外泌體套餐 紓壓 A套餐 899元 799元 洗剪套餐 楊莫專屬999 紓壓B套餐 1199元" at bounding box center [373, 180] width 233 height 50
click at [289, 193] on button "799元 洗剪套餐" at bounding box center [292, 190] width 52 height 14
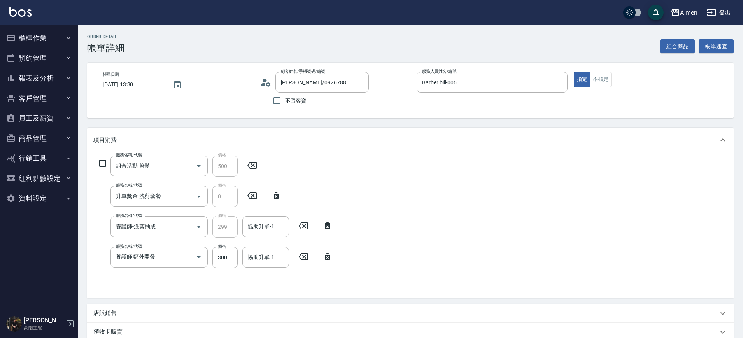
click at [327, 255] on icon at bounding box center [327, 256] width 5 height 7
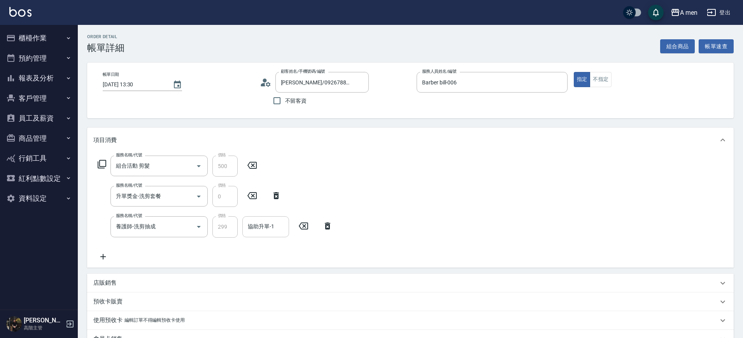
click at [259, 226] on div "協助升單-1 協助升單-1" at bounding box center [265, 226] width 47 height 21
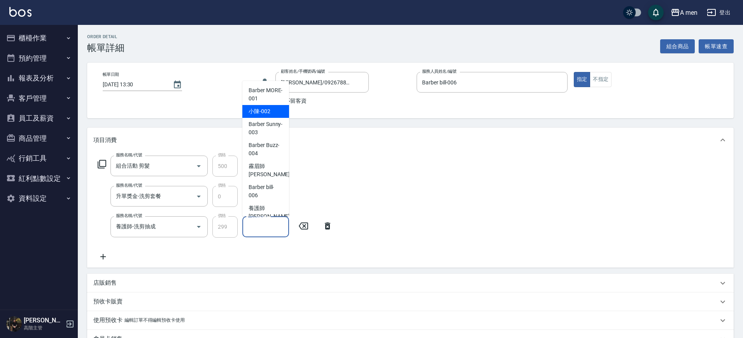
click at [266, 107] on span "小陳 -002" at bounding box center [260, 111] width 22 height 8
type input "小陳-002"
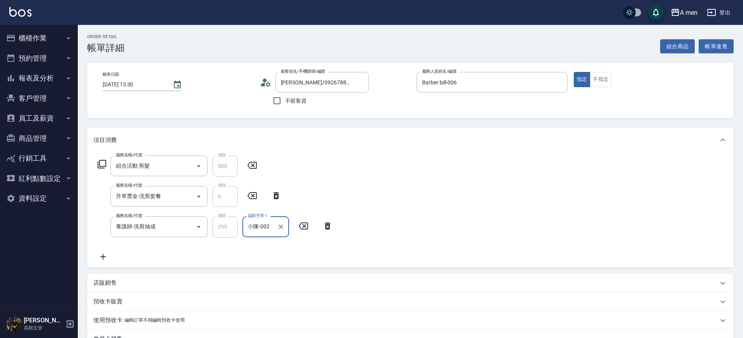
click at [449, 169] on div "服務名稱/代號 組合活動 剪髮 服務名稱/代號 價格 500 價格 服務名稱/代號 升單獎金-洗剪套餐 服務名稱/代號 價格 0 價格 服務名稱/代號 養護師…" at bounding box center [410, 209] width 646 height 115
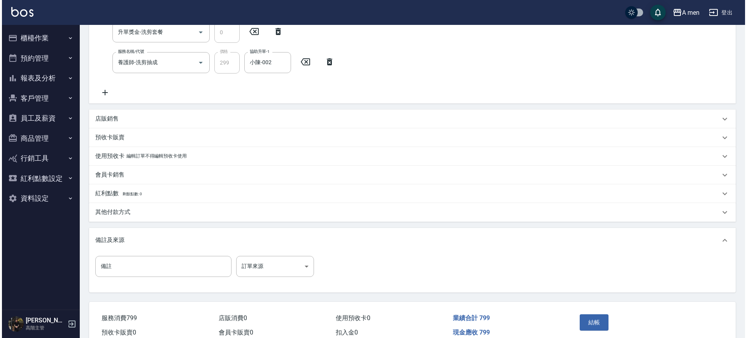
scroll to position [165, 0]
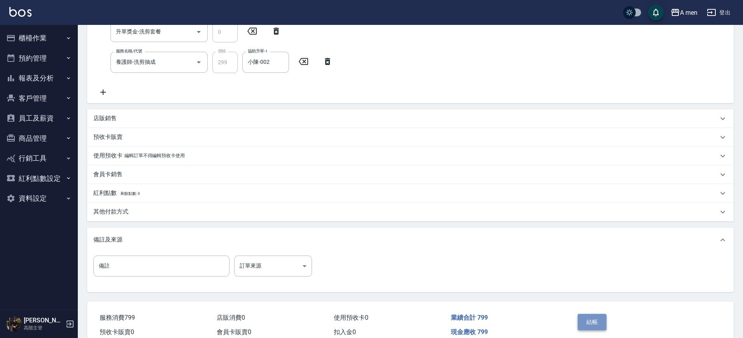
click at [590, 322] on button "結帳" at bounding box center [592, 322] width 29 height 16
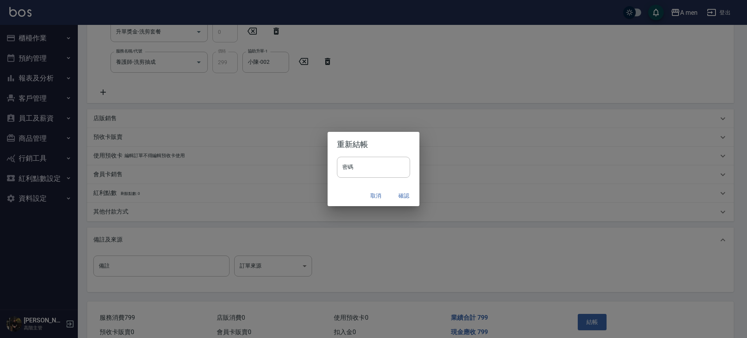
click at [403, 192] on button "確認" at bounding box center [403, 196] width 25 height 14
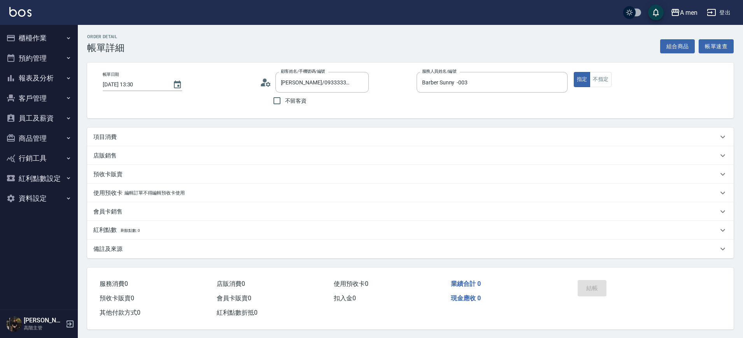
click at [202, 133] on div "項目消費" at bounding box center [405, 137] width 625 height 8
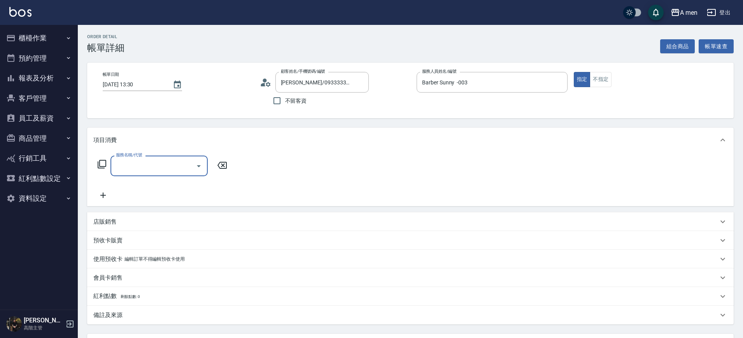
click at [144, 159] on input "服務名稱/代號" at bounding box center [153, 166] width 79 height 14
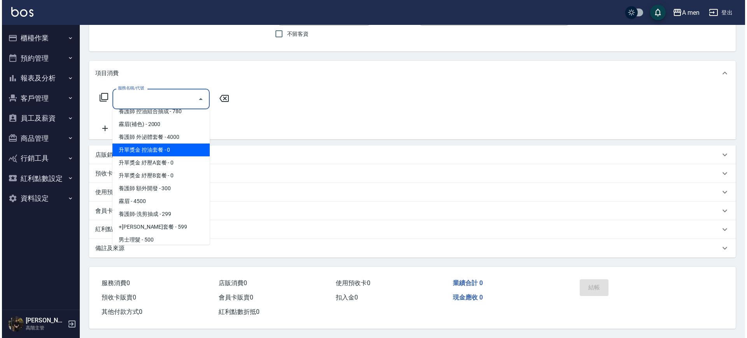
scroll to position [146, 0]
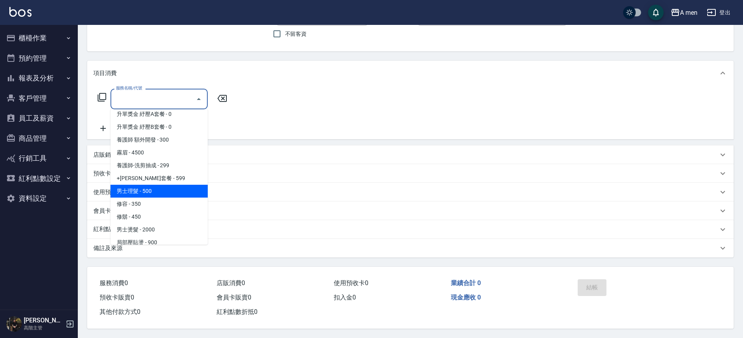
click at [159, 188] on span "男士理髮 - 500" at bounding box center [158, 191] width 97 height 13
type input "男士理髮(A01)"
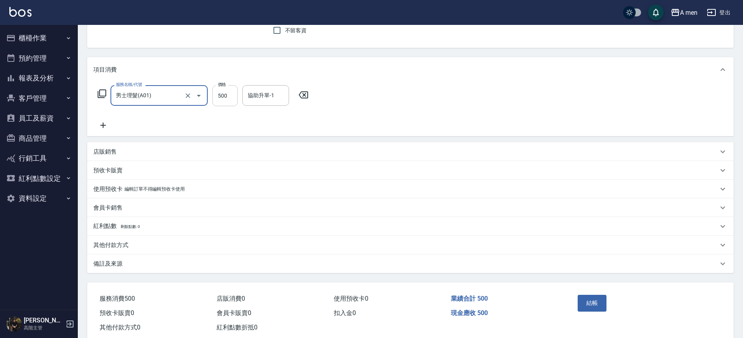
click at [225, 92] on input "500" at bounding box center [224, 95] width 25 height 21
type input "600"
click at [590, 300] on button "結帳" at bounding box center [592, 303] width 29 height 16
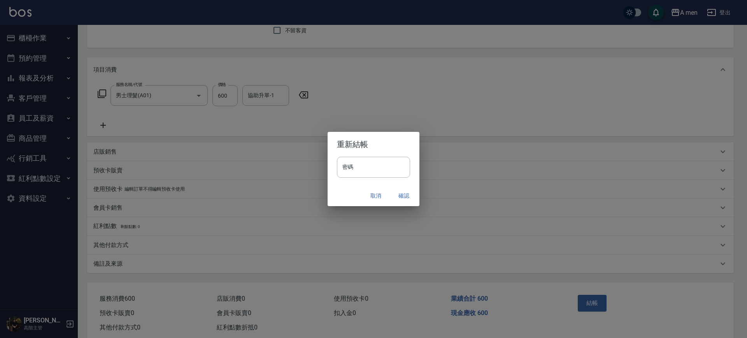
click at [398, 198] on button "確認" at bounding box center [403, 196] width 25 height 14
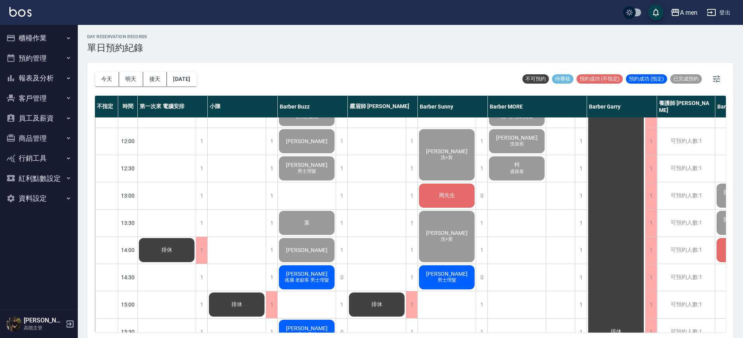
scroll to position [97, 0]
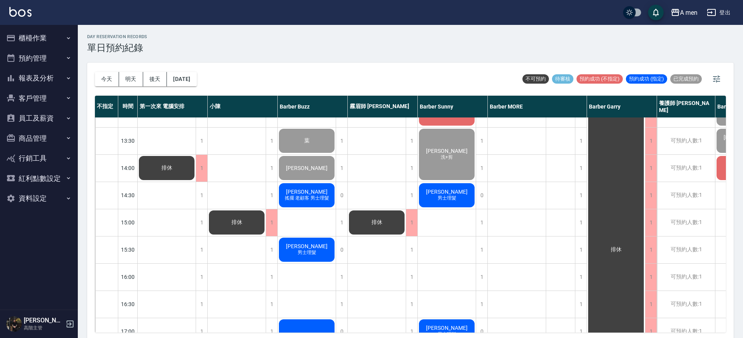
scroll to position [97, 0]
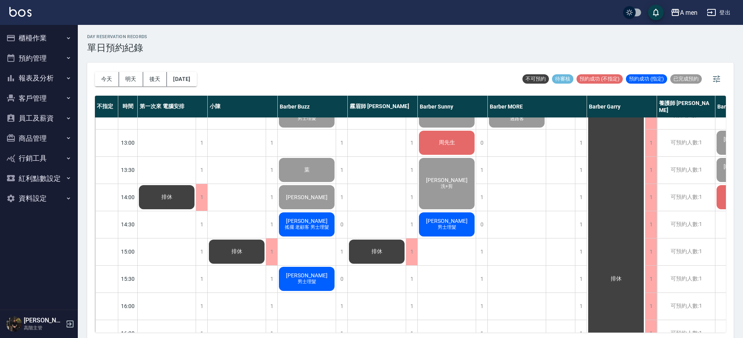
click at [400, 38] on div "day Reservation records 單日預約紀錄" at bounding box center [410, 43] width 646 height 19
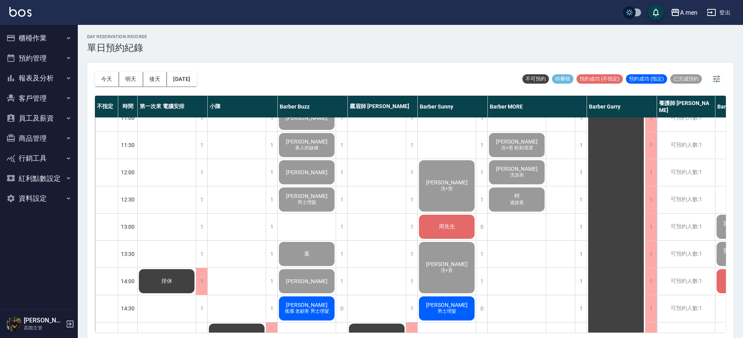
scroll to position [0, 0]
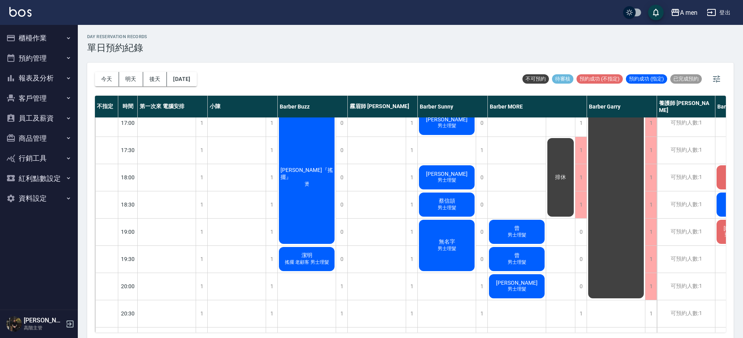
scroll to position [334, 0]
click at [205, 230] on div "1" at bounding box center [202, 232] width 12 height 27
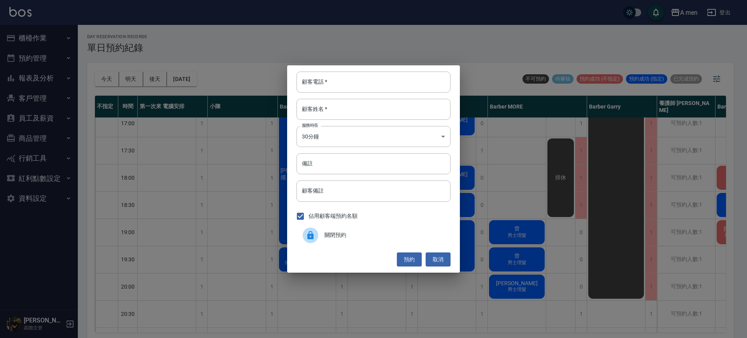
click at [324, 232] on div at bounding box center [314, 236] width 22 height 16
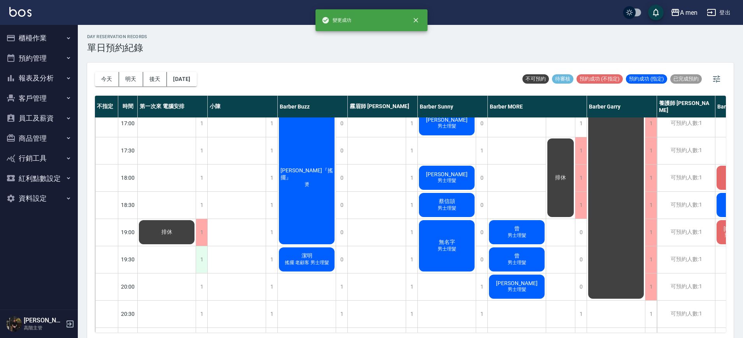
click at [200, 255] on div "1" at bounding box center [202, 259] width 12 height 27
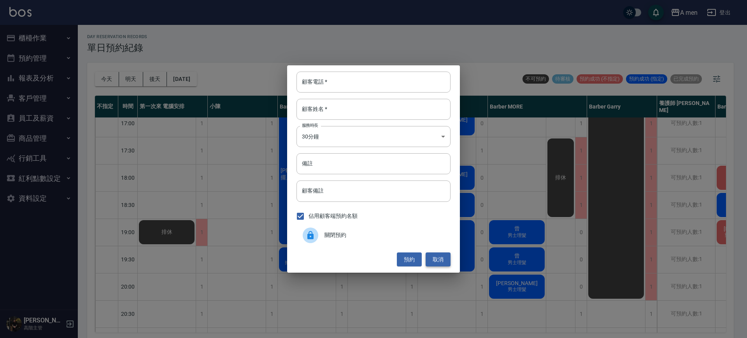
click at [445, 258] on button "取消" at bounding box center [438, 259] width 25 height 14
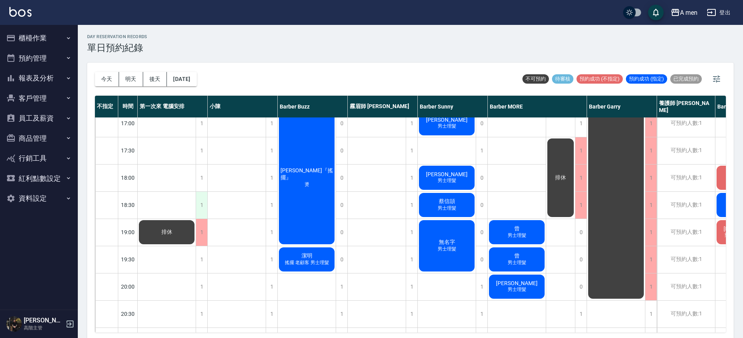
click at [201, 209] on div "1" at bounding box center [202, 205] width 12 height 27
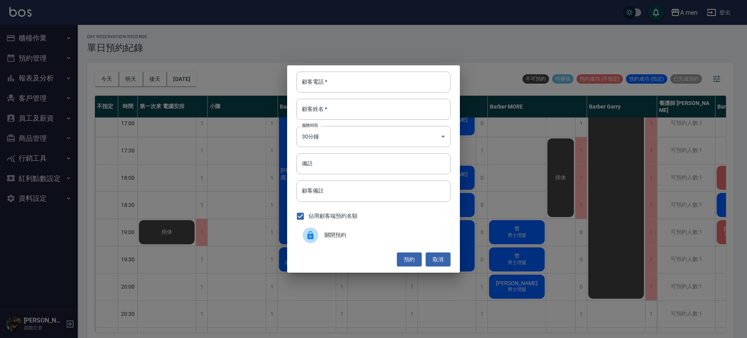
click at [333, 237] on span "關閉預約" at bounding box center [384, 235] width 120 height 8
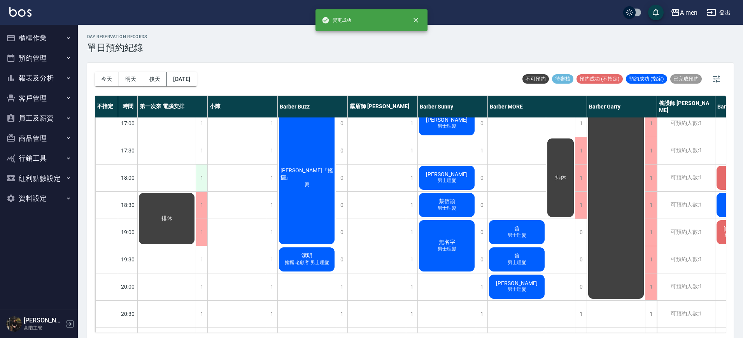
click at [201, 175] on div "1" at bounding box center [202, 178] width 12 height 27
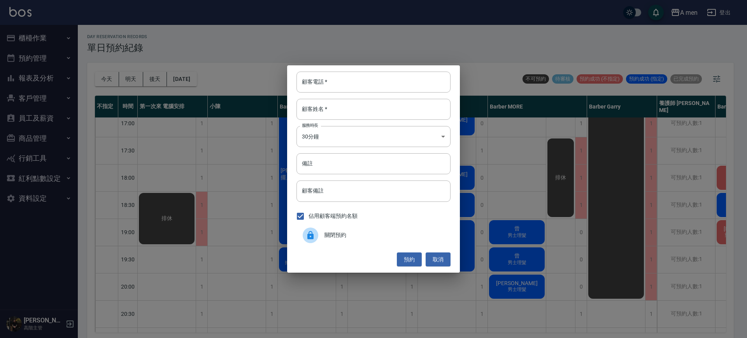
click at [339, 240] on div "關閉預約" at bounding box center [373, 235] width 154 height 22
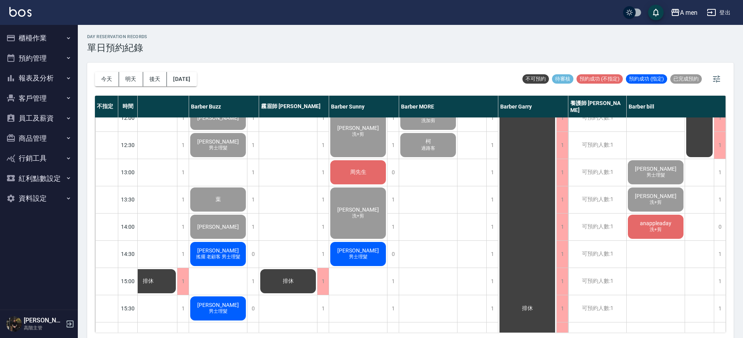
scroll to position [68, 93]
click at [645, 223] on span "anappleaday" at bounding box center [655, 223] width 35 height 6
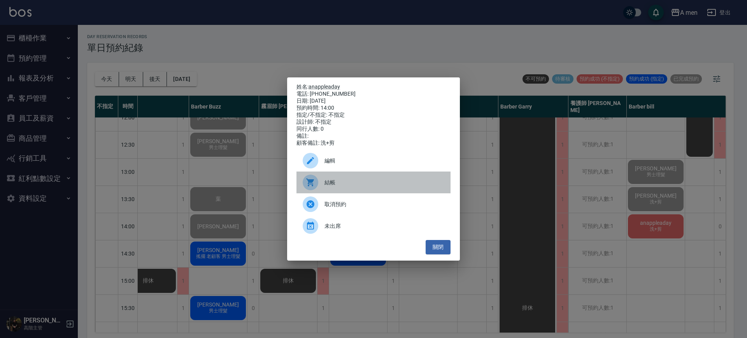
click at [335, 190] on div "結帳" at bounding box center [373, 183] width 154 height 22
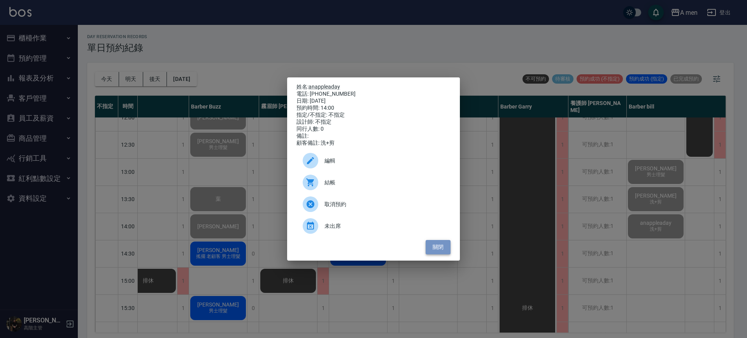
click at [441, 248] on button "關閉" at bounding box center [438, 247] width 25 height 14
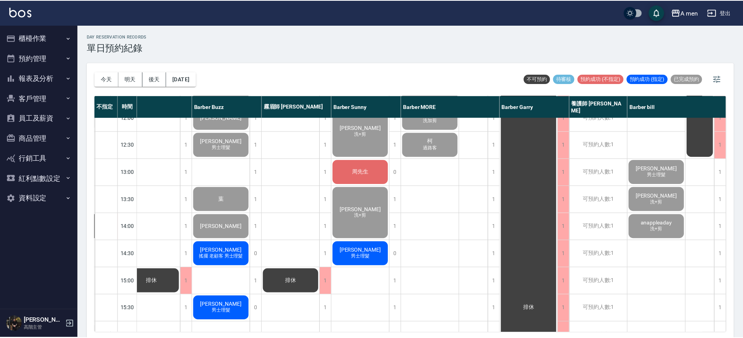
scroll to position [68, 89]
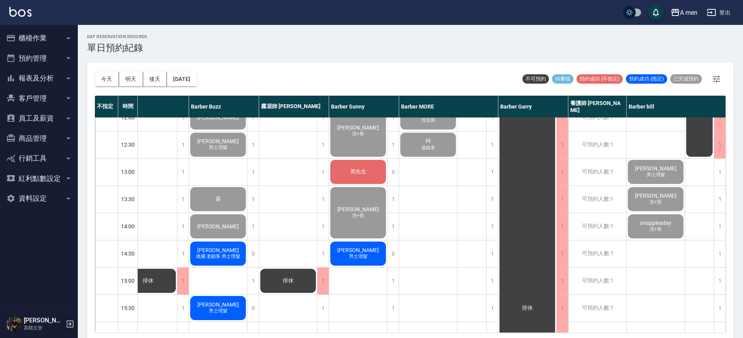
click at [355, 172] on span "周先生" at bounding box center [357, 171] width 19 height 7
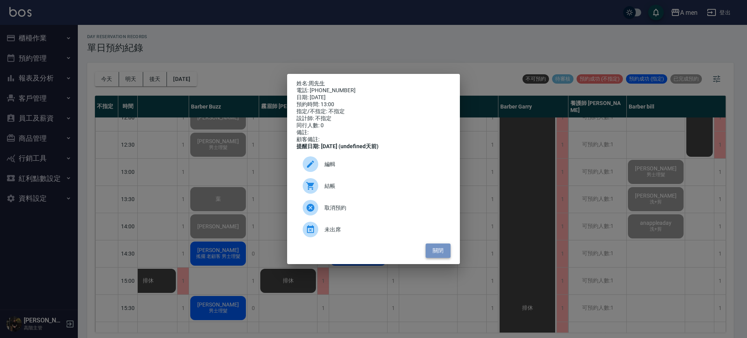
click at [432, 250] on button "關閉" at bounding box center [438, 250] width 25 height 14
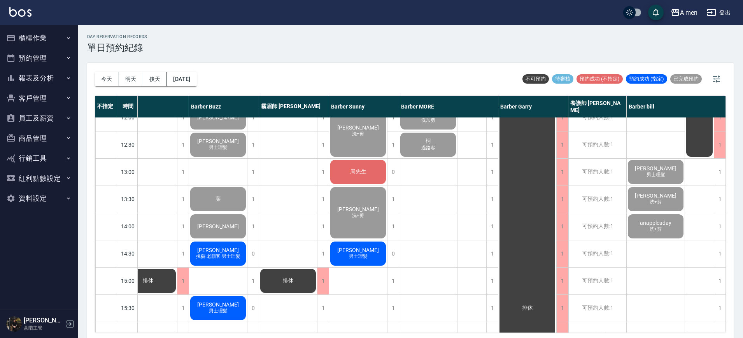
click at [364, 257] on span "男士理髮" at bounding box center [358, 256] width 22 height 7
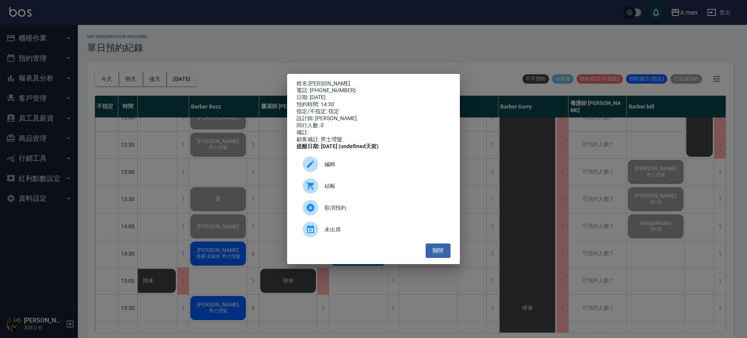
click at [409, 297] on div "姓名: [PERSON_NAME] 電話: [PHONE_NUMBER] 日期: [DATE] 預約時間: 14:30 指定/不指定: 指定 設計師: [PE…" at bounding box center [373, 169] width 747 height 338
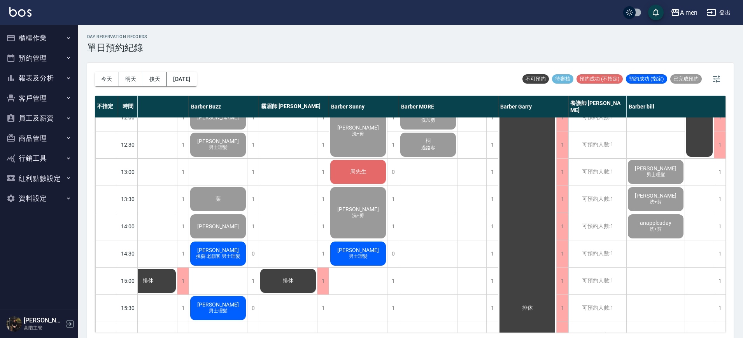
click at [351, 259] on span "男士理髮" at bounding box center [358, 256] width 22 height 7
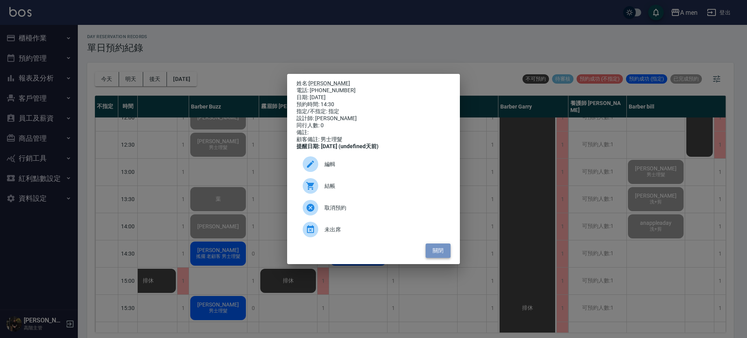
click at [434, 253] on button "關閉" at bounding box center [438, 250] width 25 height 14
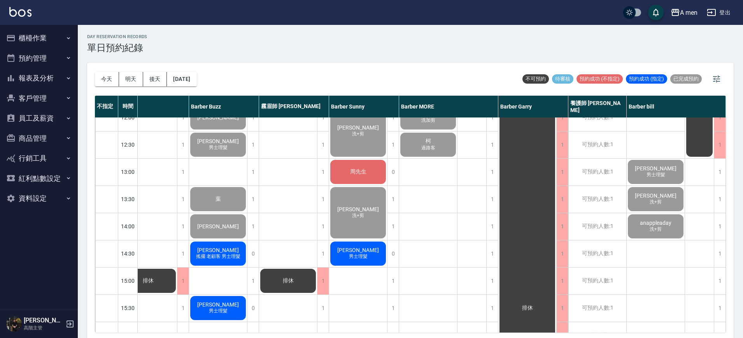
click at [343, 166] on div "周先生" at bounding box center [358, 172] width 58 height 26
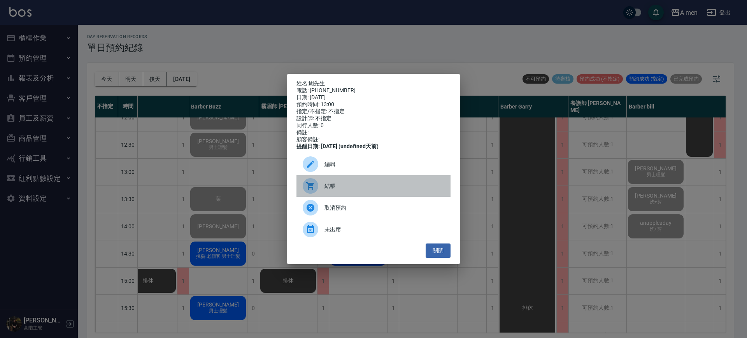
click at [344, 189] on span "結帳" at bounding box center [384, 186] width 120 height 8
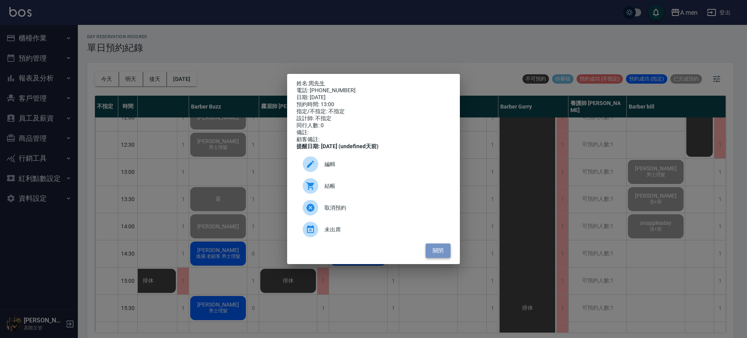
click at [433, 250] on button "關閉" at bounding box center [438, 250] width 25 height 14
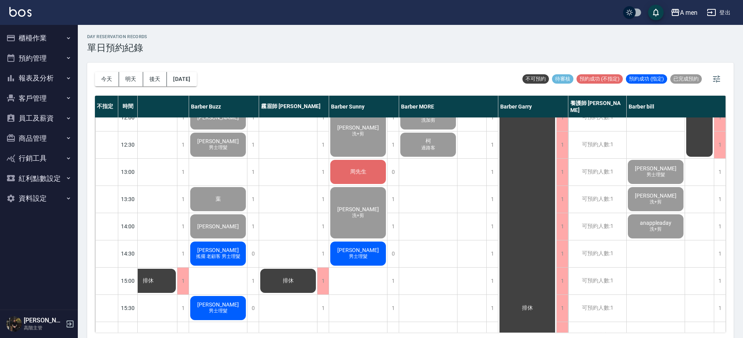
click at [366, 227] on div "[PERSON_NAME] 洗+剪" at bounding box center [358, 213] width 58 height 54
click at [363, 173] on span "周先生" at bounding box center [357, 171] width 19 height 7
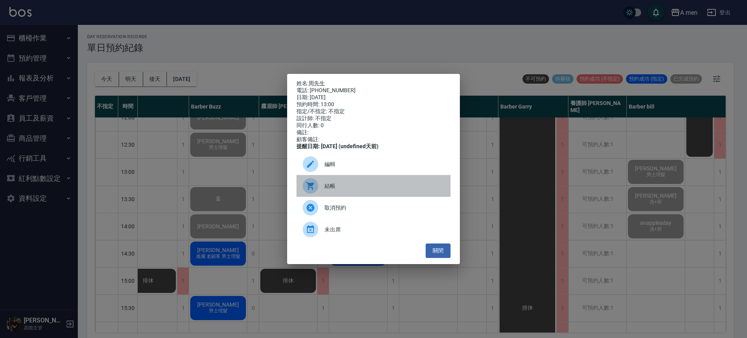
click at [357, 195] on div "結帳" at bounding box center [373, 186] width 154 height 22
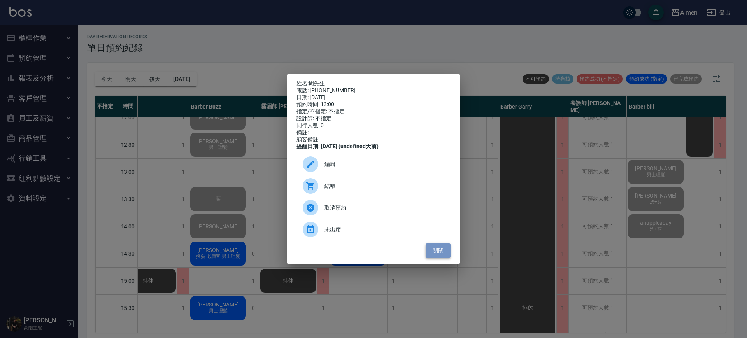
click at [442, 250] on button "關閉" at bounding box center [438, 250] width 25 height 14
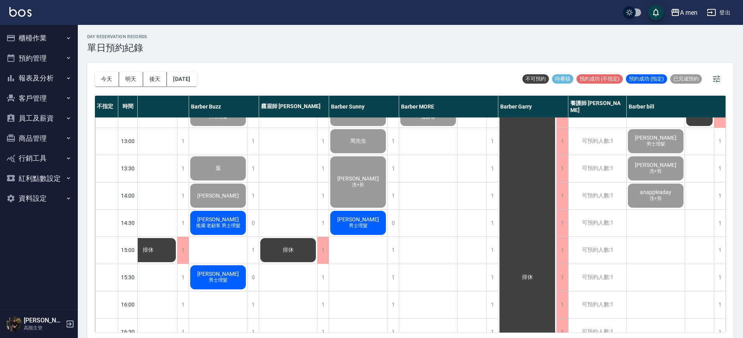
scroll to position [107, 89]
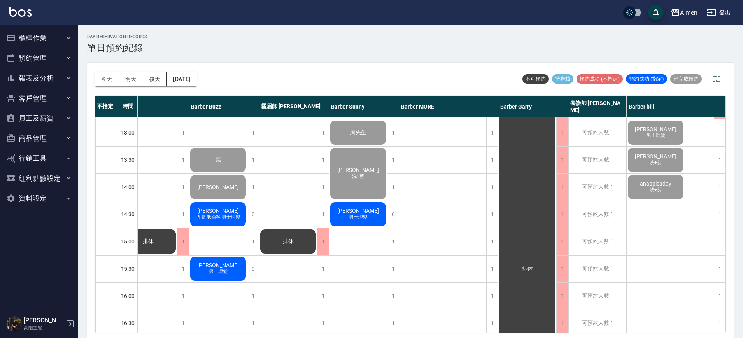
click at [356, 208] on span "[PERSON_NAME]" at bounding box center [358, 211] width 45 height 6
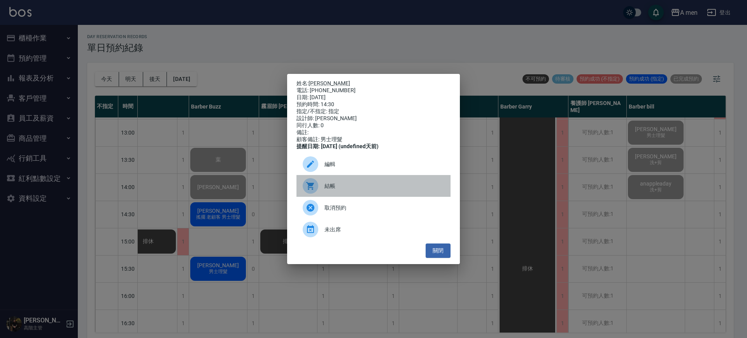
click at [346, 189] on span "結帳" at bounding box center [384, 186] width 120 height 8
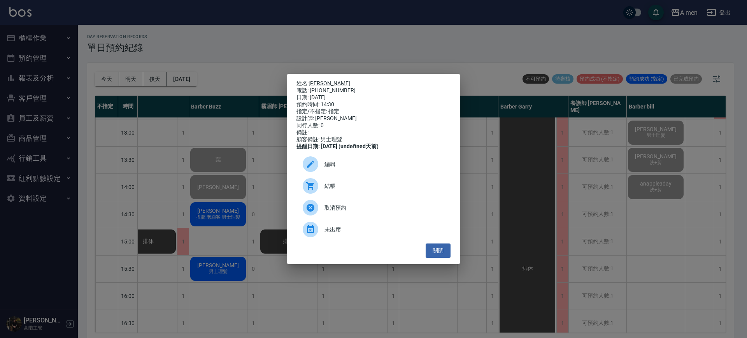
click at [438, 243] on ul "編輯 結帳 取消預約 未出席" at bounding box center [373, 196] width 154 height 93
click at [437, 247] on button "關閉" at bounding box center [438, 250] width 25 height 14
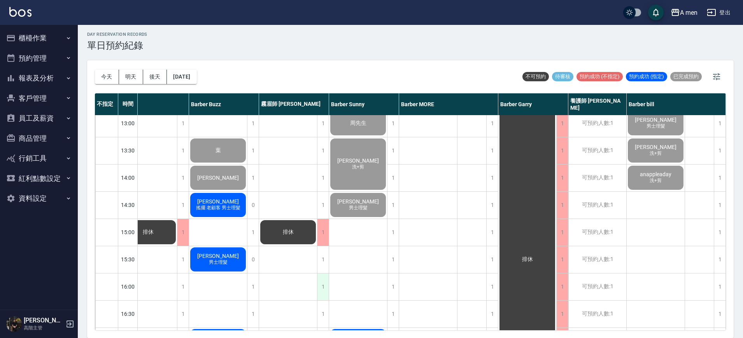
scroll to position [115, 89]
click at [233, 215] on div "楊國政 搖擺 老顧客 男士理髮" at bounding box center [218, 204] width 58 height 26
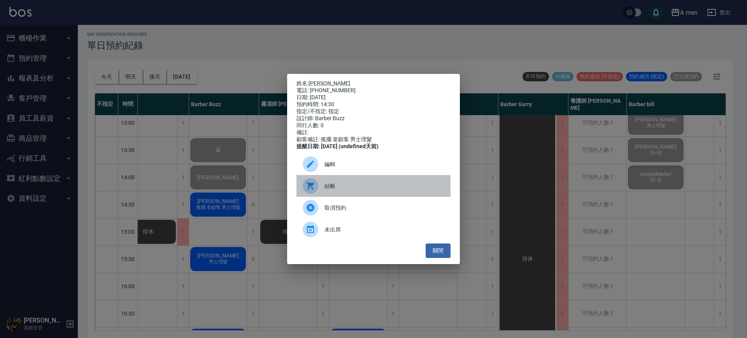
click at [322, 188] on div at bounding box center [314, 186] width 22 height 16
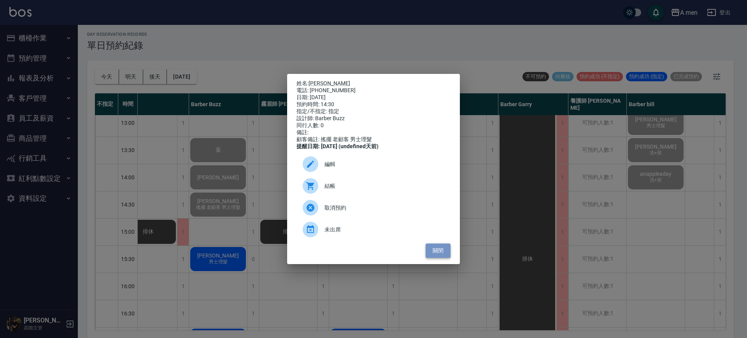
click at [436, 255] on button "關閉" at bounding box center [438, 250] width 25 height 14
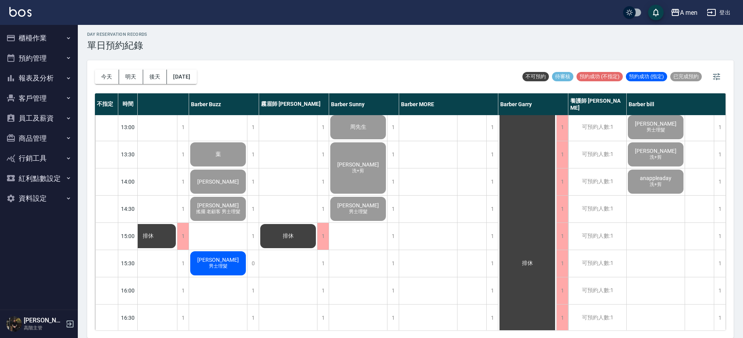
scroll to position [110, 93]
click at [219, 261] on span "wallace" at bounding box center [218, 260] width 45 height 6
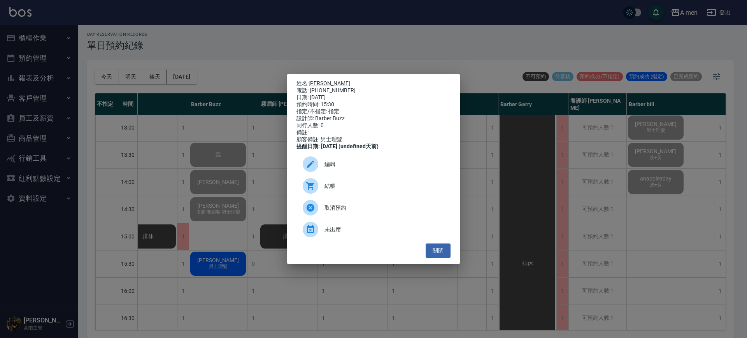
click at [333, 197] on div "結帳" at bounding box center [373, 186] width 154 height 22
click at [441, 254] on button "關閉" at bounding box center [438, 250] width 25 height 14
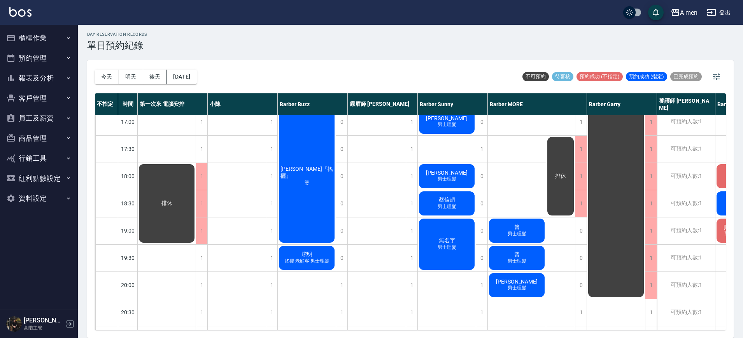
scroll to position [333, 0]
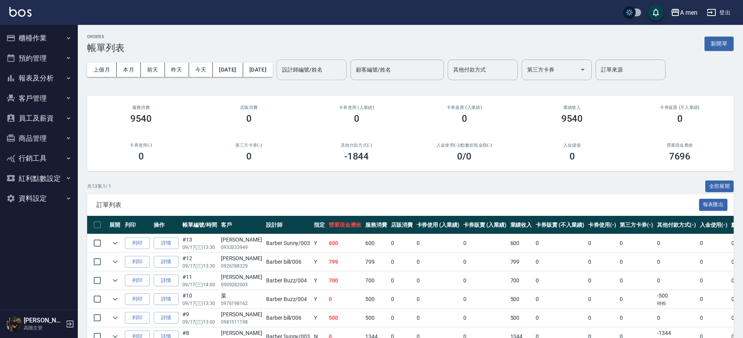
click at [341, 64] on div "設計師編號/姓名 設計師編號/姓名" at bounding box center [312, 70] width 70 height 21
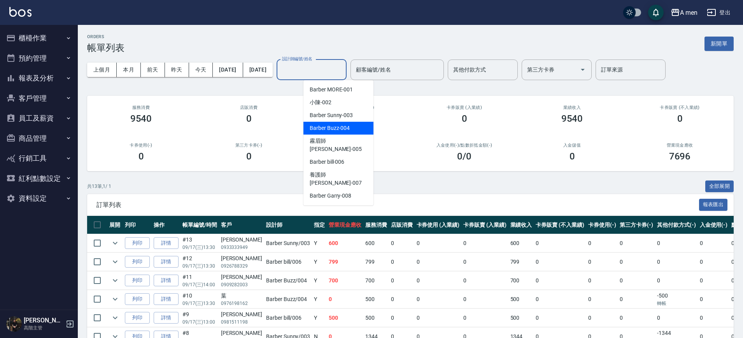
click at [341, 125] on span "Barber Buzz -004" at bounding box center [330, 128] width 40 height 8
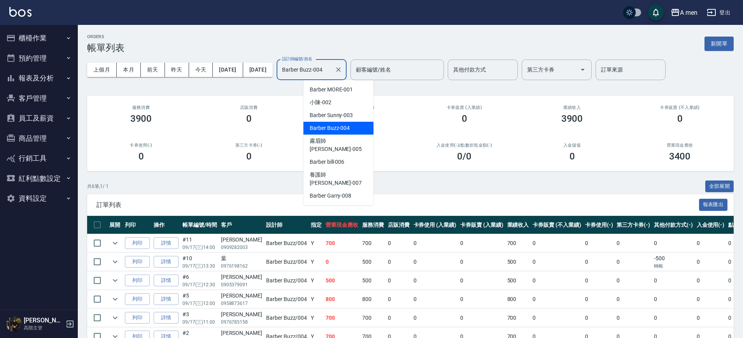
click at [331, 76] on input "Barber Buzz-004" at bounding box center [305, 70] width 51 height 14
click at [347, 117] on span "Barber Sunny -003" at bounding box center [331, 115] width 43 height 8
type input "Barber Sunny -003"
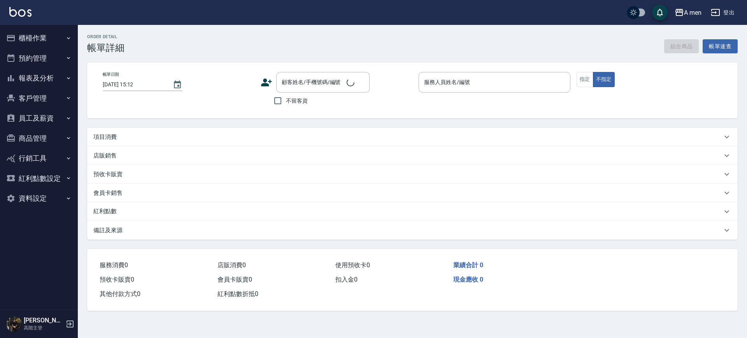
type input "[DATE] 14:00"
type input "Barber bill-006"
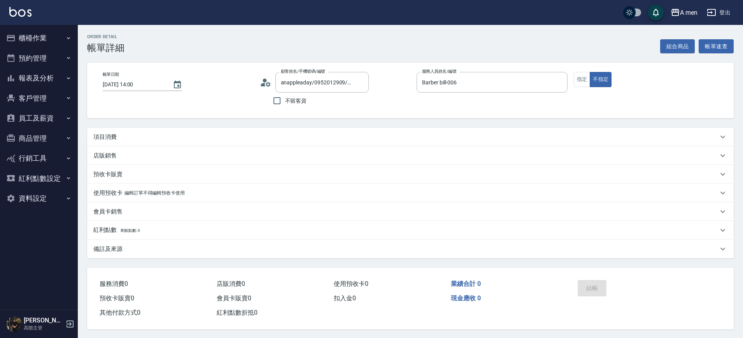
type input "anappleaday/0952012909/null"
click at [679, 45] on button "組合商品" at bounding box center [677, 46] width 35 height 14
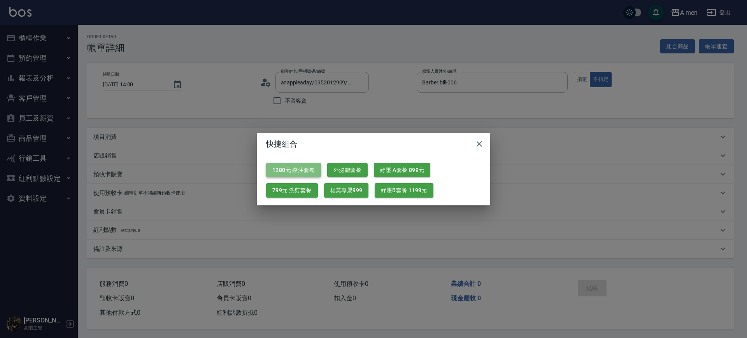
click at [294, 175] on button "1280元 控油套餐" at bounding box center [293, 170] width 55 height 14
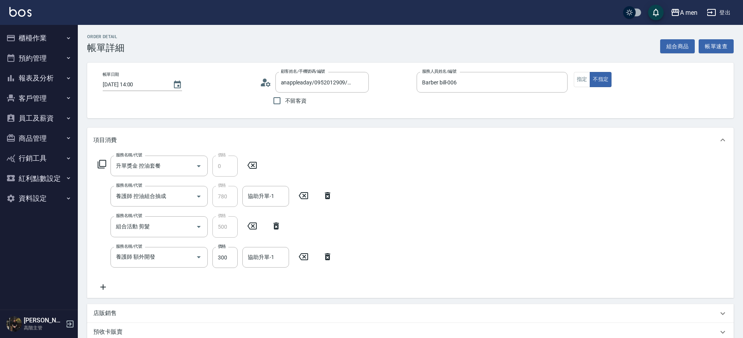
click at [328, 248] on div "服務名稱/代號 養護師 額外開發 服務名稱/代號 價格 300 價格 協助升單-1 協助升單-1" at bounding box center [215, 257] width 244 height 21
click at [329, 258] on icon at bounding box center [327, 256] width 19 height 9
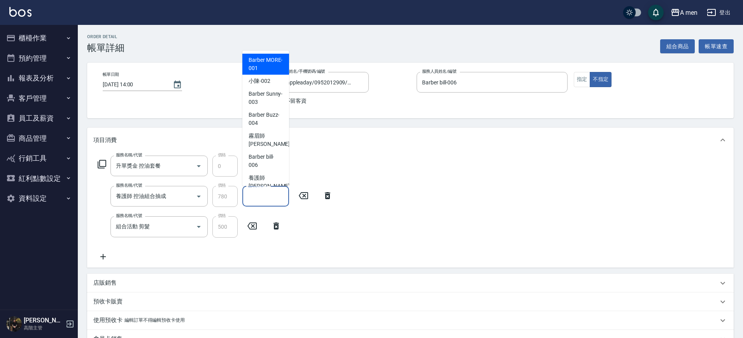
click at [255, 190] on input "協助升單-1" at bounding box center [266, 196] width 40 height 14
click at [279, 139] on div "霧眉師 小蔡 -005" at bounding box center [265, 140] width 47 height 21
type input "霧眉師 小蔡-005"
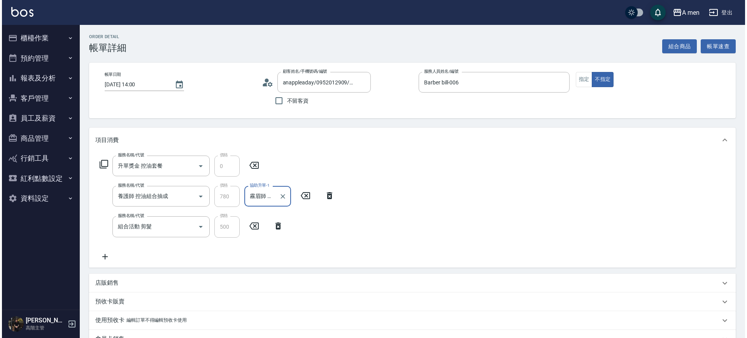
scroll to position [151, 0]
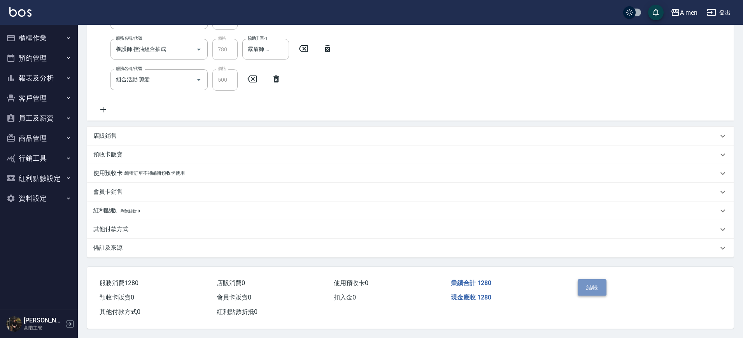
click at [595, 282] on button "結帳" at bounding box center [592, 287] width 29 height 16
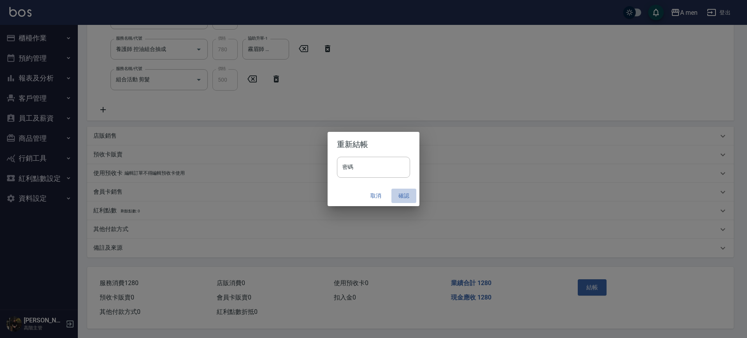
click at [395, 192] on button "確認" at bounding box center [403, 196] width 25 height 14
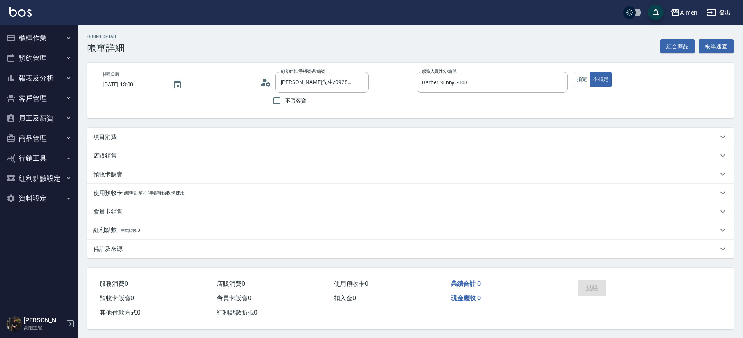
click at [143, 140] on div "項目消費" at bounding box center [405, 137] width 625 height 8
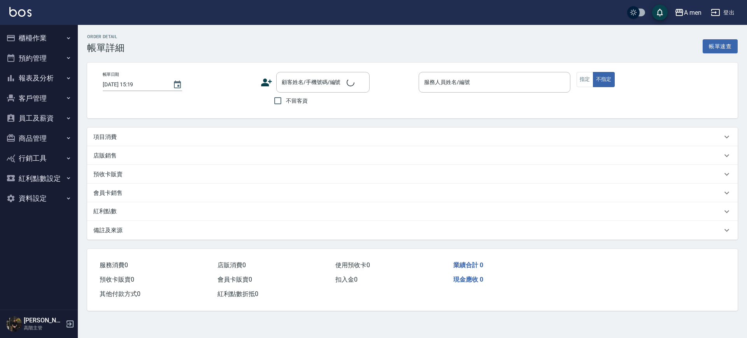
type input "[DATE] 13:00"
type input "Barber Sunny -003"
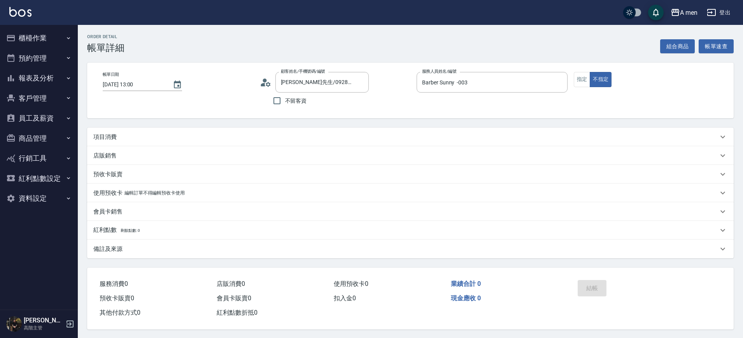
type input "[PERSON_NAME]先生/0928500816/null"
click at [191, 130] on div "項目消費" at bounding box center [410, 137] width 646 height 19
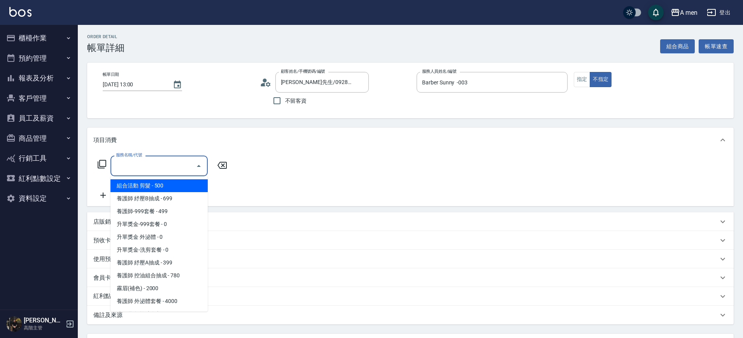
click at [180, 166] on input "服務名稱/代號" at bounding box center [153, 166] width 79 height 14
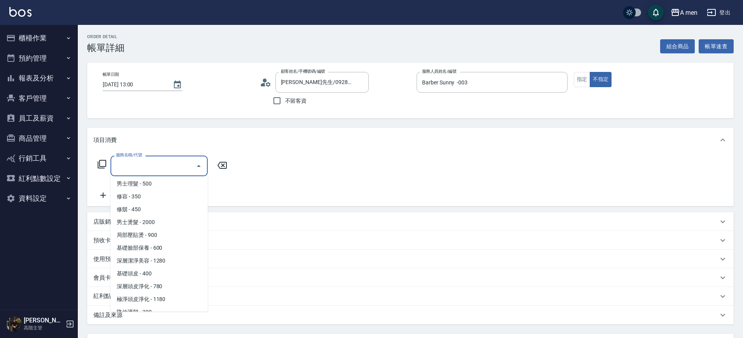
scroll to position [220, 0]
click at [148, 178] on span "男士理髮 - 500" at bounding box center [158, 184] width 97 height 13
type input "男士理髮(A01)"
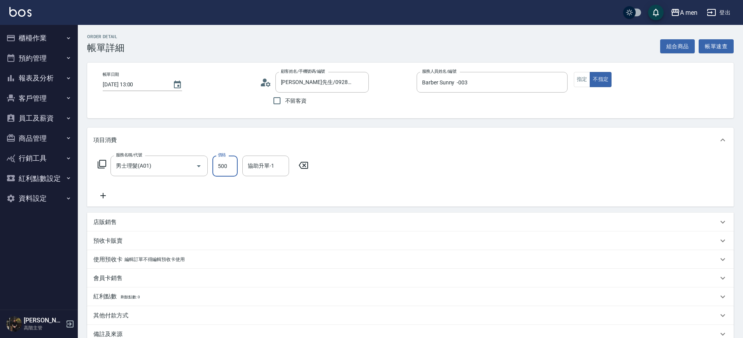
click at [216, 170] on input "500" at bounding box center [224, 166] width 25 height 21
click at [306, 164] on icon at bounding box center [303, 165] width 9 height 7
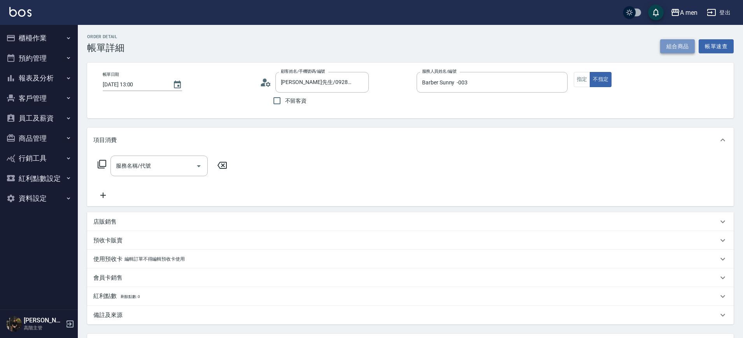
click at [667, 44] on button "組合商品" at bounding box center [677, 46] width 35 height 14
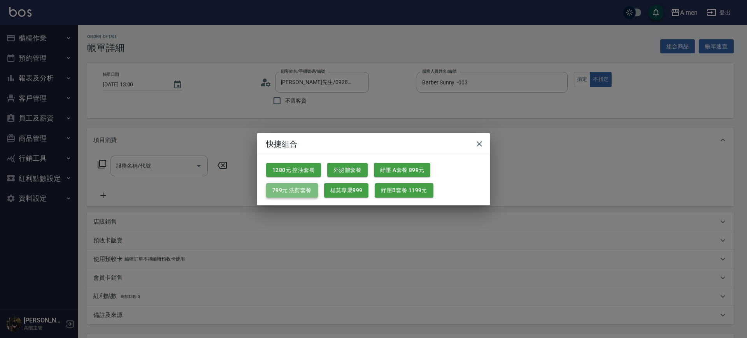
click at [294, 191] on button "799元 洗剪套餐" at bounding box center [292, 190] width 52 height 14
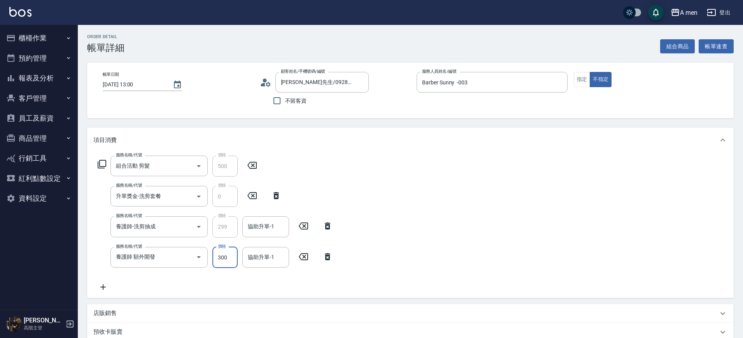
click at [327, 259] on icon at bounding box center [327, 256] width 5 height 7
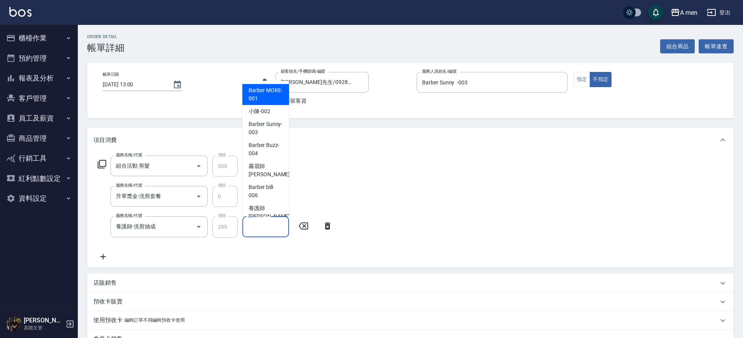
click at [272, 221] on input "協助升單-1" at bounding box center [266, 227] width 40 height 14
click at [273, 115] on div "小陳 -002" at bounding box center [265, 111] width 47 height 13
type input "小陳-002"
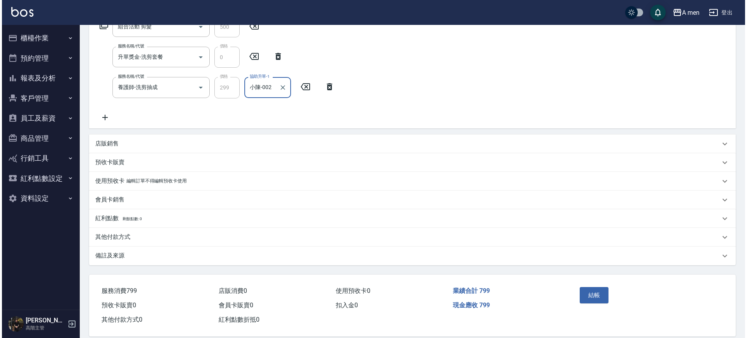
scroll to position [151, 0]
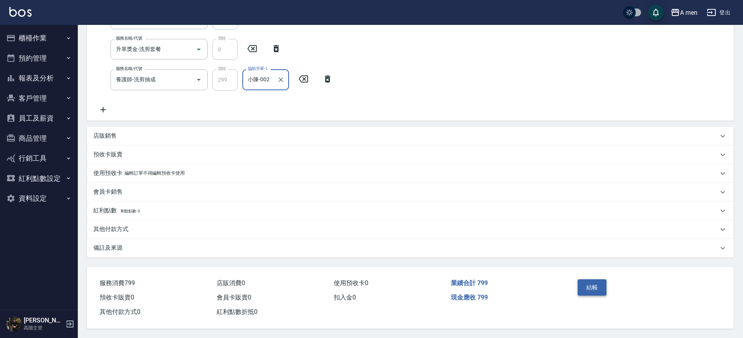
click at [596, 284] on button "結帳" at bounding box center [592, 287] width 29 height 16
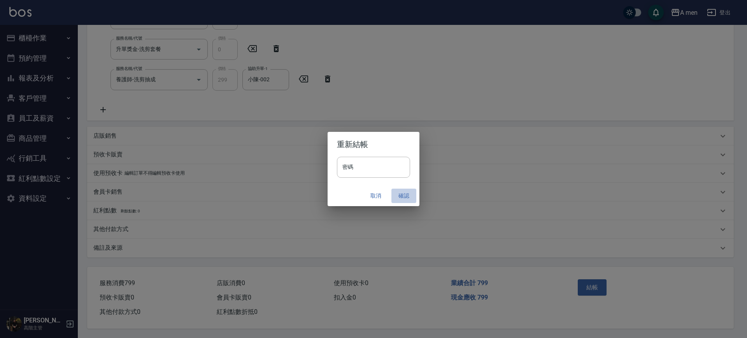
click at [403, 197] on button "確認" at bounding box center [403, 196] width 25 height 14
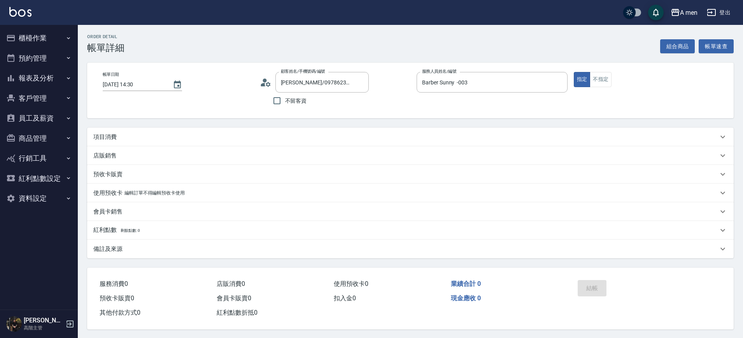
click at [175, 129] on div "項目消費" at bounding box center [410, 137] width 646 height 19
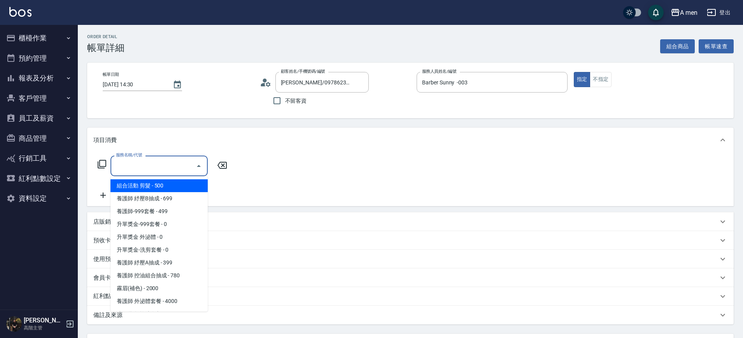
click at [152, 162] on input "服務名稱/代號" at bounding box center [153, 166] width 79 height 14
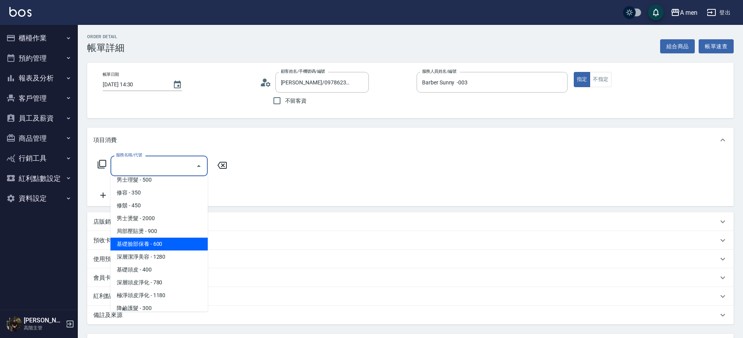
scroll to position [226, 0]
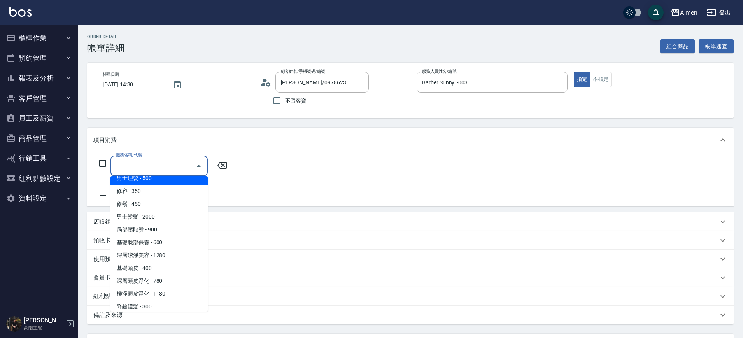
click at [149, 179] on span "男士理髮 - 500" at bounding box center [158, 178] width 97 height 13
type input "男士理髮(A01)"
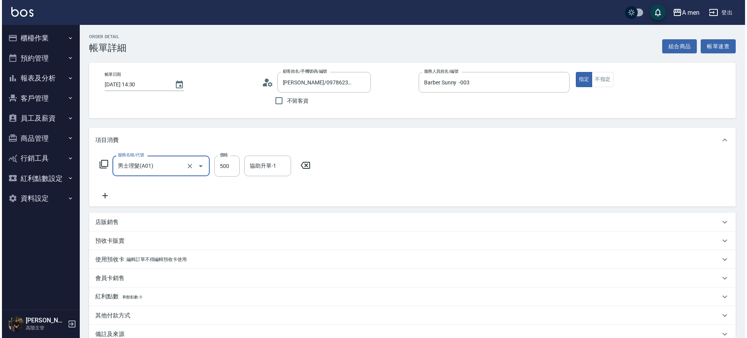
scroll to position [89, 0]
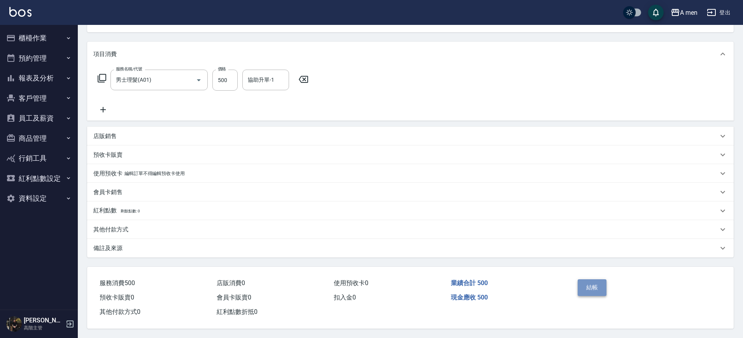
click at [587, 289] on button "結帳" at bounding box center [592, 287] width 29 height 16
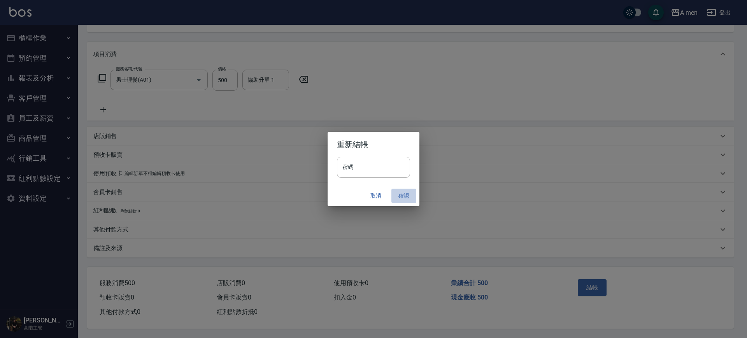
click at [400, 193] on button "確認" at bounding box center [403, 196] width 25 height 14
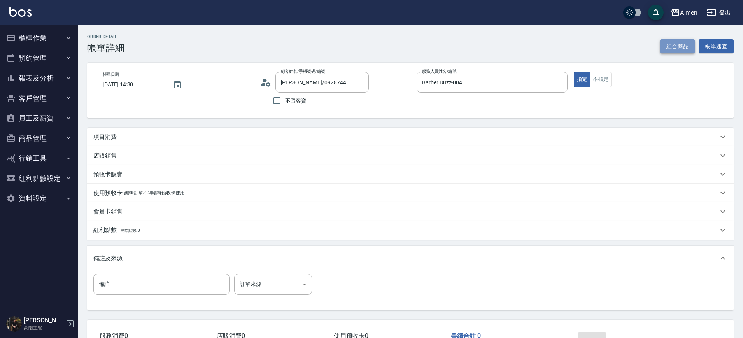
click at [669, 45] on button "組合商品" at bounding box center [677, 46] width 35 height 14
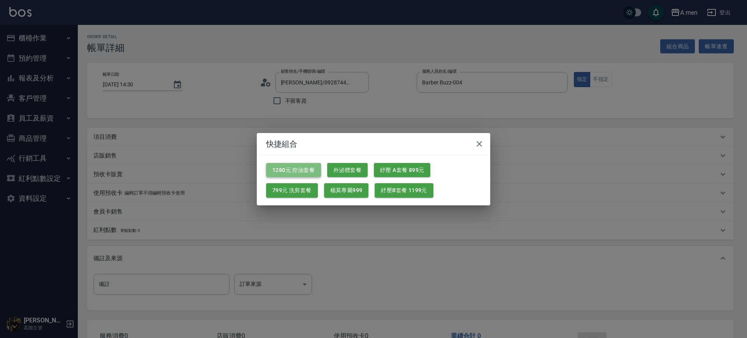
click at [308, 171] on button "1280元 控油套餐" at bounding box center [293, 170] width 55 height 14
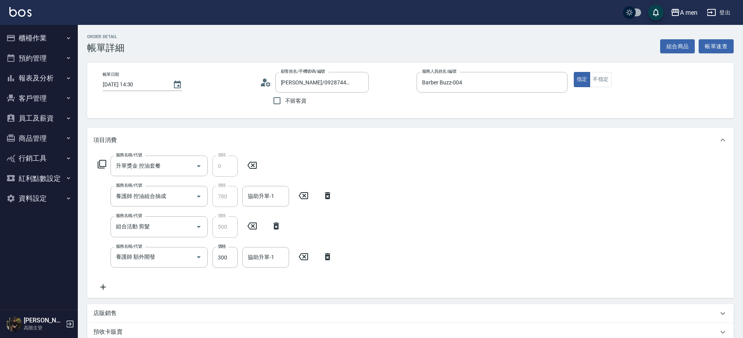
click at [323, 256] on icon at bounding box center [327, 256] width 19 height 9
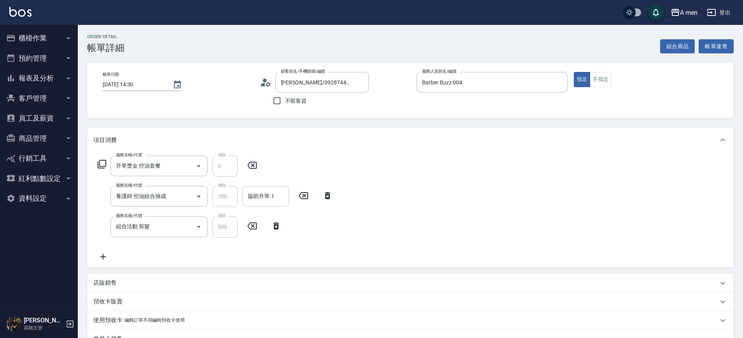
click at [271, 205] on div "協助升單-1" at bounding box center [265, 196] width 47 height 21
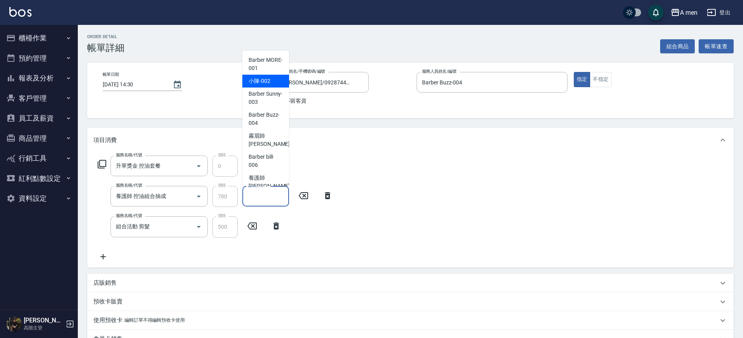
click at [273, 83] on div "小陳 -002" at bounding box center [265, 81] width 47 height 13
type input "小陳-002"
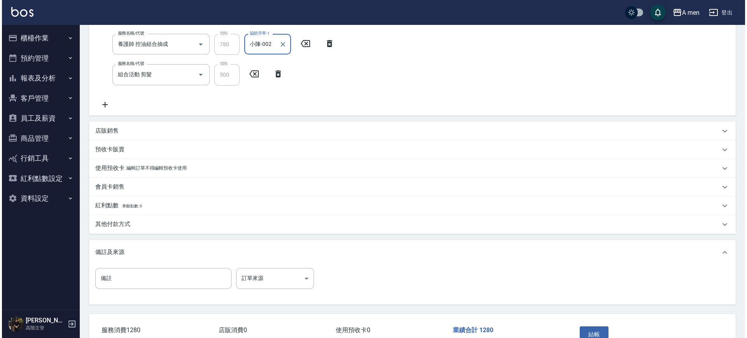
scroll to position [154, 0]
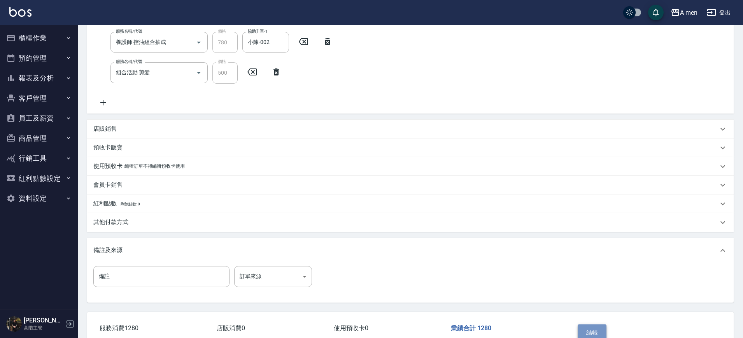
click at [583, 328] on button "結帳" at bounding box center [592, 332] width 29 height 16
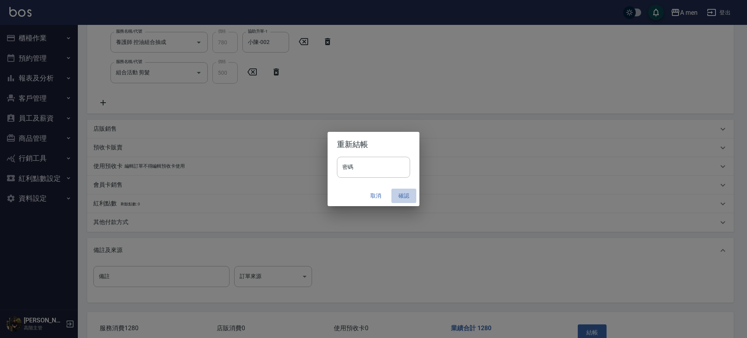
click at [409, 197] on button "確認" at bounding box center [403, 196] width 25 height 14
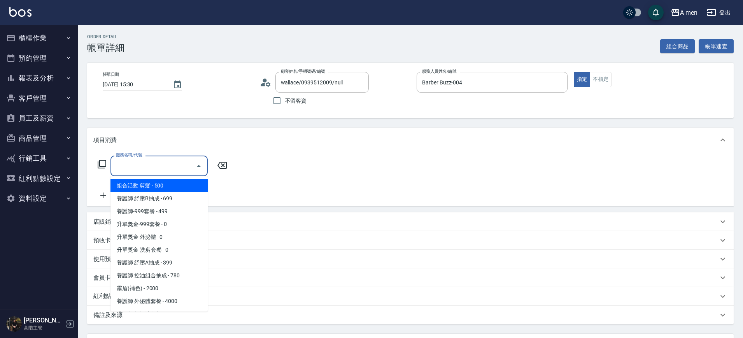
click at [181, 166] on input "服務名稱/代號" at bounding box center [153, 166] width 79 height 14
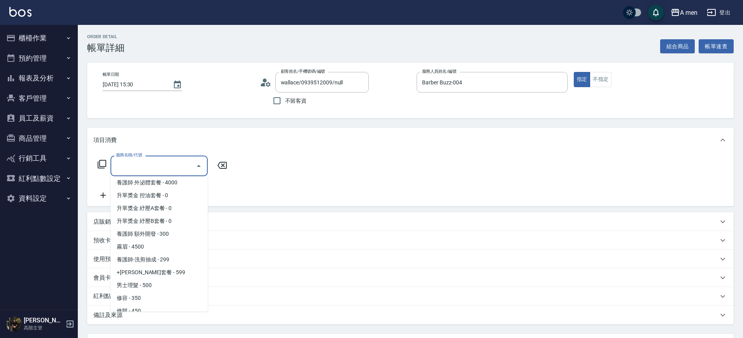
scroll to position [136, 0]
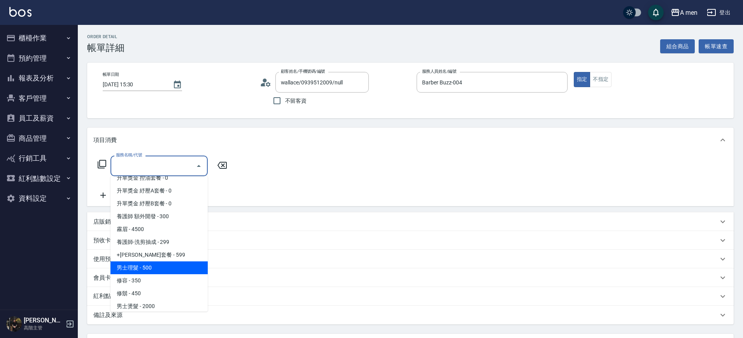
click at [151, 267] on span "男士理髮 - 500" at bounding box center [158, 267] width 97 height 13
type input "男士理髮(A01)"
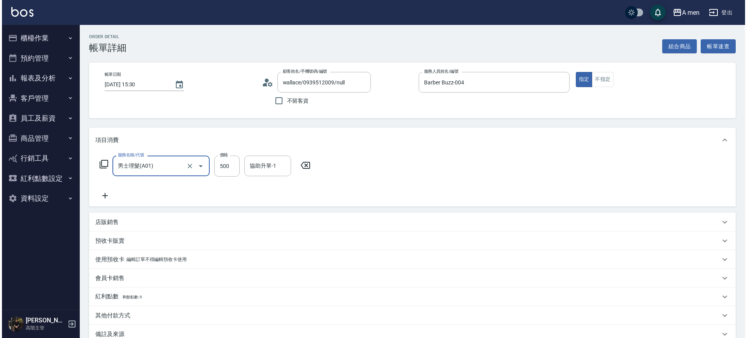
scroll to position [89, 0]
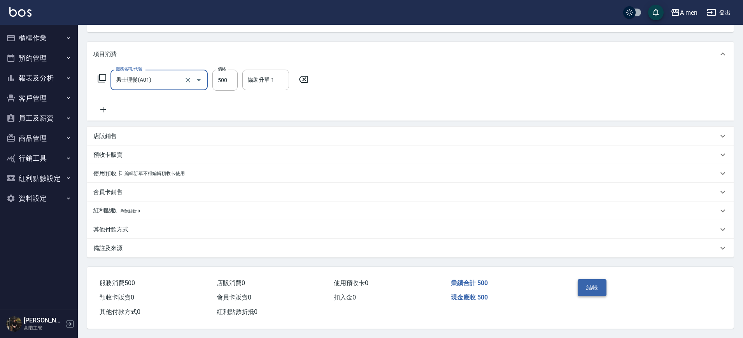
click at [588, 283] on button "結帳" at bounding box center [592, 287] width 29 height 16
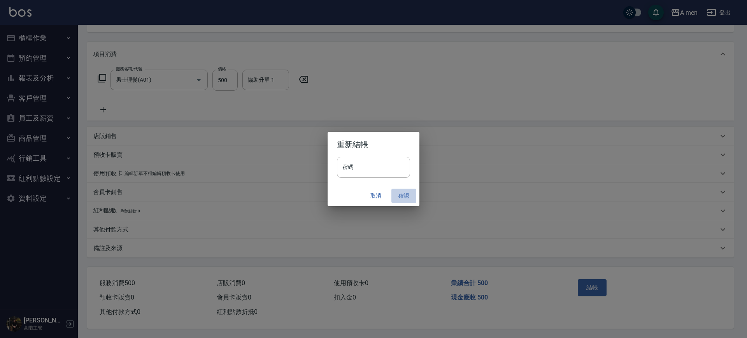
click at [407, 196] on button "確認" at bounding box center [403, 196] width 25 height 14
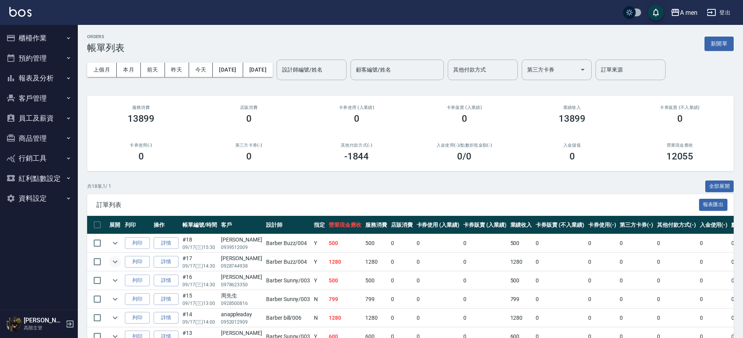
click at [114, 266] on icon "expand row" at bounding box center [114, 261] width 9 height 9
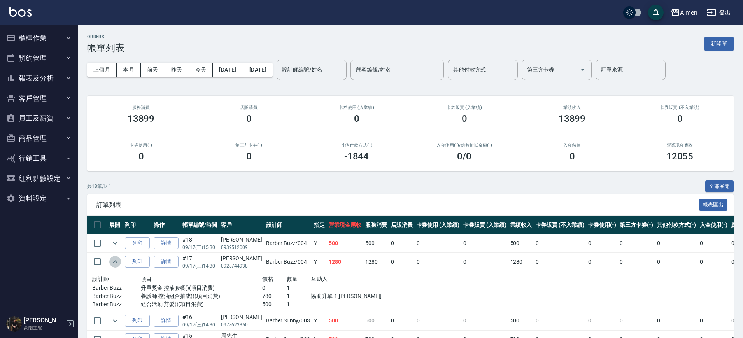
click at [114, 266] on icon "expand row" at bounding box center [114, 261] width 9 height 9
